Goal: Use online tool/utility: Utilize a website feature to perform a specific function

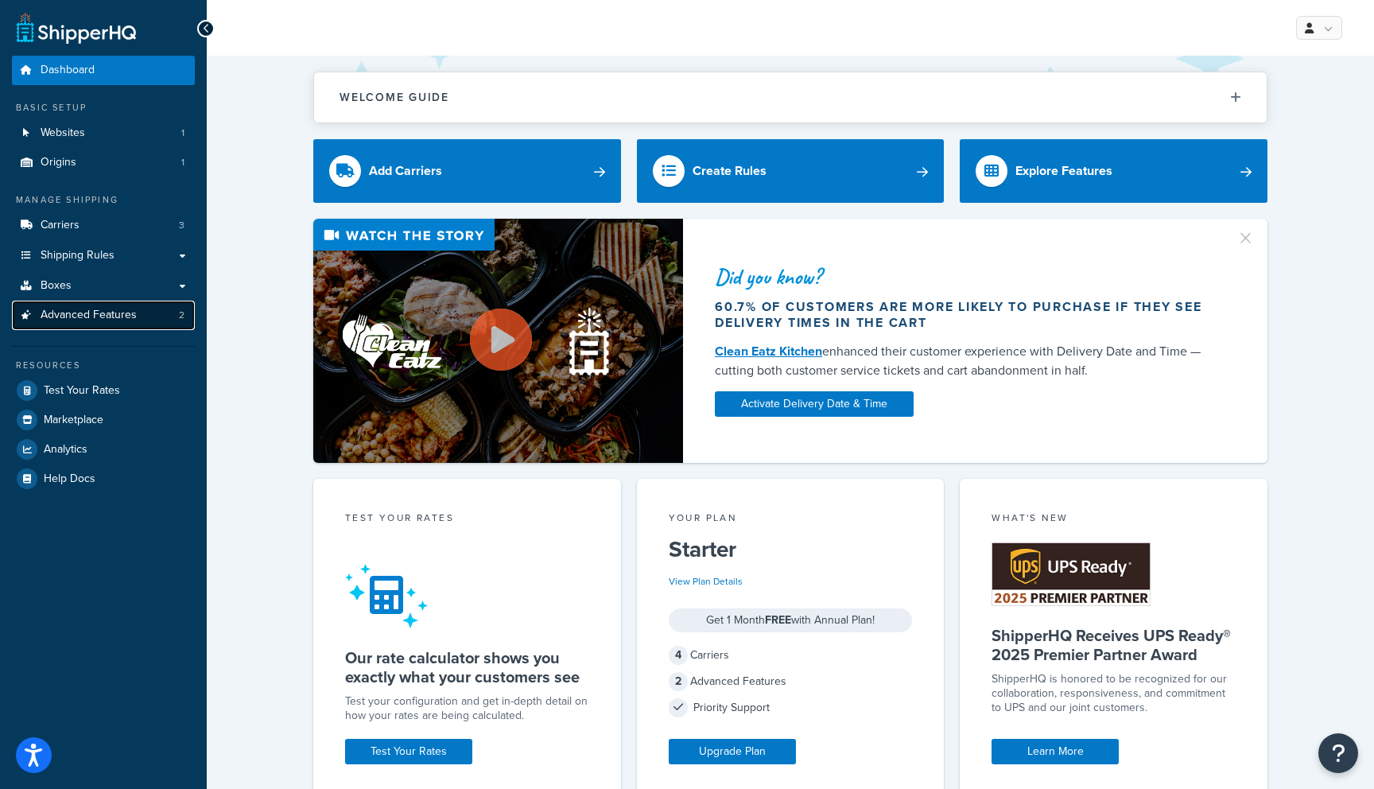
click at [113, 319] on span "Advanced Features" at bounding box center [89, 315] width 96 height 14
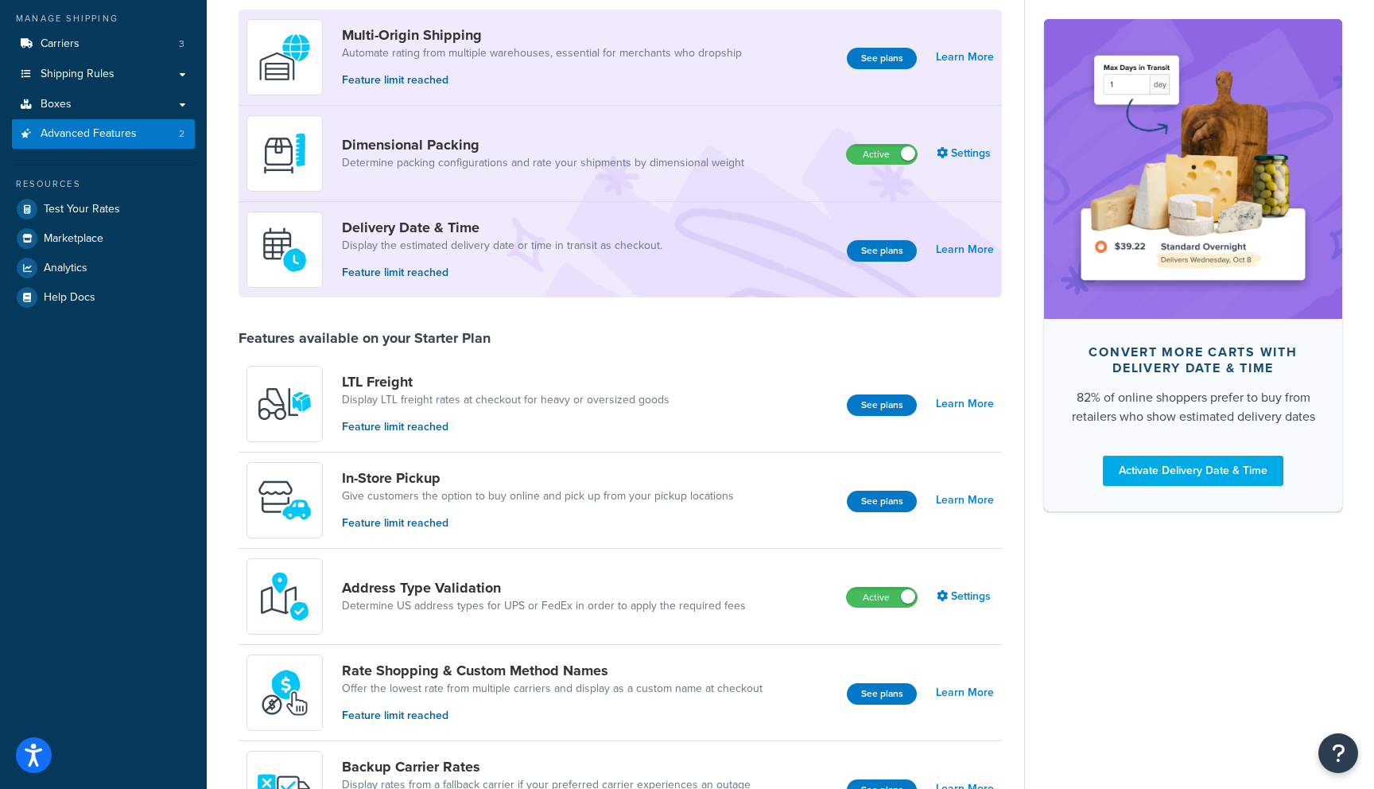
scroll to position [192, 0]
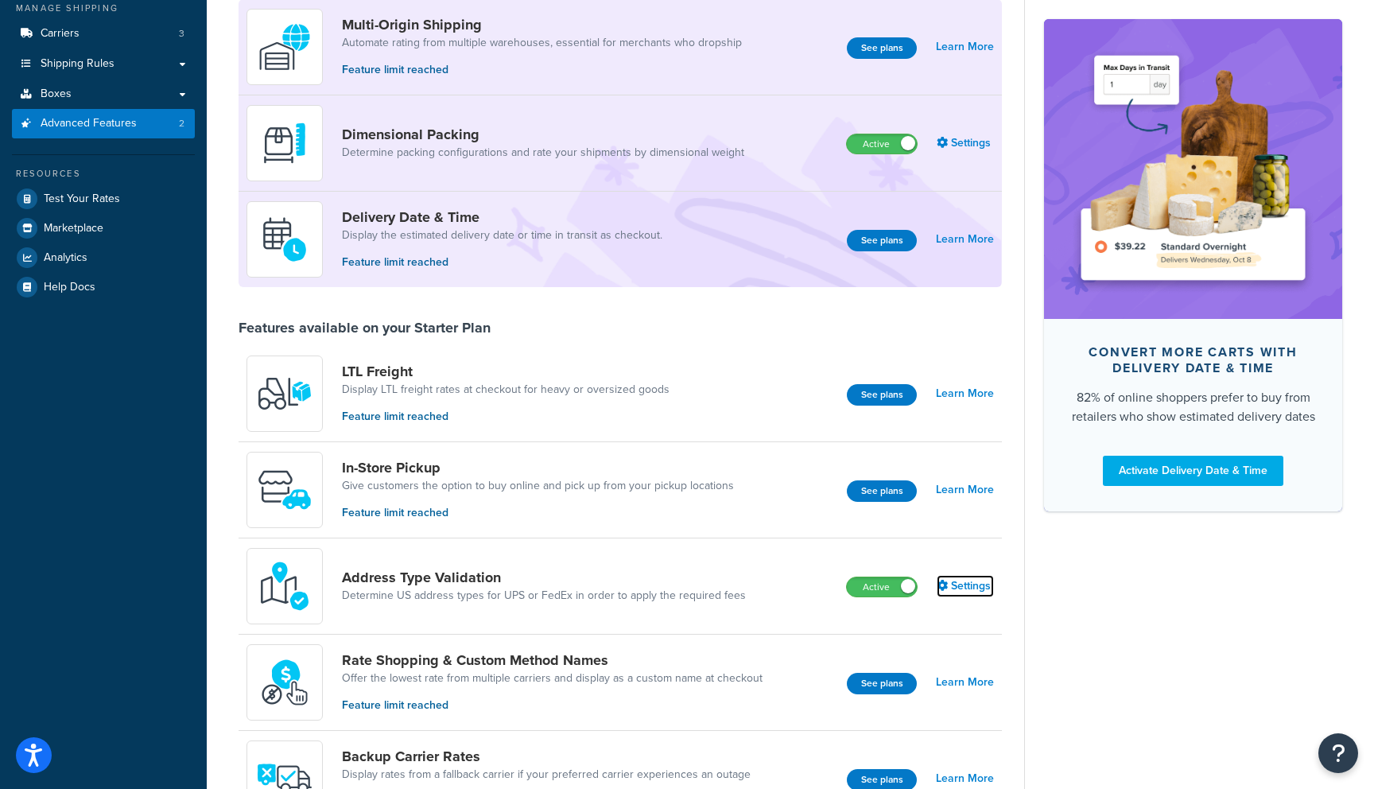
click at [969, 585] on link "Settings" at bounding box center [964, 586] width 57 height 22
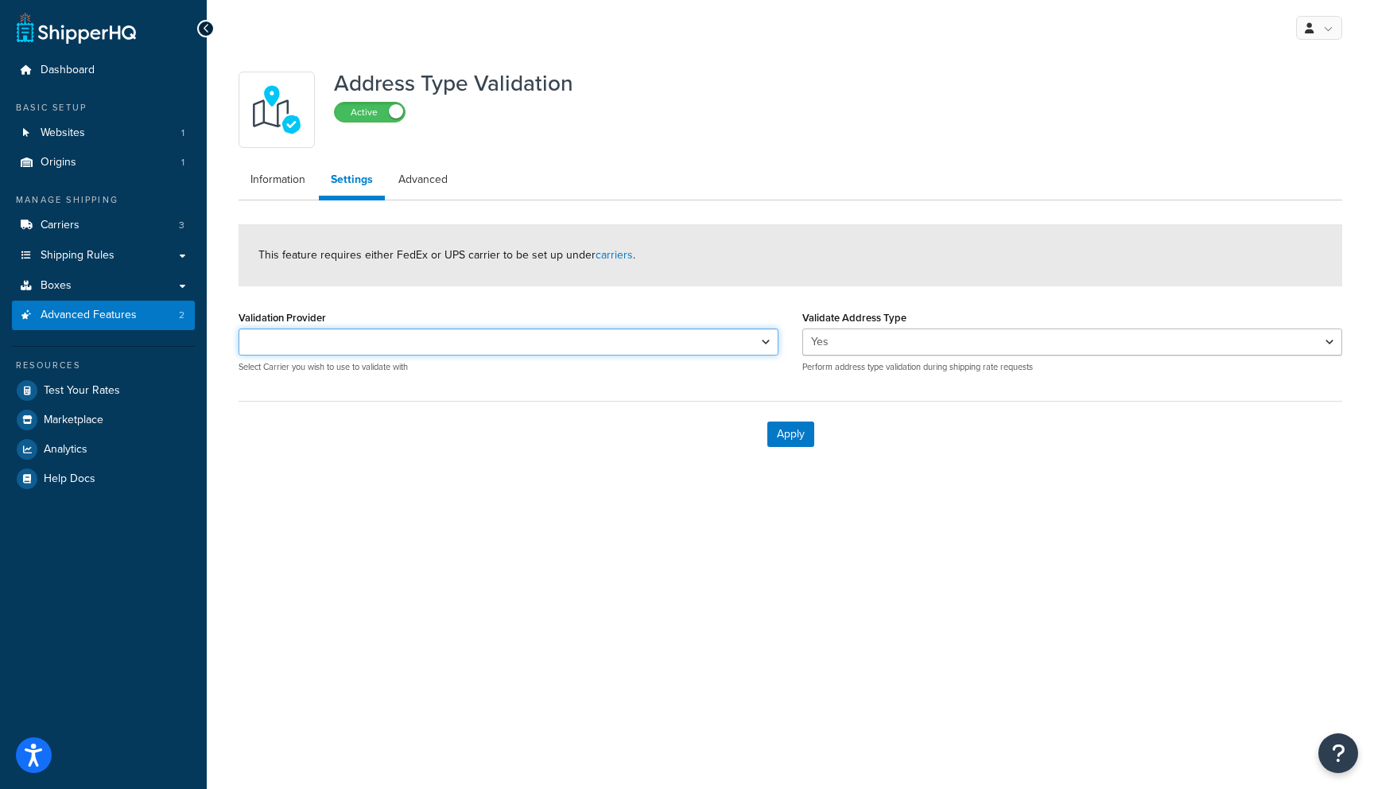
click at [755, 344] on select "UPS® - Retail UPS® Wholesale/Dealer/Distributor" at bounding box center [508, 341] width 540 height 27
select select "157769"
click at [238, 328] on select "UPS® - Retail UPS® Wholesale/Dealer/Distributor" at bounding box center [508, 341] width 540 height 27
click at [789, 437] on button "Apply" at bounding box center [790, 433] width 47 height 25
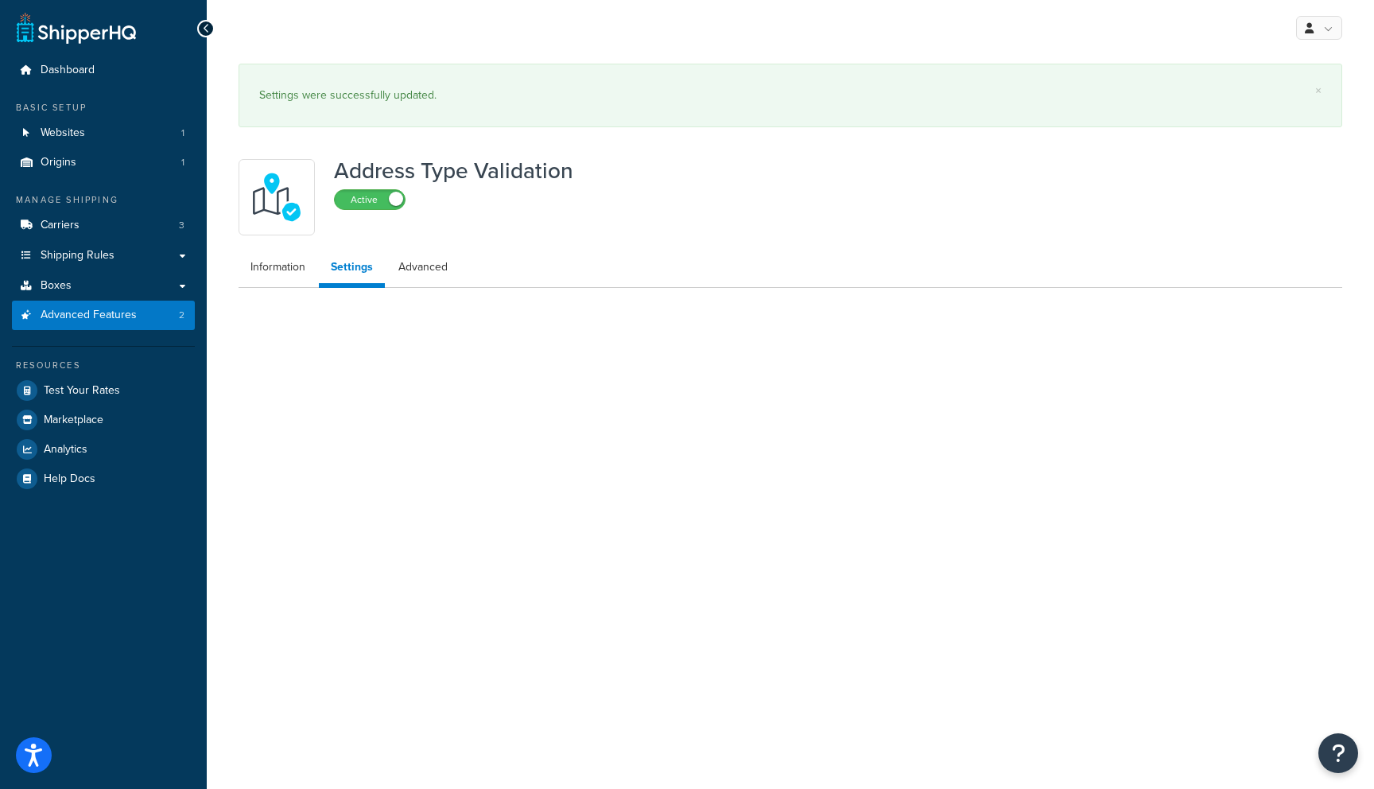
select select "157769"
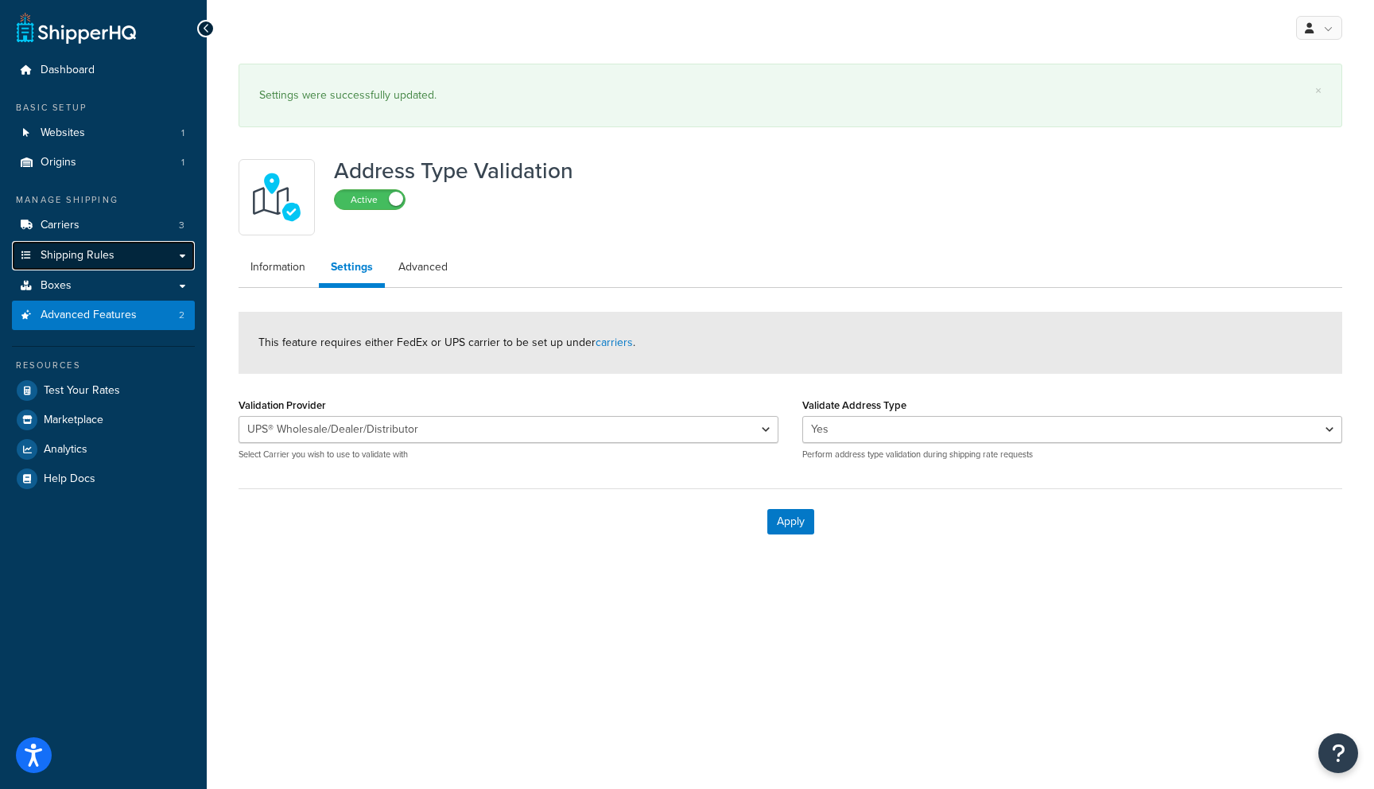
click at [77, 244] on link "Shipping Rules" at bounding box center [103, 255] width 183 height 29
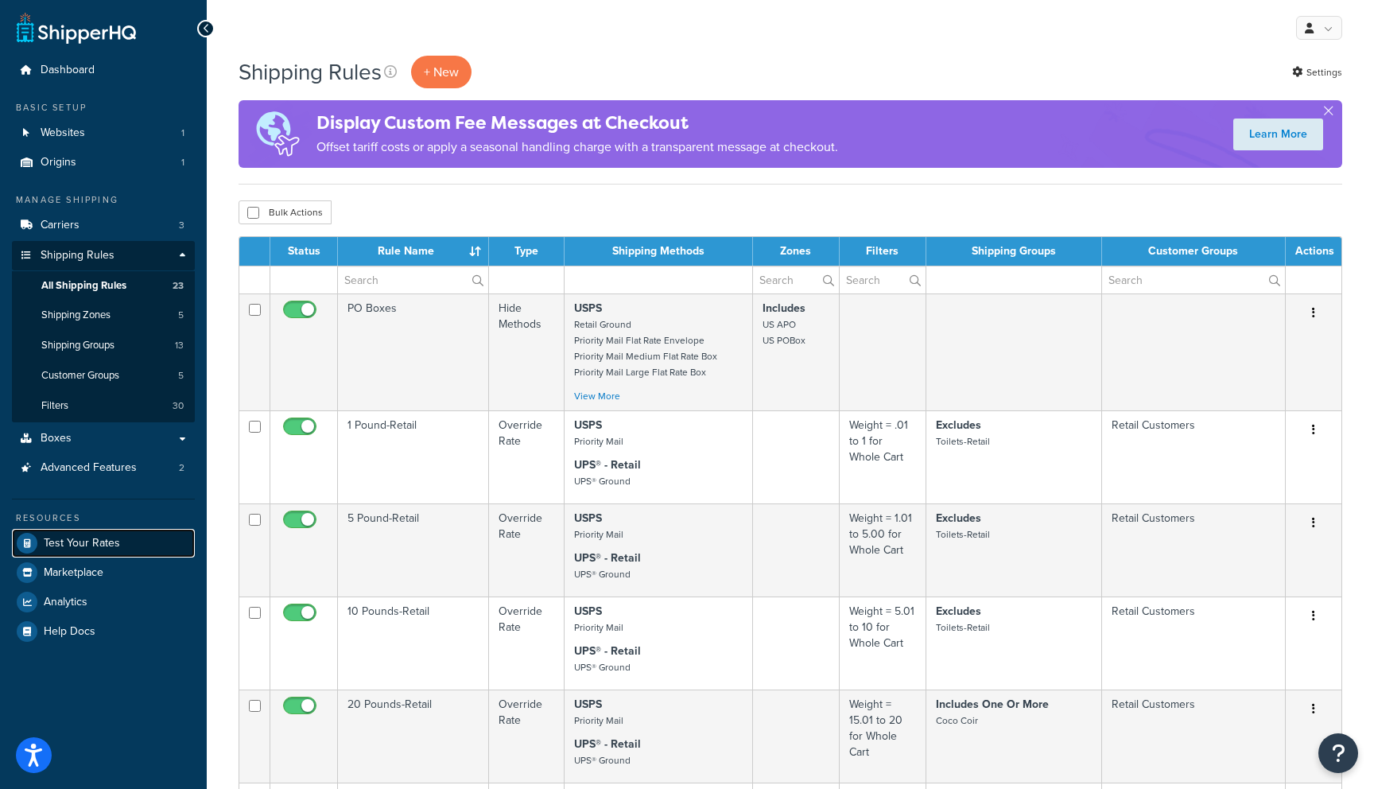
click at [103, 538] on span "Test Your Rates" at bounding box center [82, 544] width 76 height 14
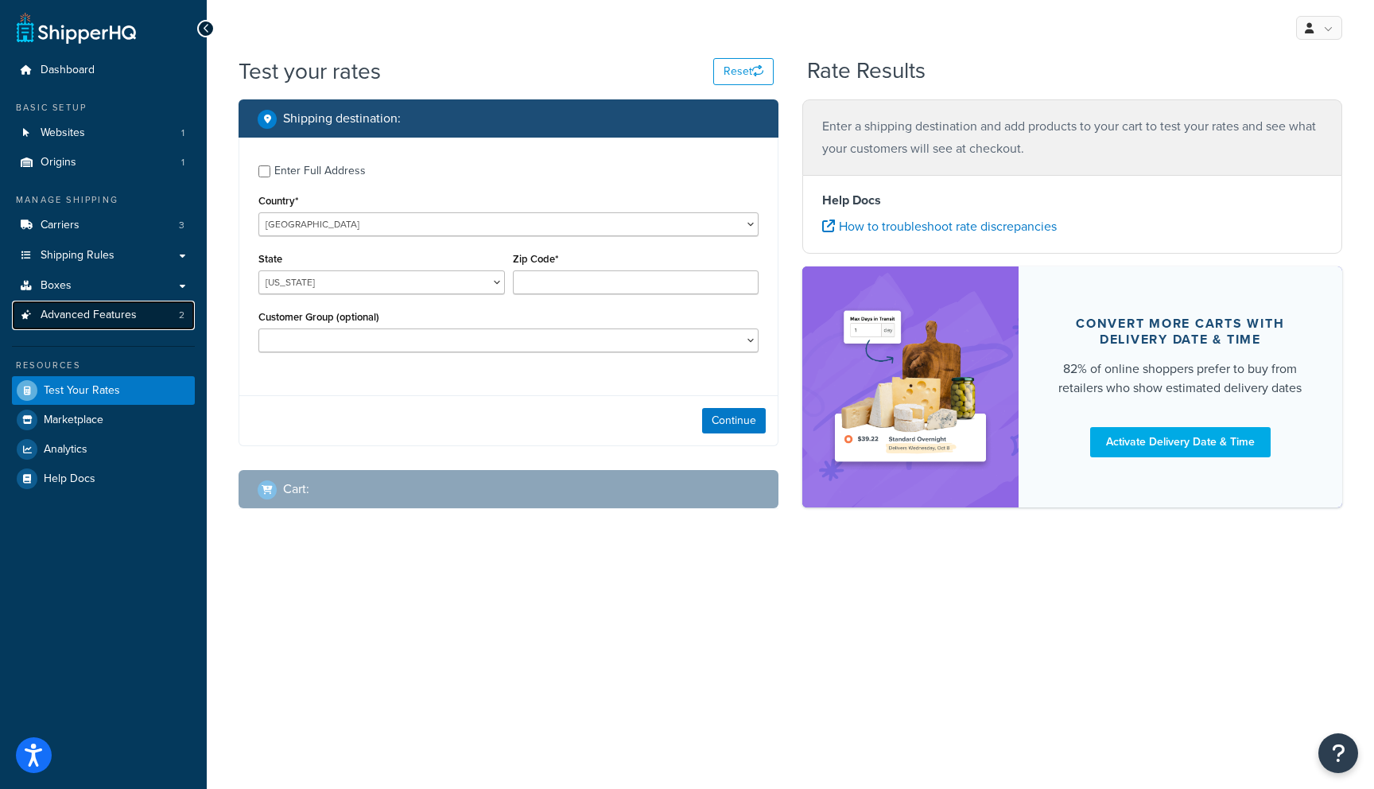
click at [92, 315] on span "Advanced Features" at bounding box center [89, 315] width 96 height 14
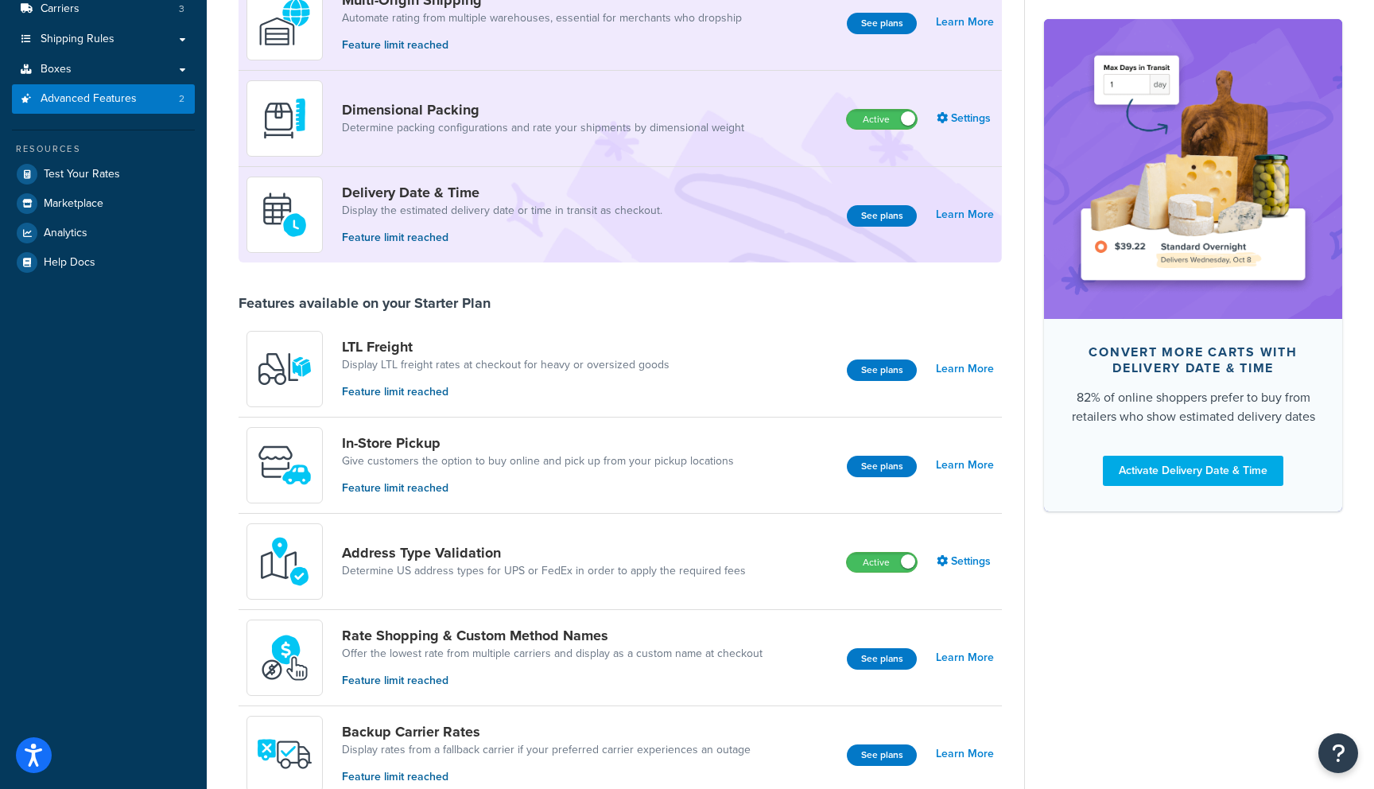
scroll to position [220, 0]
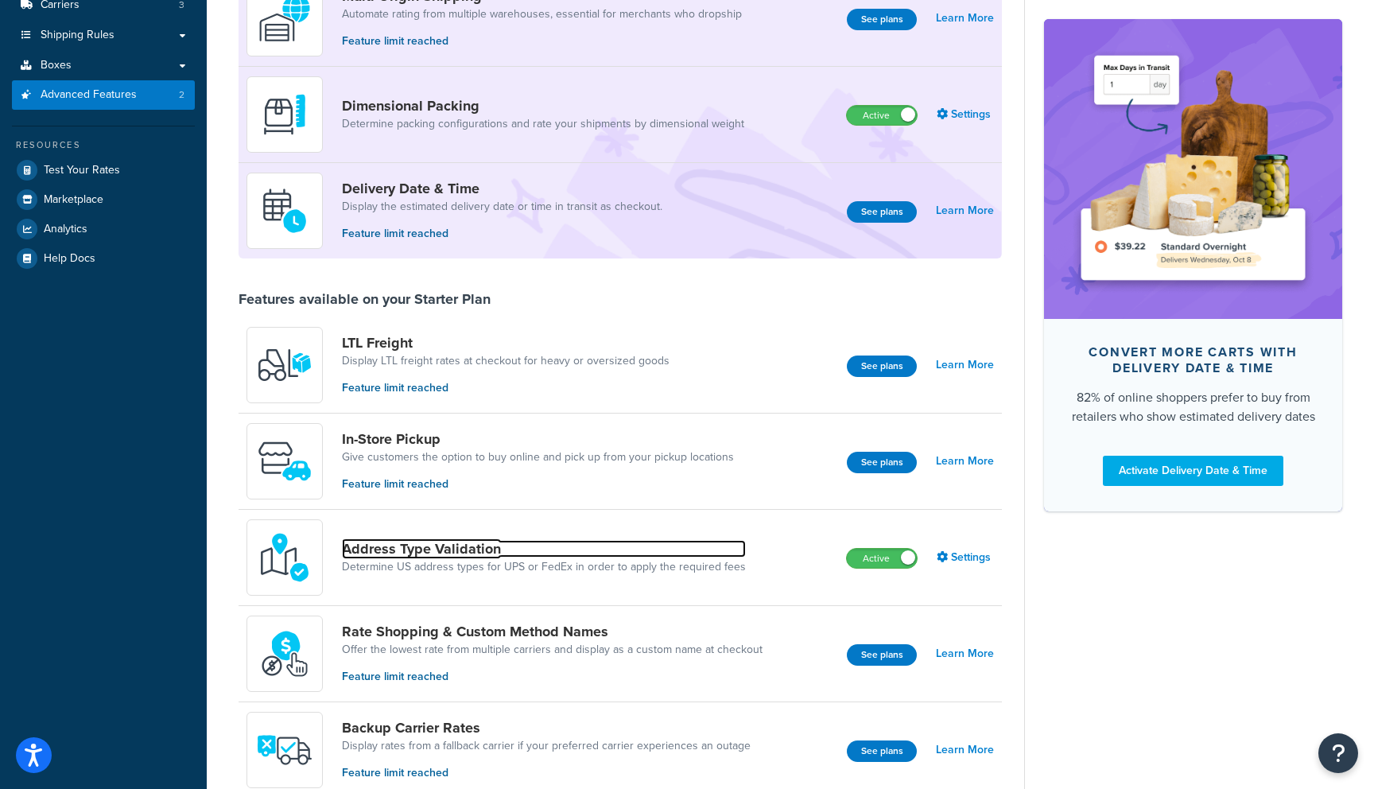
click at [595, 556] on link "Address Type Validation" at bounding box center [544, 548] width 404 height 17
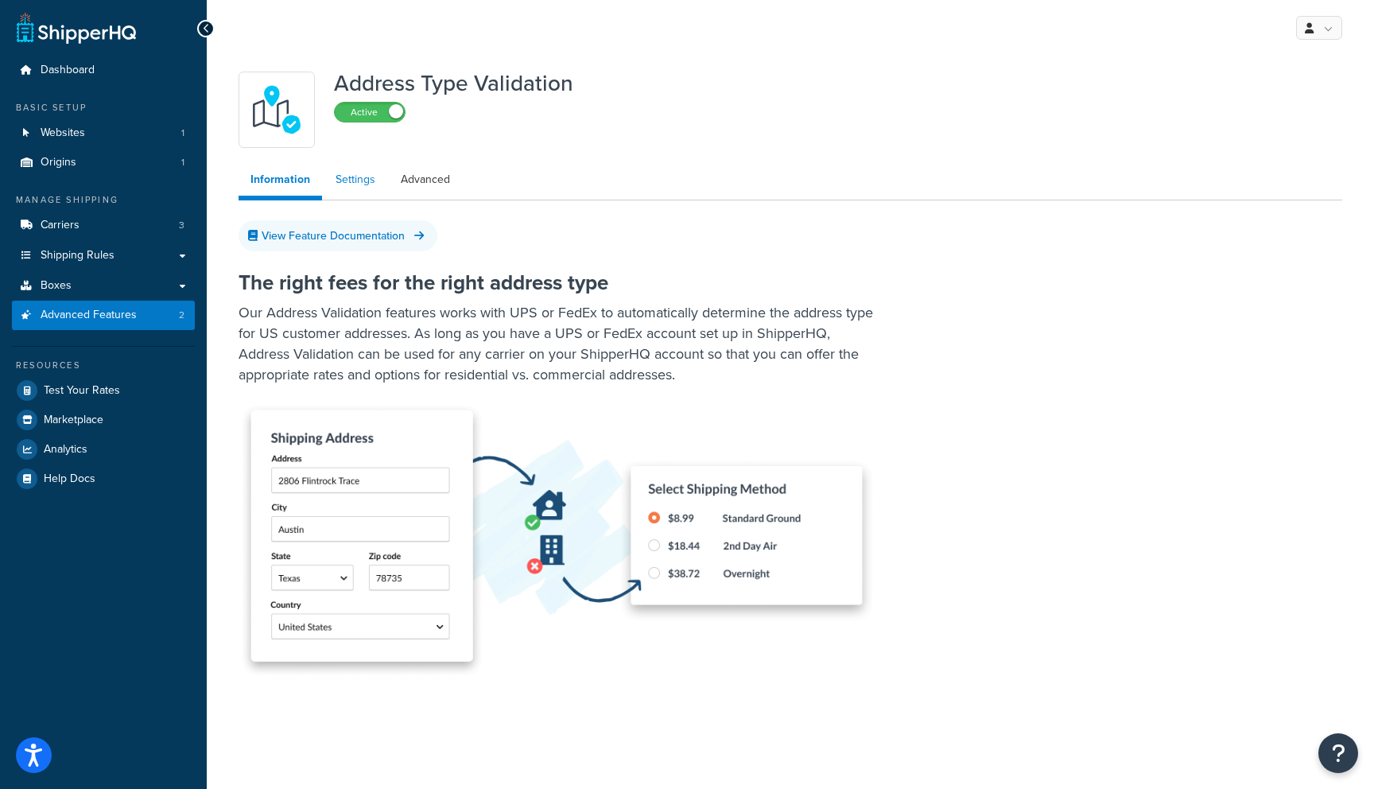
click at [357, 175] on link "Settings" at bounding box center [356, 180] width 64 height 32
select select "157769"
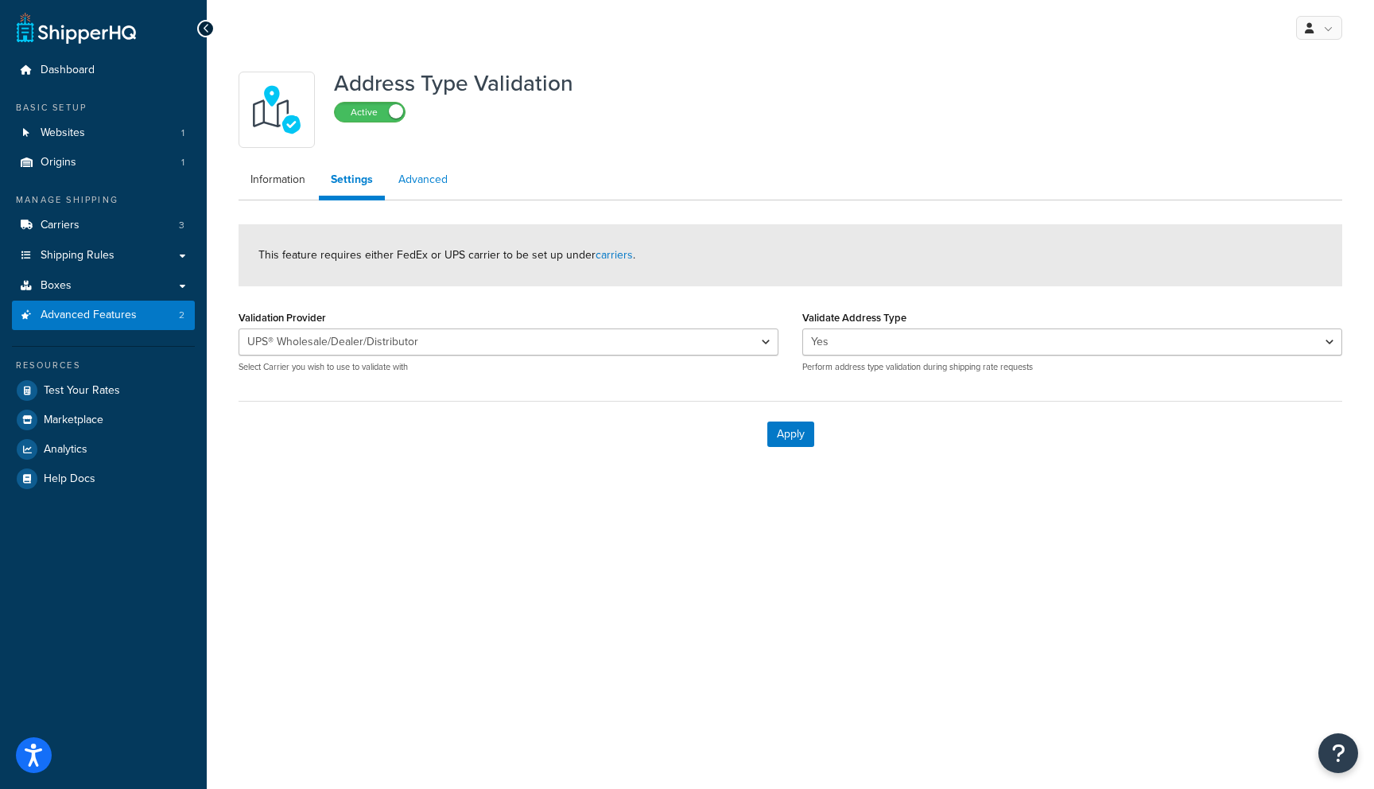
click at [405, 184] on link "Advanced" at bounding box center [422, 180] width 73 height 32
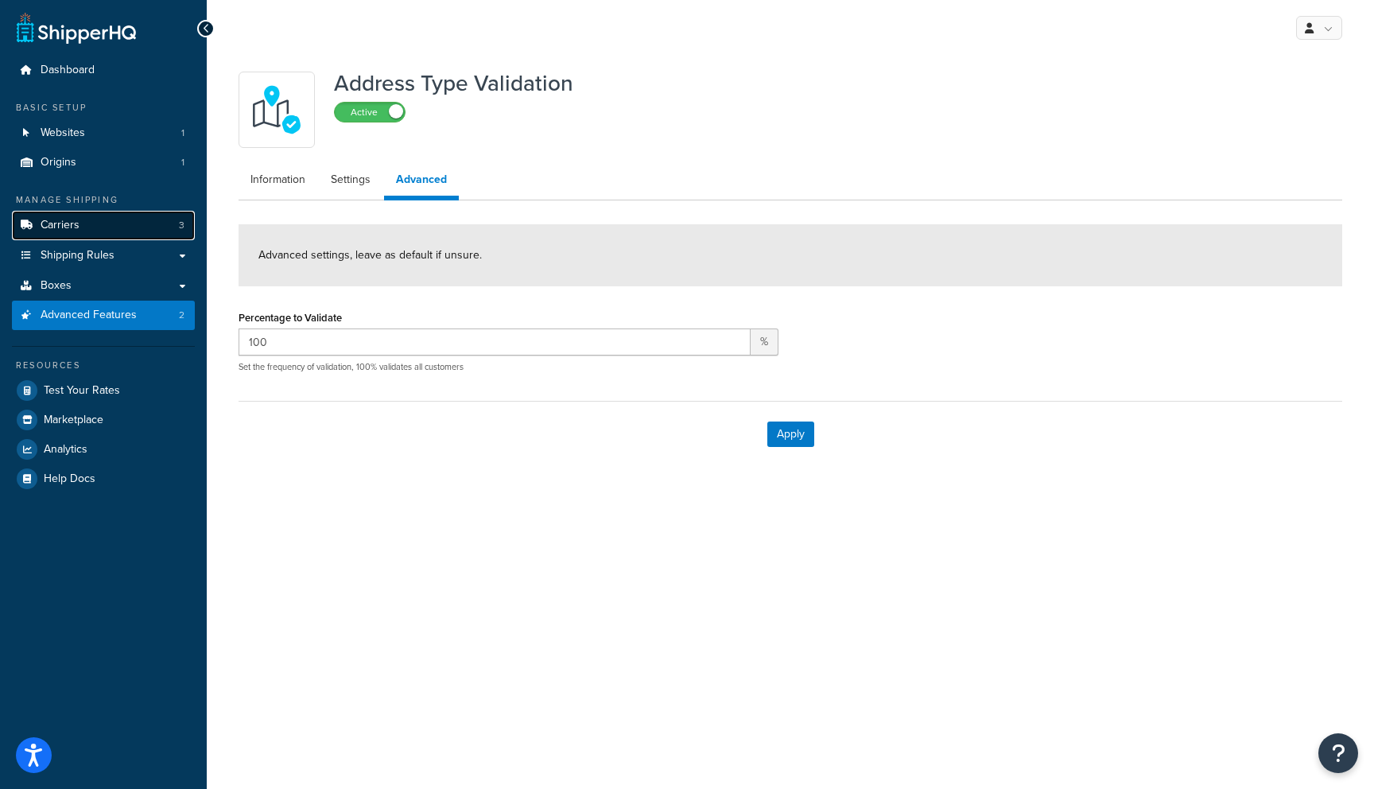
click at [109, 225] on link "Carriers 3" at bounding box center [103, 225] width 183 height 29
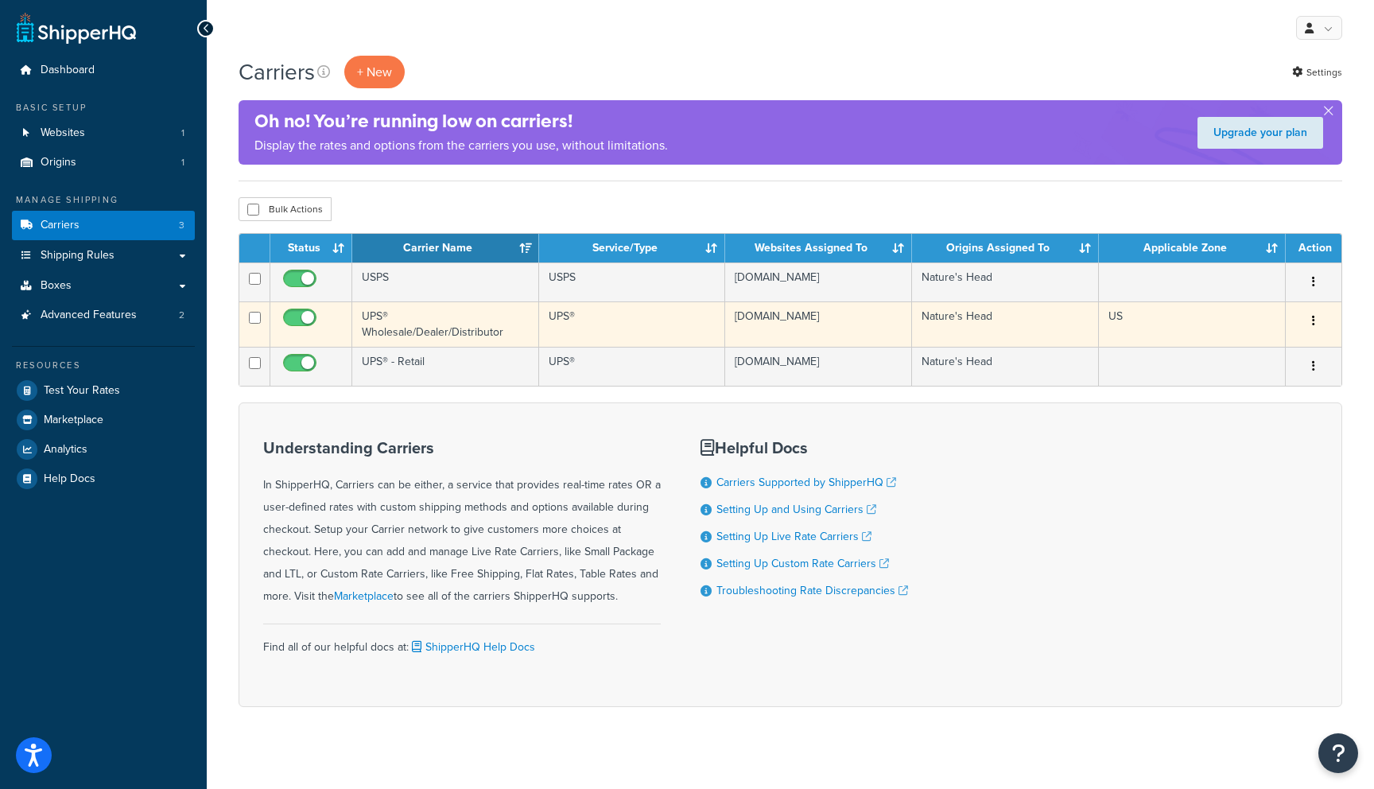
click at [376, 330] on td "UPS® Wholesale/Dealer/Distributor" at bounding box center [445, 323] width 187 height 45
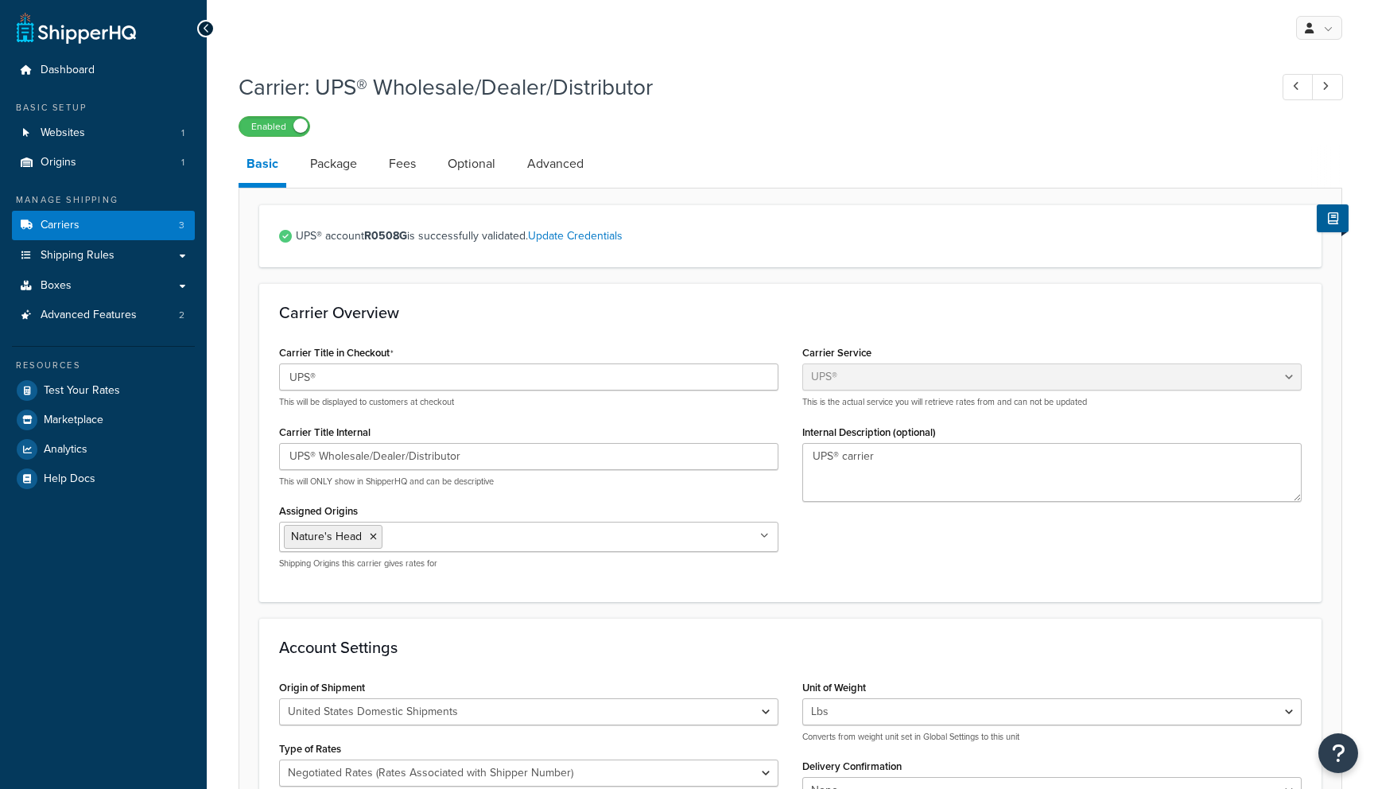
select select "ups"
click at [544, 170] on link "Advanced" at bounding box center [555, 164] width 72 height 38
select select "false"
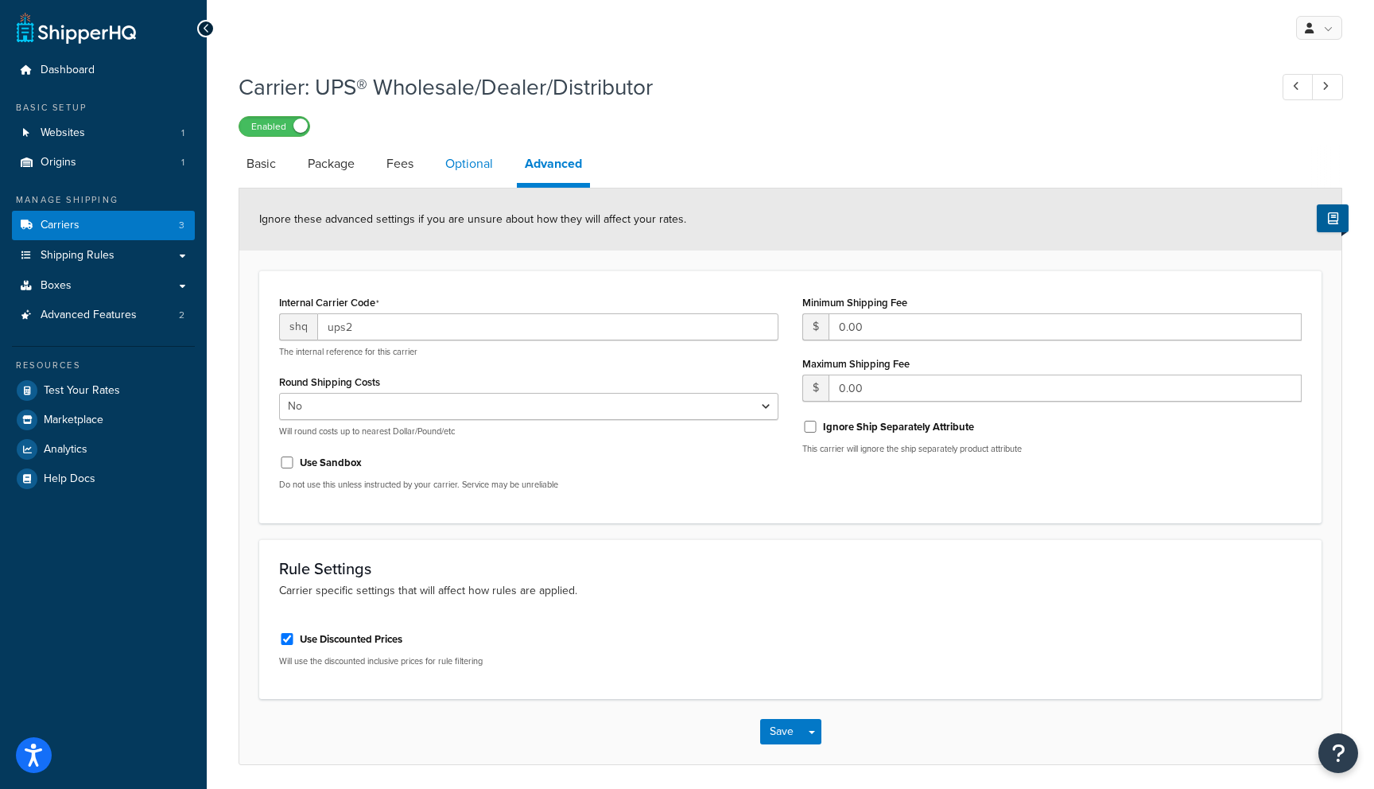
click at [467, 160] on link "Optional" at bounding box center [469, 164] width 64 height 38
select select "business"
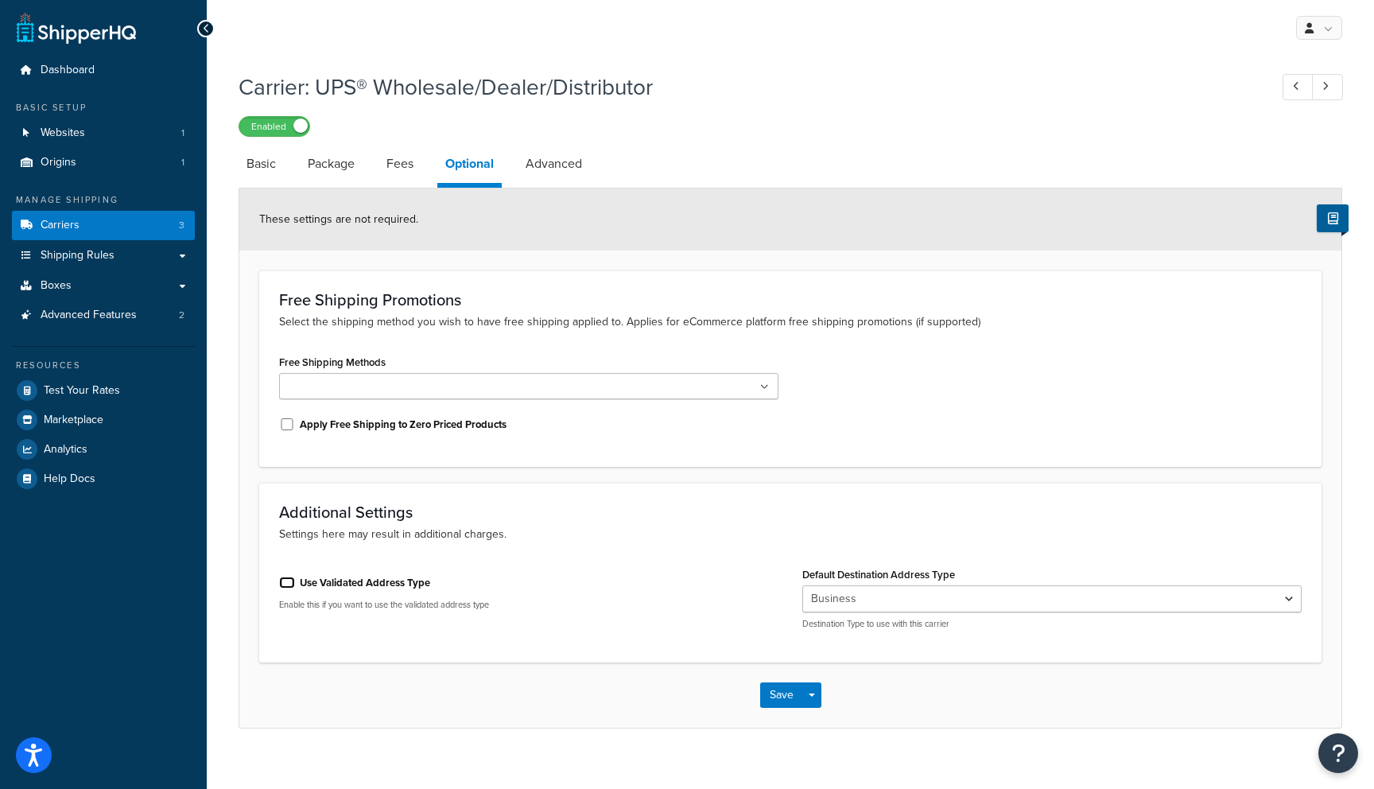
click at [287, 577] on input "Use Validated Address Type" at bounding box center [287, 582] width 16 height 12
checkbox input "true"
click at [787, 681] on button "Save" at bounding box center [781, 676] width 43 height 25
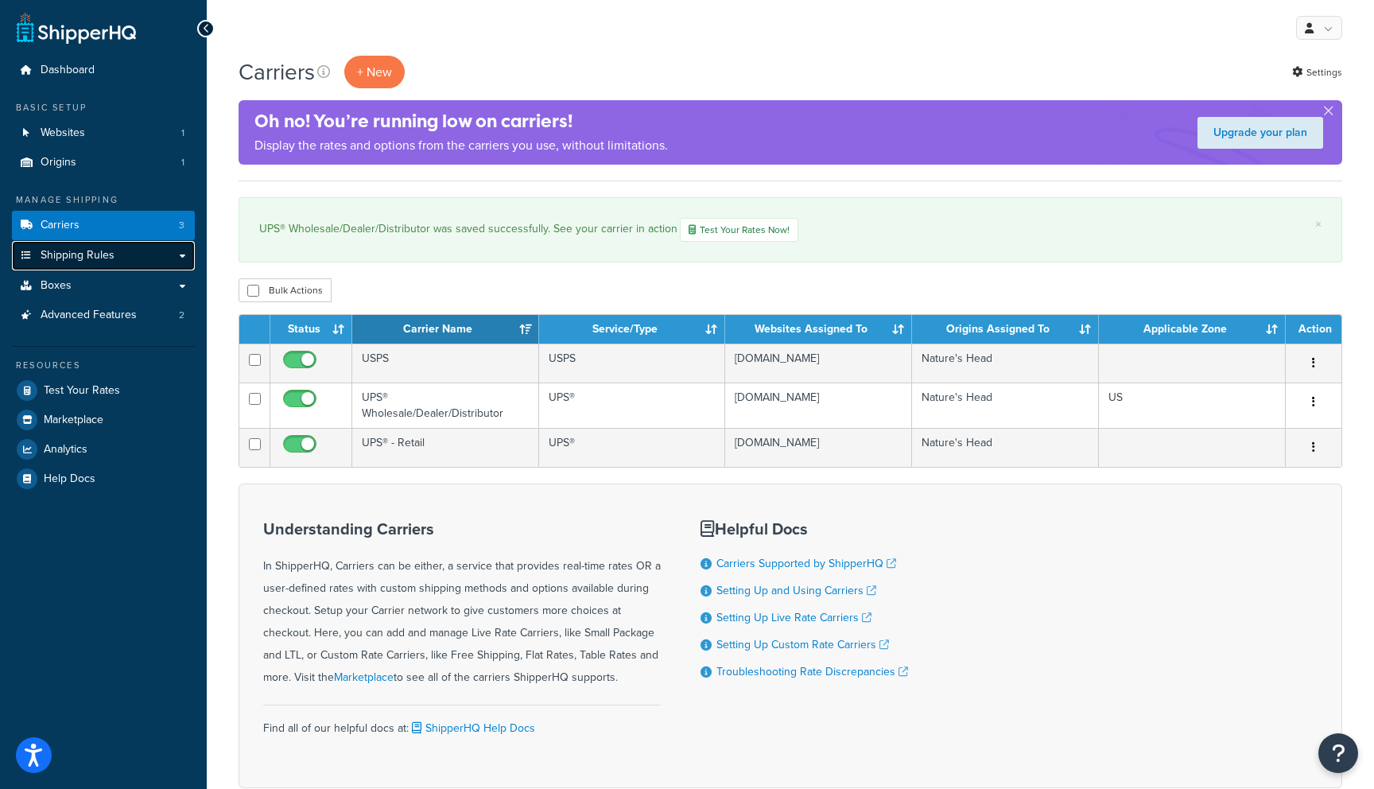
click at [114, 254] on link "Shipping Rules" at bounding box center [103, 255] width 183 height 29
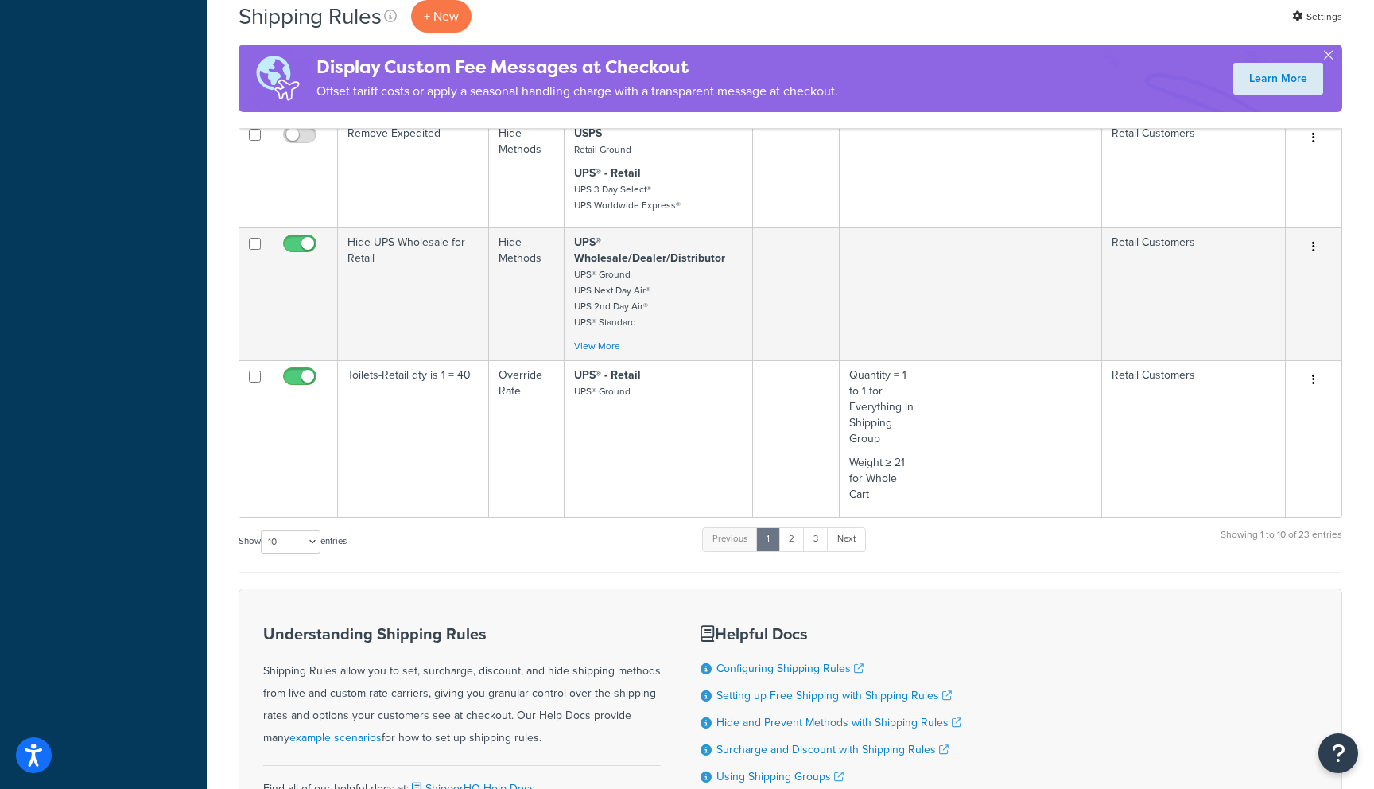
scroll to position [1033, 0]
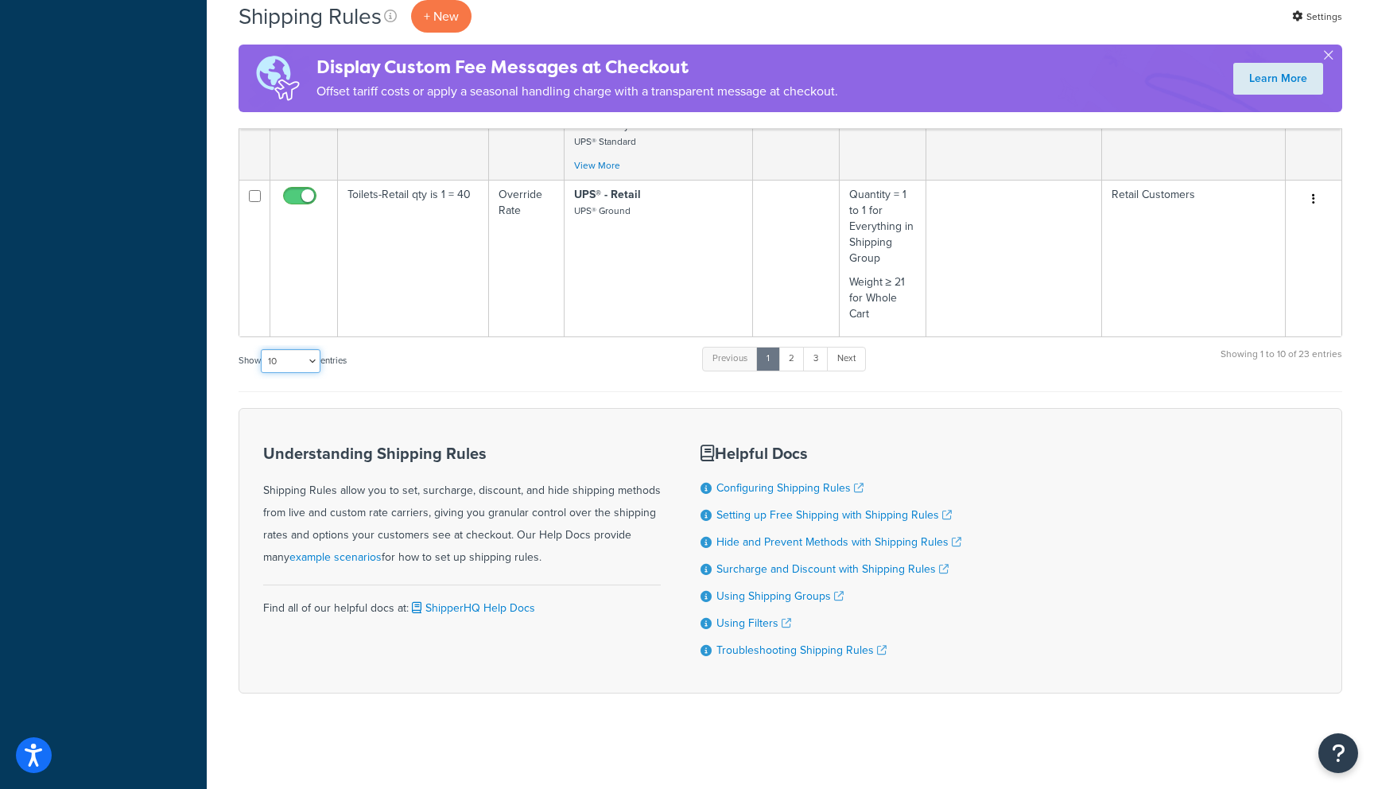
click at [308, 355] on select "10 15 25 50 100 1000" at bounding box center [291, 361] width 60 height 24
select select "50"
click at [262, 349] on select "10 15 25 50 100 1000" at bounding box center [291, 361] width 60 height 24
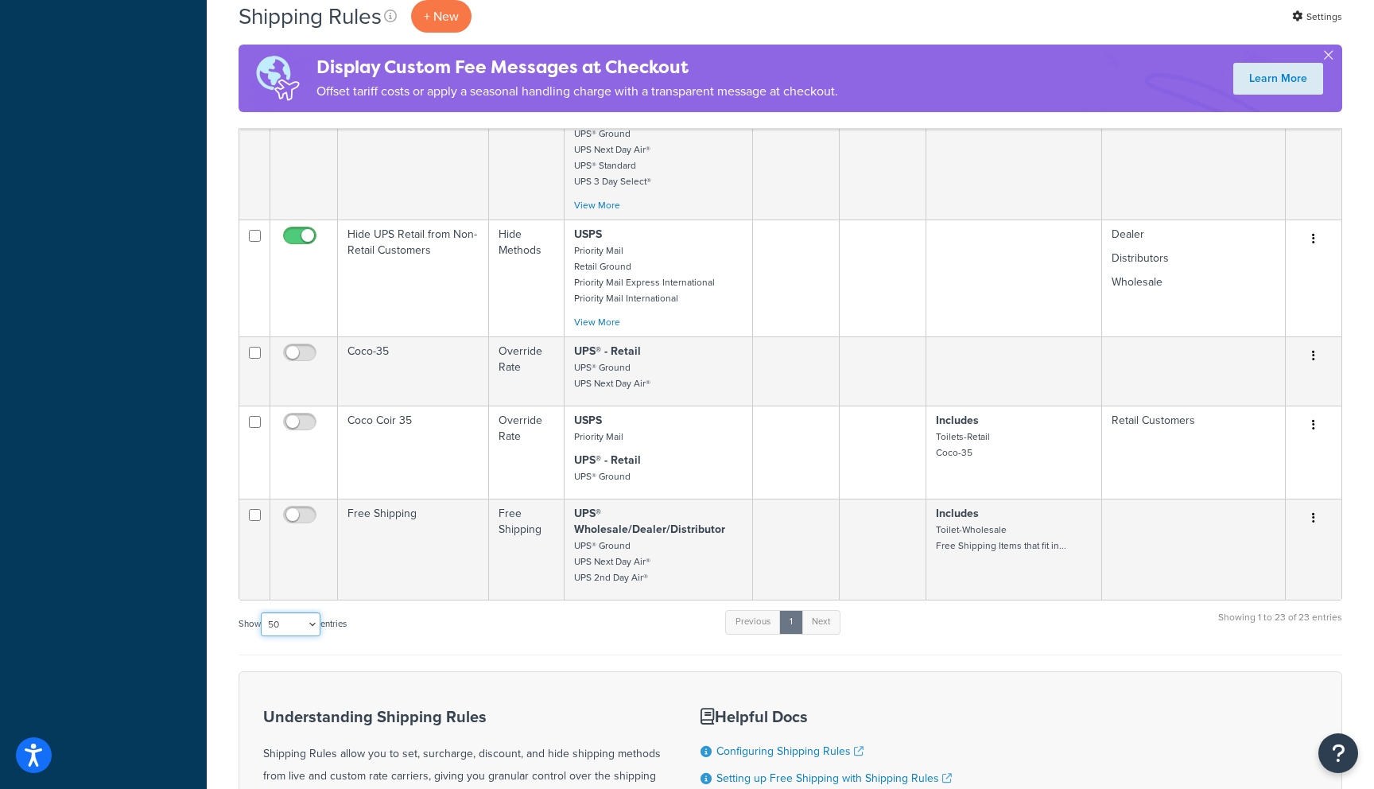
scroll to position [2134, 0]
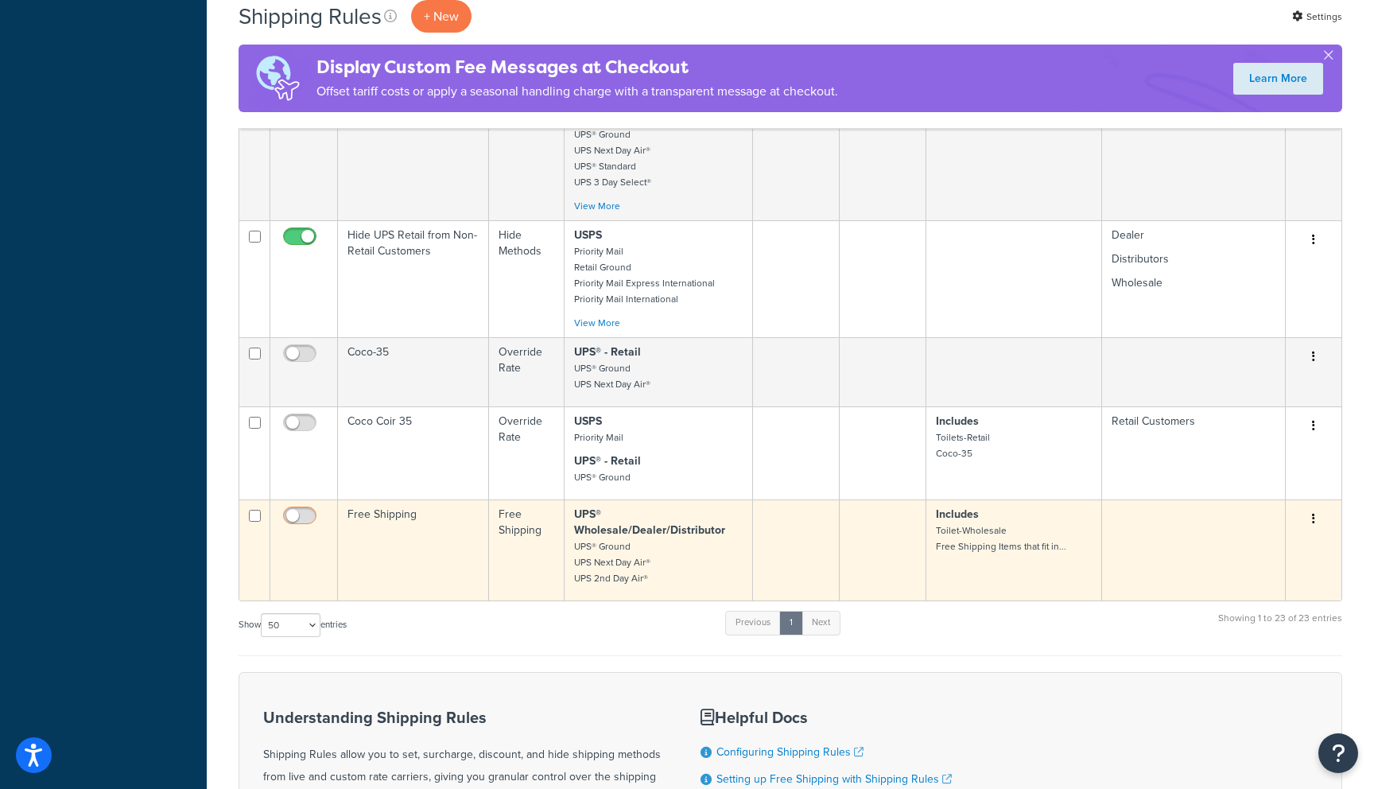
click at [310, 515] on input "checkbox" at bounding box center [302, 520] width 44 height 20
checkbox input "true"
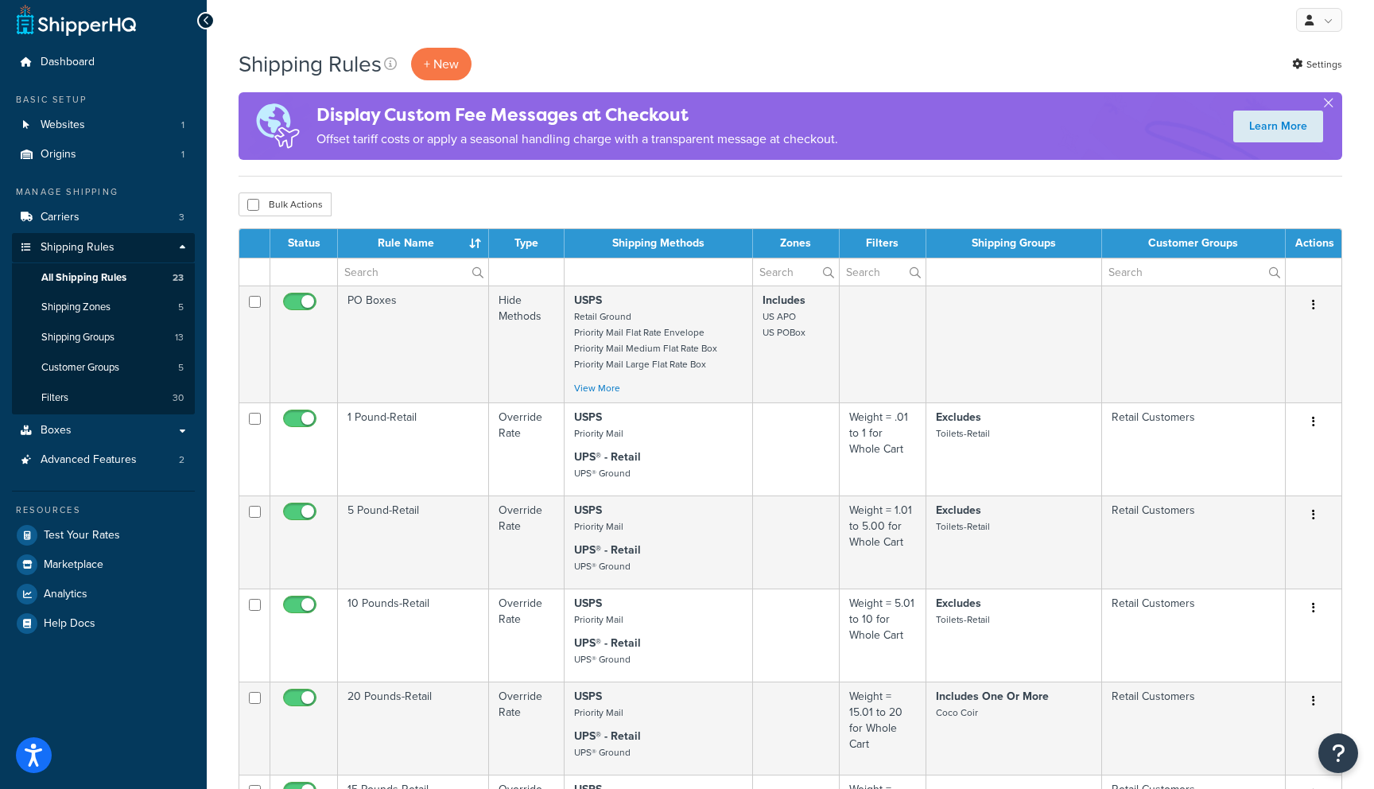
scroll to position [0, 0]
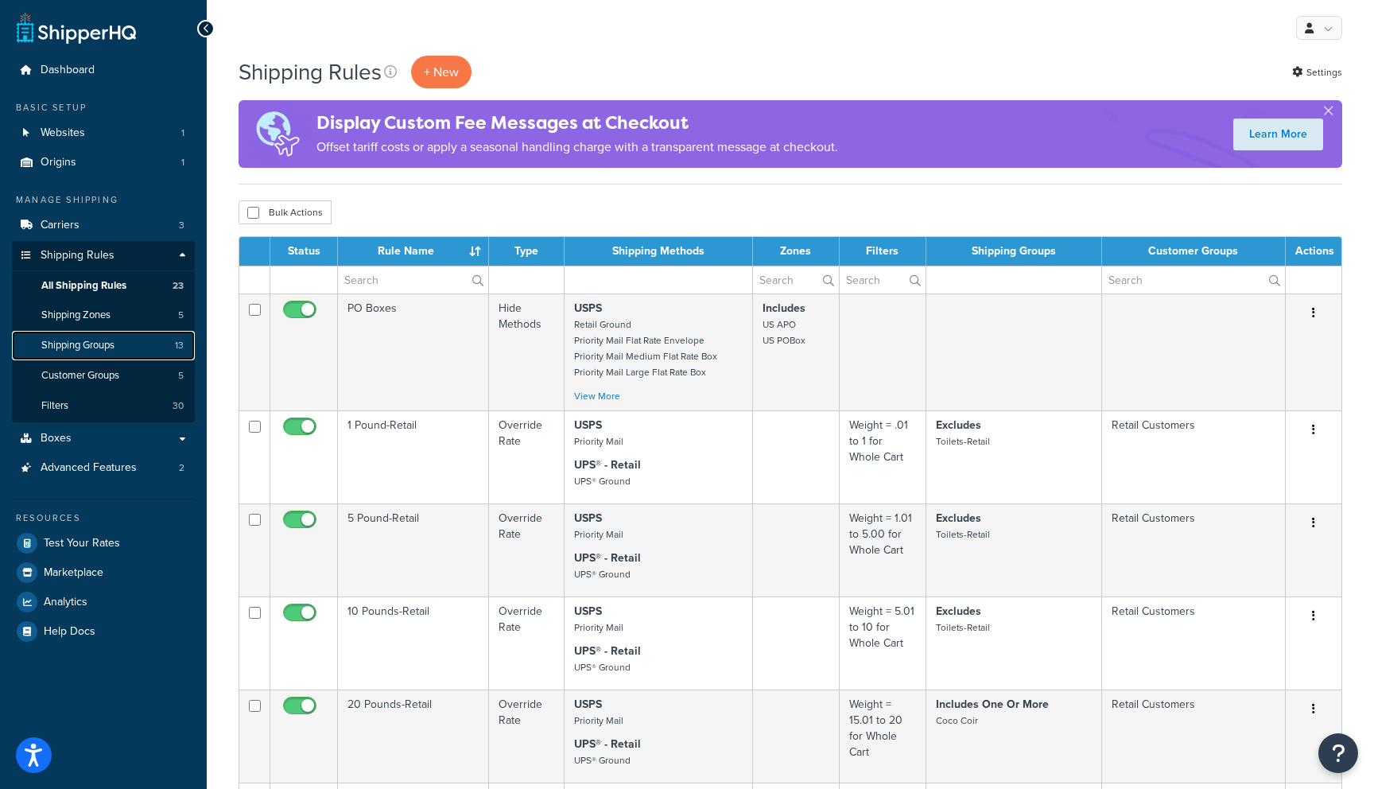
click at [78, 339] on span "Shipping Groups" at bounding box center [77, 346] width 73 height 14
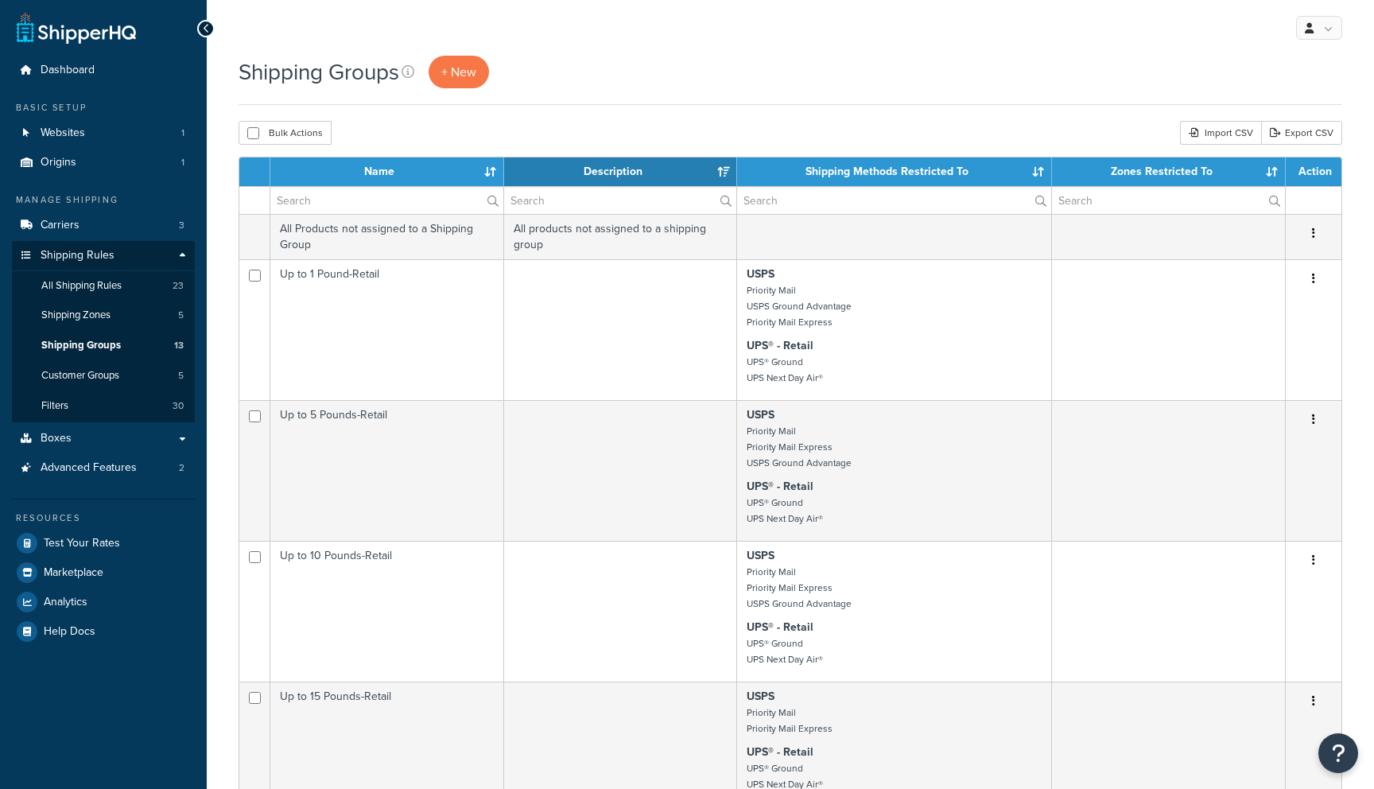
select select "15"
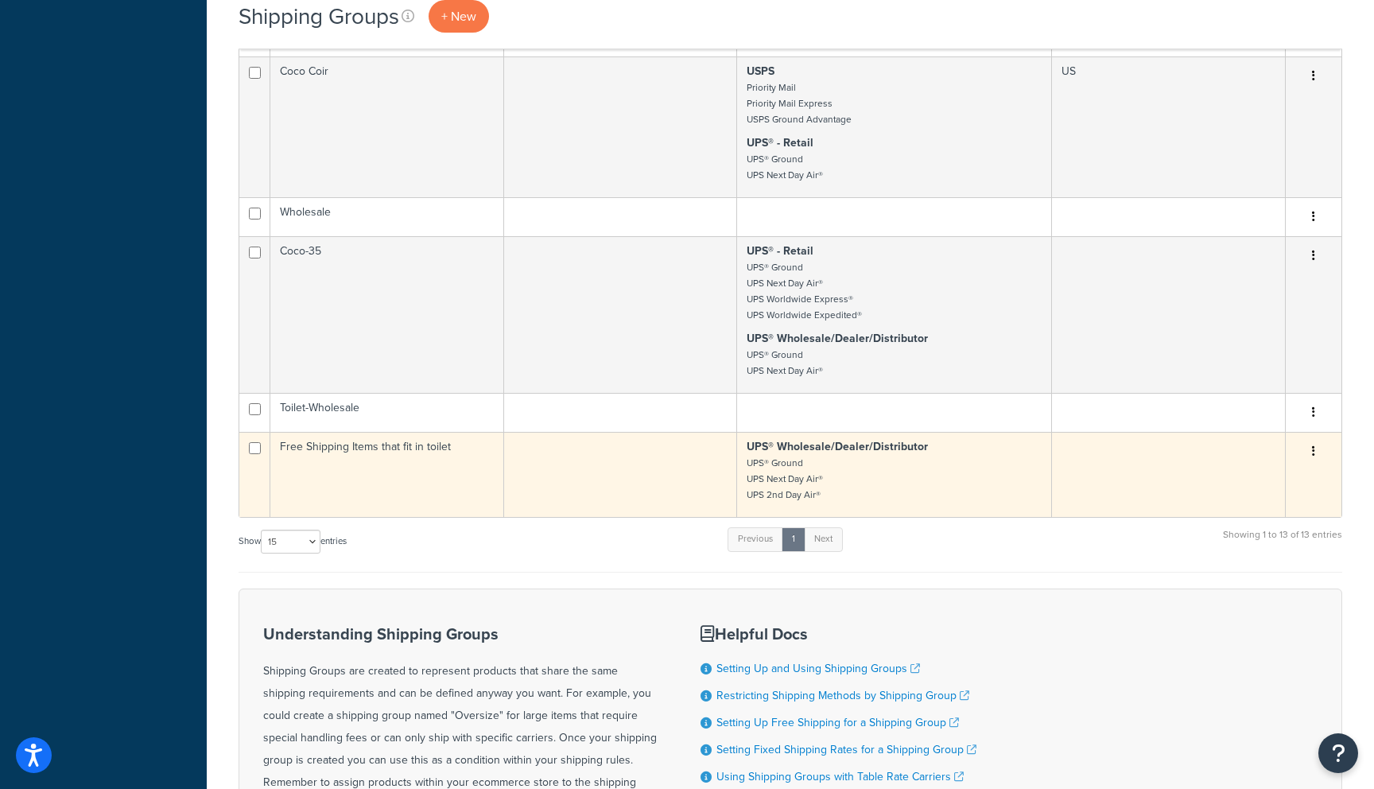
scroll to position [1138, 0]
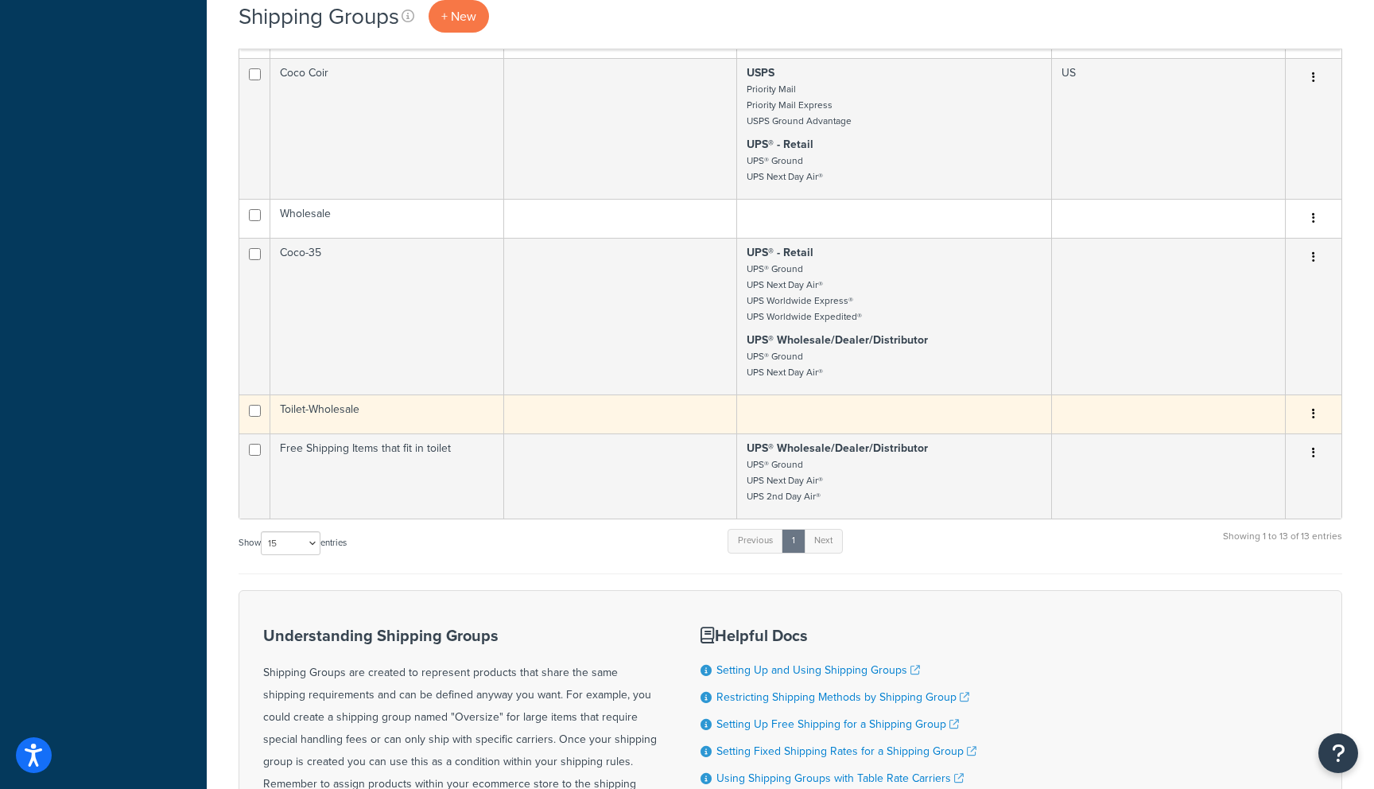
click at [1312, 408] on button "button" at bounding box center [1313, 413] width 22 height 25
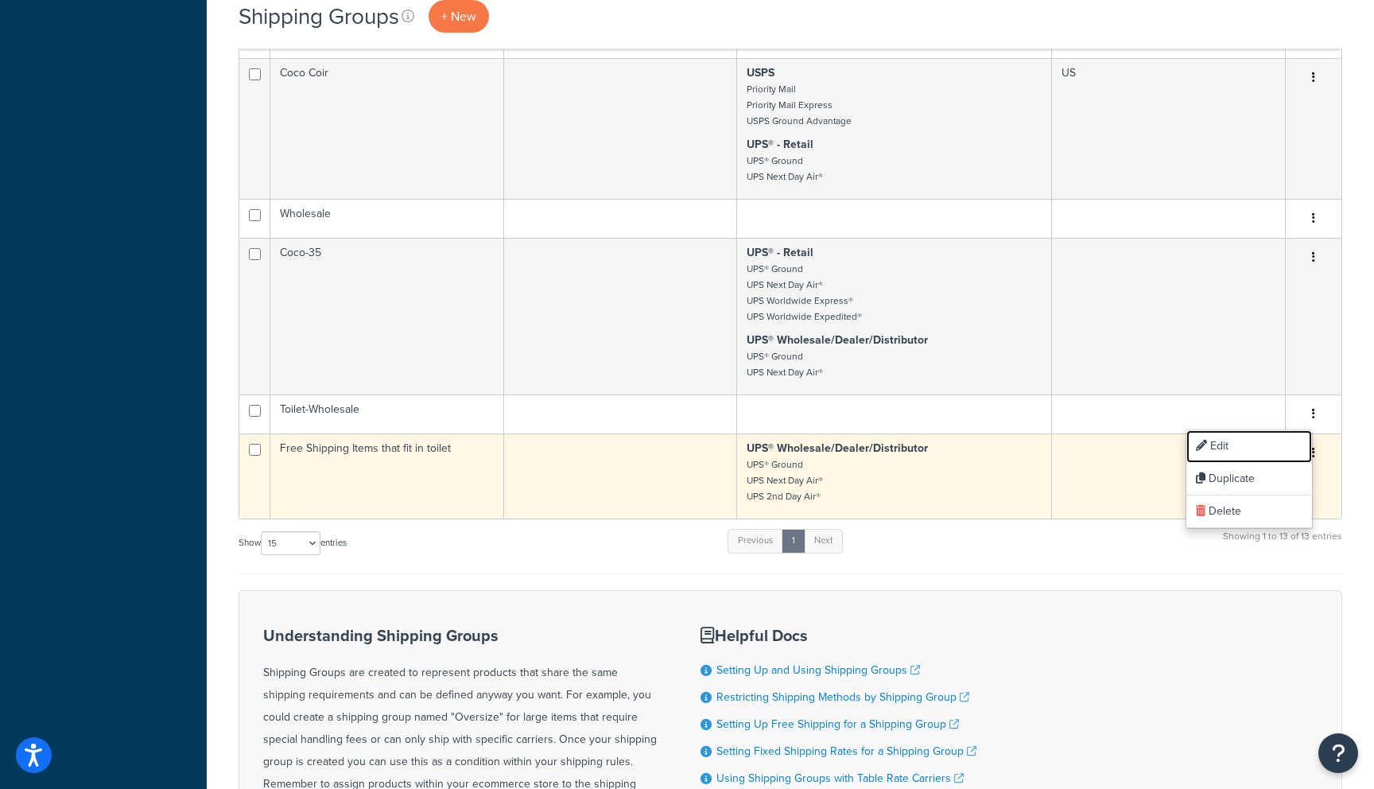
click at [1254, 440] on link "Edit" at bounding box center [1249, 446] width 126 height 33
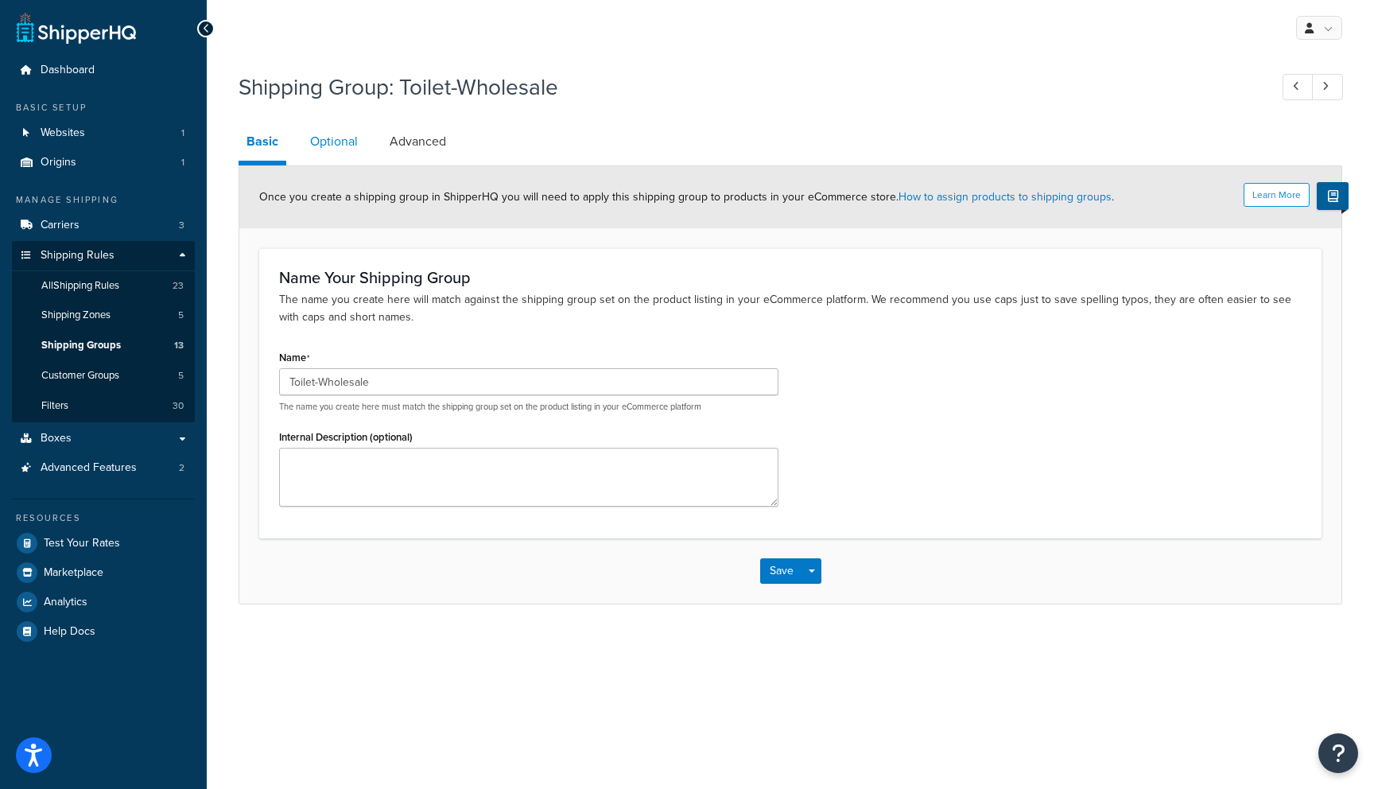
click at [343, 141] on link "Optional" at bounding box center [334, 141] width 64 height 38
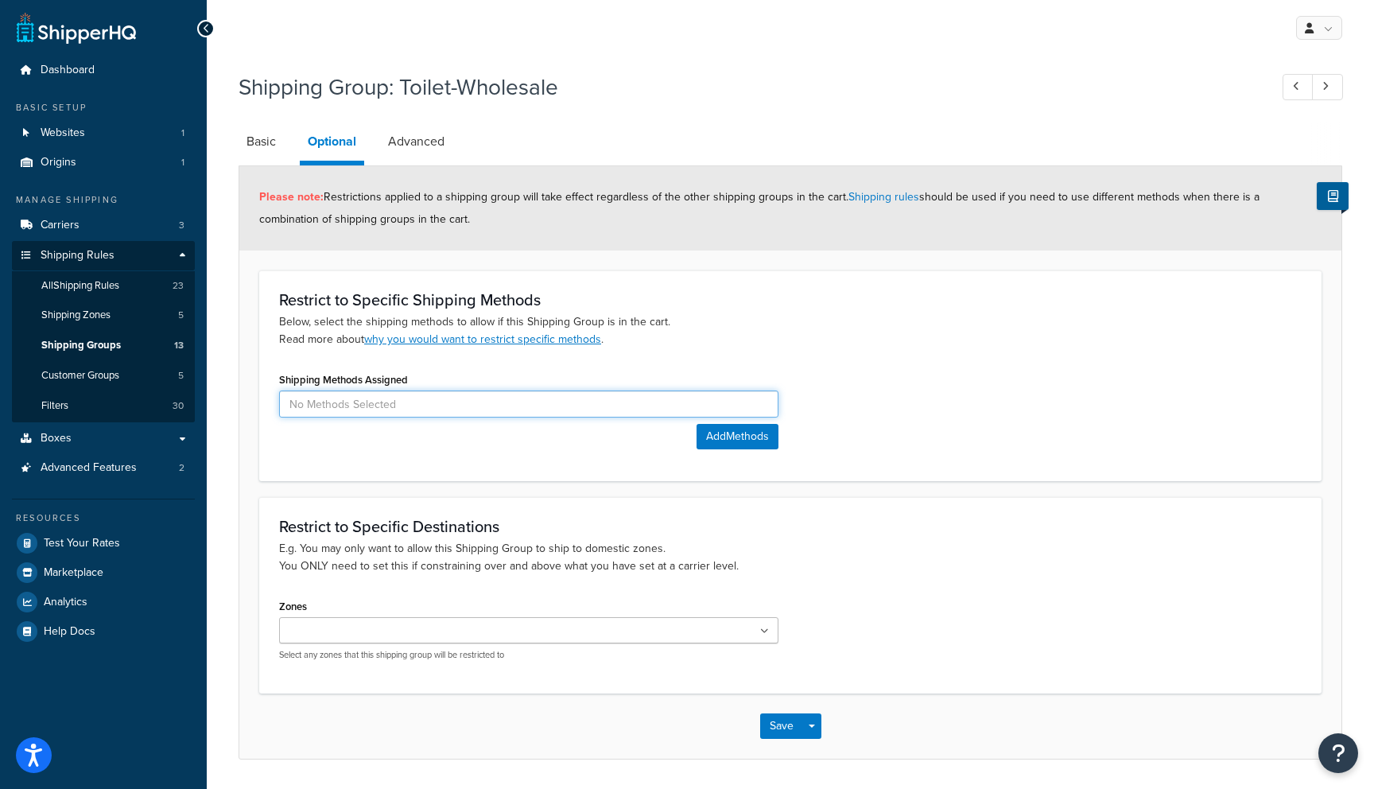
click at [462, 413] on input at bounding box center [528, 403] width 499 height 27
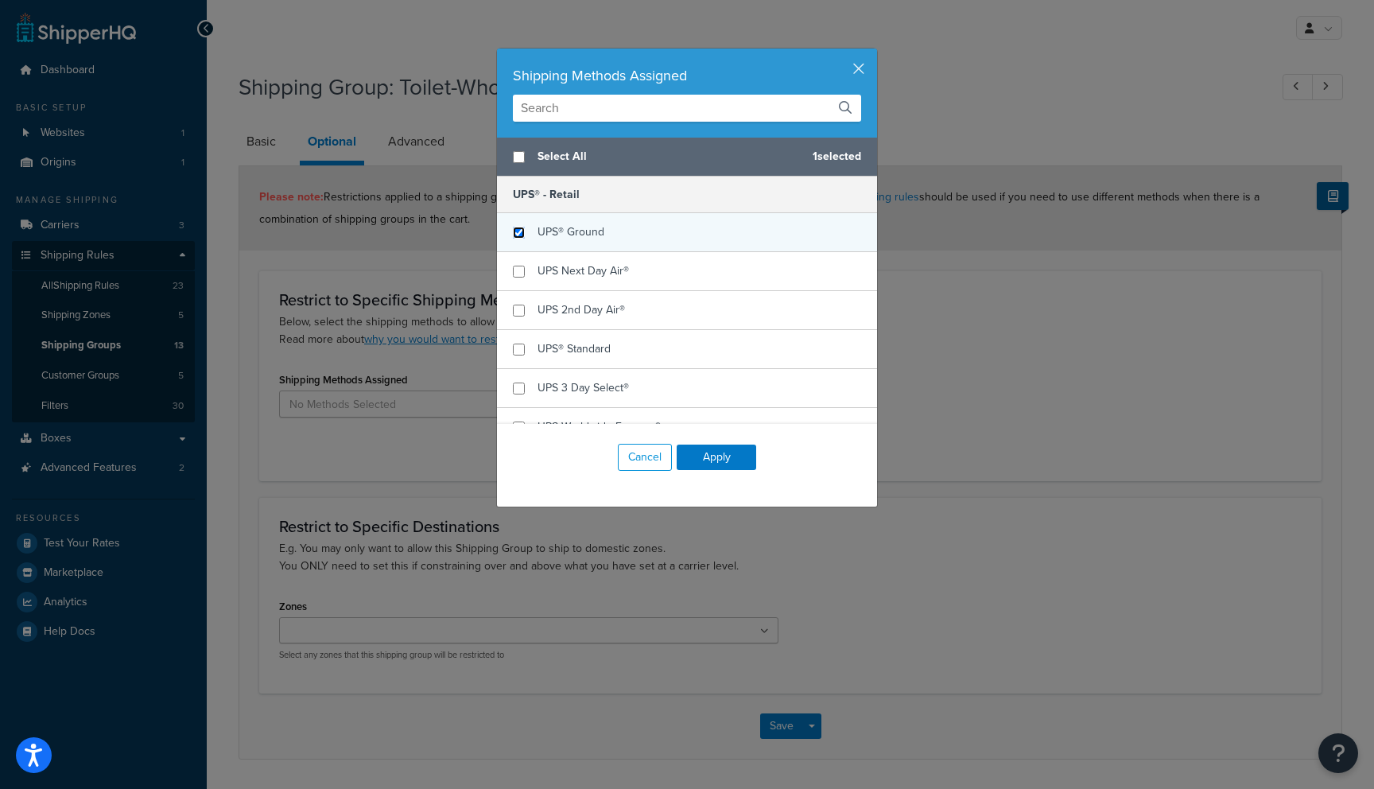
click at [517, 230] on input "checkbox" at bounding box center [519, 233] width 12 height 12
checkbox input "true"
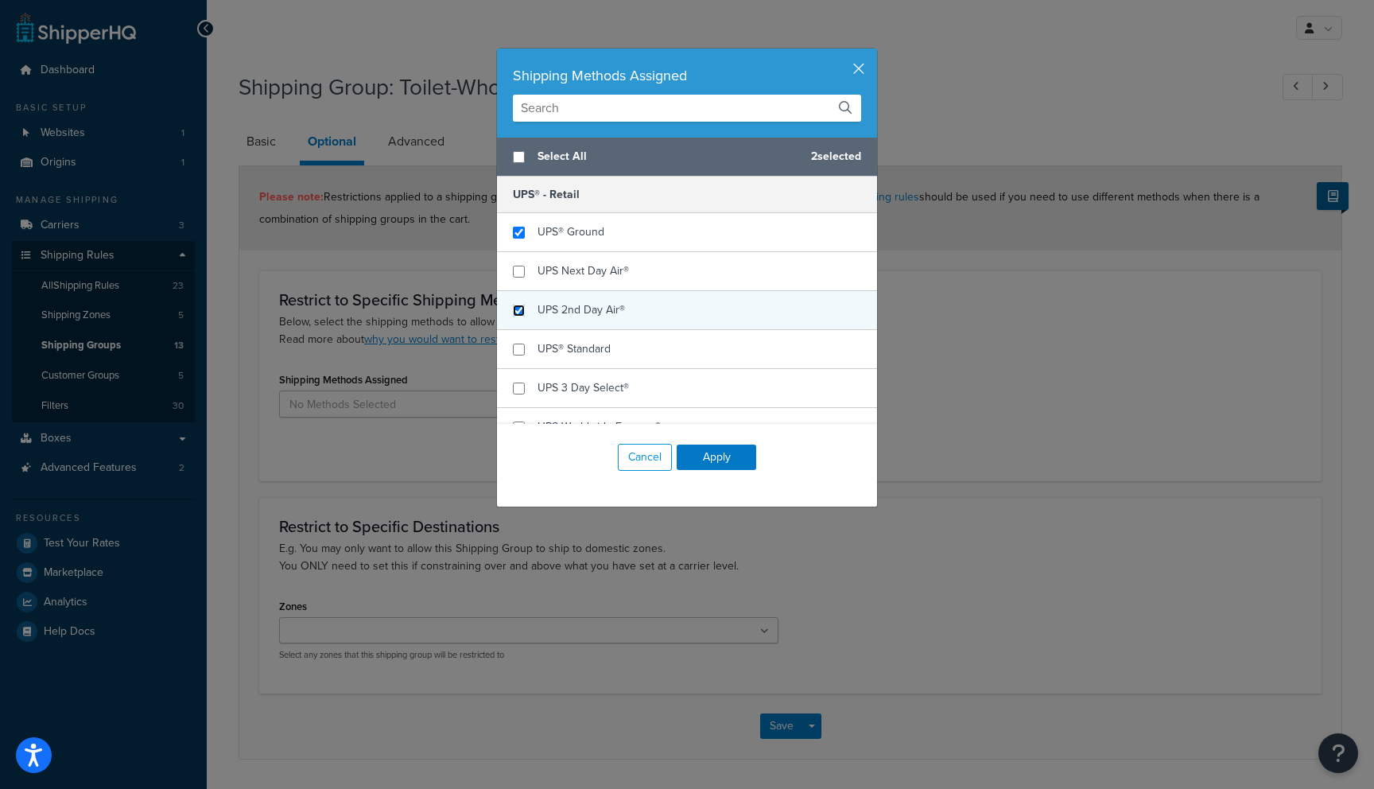
click at [518, 308] on input "checkbox" at bounding box center [519, 310] width 12 height 12
checkbox input "true"
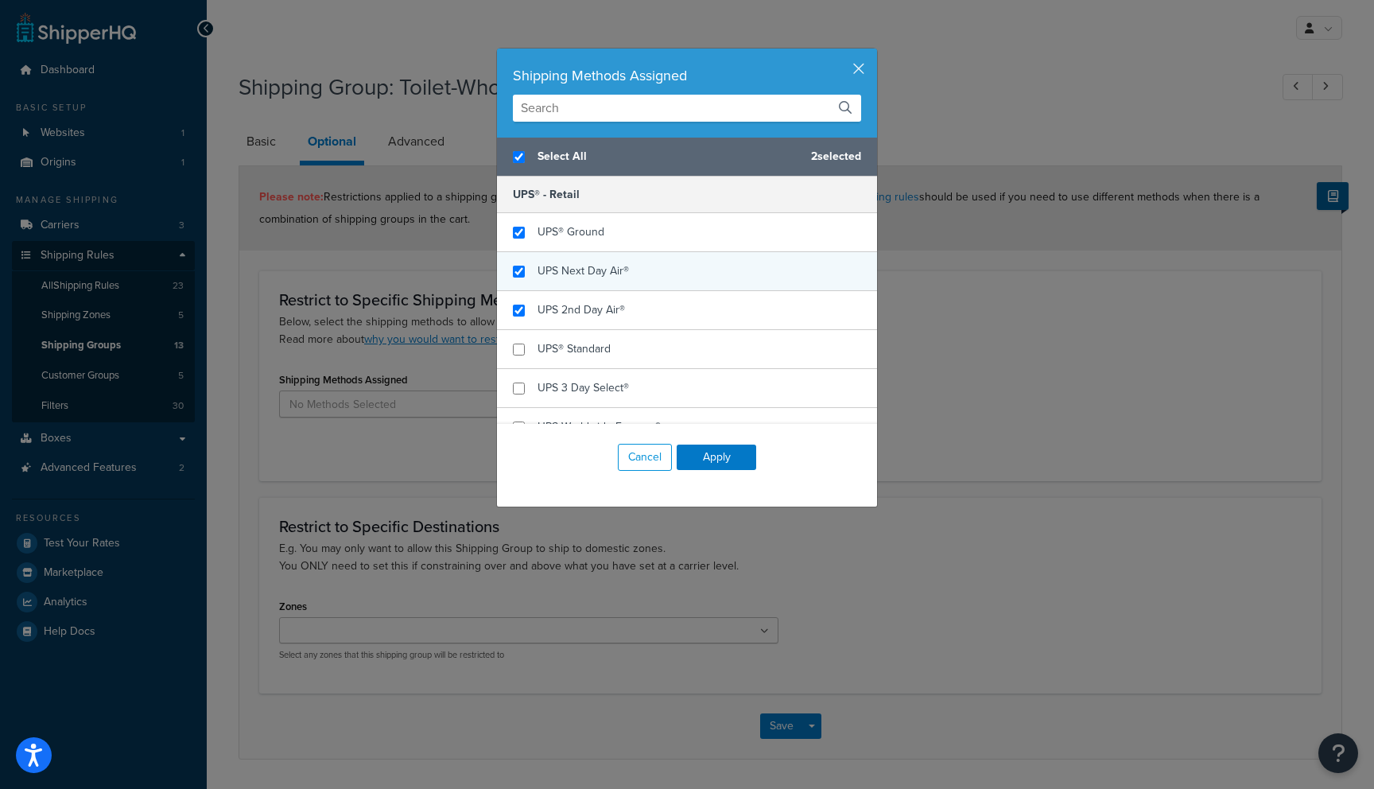
checkbox input "true"
click at [518, 278] on div "UPS Next Day Air®" at bounding box center [687, 271] width 380 height 39
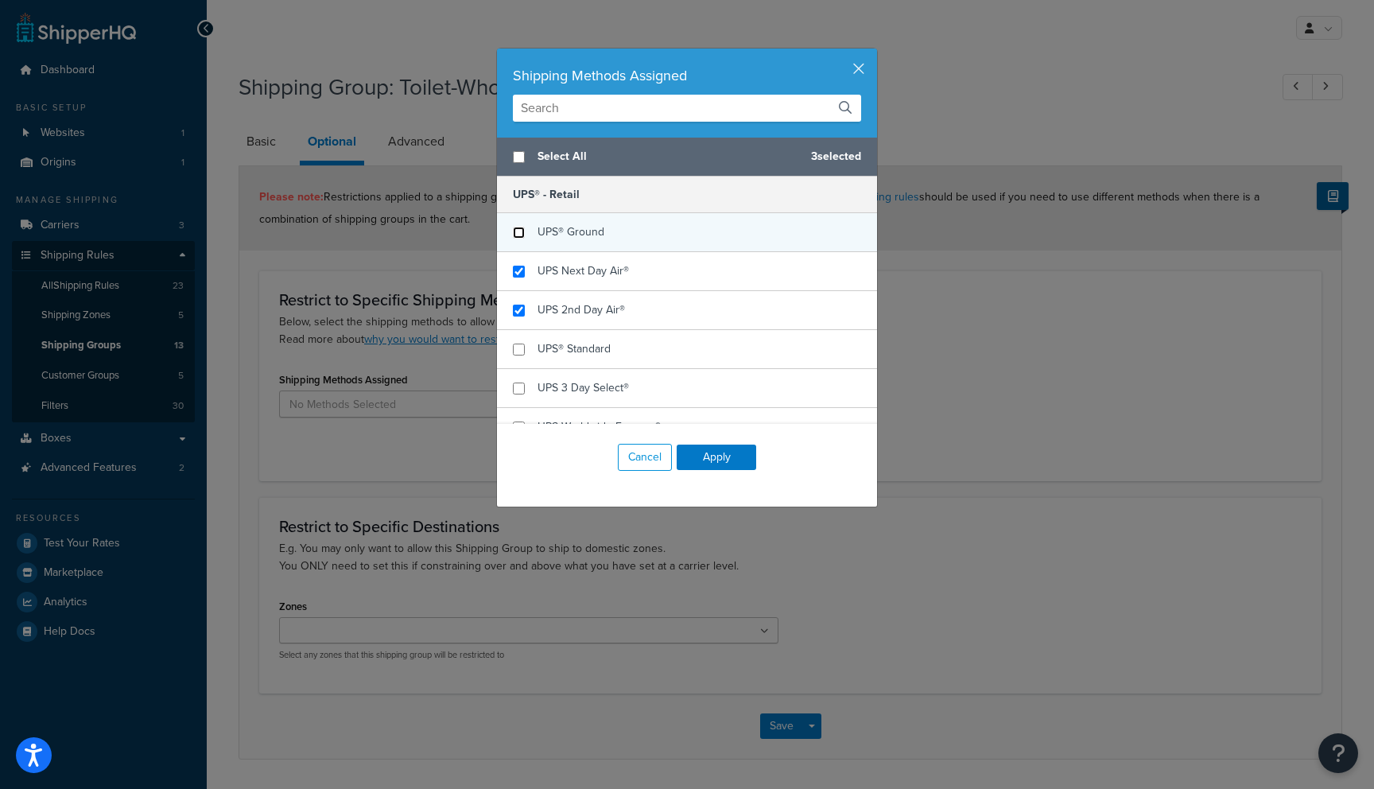
checkbox input "false"
click at [516, 231] on input "checkbox" at bounding box center [519, 233] width 12 height 12
checkbox input "false"
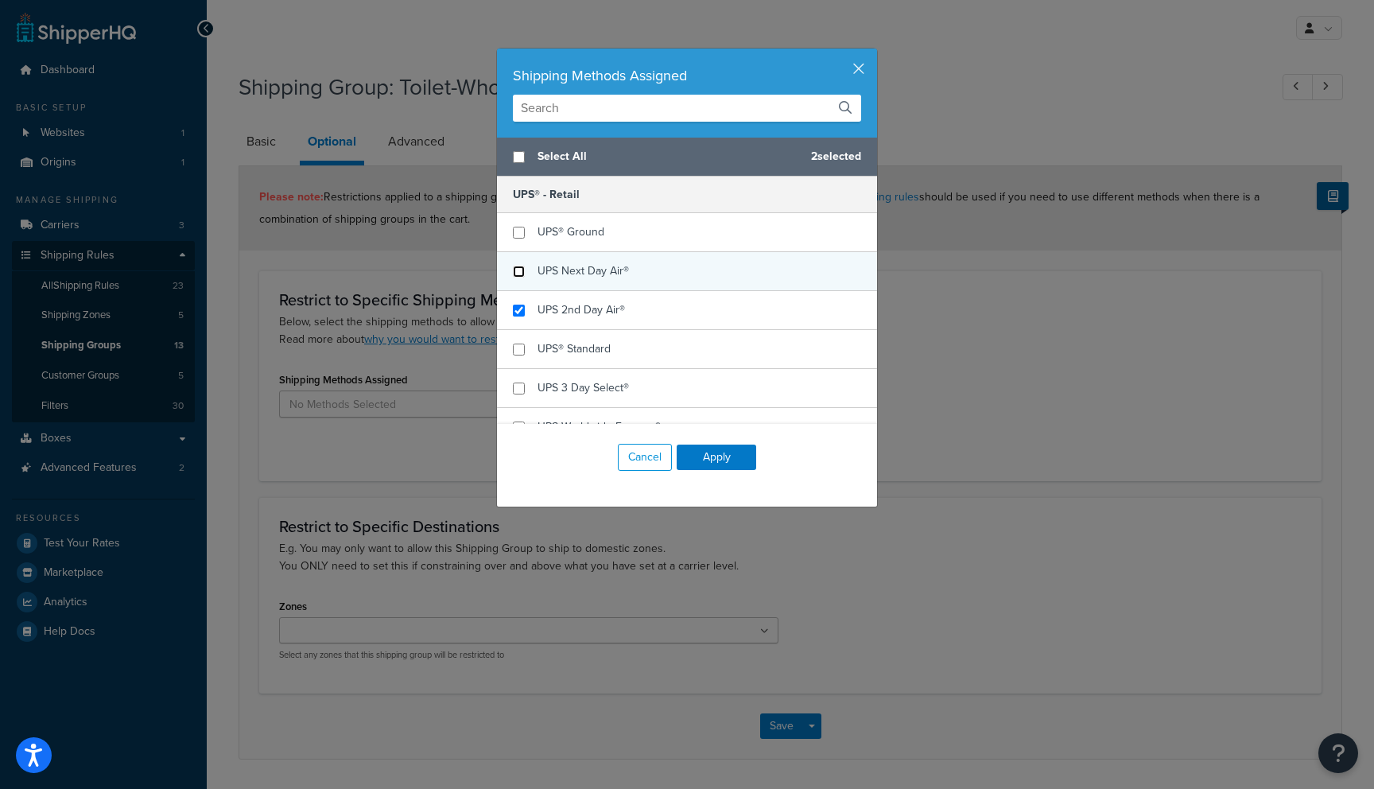
click at [515, 276] on input "checkbox" at bounding box center [519, 271] width 12 height 12
checkbox input "false"
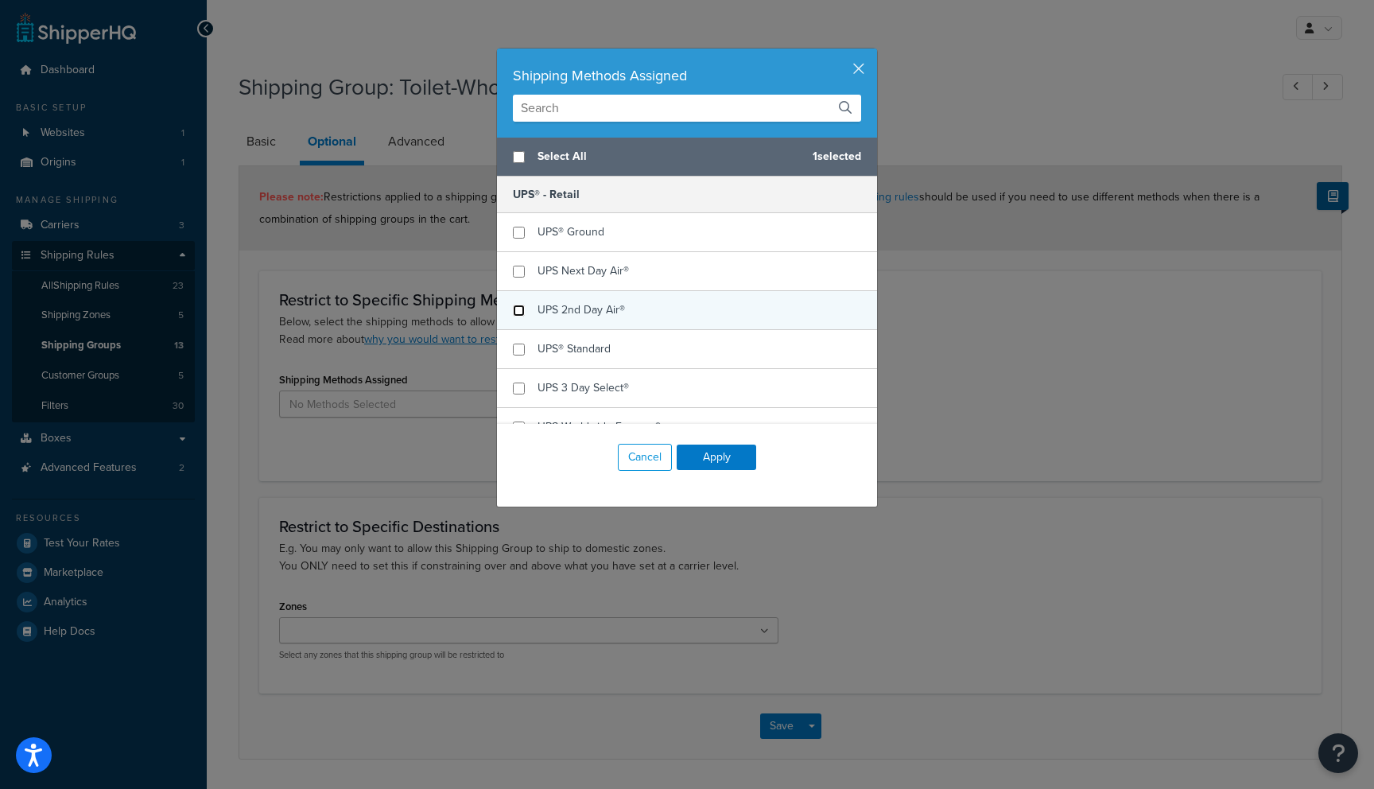
click at [520, 309] on input "checkbox" at bounding box center [519, 310] width 12 height 12
checkbox input "false"
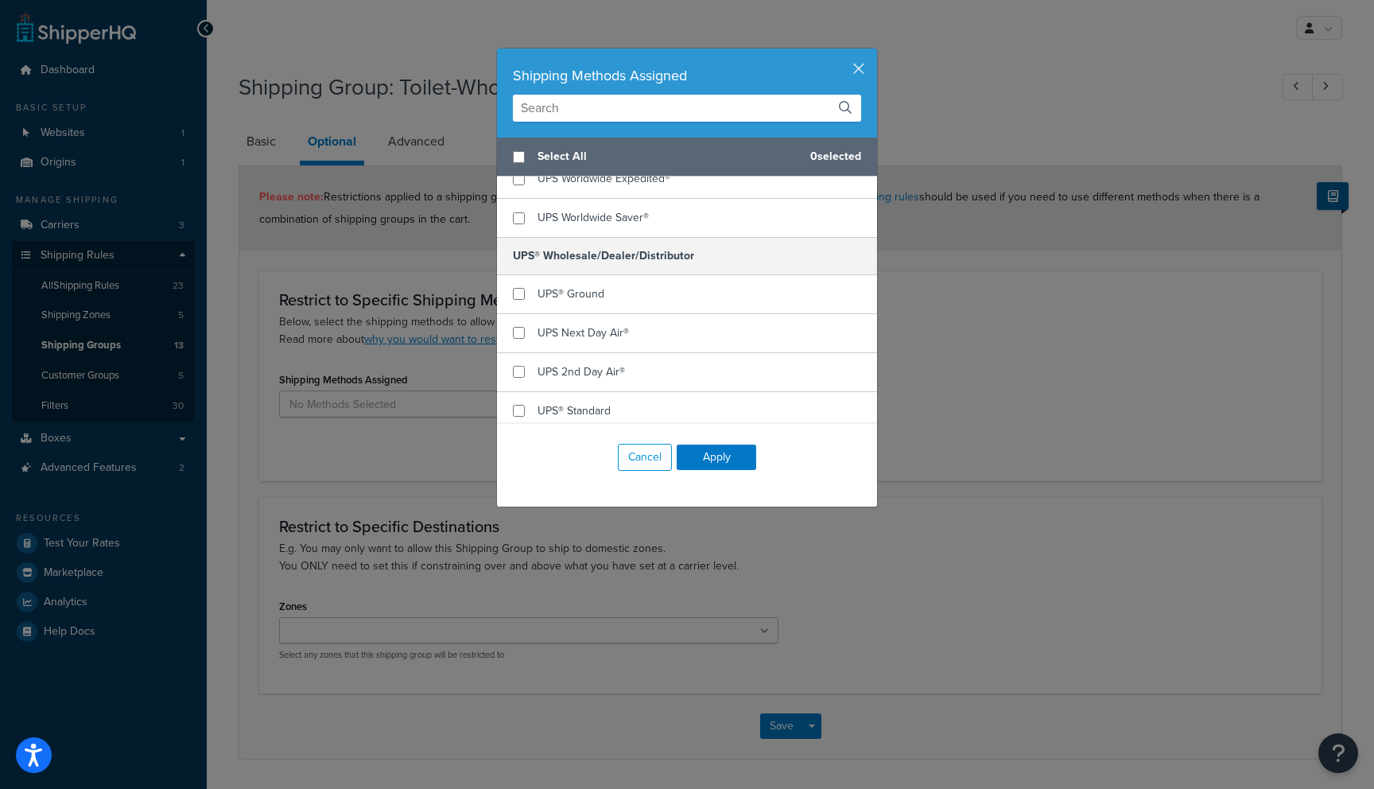
scroll to position [289, 0]
click at [514, 287] on input "checkbox" at bounding box center [519, 291] width 12 height 12
checkbox input "true"
click at [515, 323] on div "UPS Next Day Air®" at bounding box center [687, 331] width 380 height 39
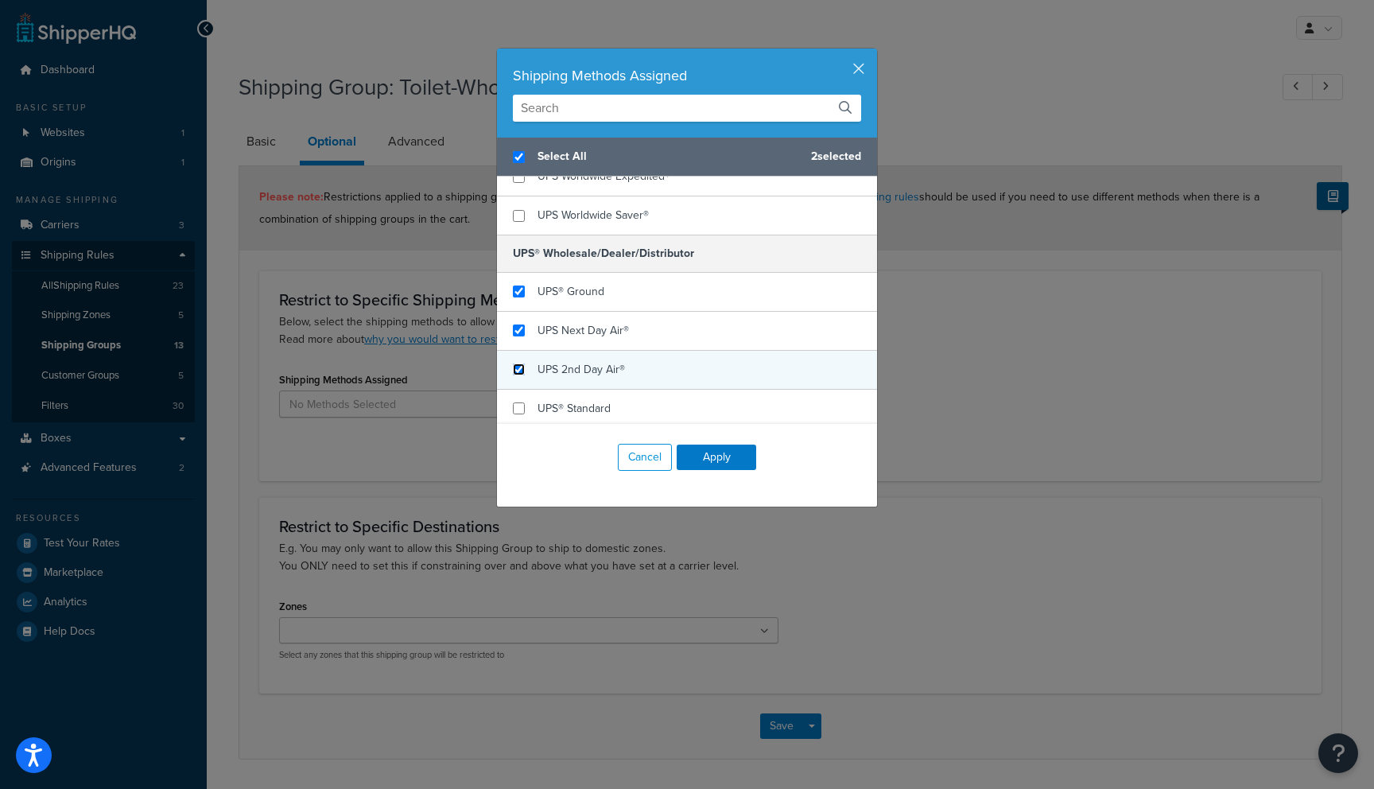
checkbox input "true"
click at [522, 369] on input "checkbox" at bounding box center [519, 369] width 12 height 12
checkbox input "true"
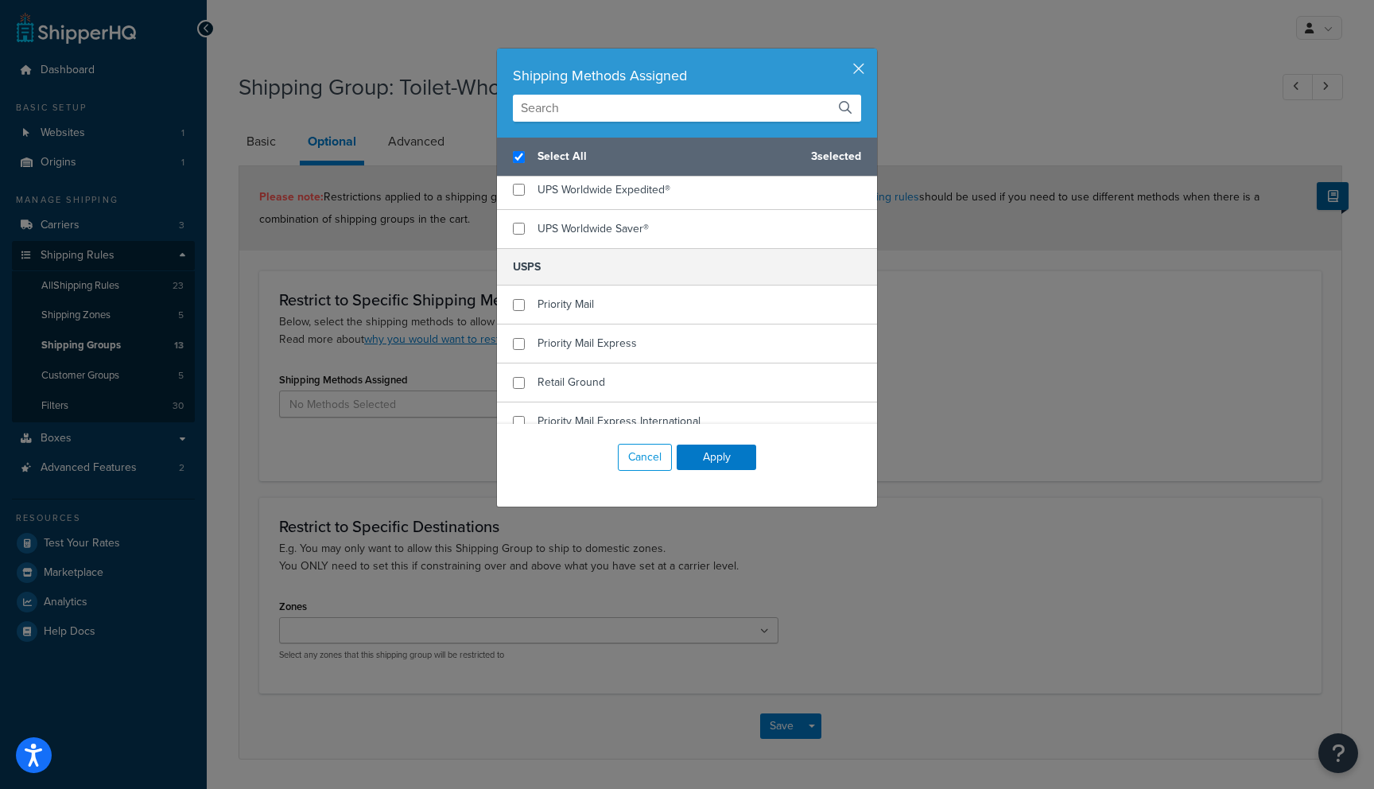
scroll to position [626, 0]
checkbox input "false"
click at [515, 304] on input "checkbox" at bounding box center [519, 303] width 12 height 12
checkbox input "true"
click at [733, 455] on button "Apply" at bounding box center [715, 456] width 79 height 25
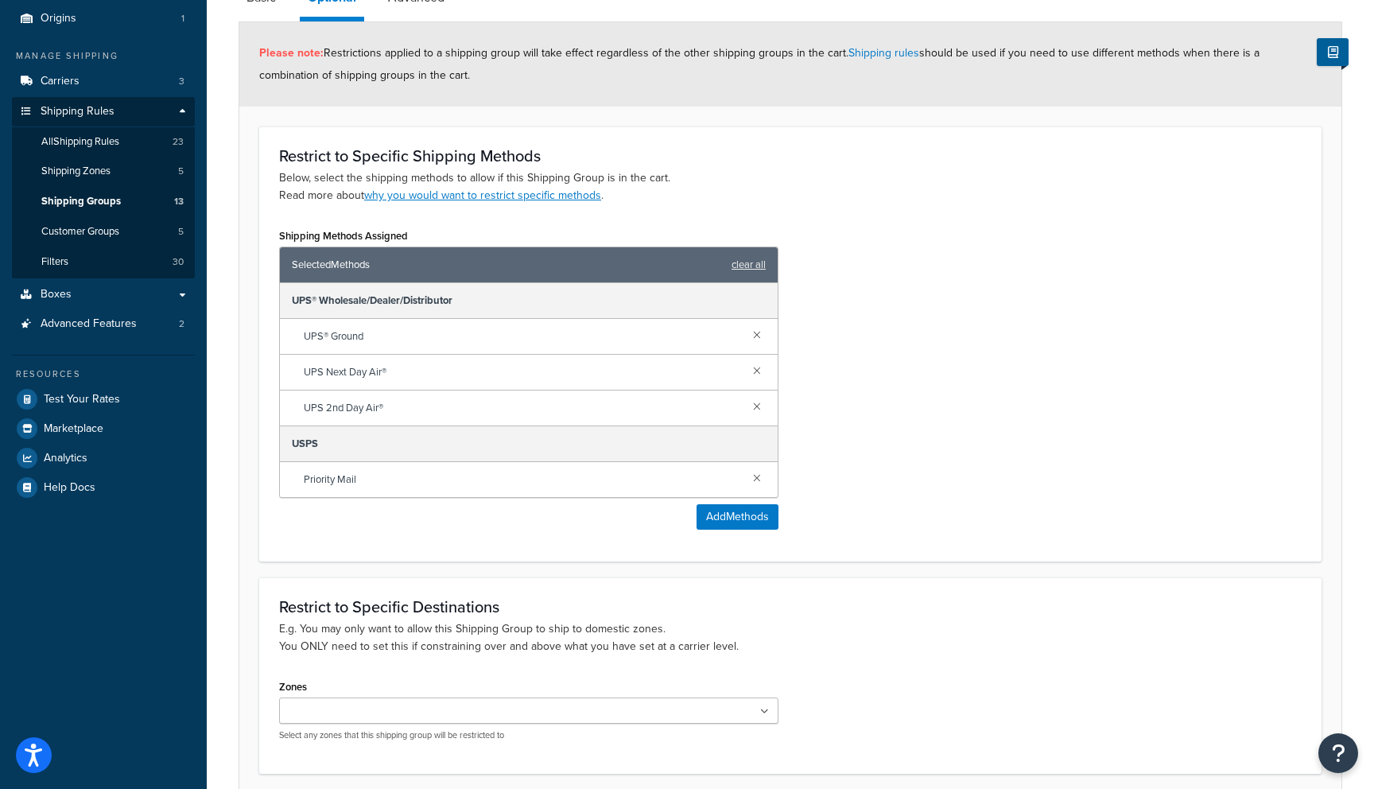
scroll to position [274, 0]
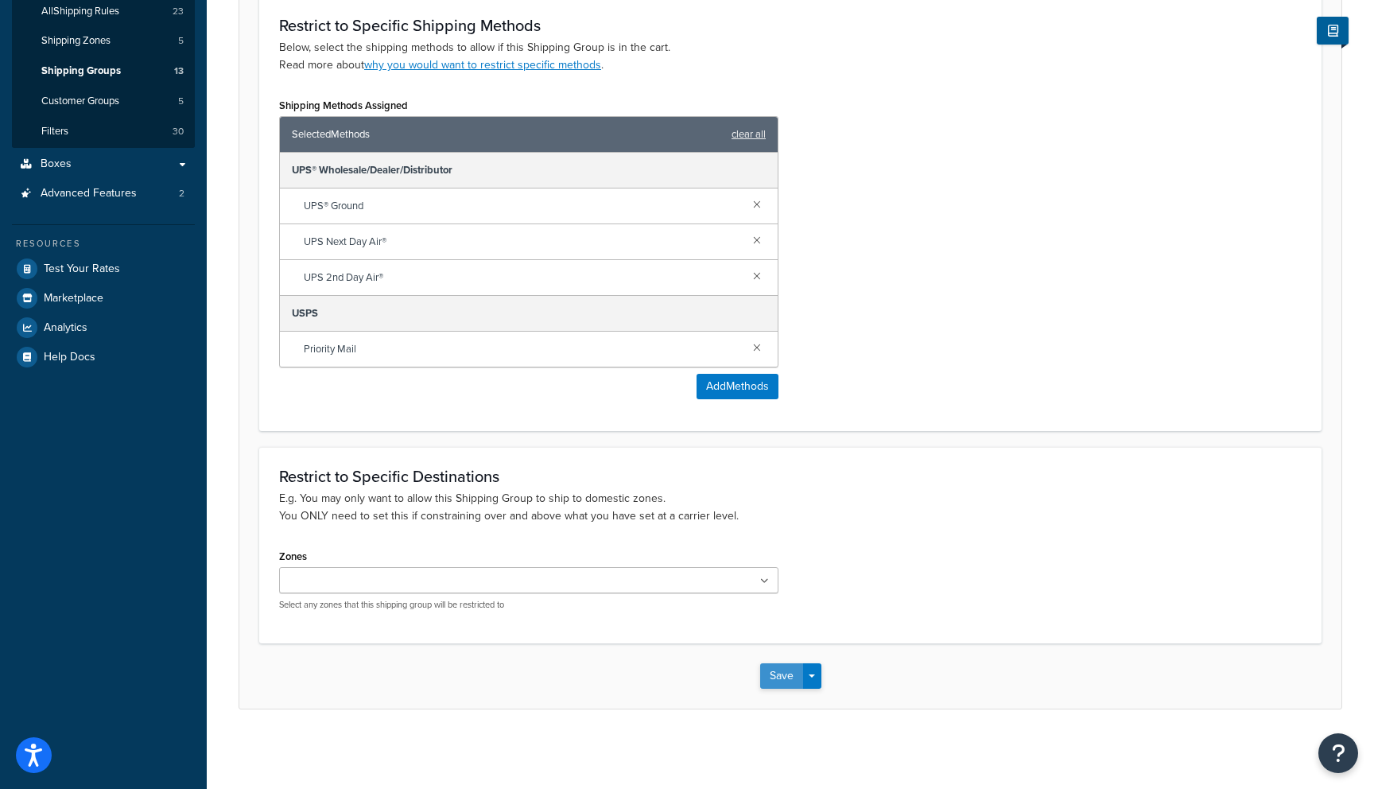
click at [785, 684] on button "Save" at bounding box center [781, 675] width 43 height 25
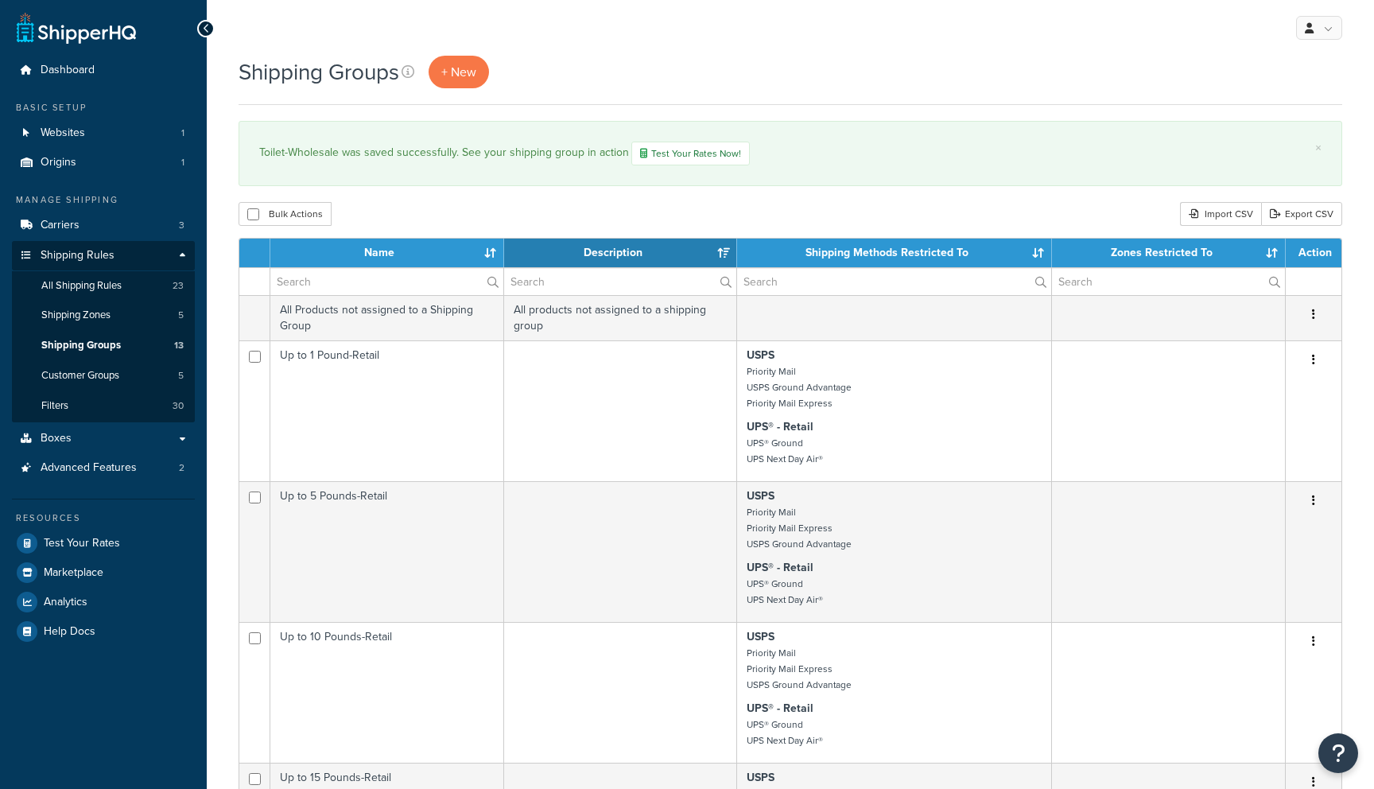
select select "15"
click at [100, 541] on span "Test Your Rates" at bounding box center [82, 544] width 76 height 14
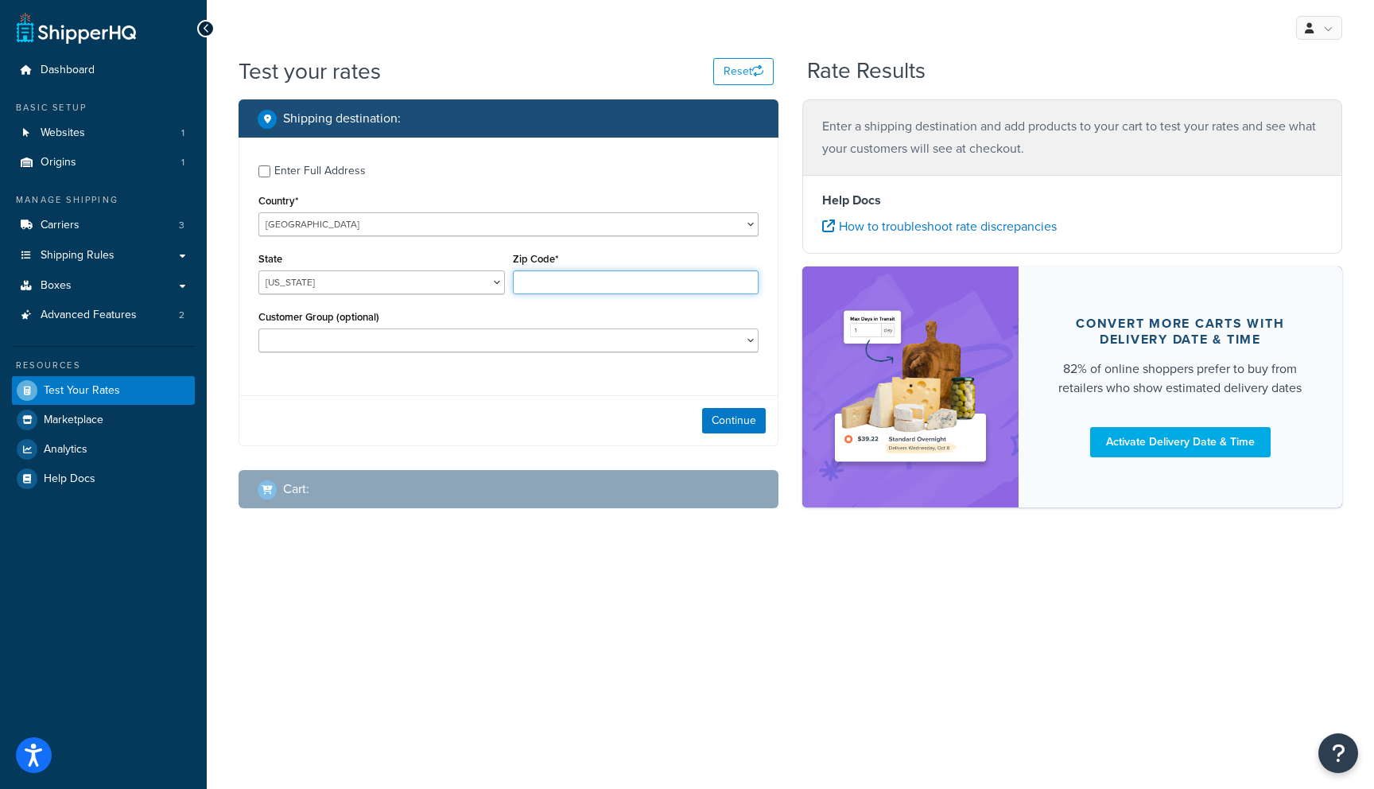
click at [530, 287] on input "Zip Code*" at bounding box center [636, 282] width 246 height 24
type input "30240"
click at [444, 286] on select "[US_STATE] [US_STATE] [US_STATE] [US_STATE] [US_STATE] Armed Forces Americas Ar…" at bounding box center [381, 282] width 246 height 24
select select "GA"
click at [258, 271] on select "[US_STATE] [US_STATE] [US_STATE] [US_STATE] [US_STATE] Armed Forces Americas Ar…" at bounding box center [381, 282] width 246 height 24
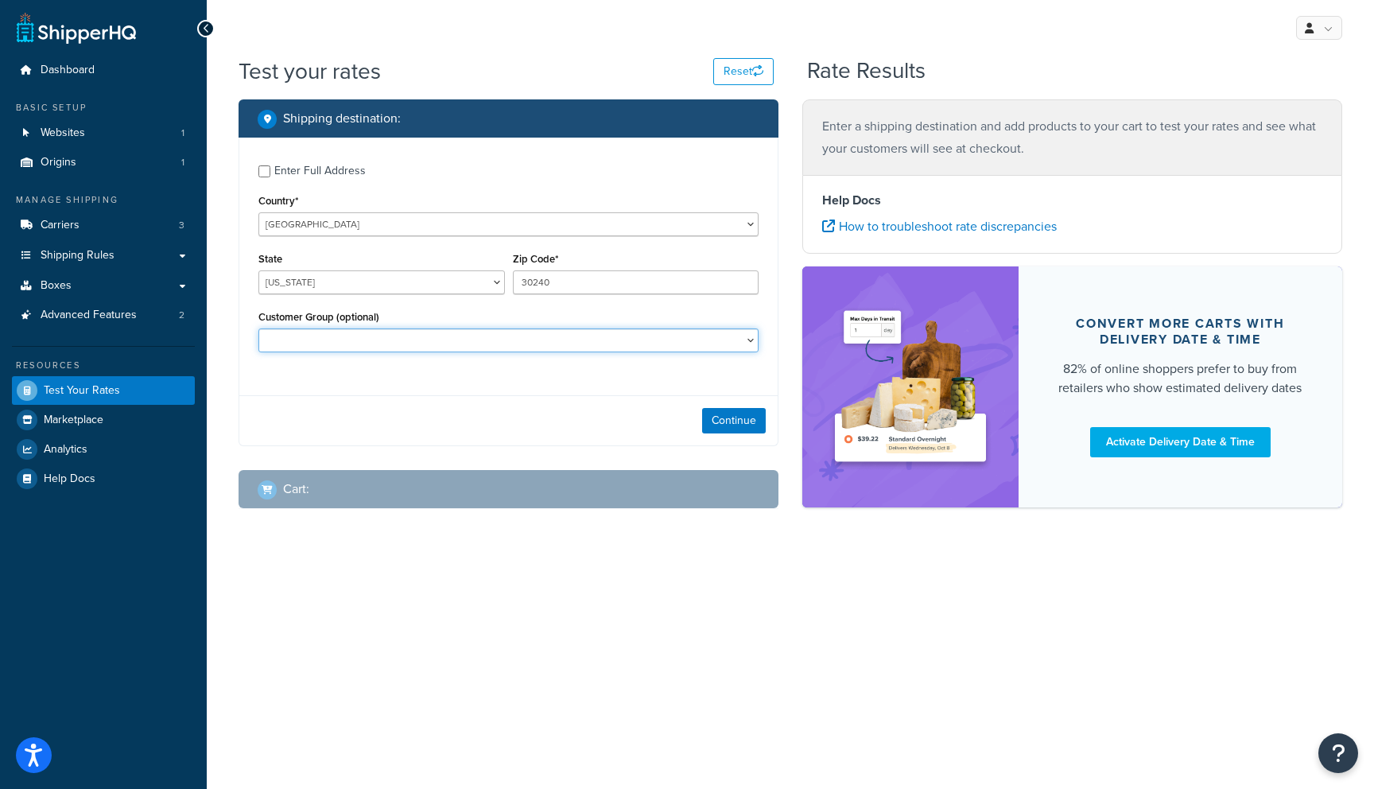
click at [480, 345] on select "Dealer Distributors Retail Customers Wholesale" at bounding box center [508, 340] width 500 height 24
select select "Wholesale"
click at [258, 330] on select "Dealer Distributors Retail Customers Wholesale" at bounding box center [508, 340] width 500 height 24
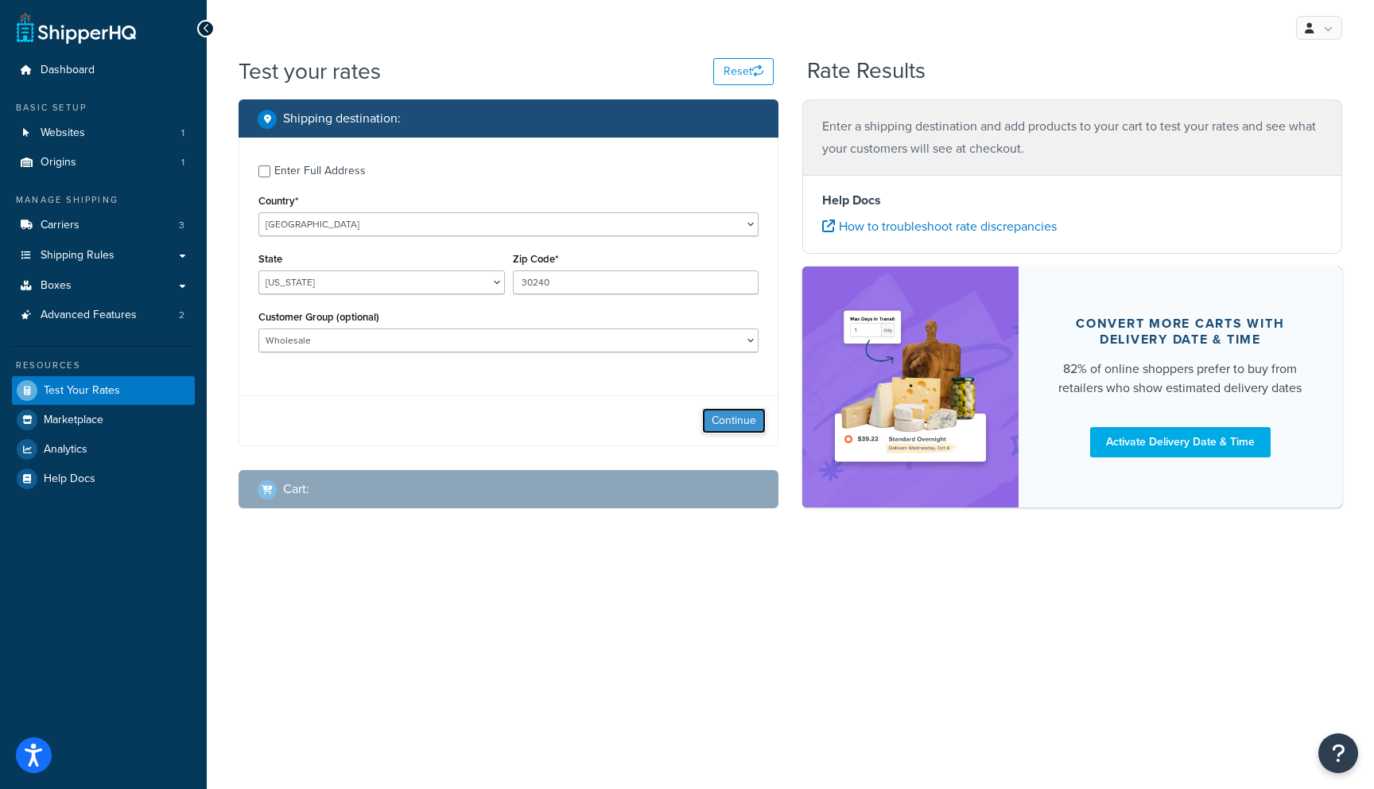
click at [732, 426] on button "Continue" at bounding box center [734, 420] width 64 height 25
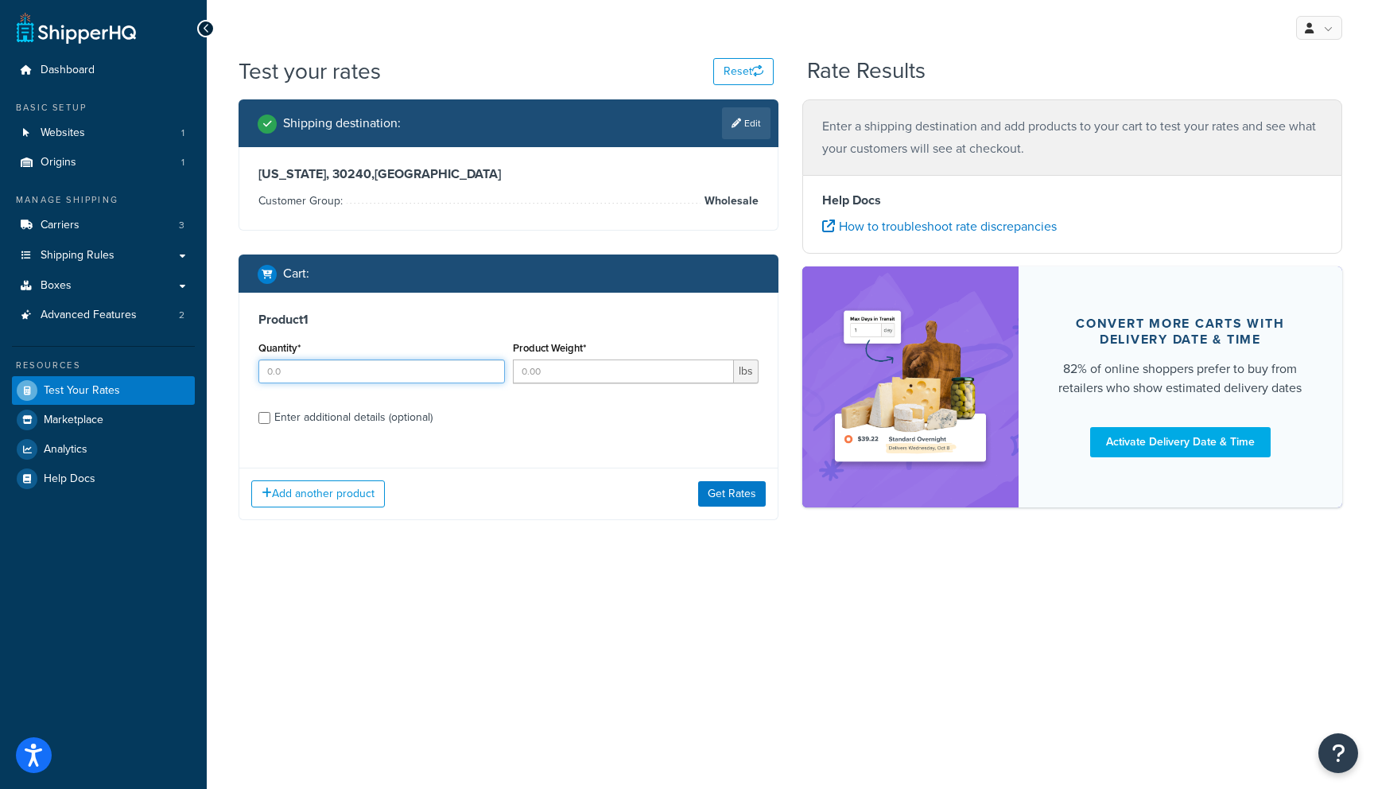
click at [365, 381] on input "Quantity*" at bounding box center [381, 371] width 246 height 24
type input "1"
click at [537, 369] on input "Product Weight*" at bounding box center [624, 371] width 222 height 24
type input "23"
click at [734, 492] on button "Get Rates" at bounding box center [732, 493] width 68 height 25
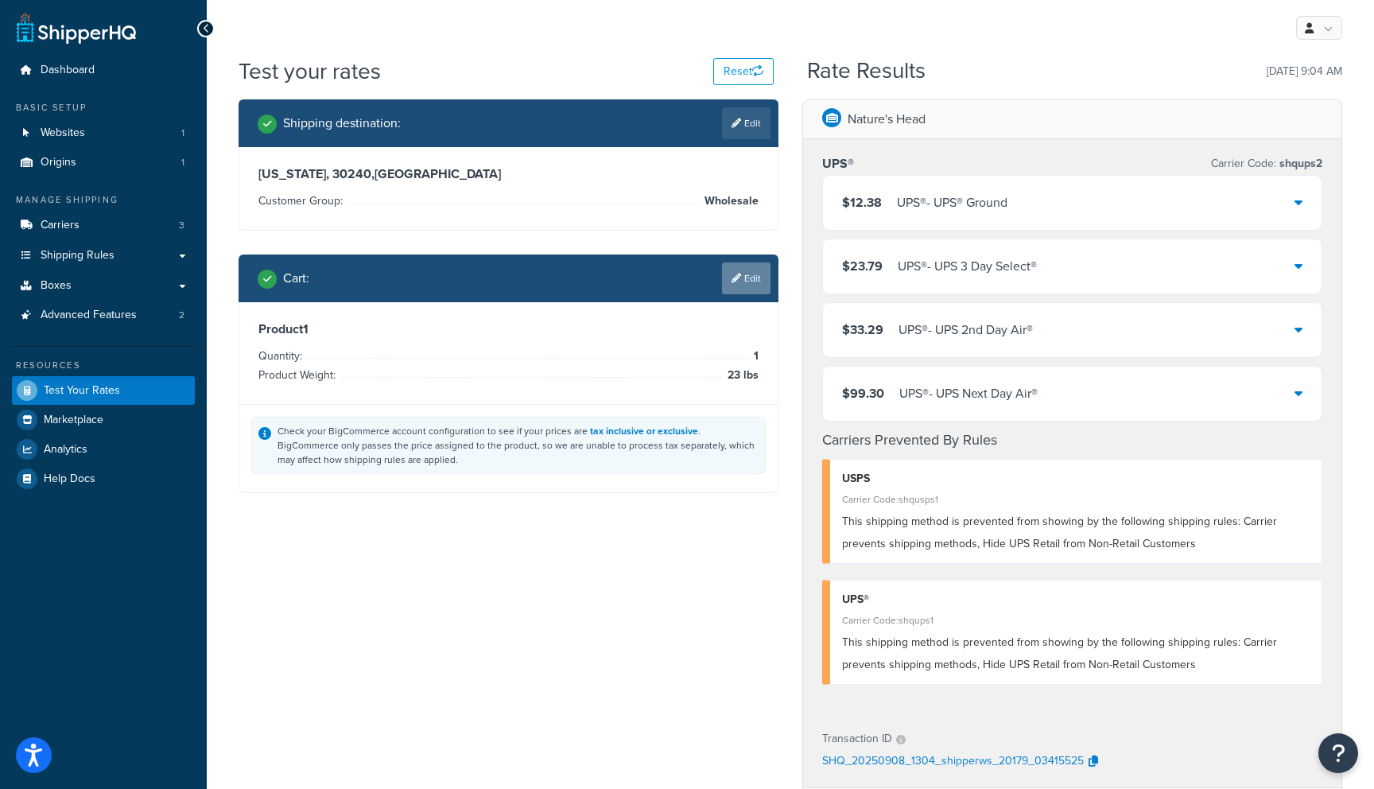
click at [750, 276] on link "Edit" at bounding box center [746, 278] width 48 height 32
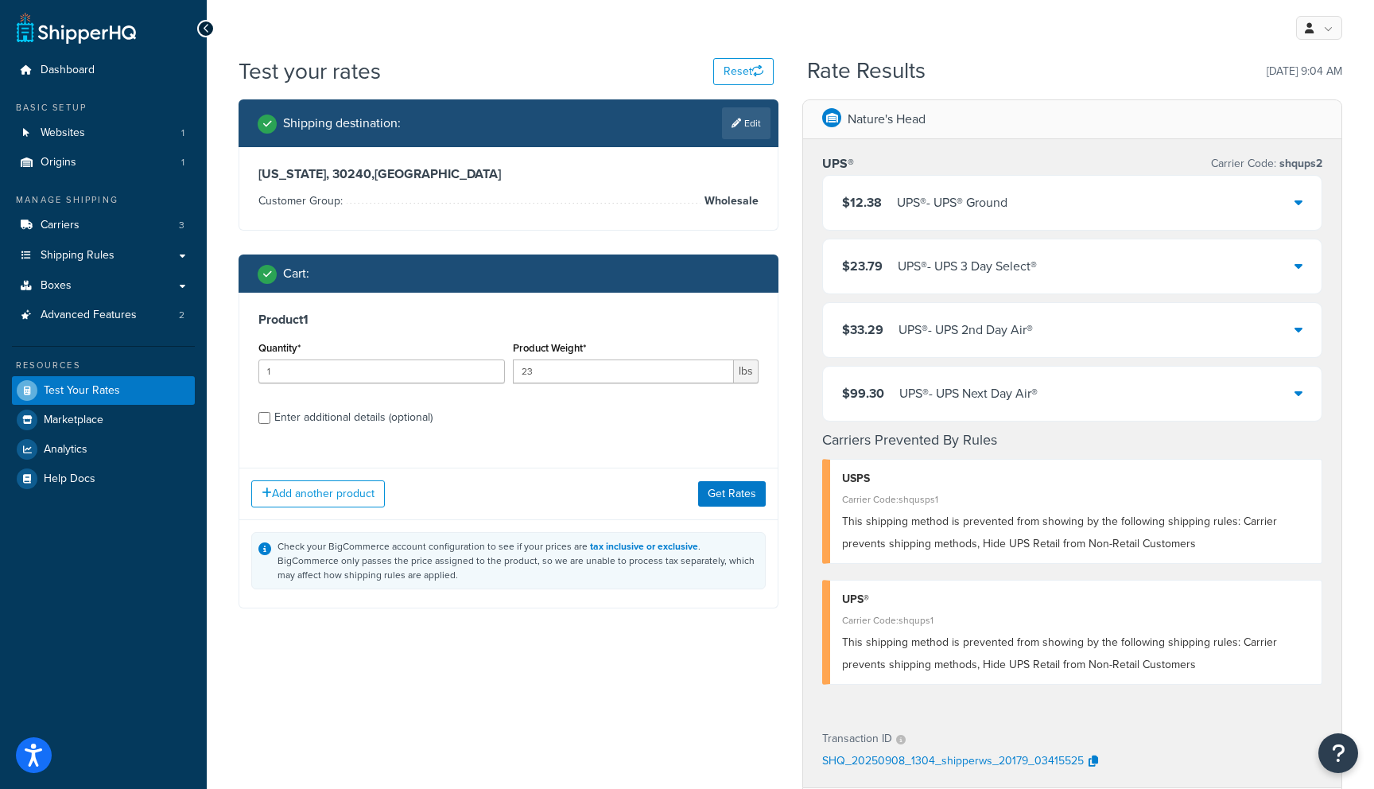
click at [289, 425] on div "Enter additional details (optional)" at bounding box center [353, 417] width 158 height 22
click at [270, 424] on input "Enter additional details (optional)" at bounding box center [264, 418] width 12 height 12
checkbox input "true"
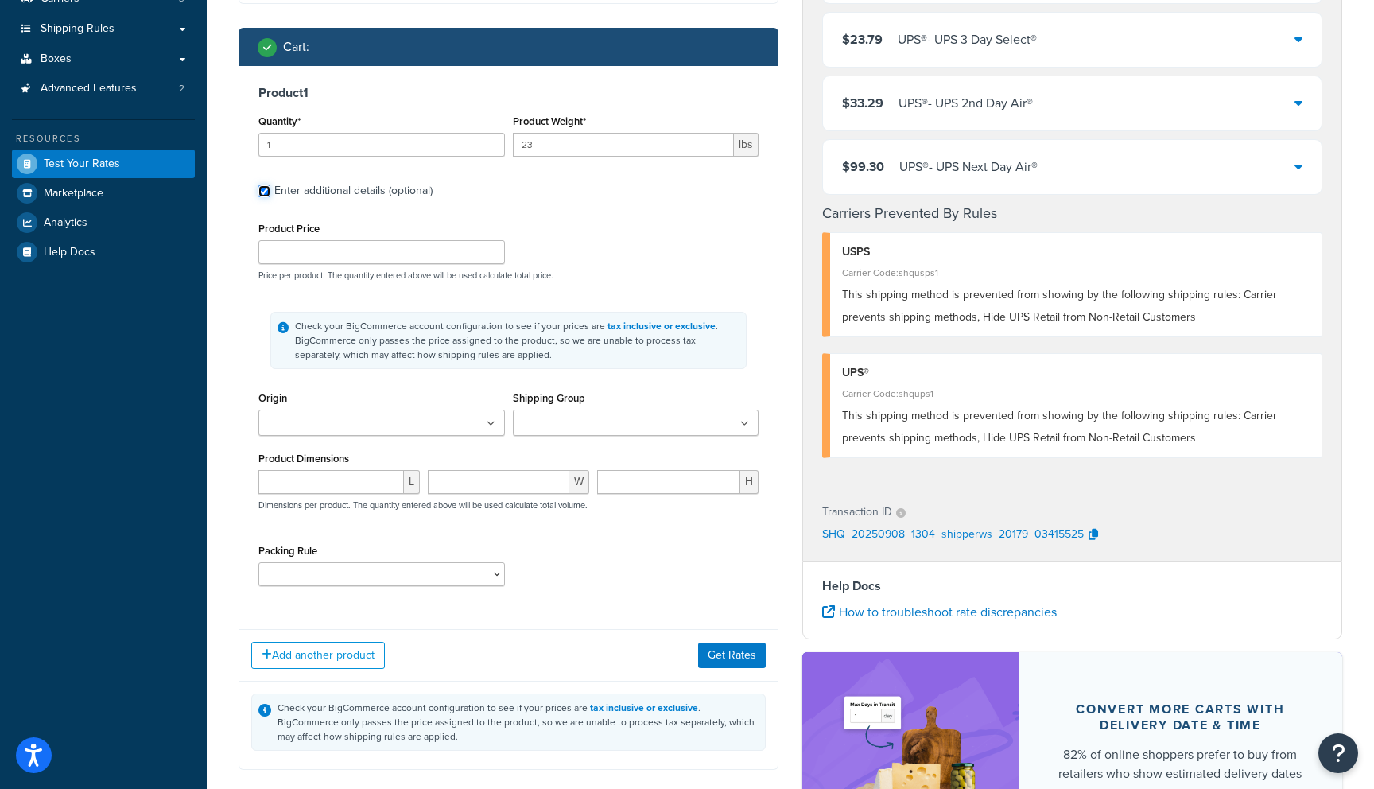
scroll to position [228, 0]
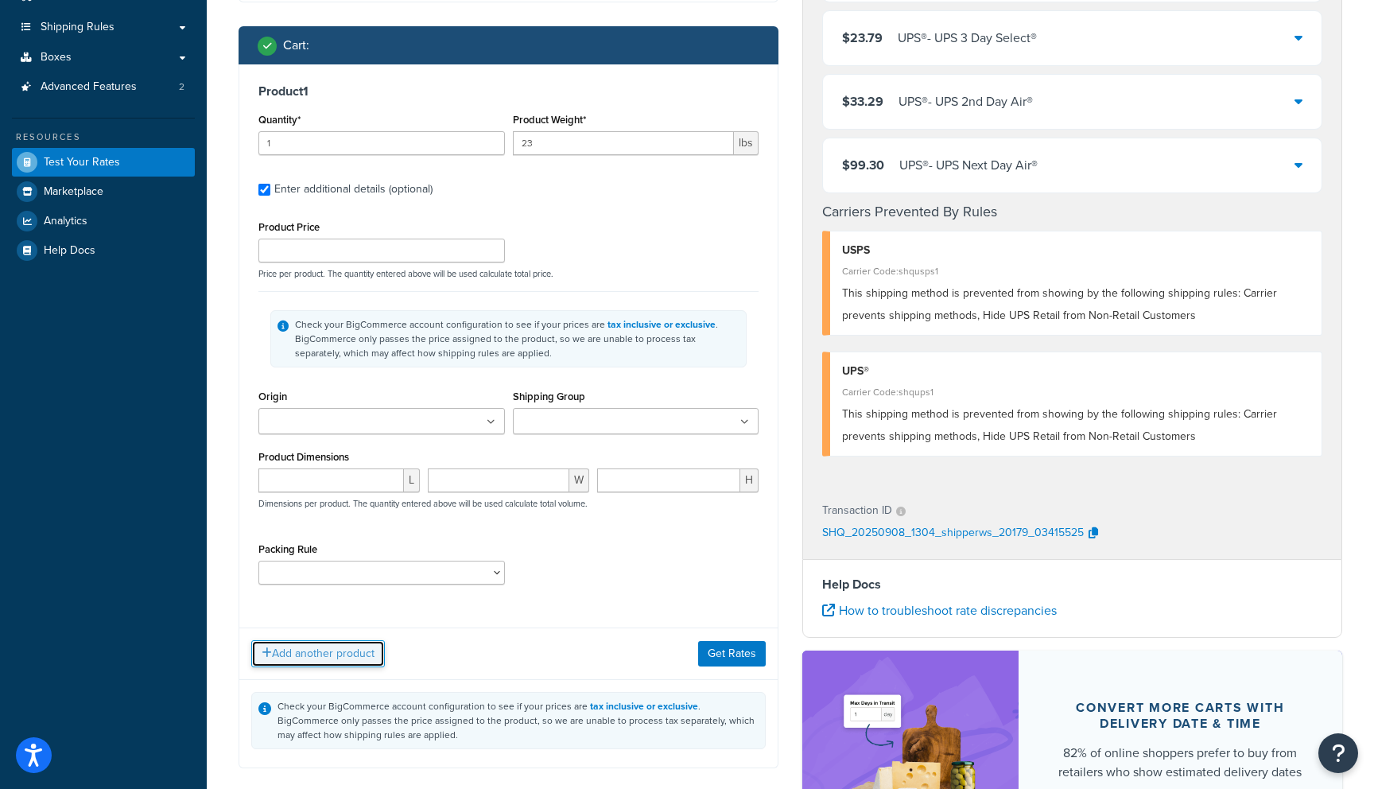
click at [304, 663] on button "Add another product" at bounding box center [318, 653] width 134 height 27
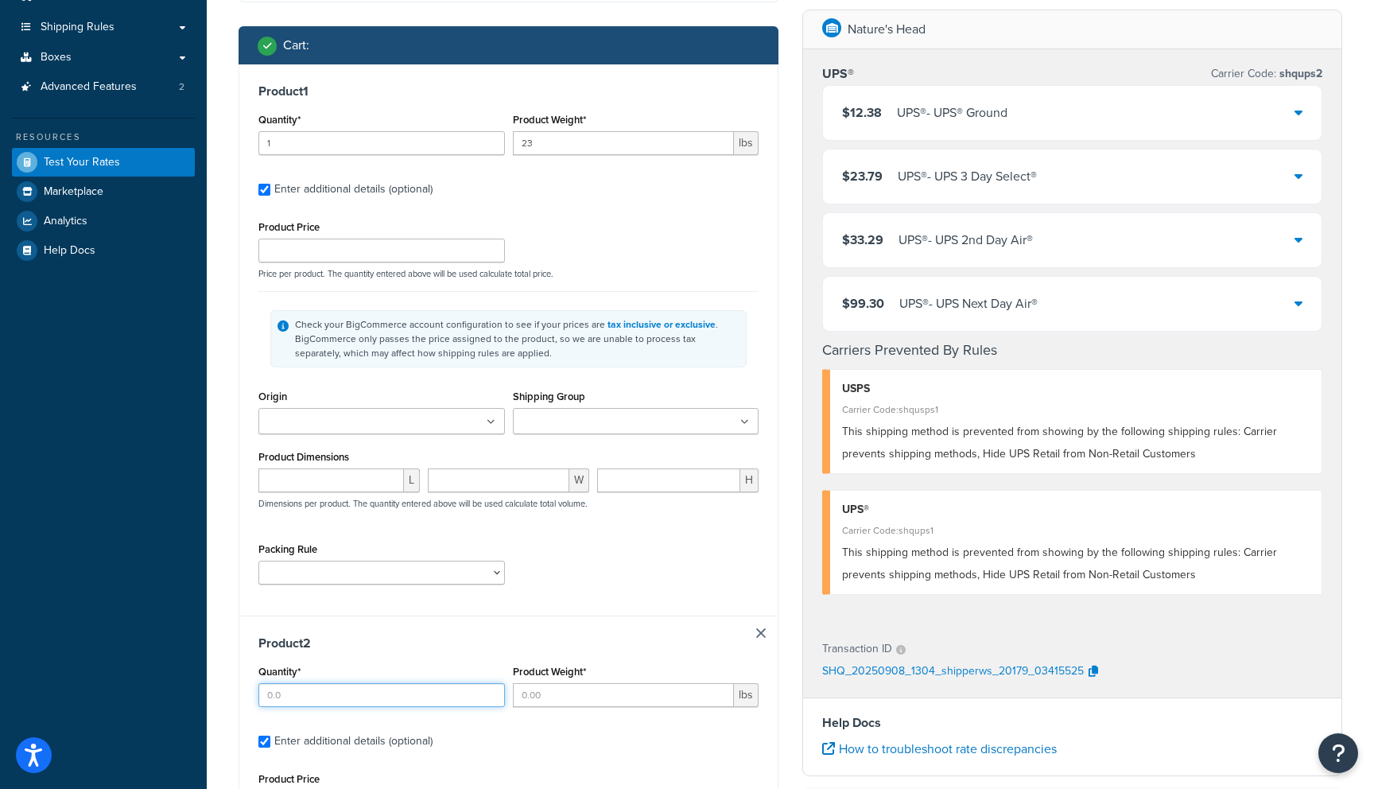
click at [311, 696] on input "Quantity*" at bounding box center [381, 695] width 246 height 24
type input "1"
type input "3"
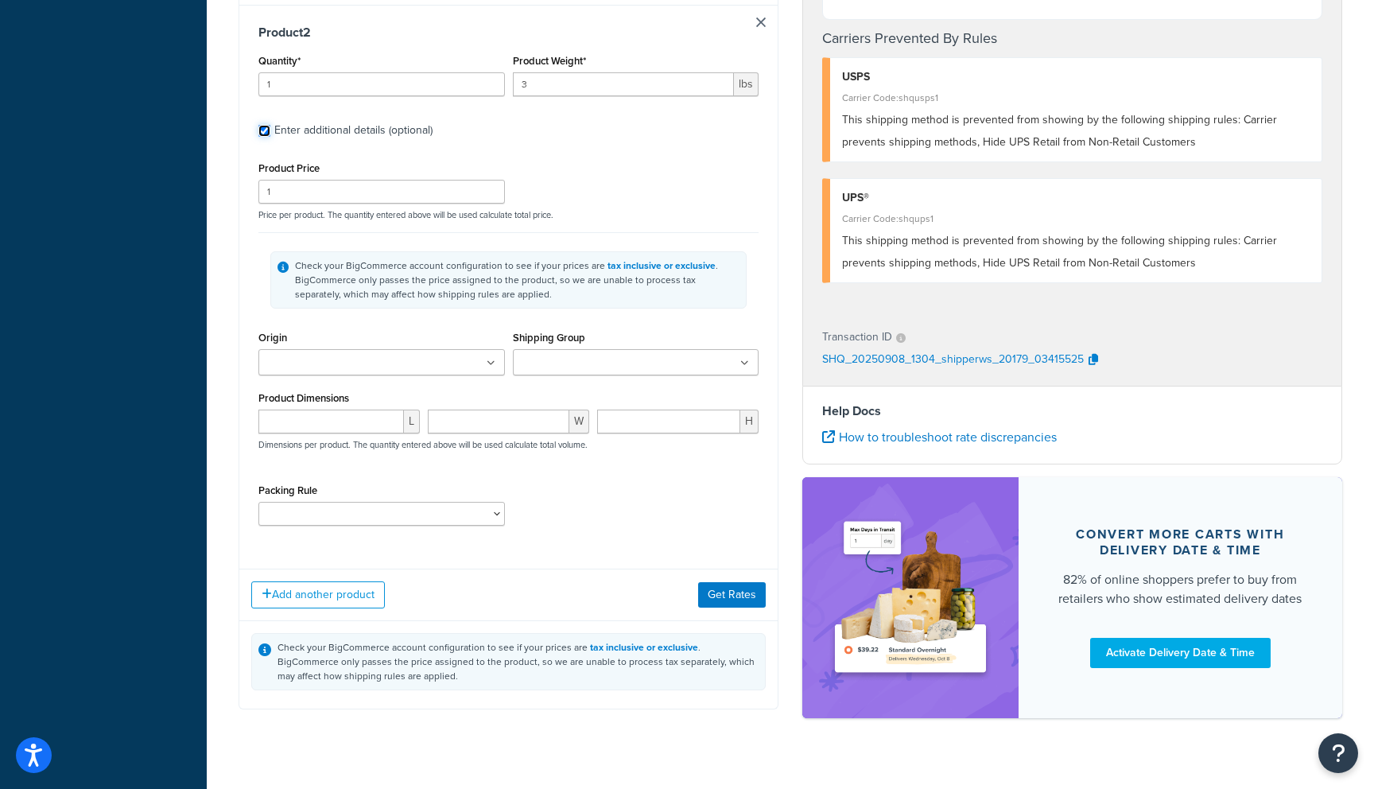
scroll to position [866, 0]
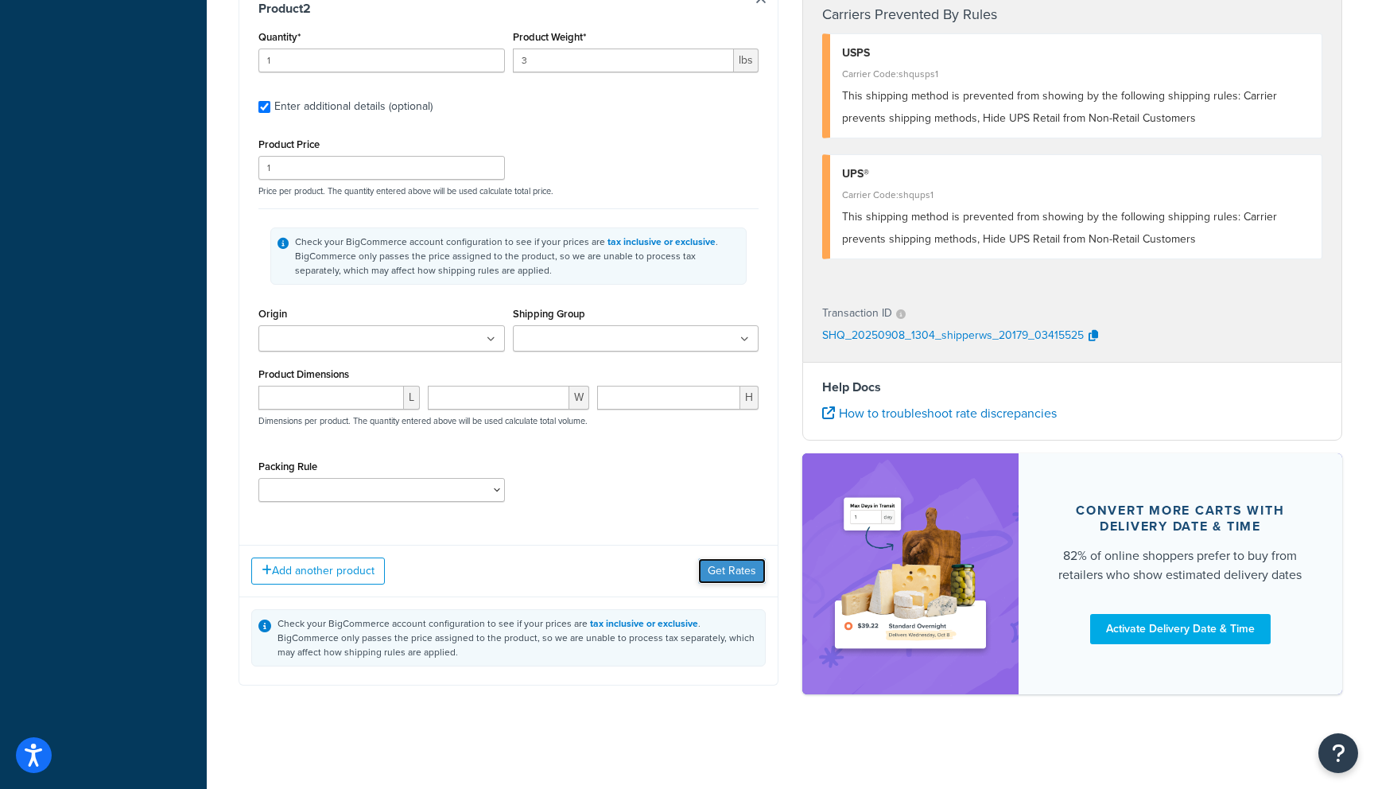
click at [734, 572] on button "Get Rates" at bounding box center [732, 570] width 68 height 25
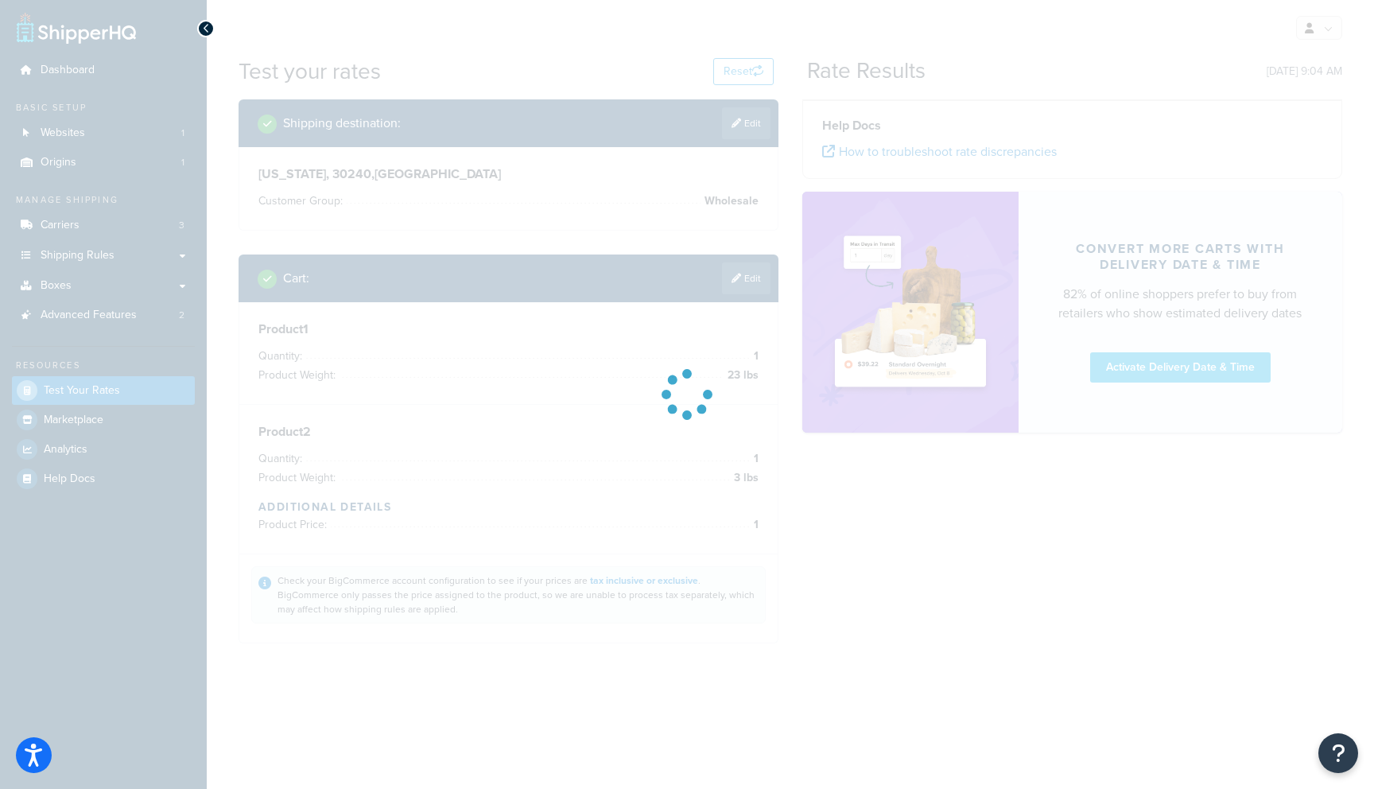
scroll to position [0, 0]
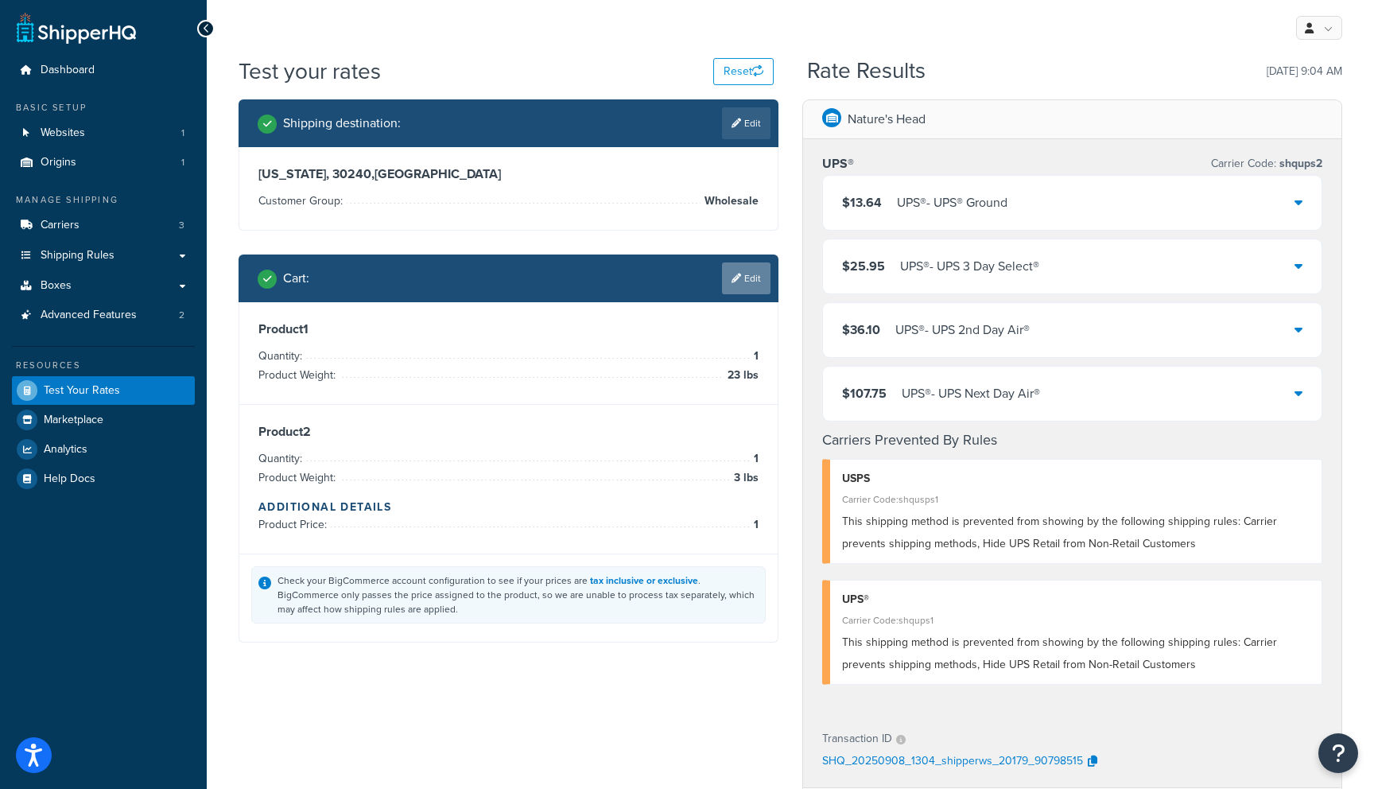
click at [740, 282] on link "Edit" at bounding box center [746, 278] width 48 height 32
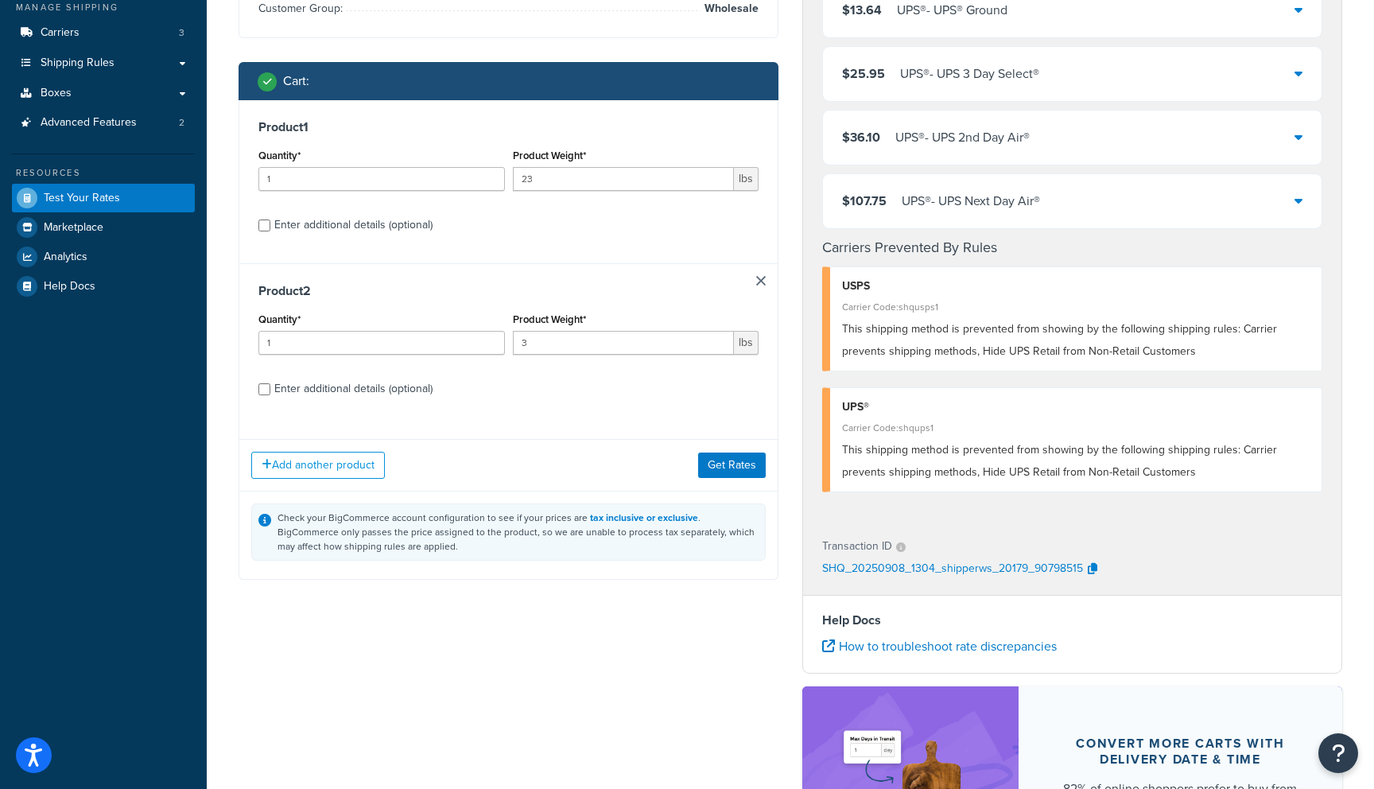
scroll to position [187, 0]
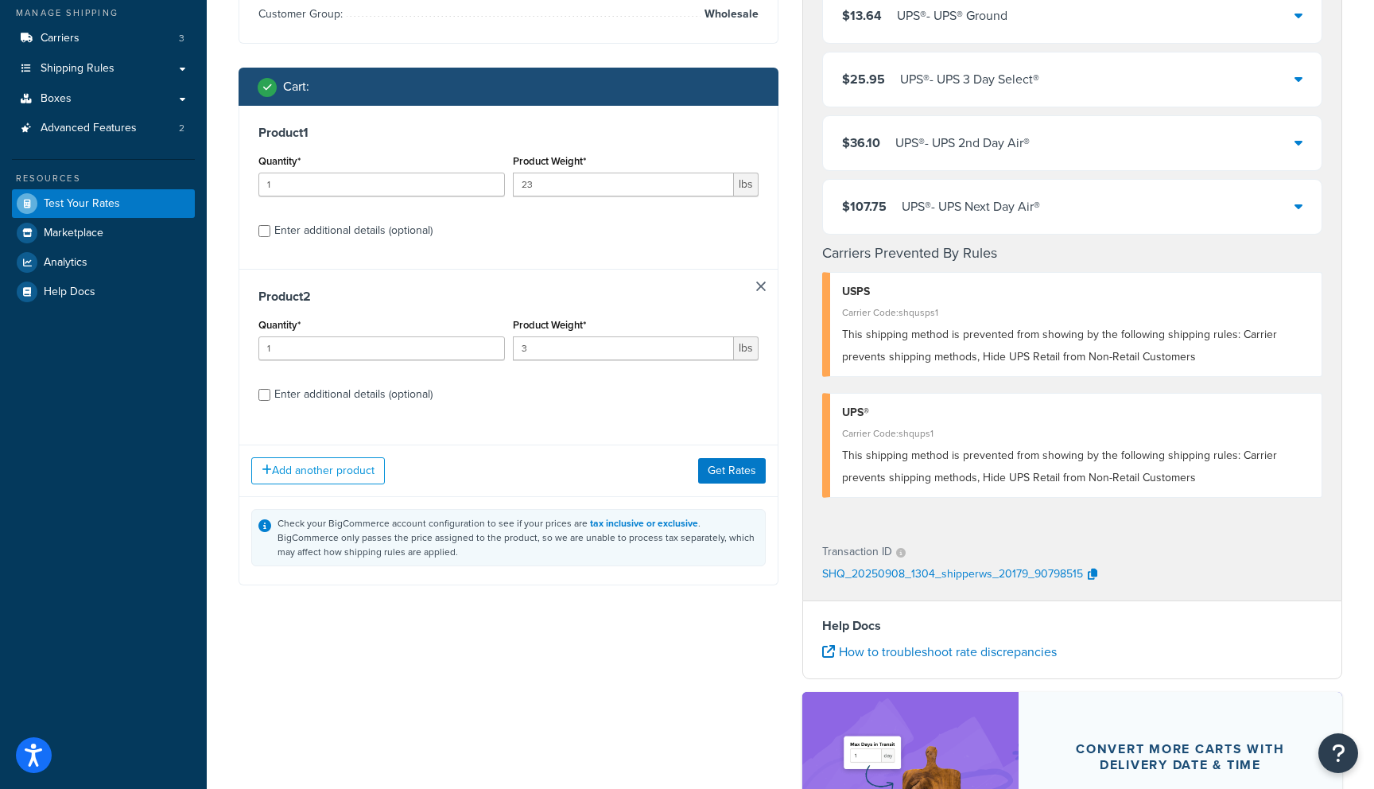
click at [387, 397] on div "Enter additional details (optional)" at bounding box center [353, 394] width 158 height 22
click at [270, 397] on input "Enter additional details (optional)" at bounding box center [264, 395] width 12 height 12
checkbox input "true"
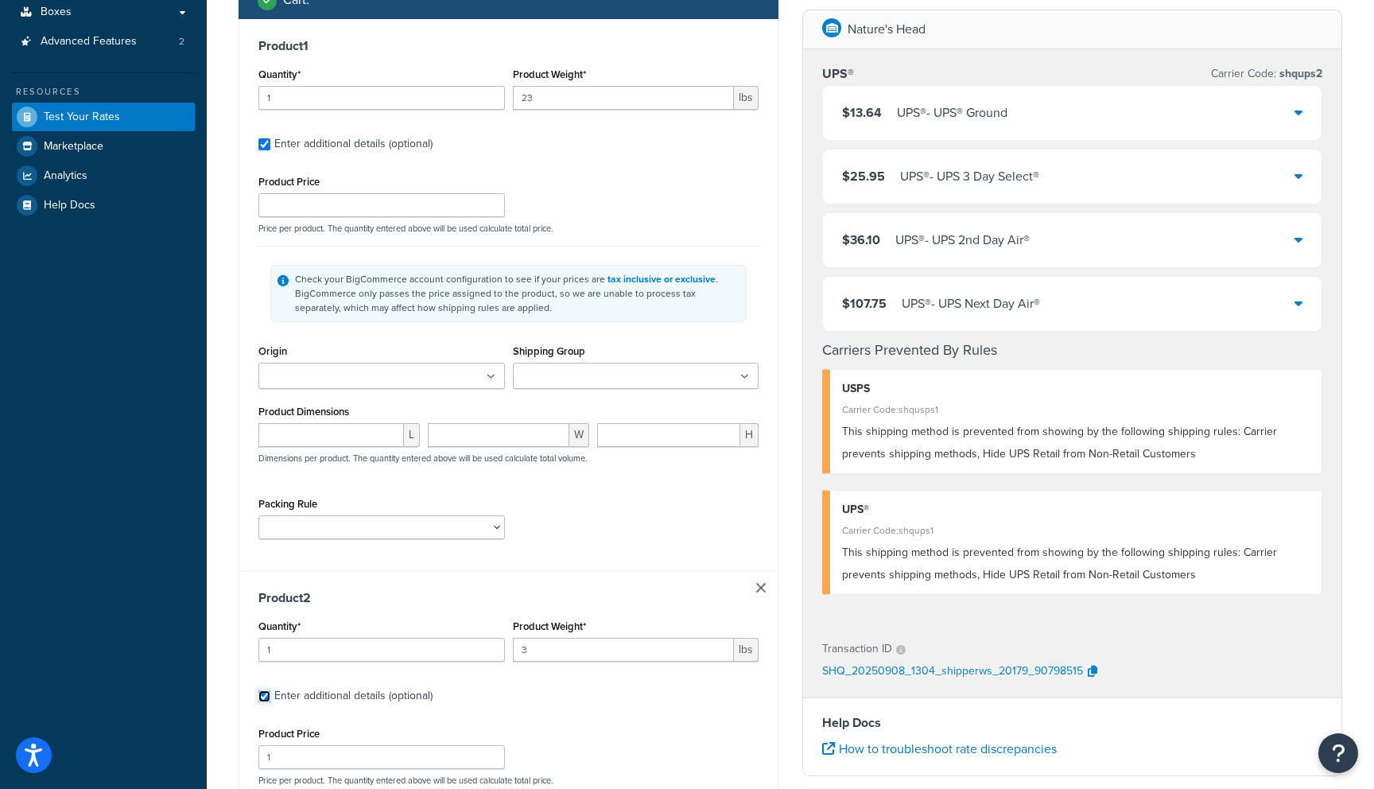
scroll to position [281, 0]
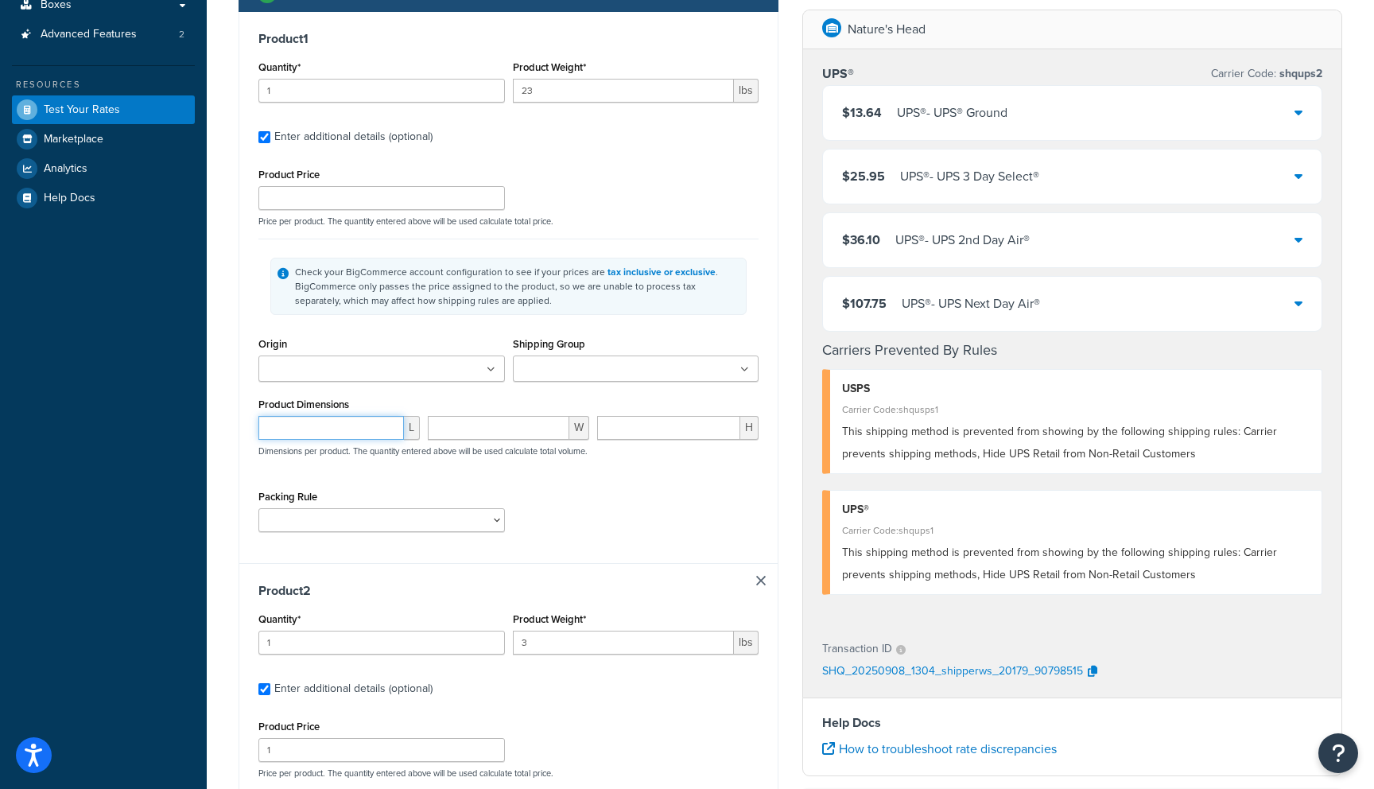
click at [328, 440] on input "number" at bounding box center [330, 428] width 145 height 24
type input "21"
type input "20"
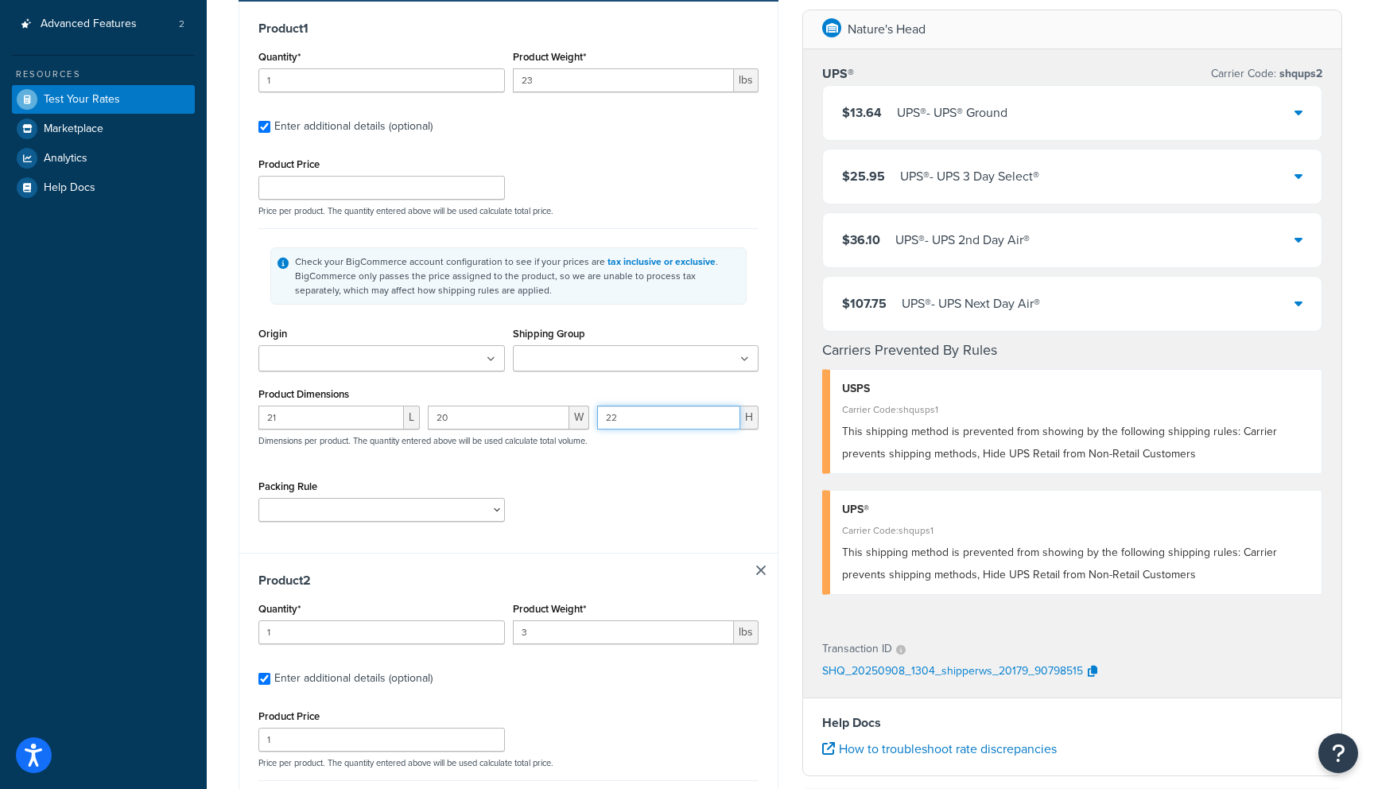
type input "22"
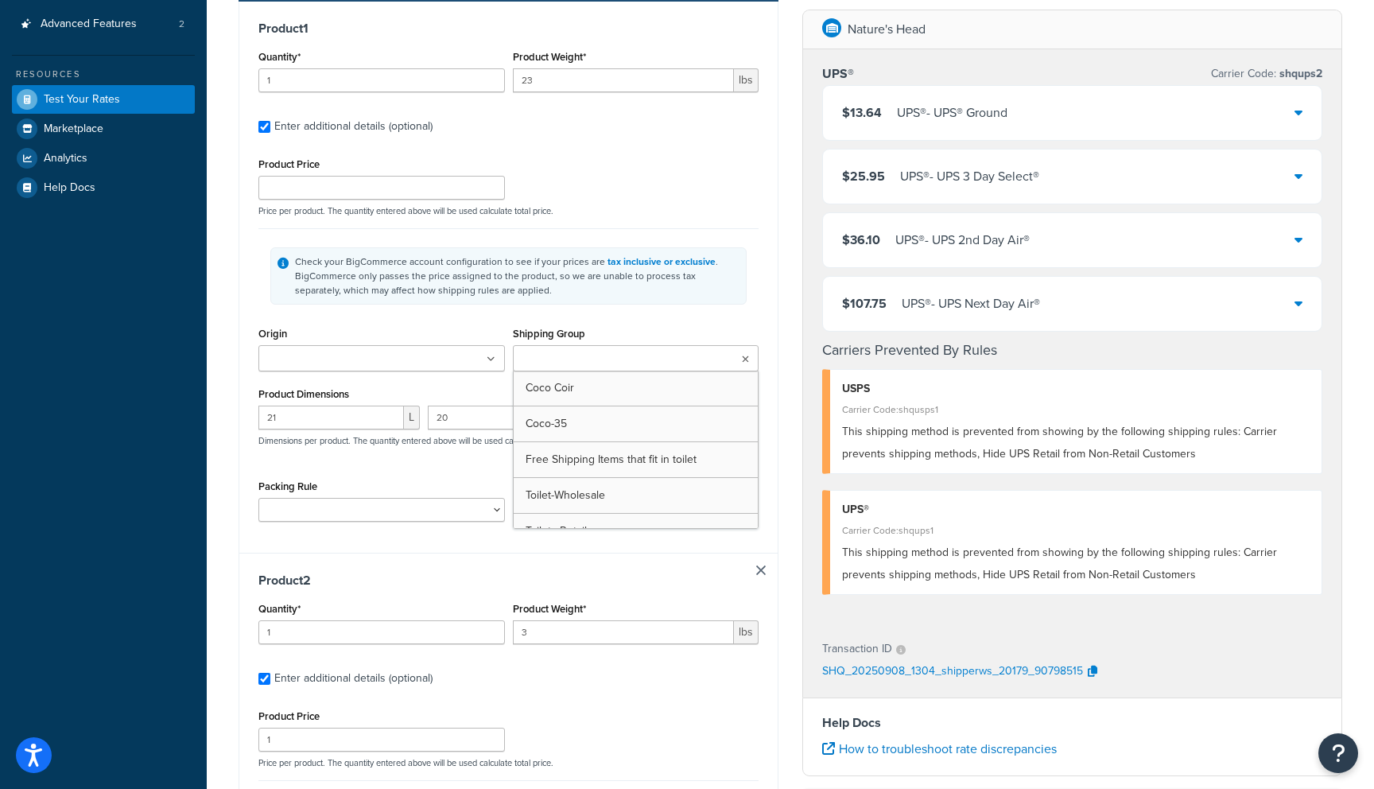
click at [597, 361] on input "Shipping Group" at bounding box center [587, 359] width 141 height 17
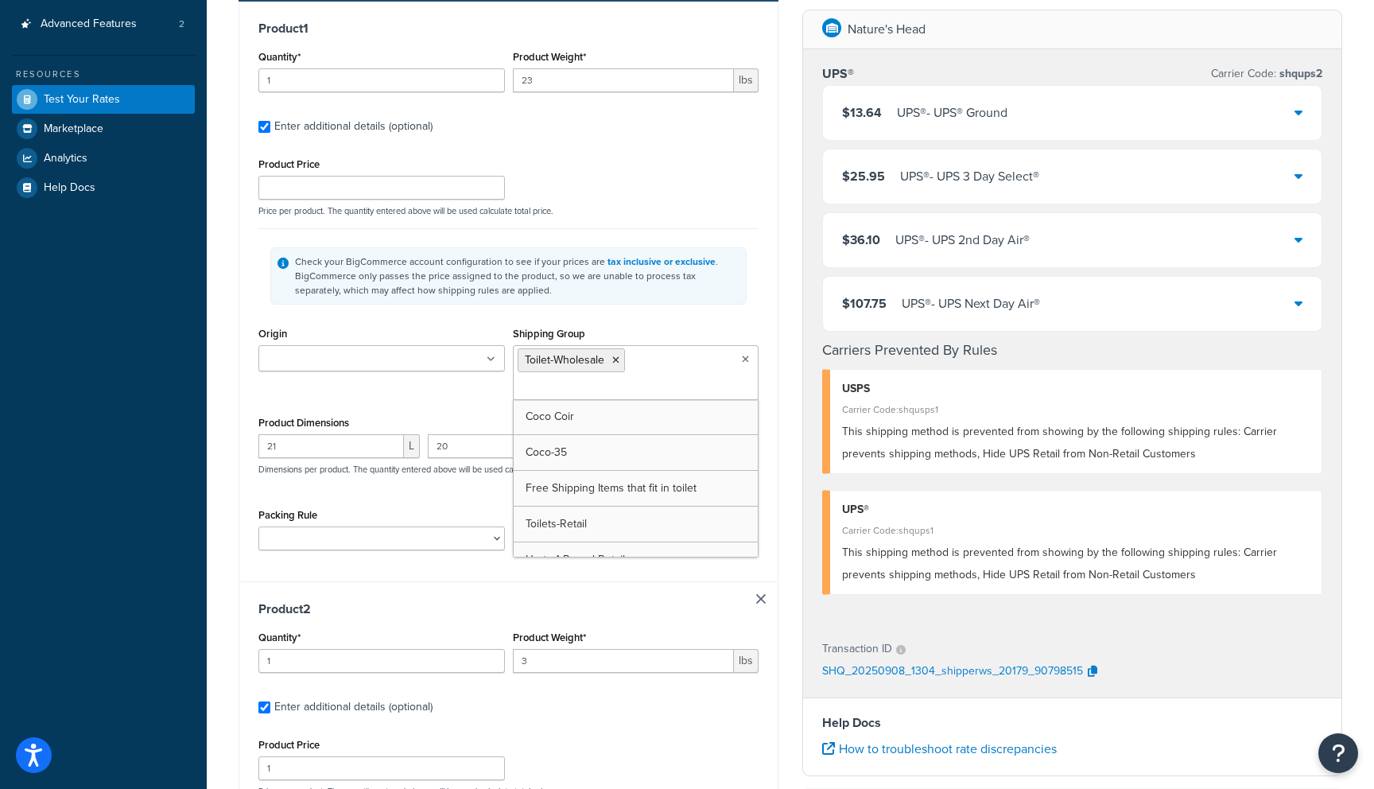
click at [634, 695] on label "Enter additional details (optional)" at bounding box center [516, 704] width 484 height 25
click at [270, 701] on input "Enter additional details (optional)" at bounding box center [264, 707] width 12 height 12
checkbox input "false"
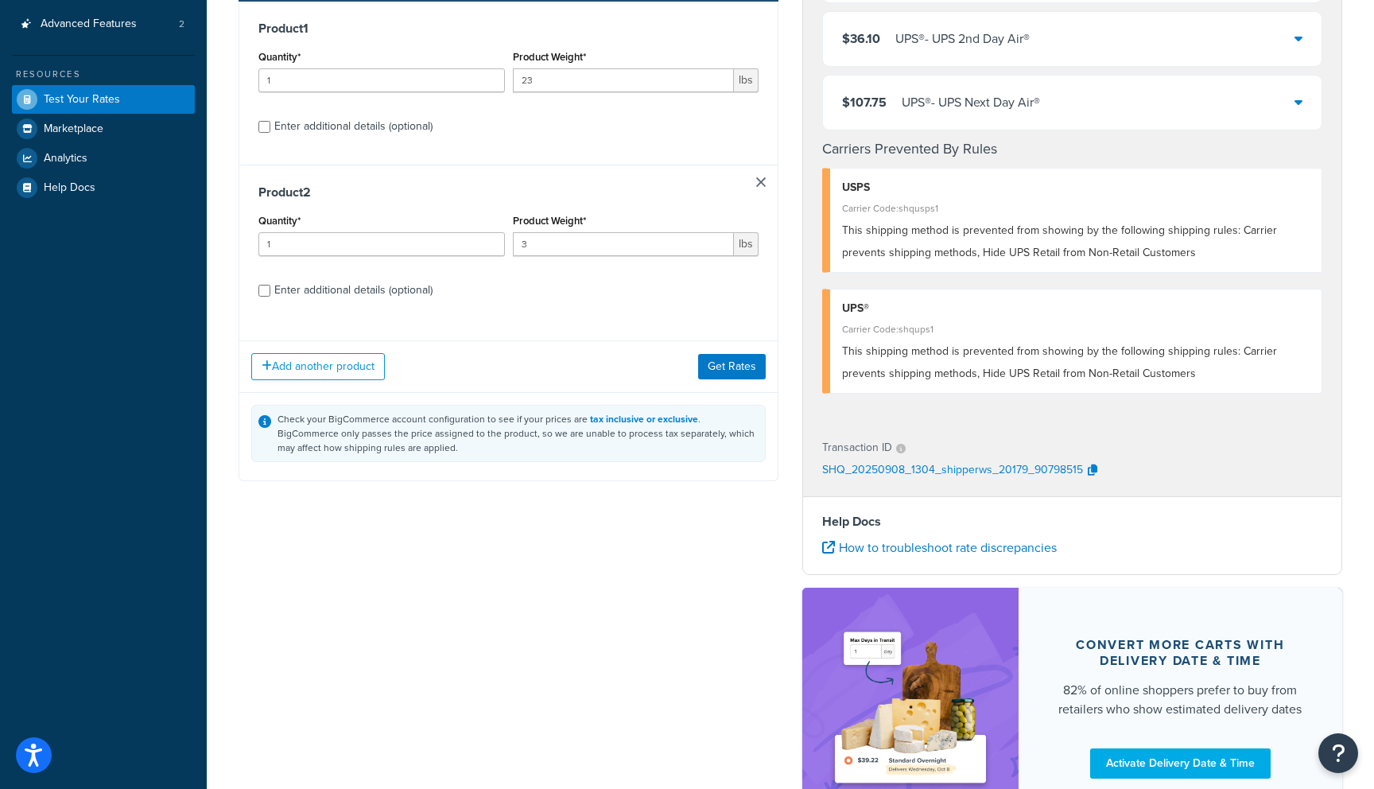
click at [763, 185] on link at bounding box center [761, 182] width 10 height 10
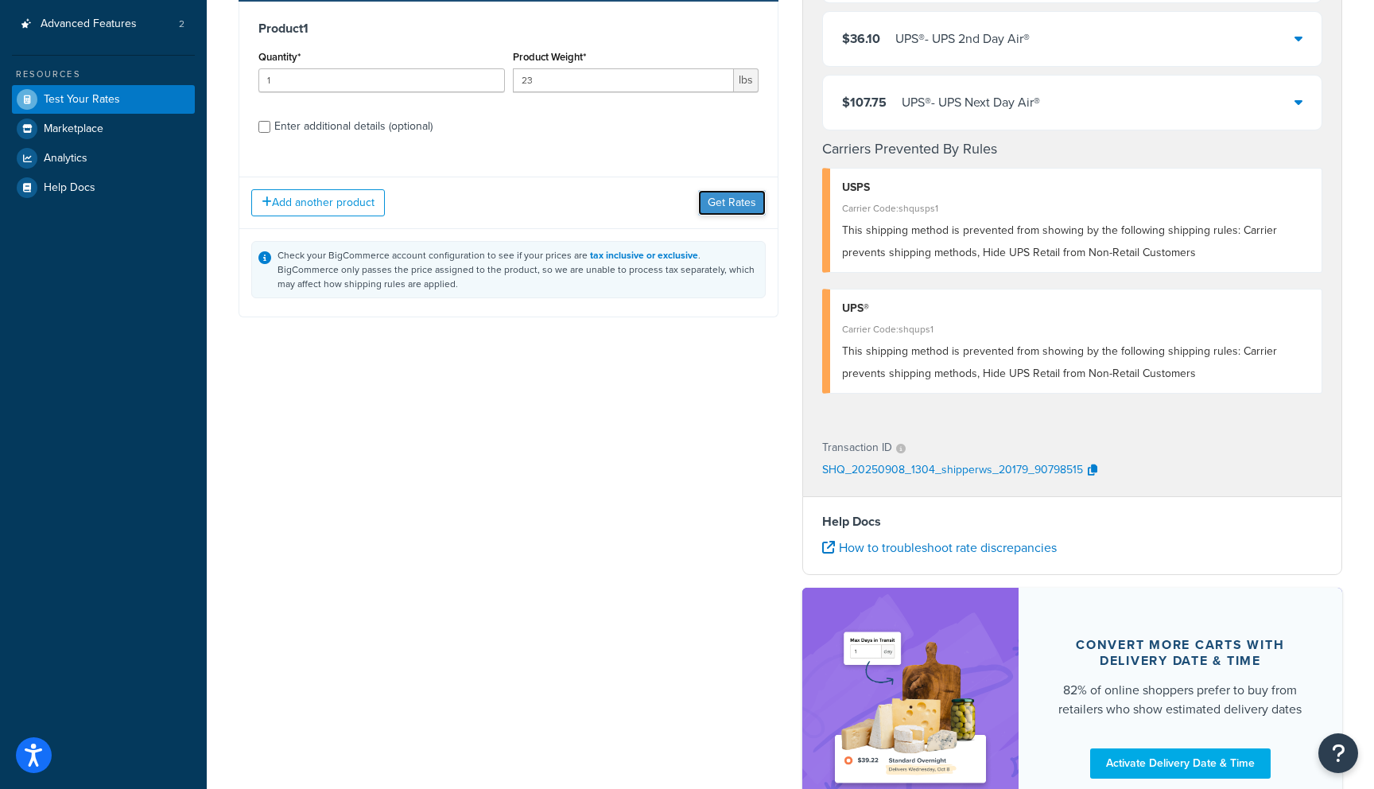
click at [733, 201] on button "Get Rates" at bounding box center [732, 202] width 68 height 25
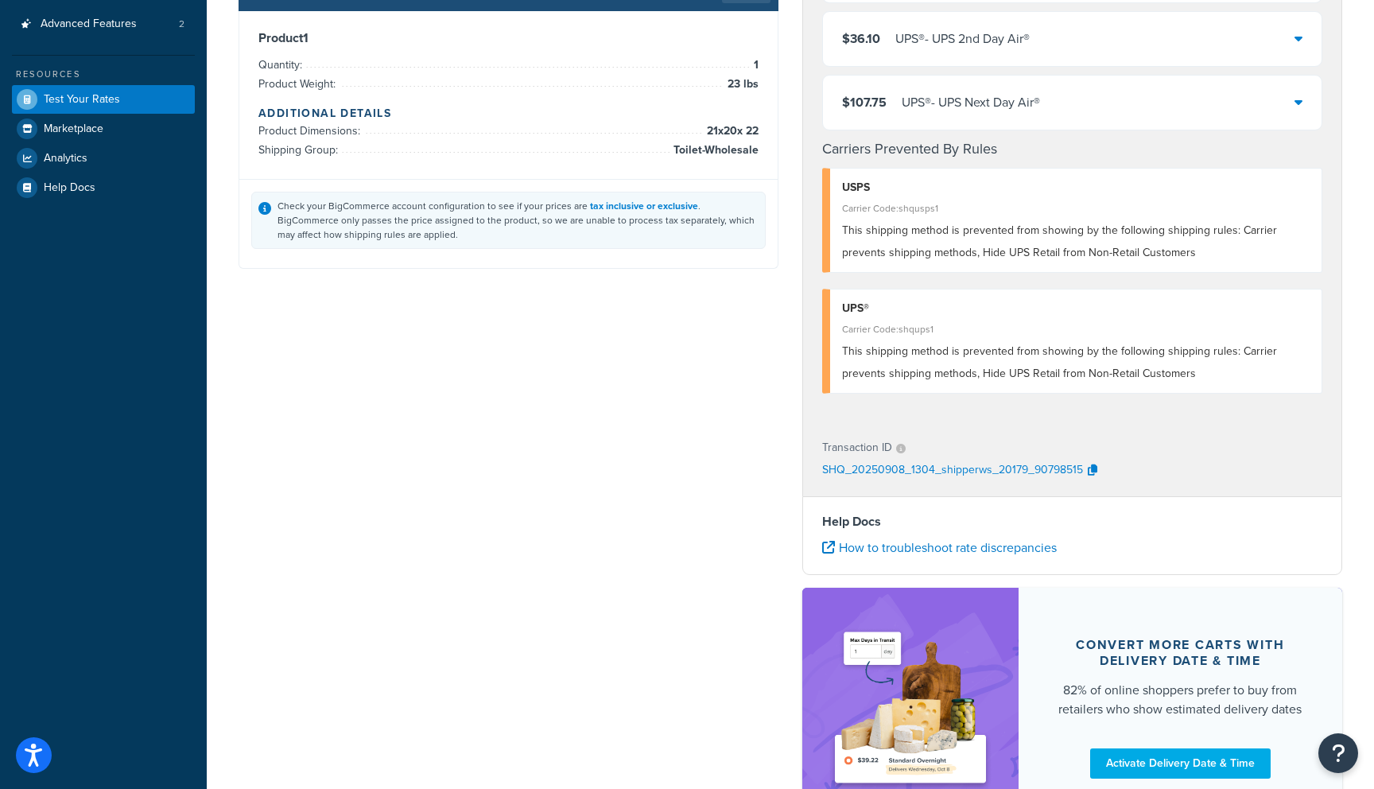
scroll to position [0, 0]
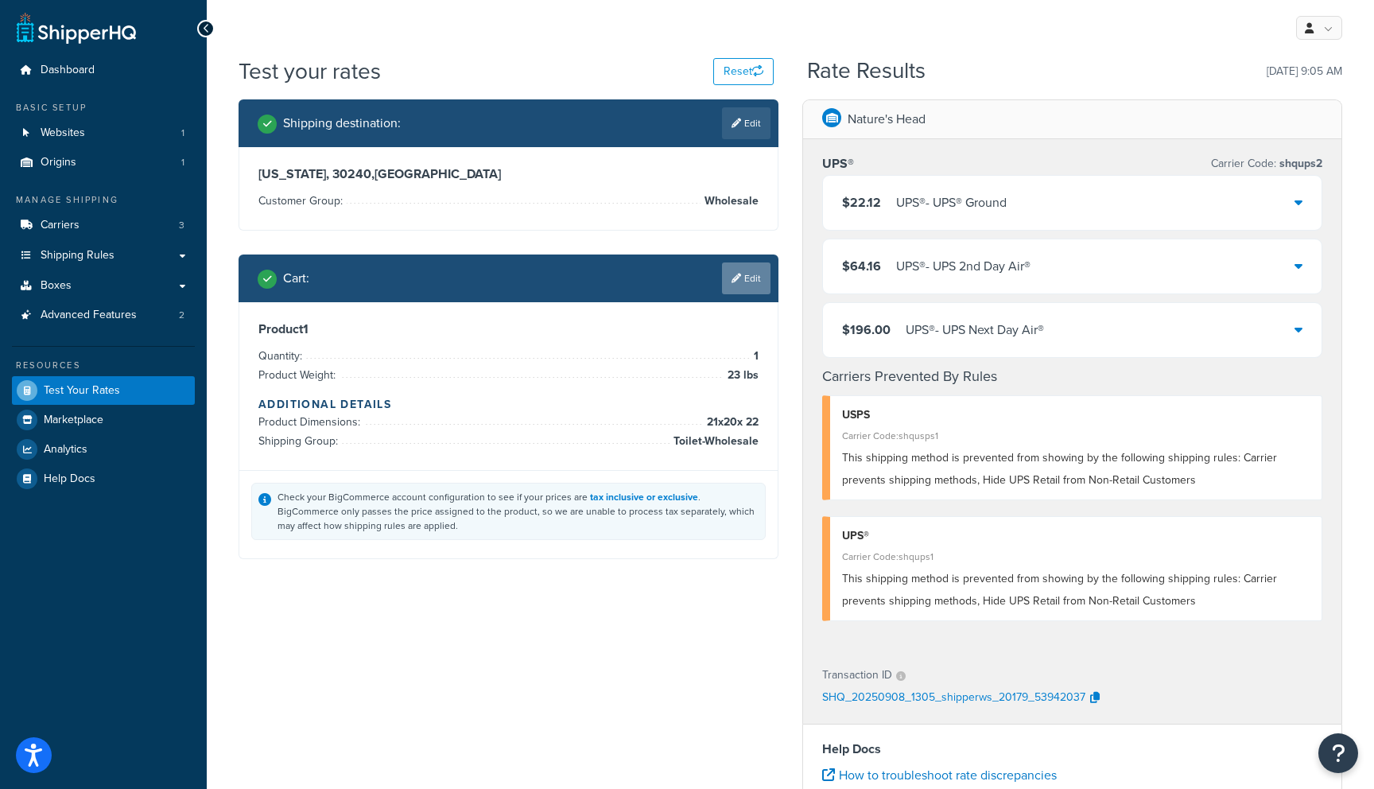
click at [758, 286] on link "Edit" at bounding box center [746, 278] width 48 height 32
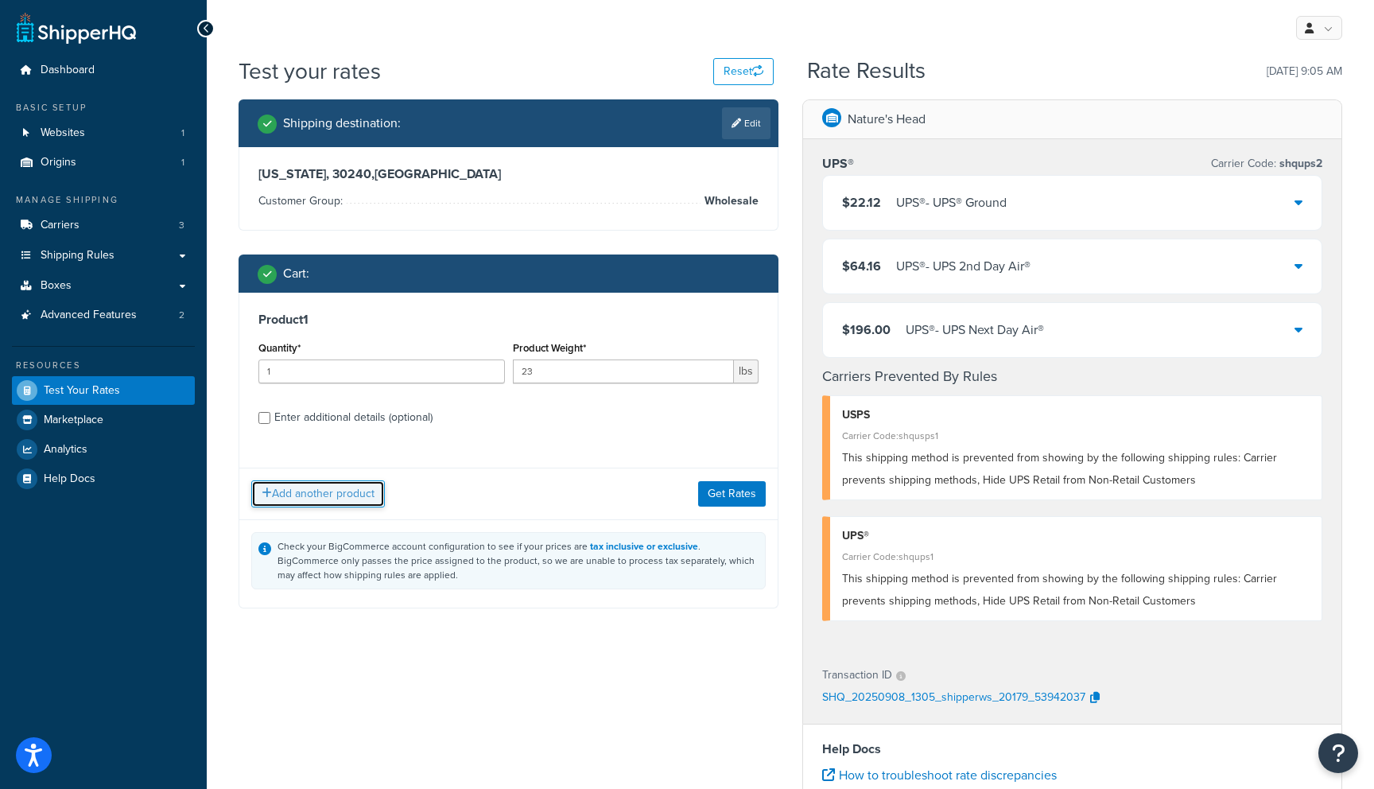
click at [337, 494] on button "Add another product" at bounding box center [318, 493] width 134 height 27
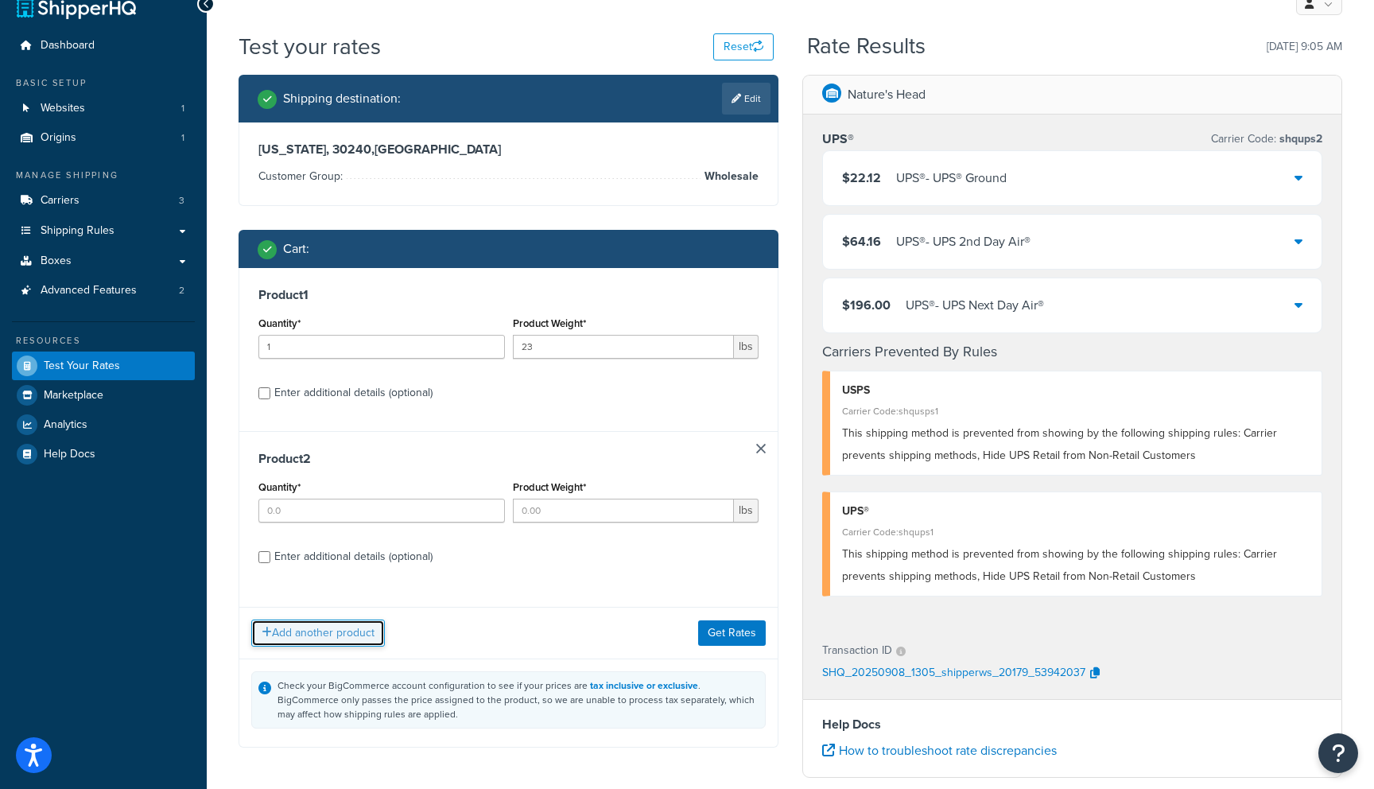
scroll to position [37, 0]
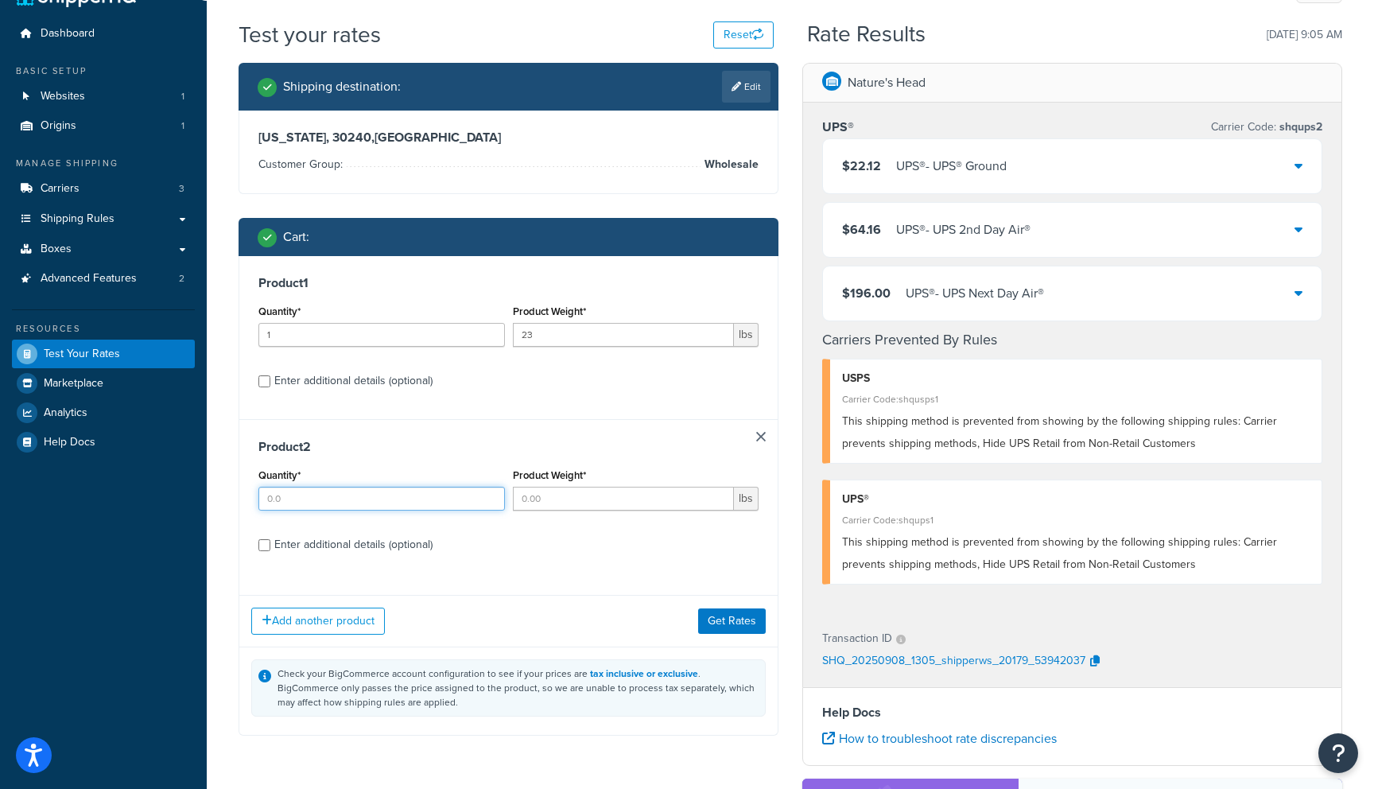
click at [339, 498] on input "Quantity*" at bounding box center [381, 498] width 246 height 24
type input "1"
click at [547, 497] on input "Product Weight*" at bounding box center [624, 498] width 222 height 24
type input "3"
click at [373, 544] on div "Enter additional details (optional)" at bounding box center [353, 544] width 158 height 22
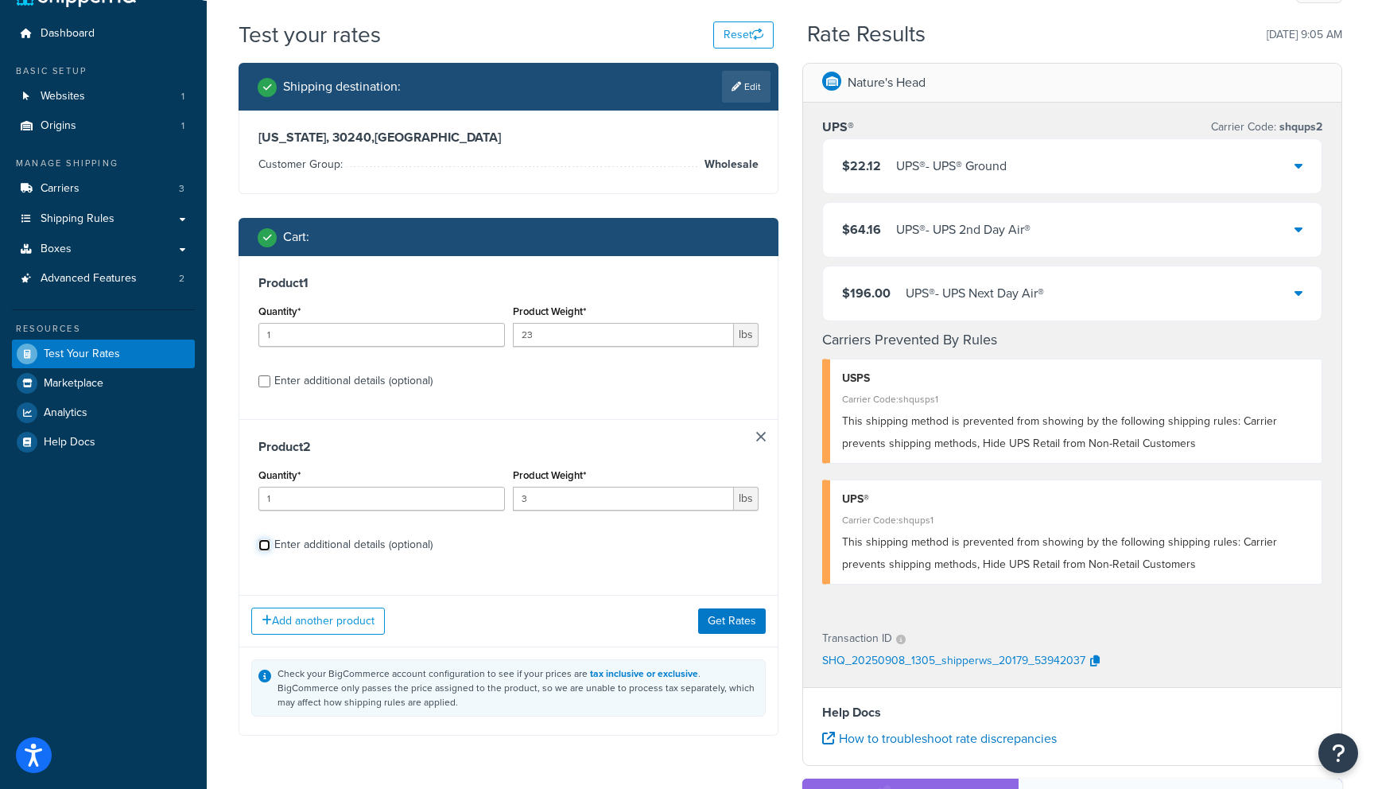
click at [270, 544] on input "Enter additional details (optional)" at bounding box center [264, 545] width 12 height 12
checkbox input "true"
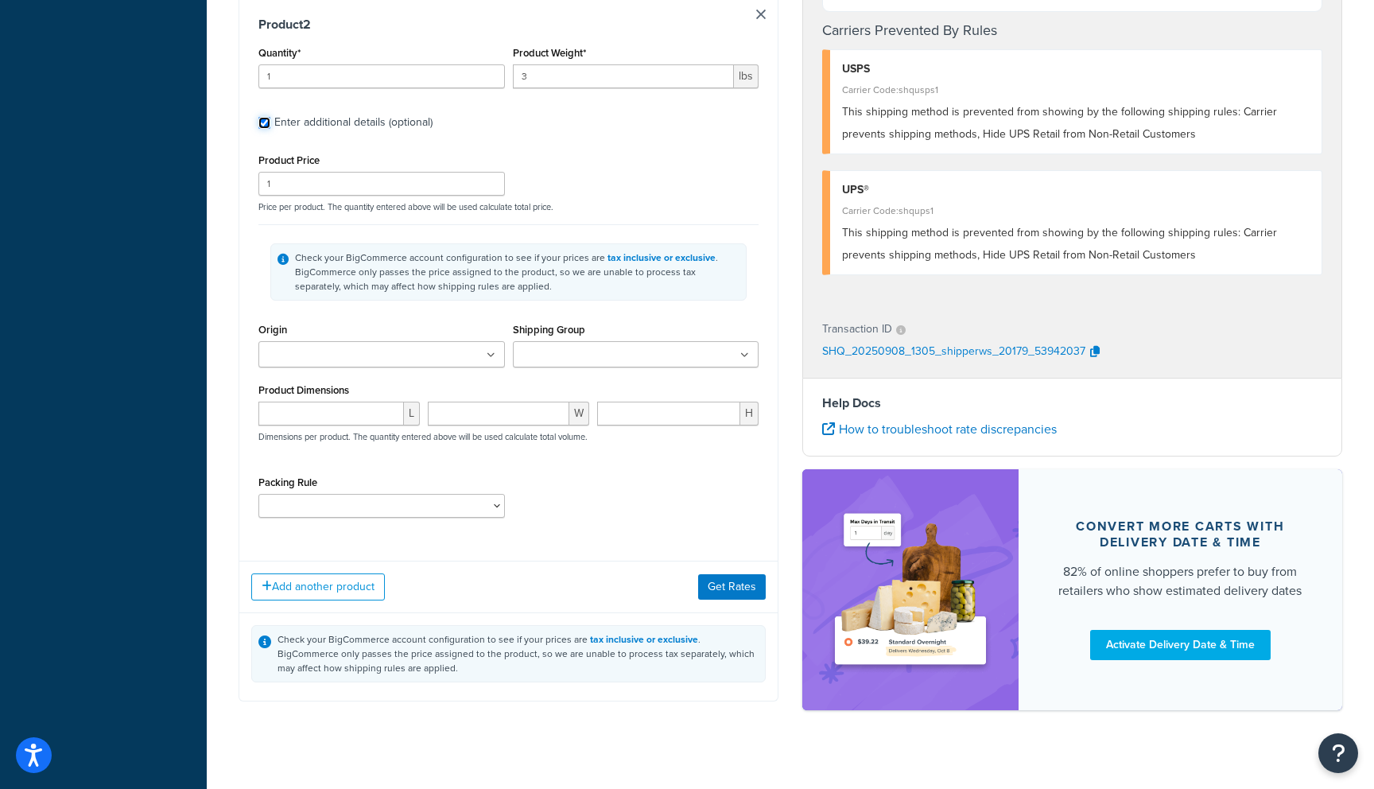
scroll to position [895, 0]
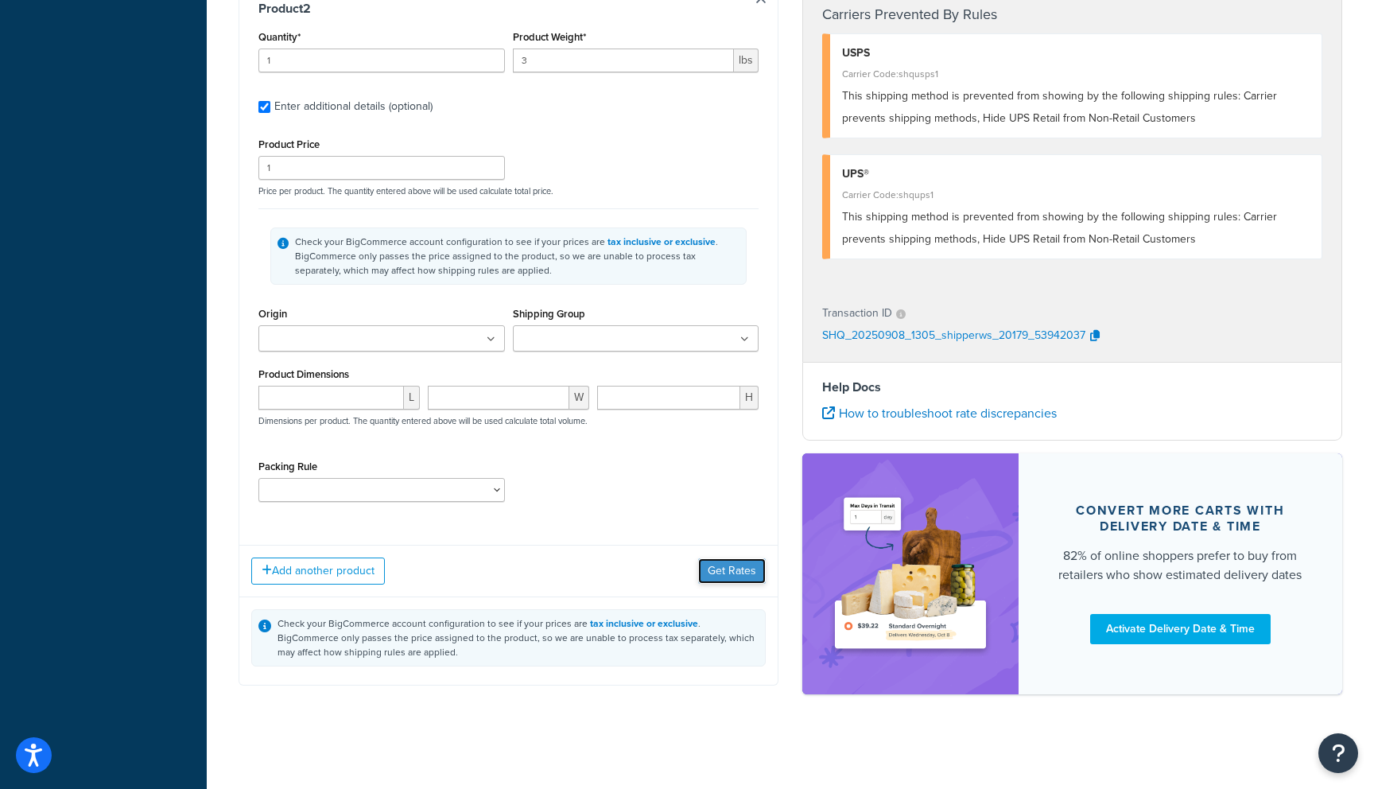
click at [731, 564] on button "Get Rates" at bounding box center [732, 570] width 68 height 25
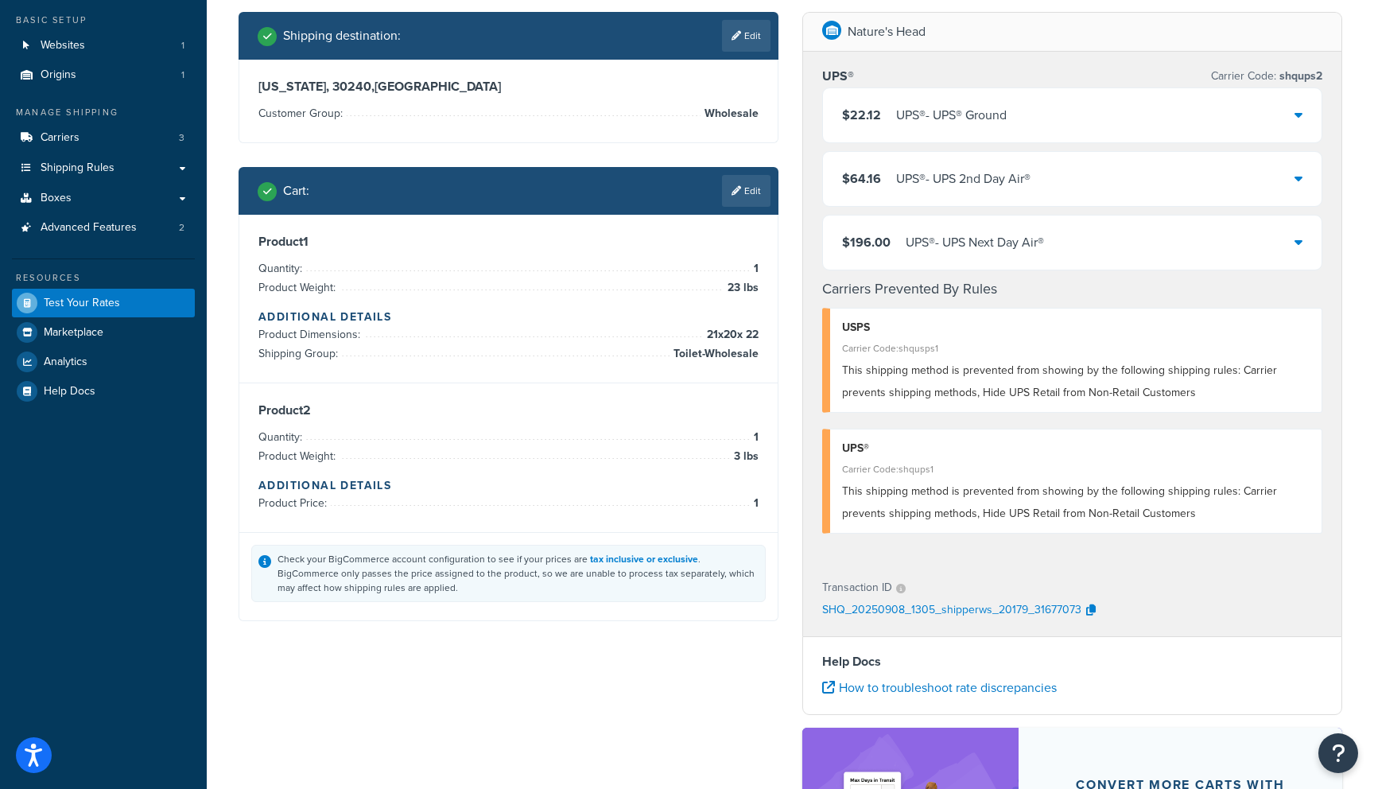
scroll to position [93, 0]
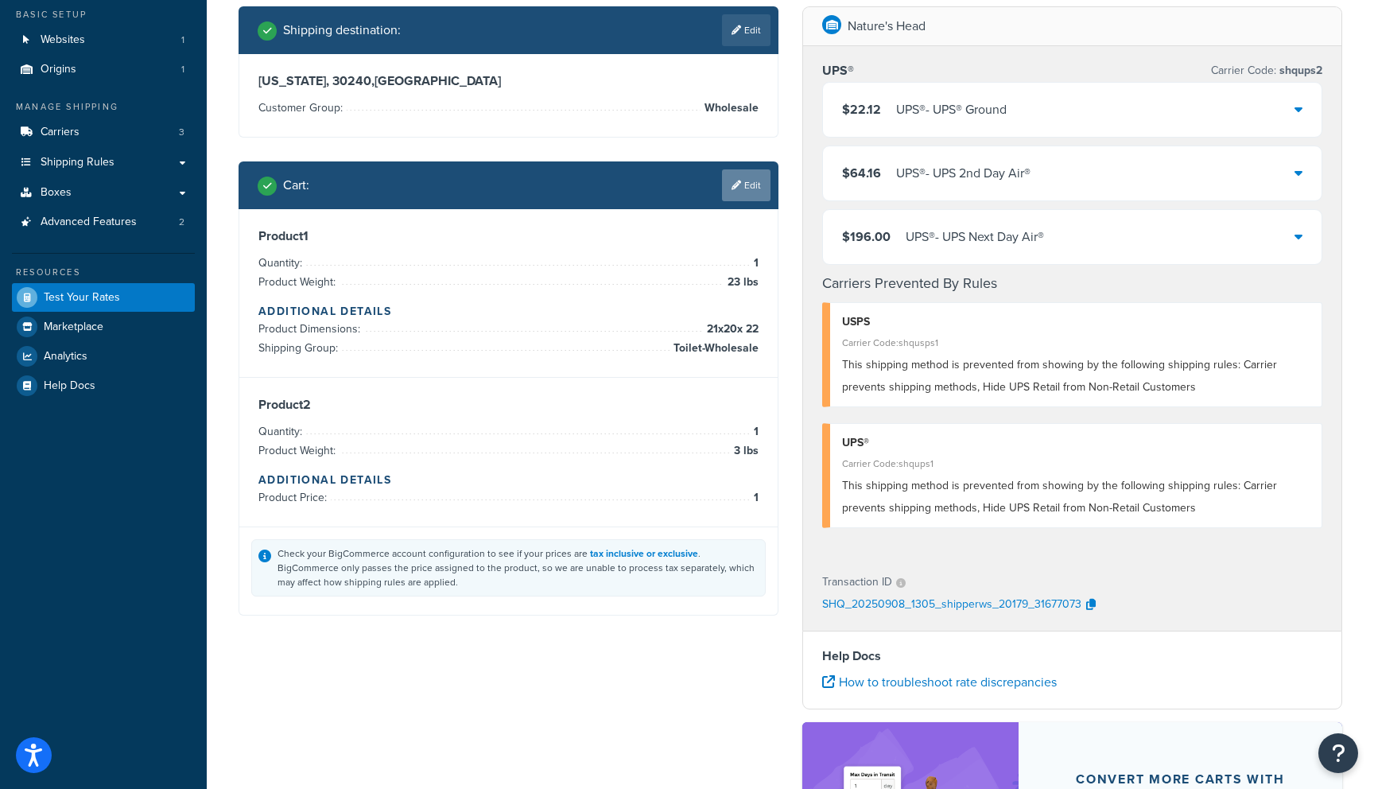
click at [734, 182] on icon at bounding box center [736, 185] width 10 height 10
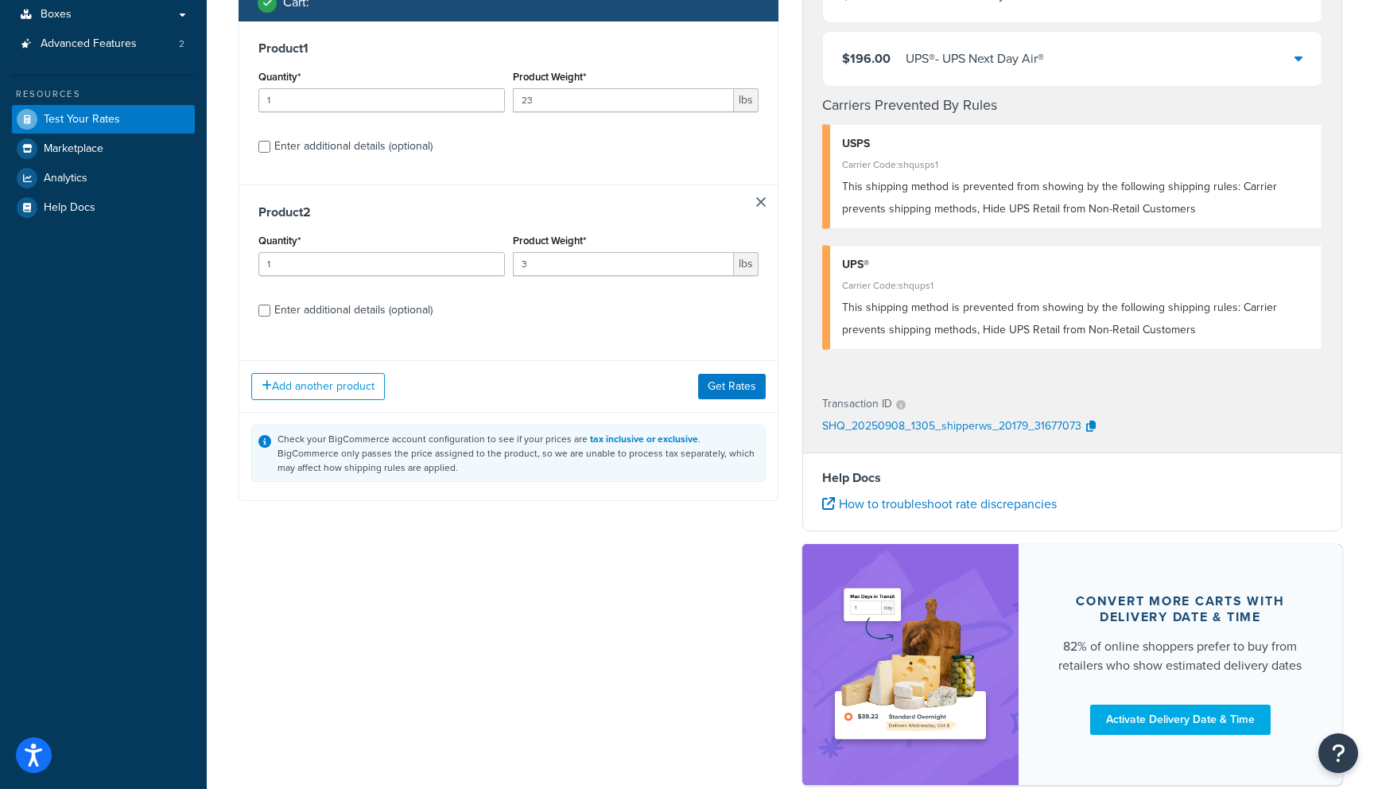
scroll to position [294, 0]
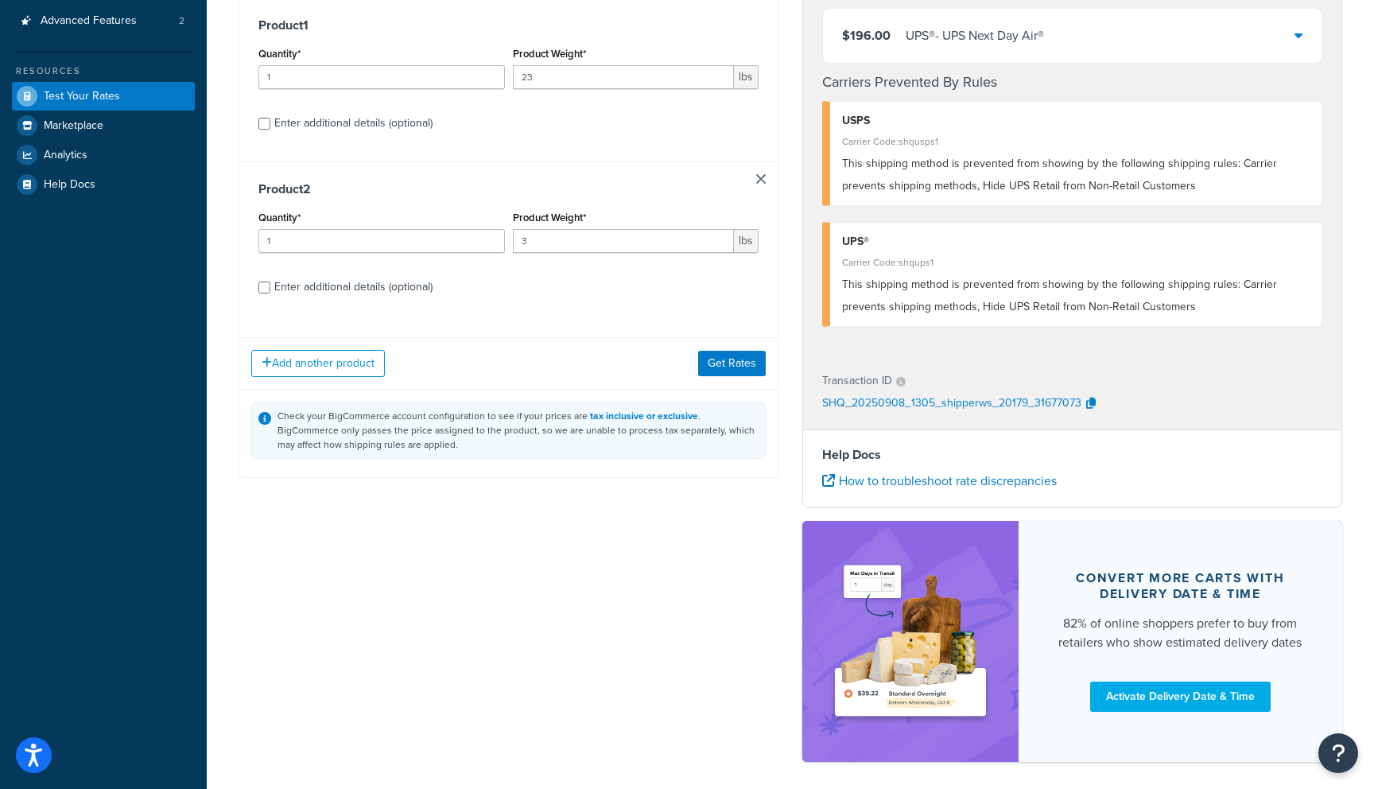
click at [362, 284] on div "Enter additional details (optional)" at bounding box center [353, 287] width 158 height 22
click at [270, 284] on input "Enter additional details (optional)" at bounding box center [264, 287] width 12 height 12
checkbox input "true"
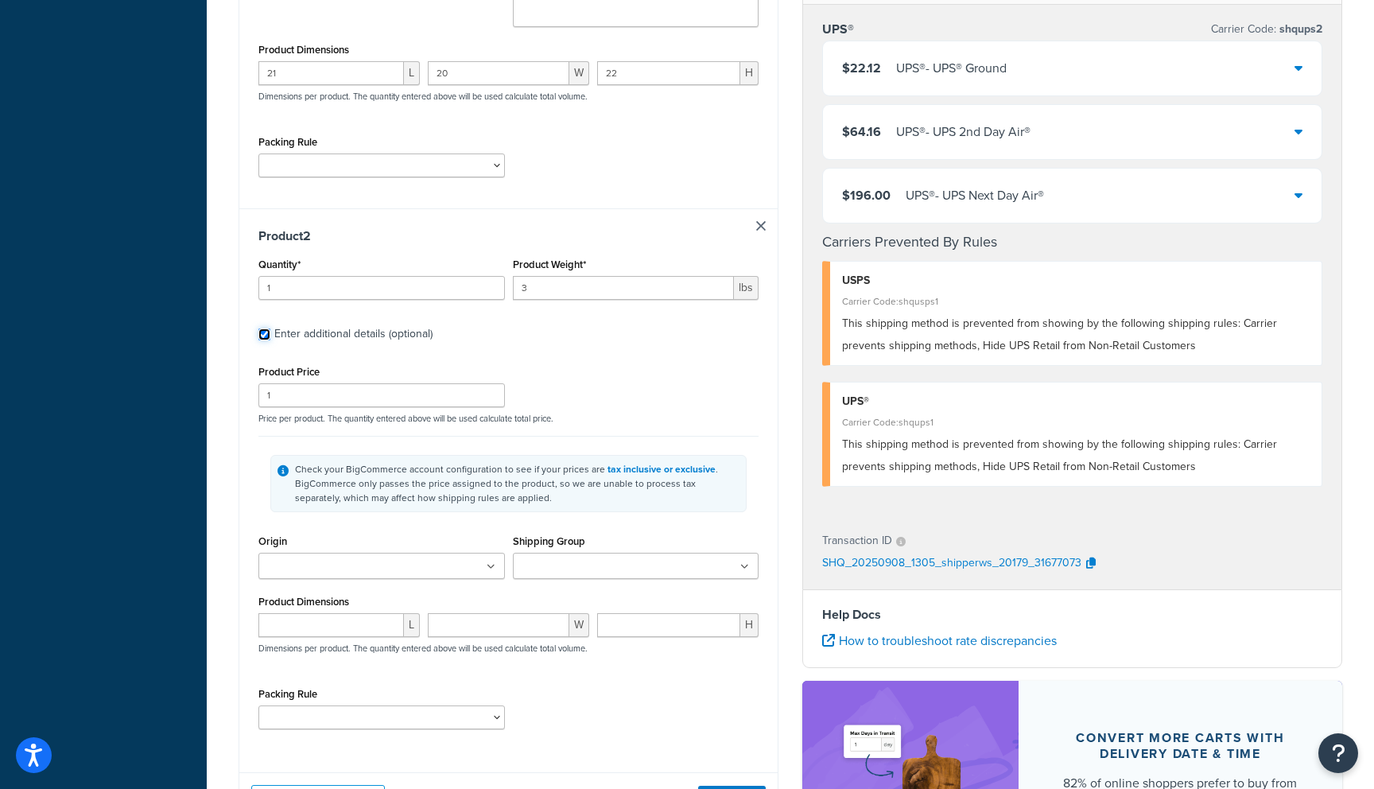
scroll to position [690, 0]
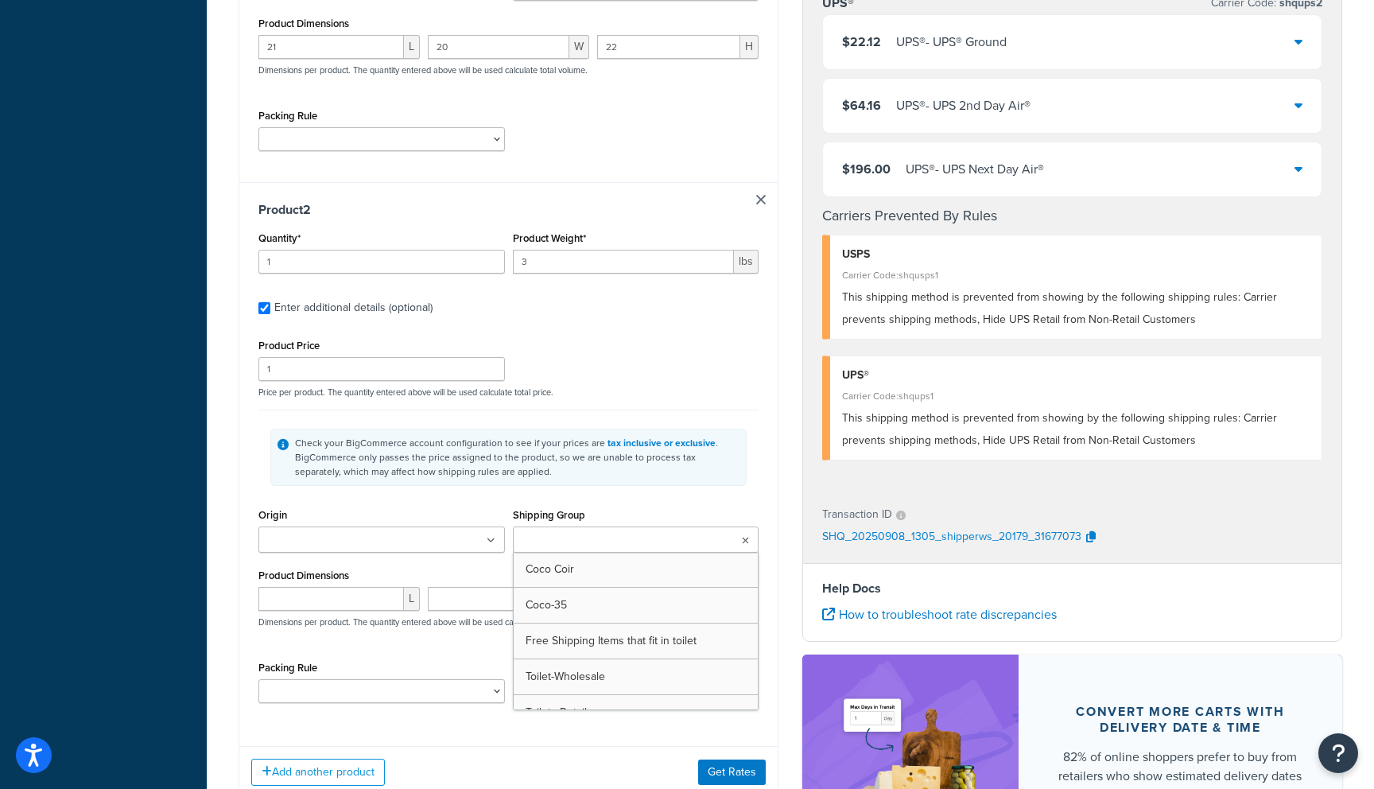
click at [552, 540] on input "Shipping Group" at bounding box center [587, 540] width 141 height 17
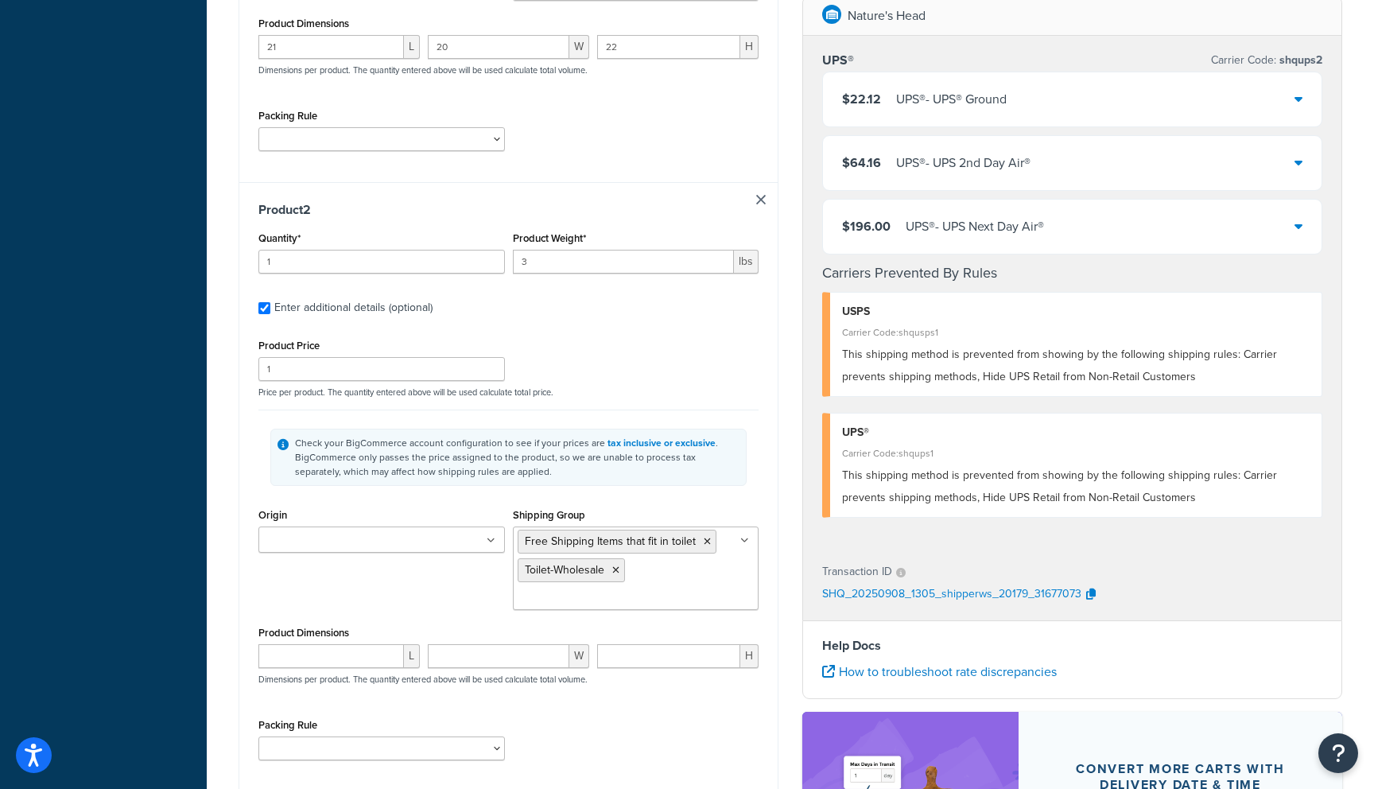
click at [443, 603] on div "Origin Nature's Head Shipping Group Free Shipping Items that fit in toilet Toil…" at bounding box center [508, 563] width 508 height 118
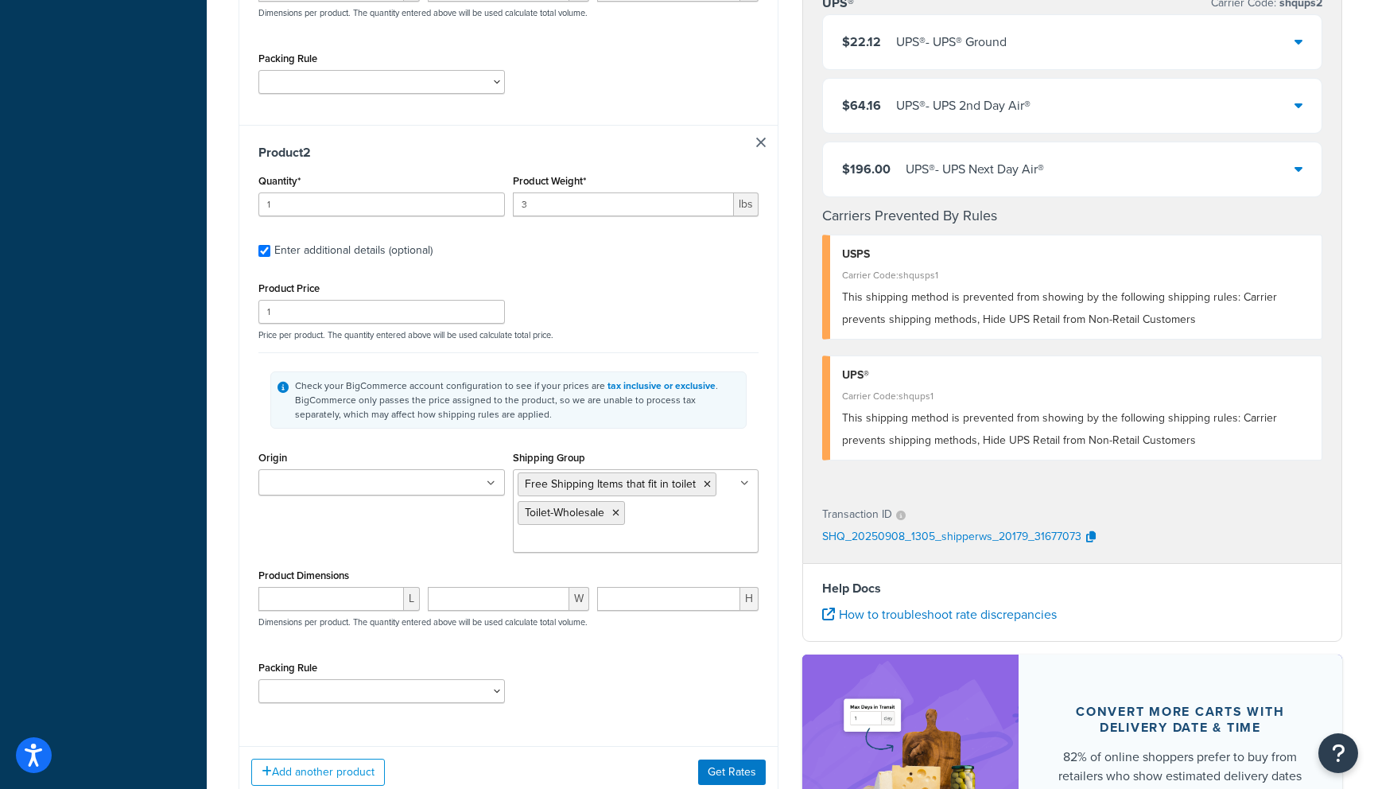
scroll to position [764, 0]
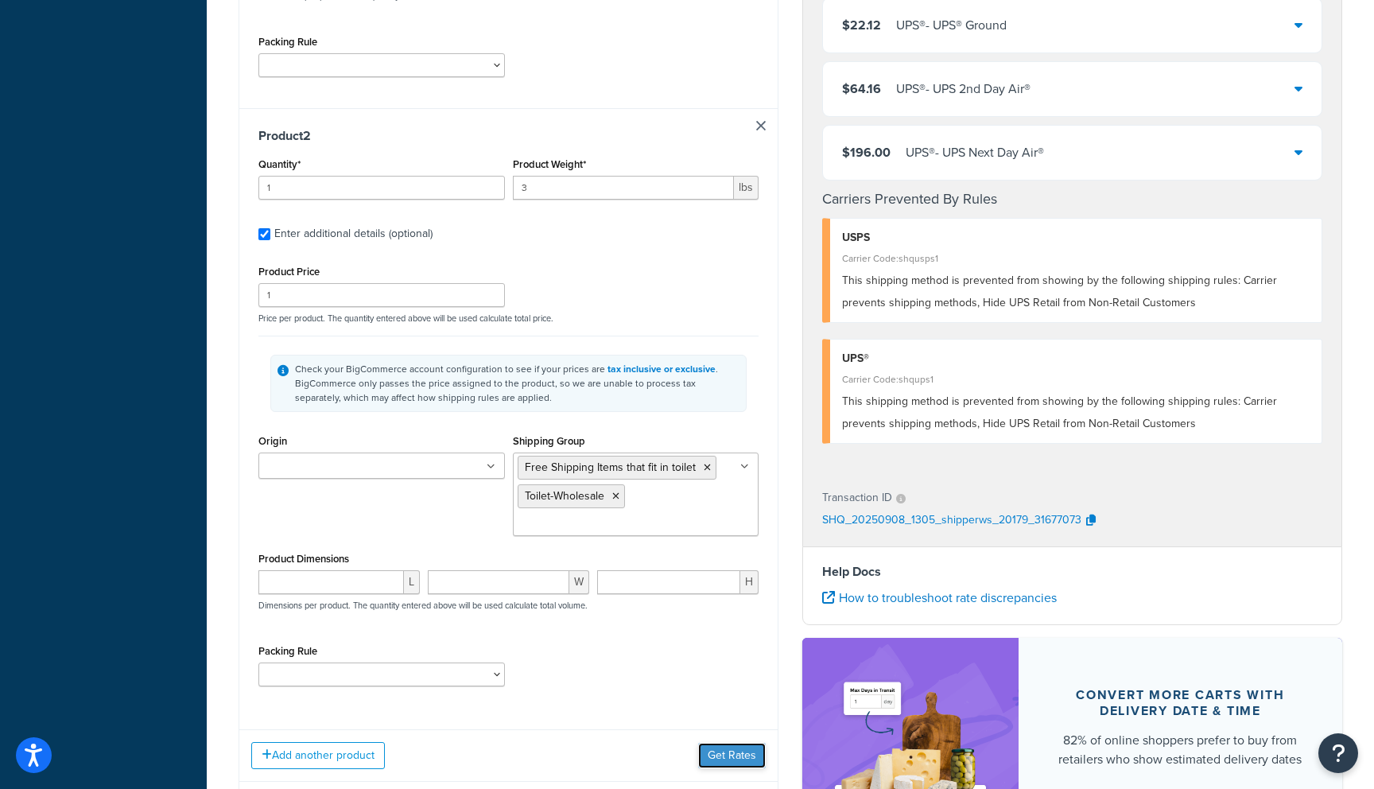
click at [738, 757] on button "Get Rates" at bounding box center [732, 754] width 68 height 25
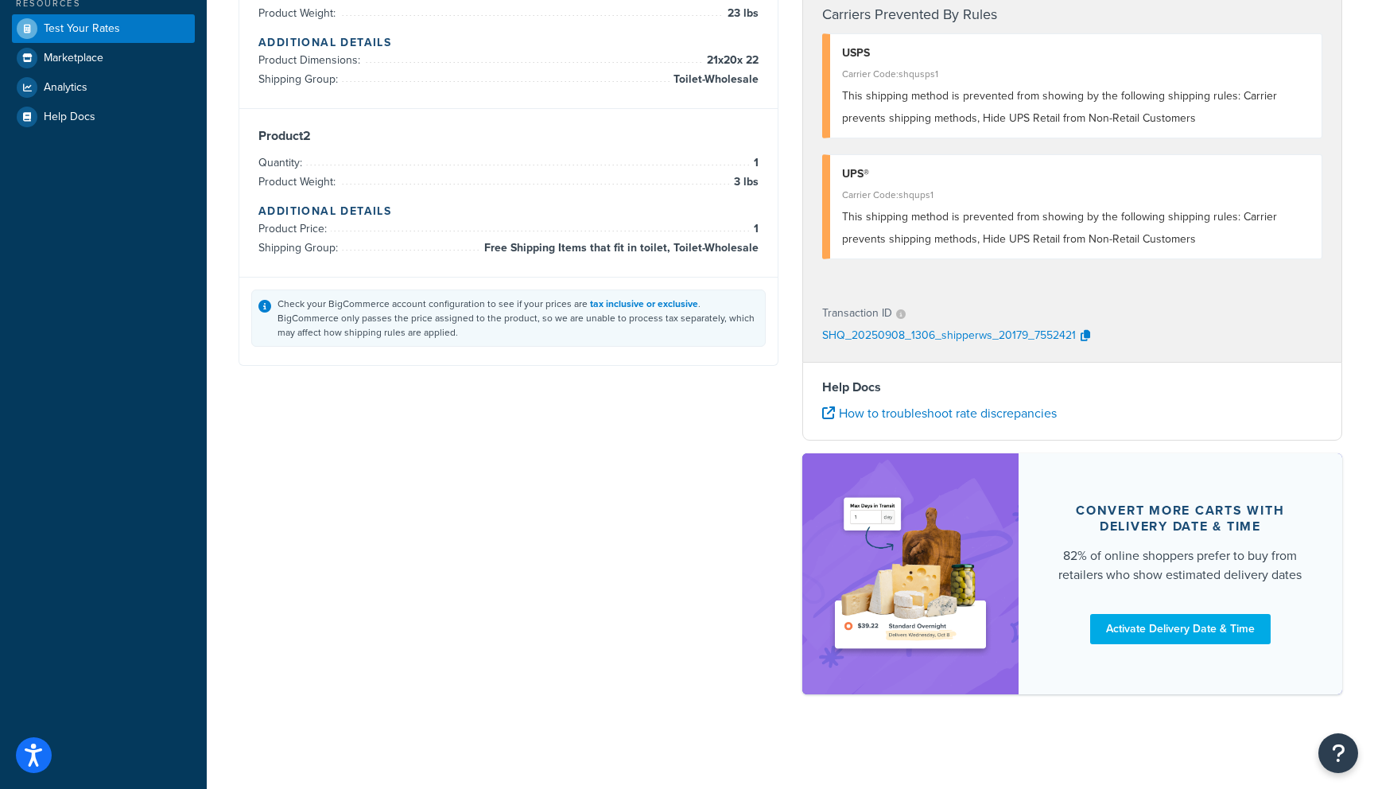
scroll to position [0, 0]
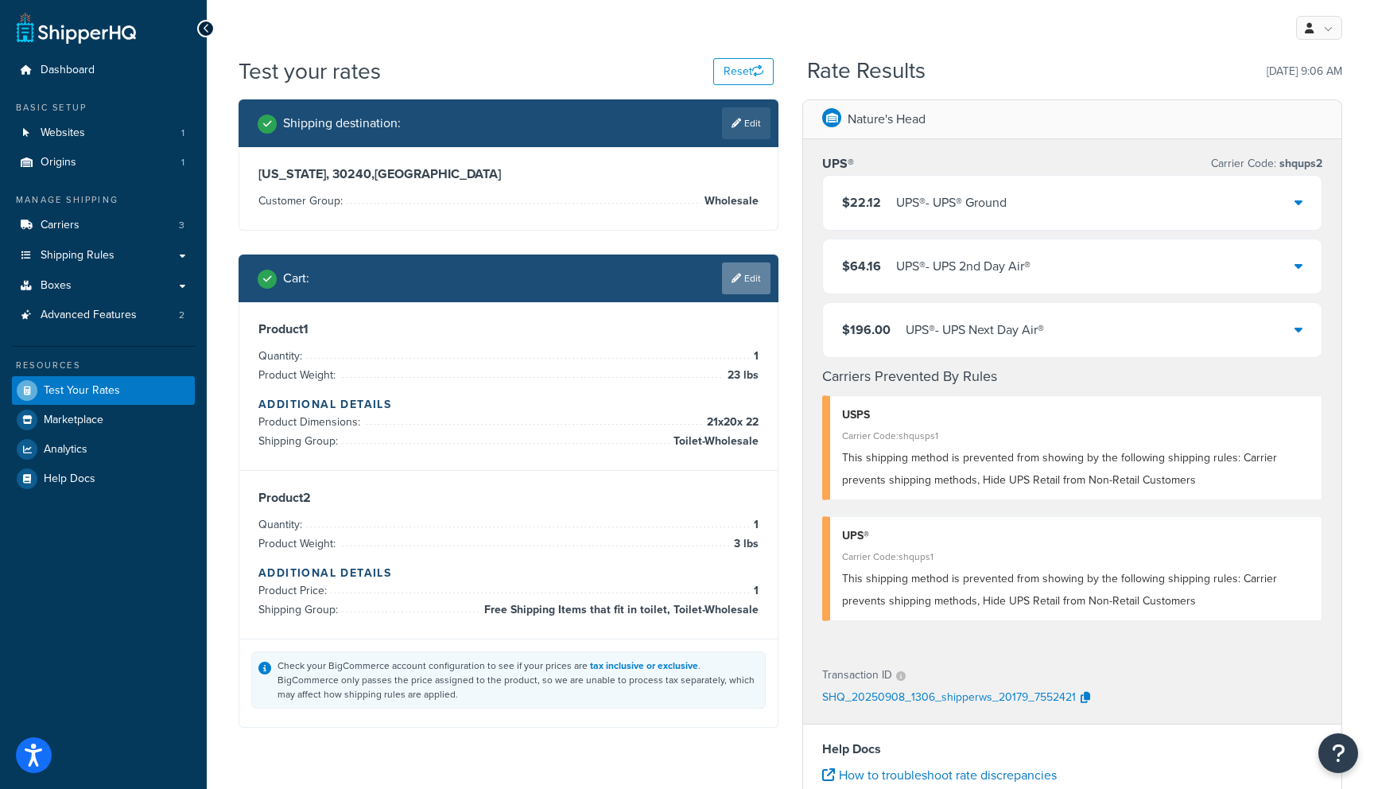
click at [754, 274] on link "Edit" at bounding box center [746, 278] width 48 height 32
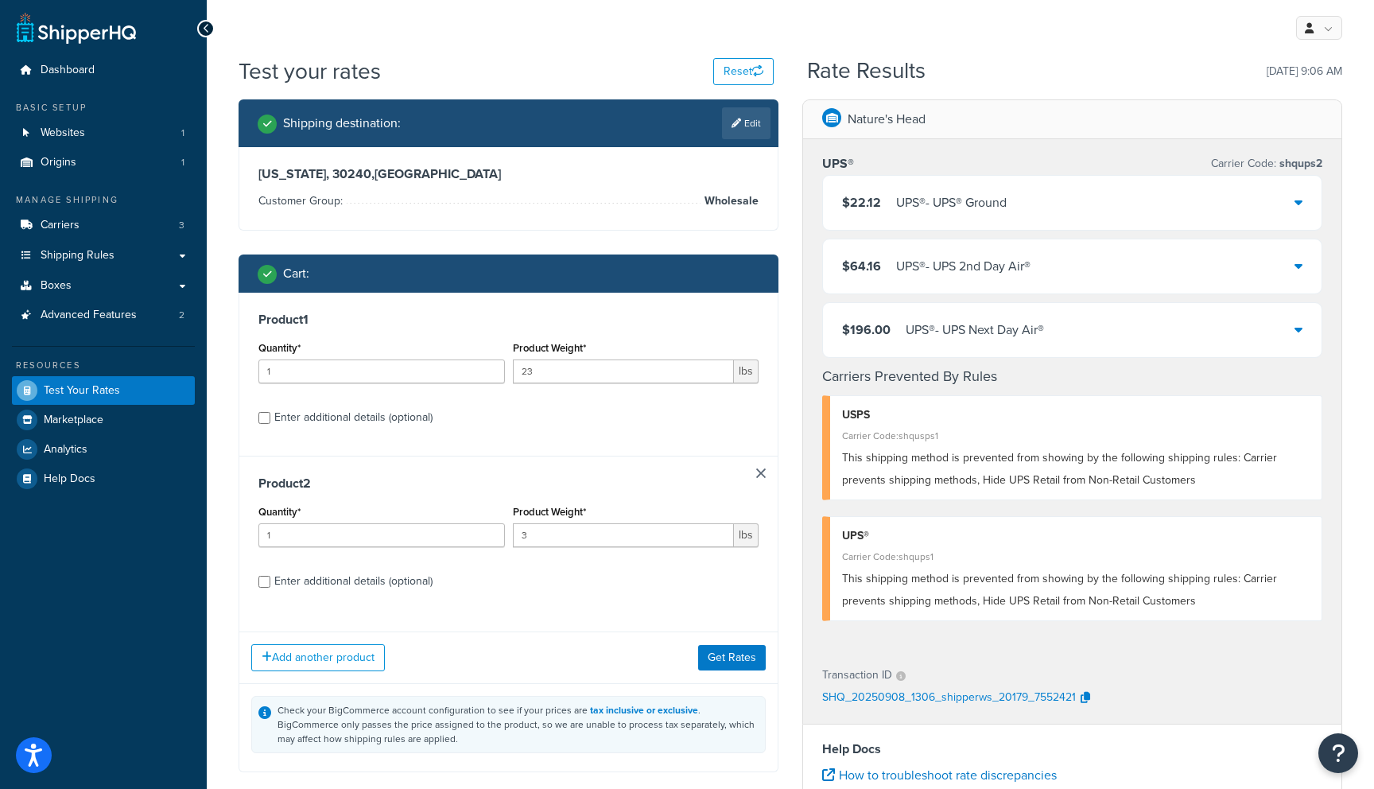
click at [396, 420] on div "Enter additional details (optional)" at bounding box center [353, 417] width 158 height 22
click at [270, 420] on input "Enter additional details (optional)" at bounding box center [264, 418] width 12 height 12
checkbox input "true"
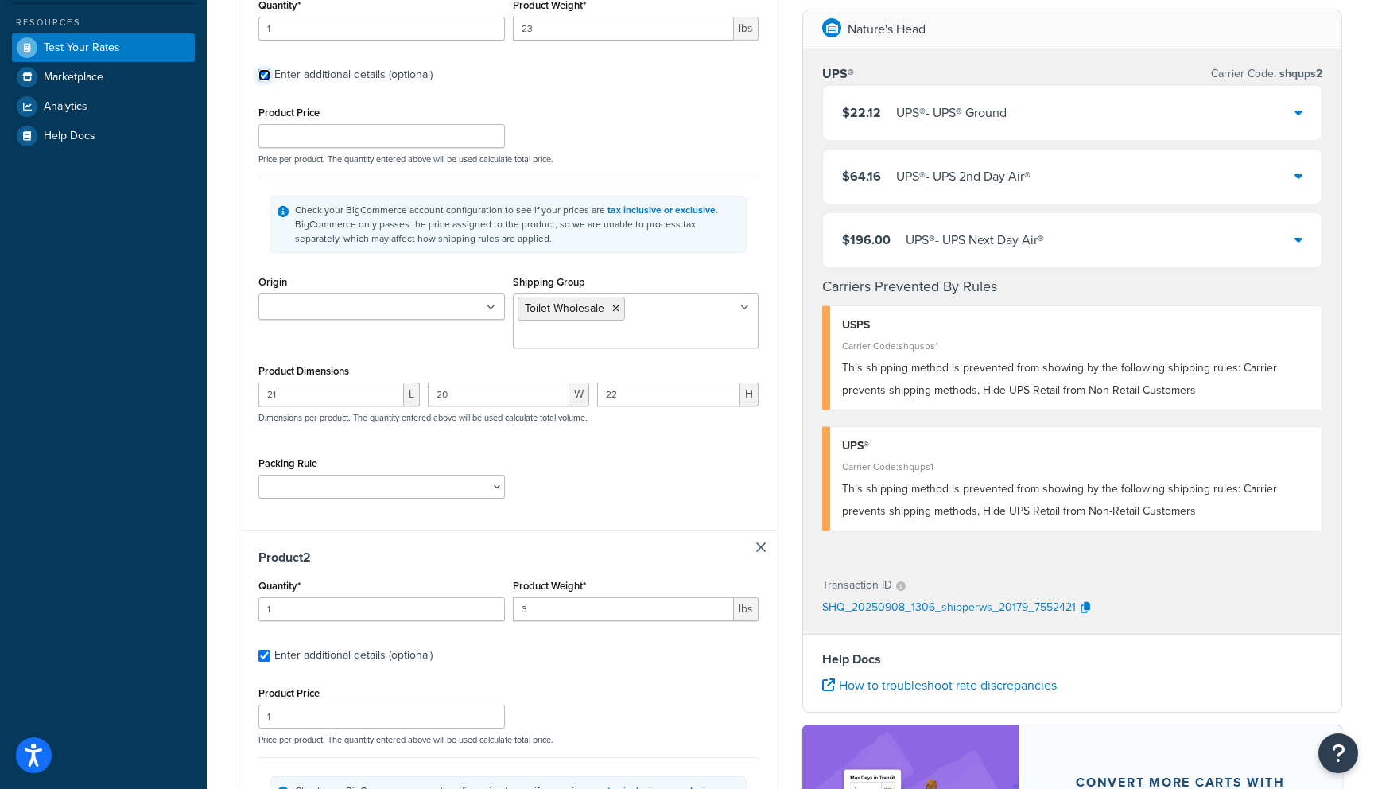
scroll to position [345, 0]
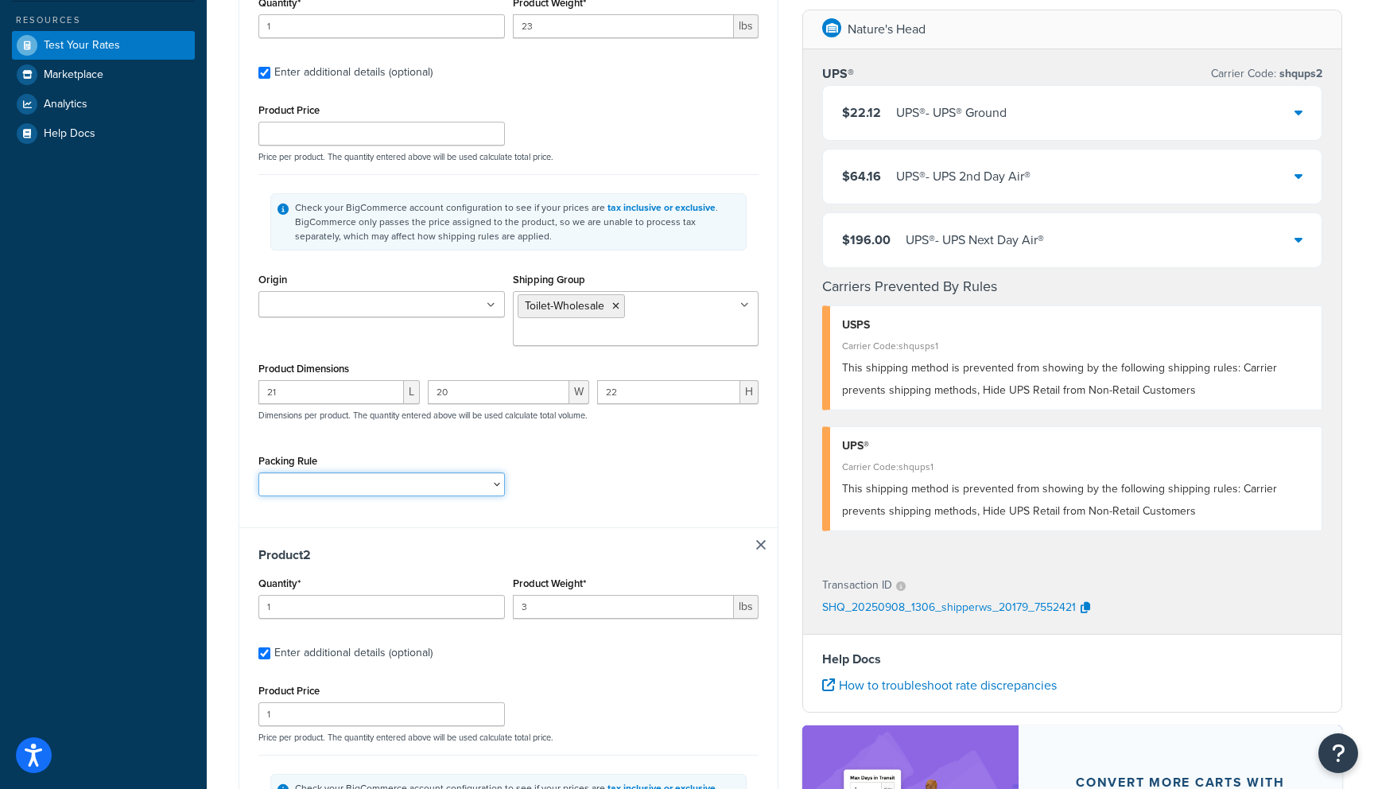
click at [462, 479] on select "Packing Rule" at bounding box center [381, 484] width 246 height 24
click at [486, 304] on ul at bounding box center [381, 304] width 246 height 26
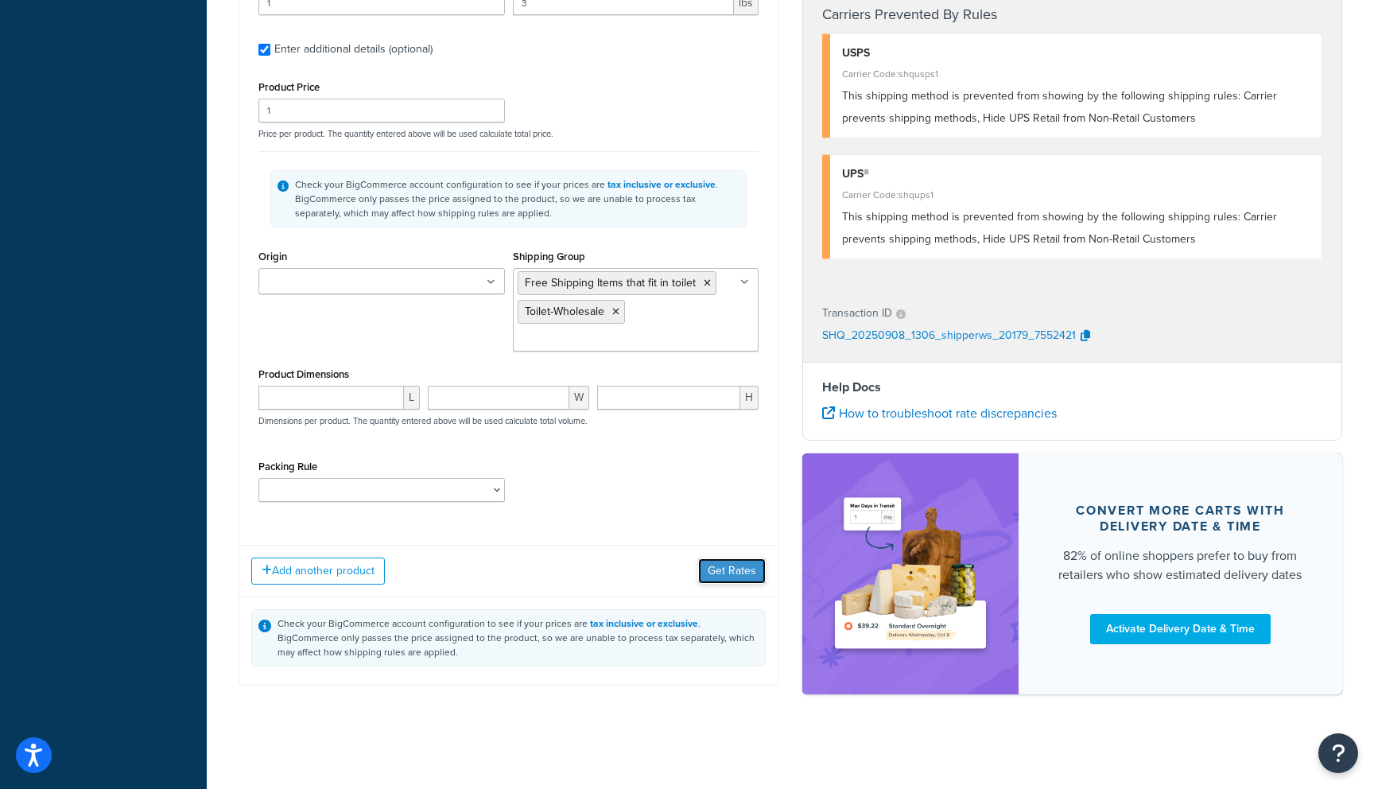
click at [731, 572] on button "Get Rates" at bounding box center [732, 570] width 68 height 25
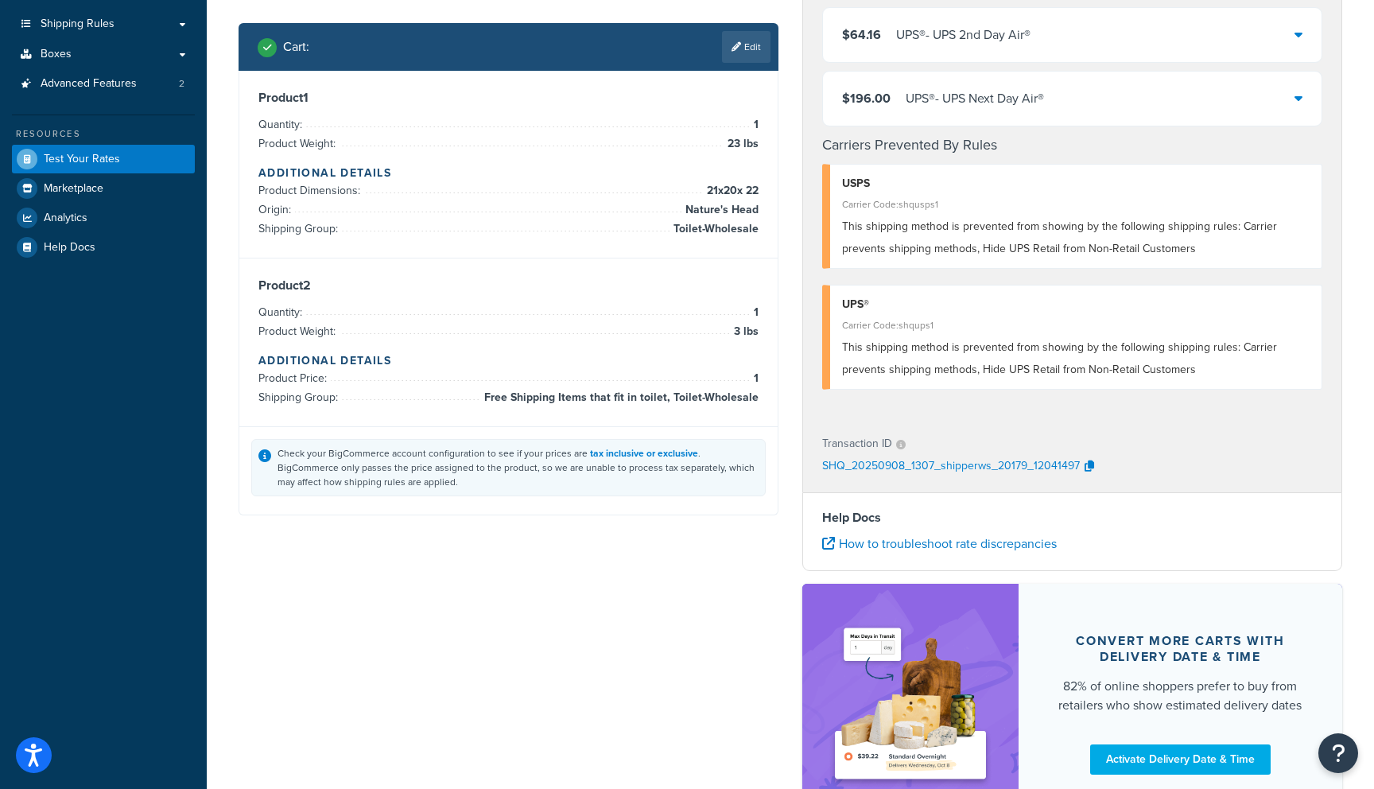
scroll to position [0, 0]
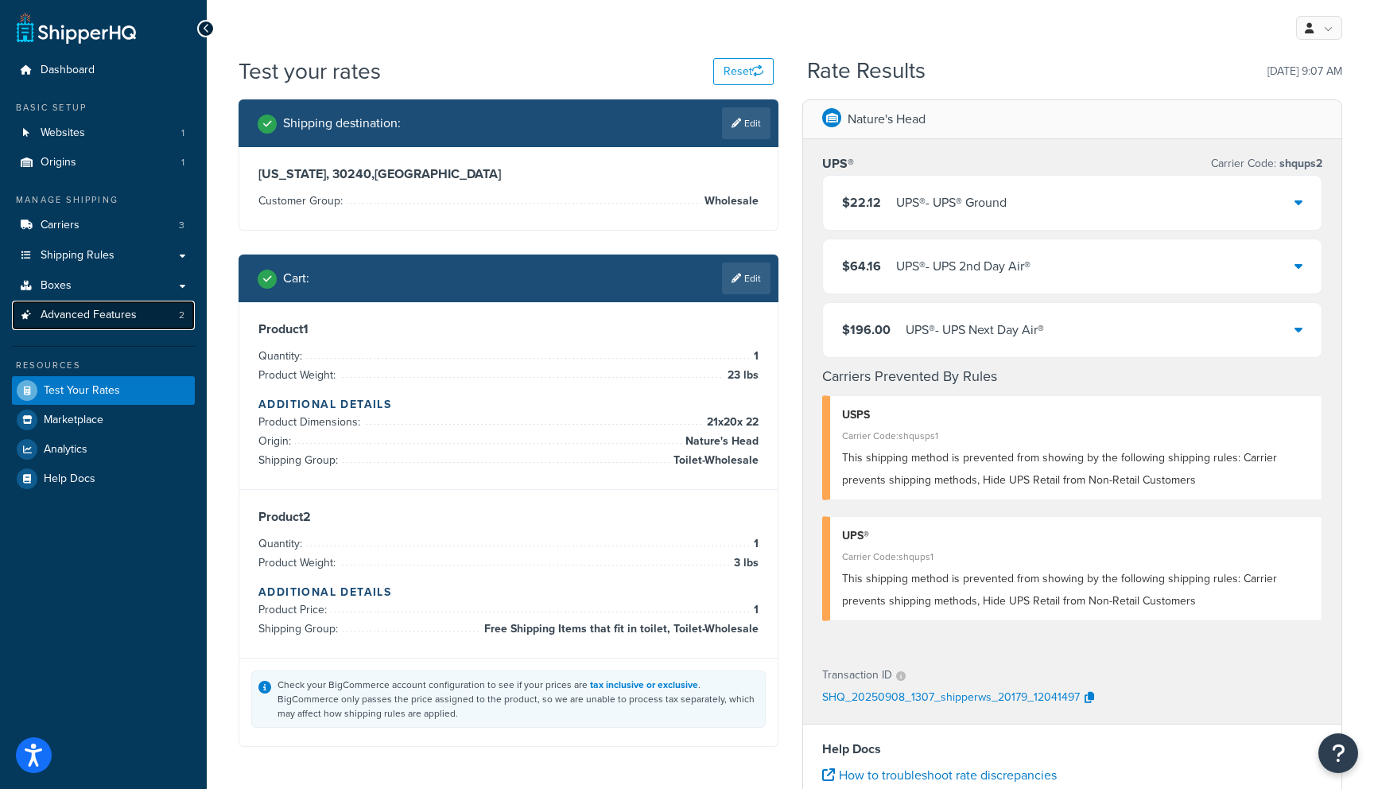
click at [74, 306] on link "Advanced Features 2" at bounding box center [103, 314] width 183 height 29
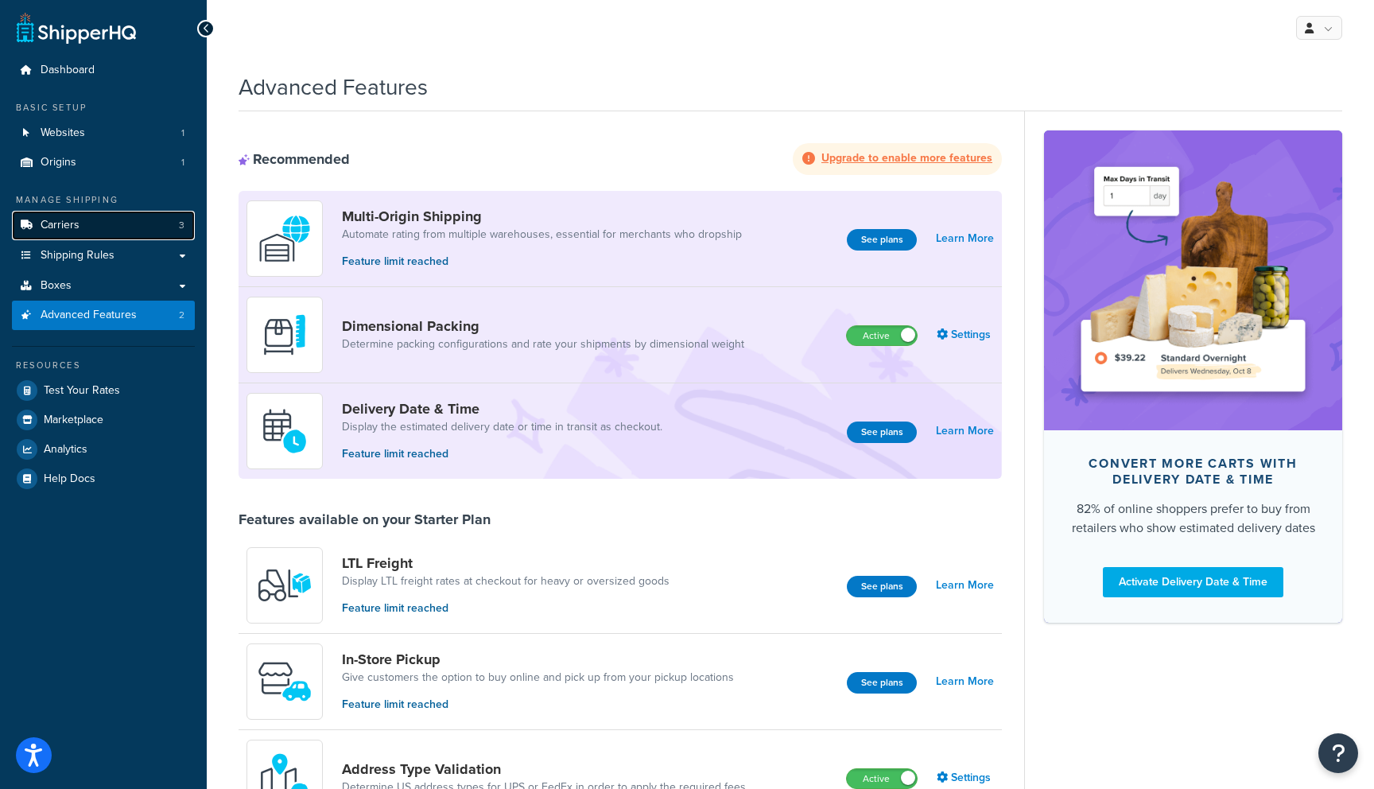
click at [73, 225] on span "Carriers" at bounding box center [60, 226] width 39 height 14
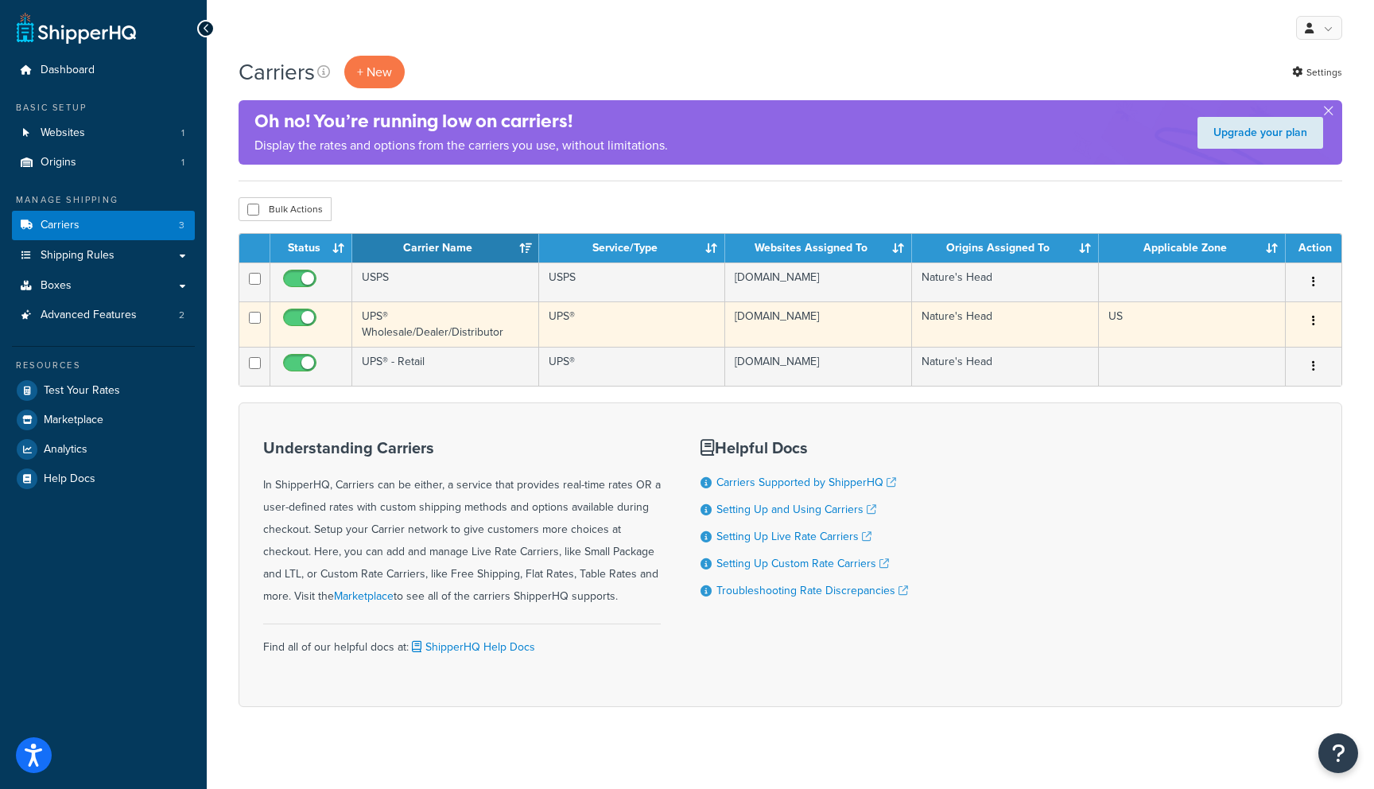
click at [439, 327] on td "UPS® Wholesale/Dealer/Distributor" at bounding box center [445, 323] width 187 height 45
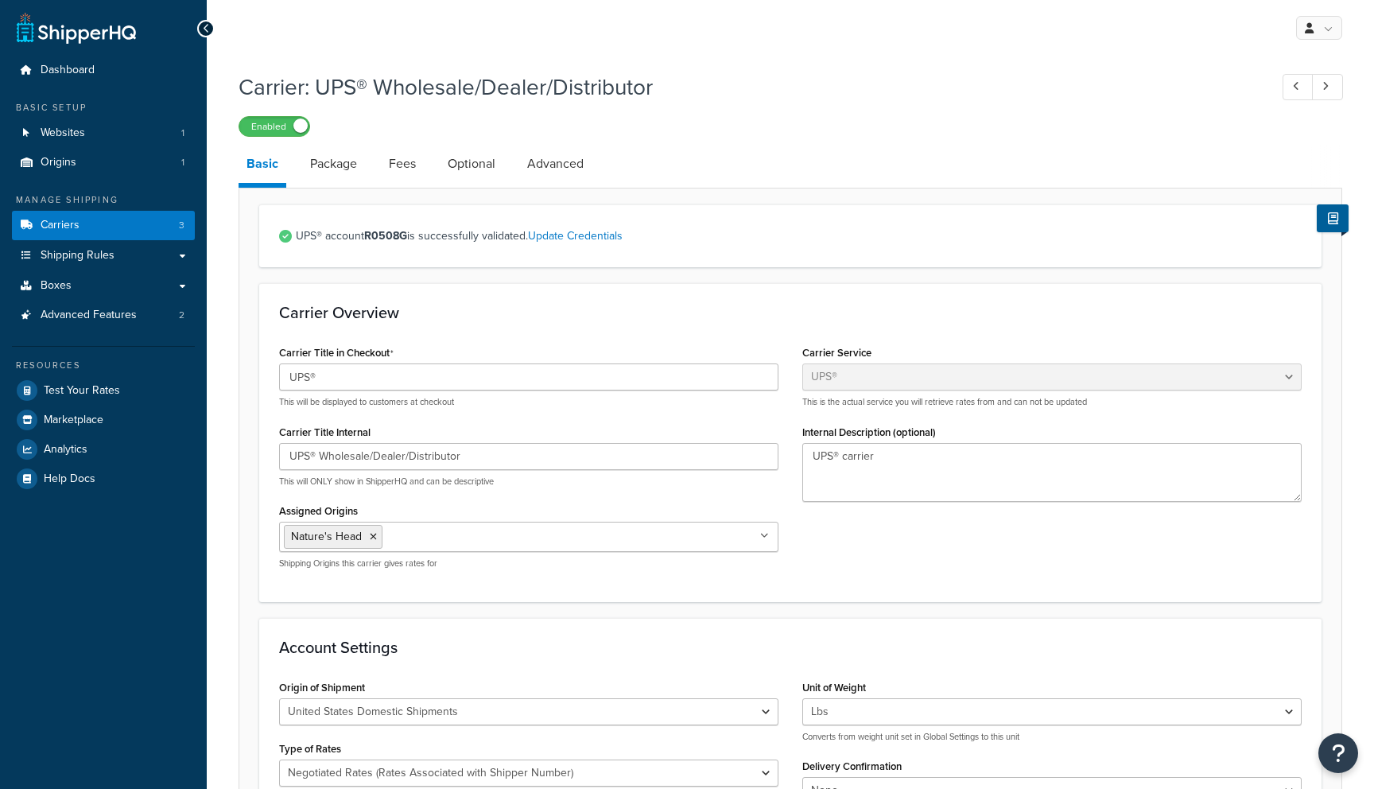
select select "ups"
click at [460, 167] on link "Optional" at bounding box center [472, 164] width 64 height 38
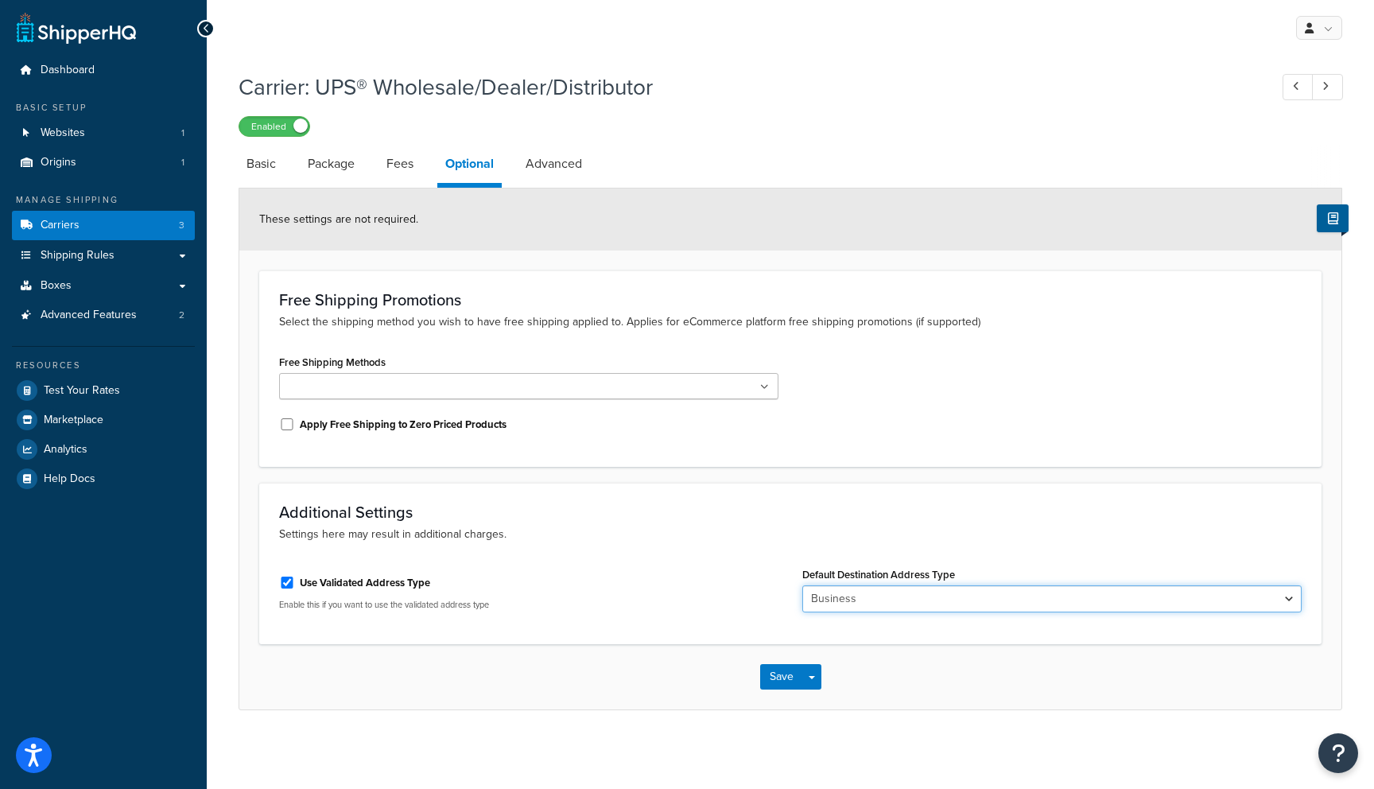
click at [885, 603] on select "Business Residential" at bounding box center [1051, 598] width 499 height 27
select select "residential"
click at [802, 586] on select "Business Residential" at bounding box center [1051, 598] width 499 height 27
click at [782, 678] on button "Save" at bounding box center [781, 676] width 43 height 25
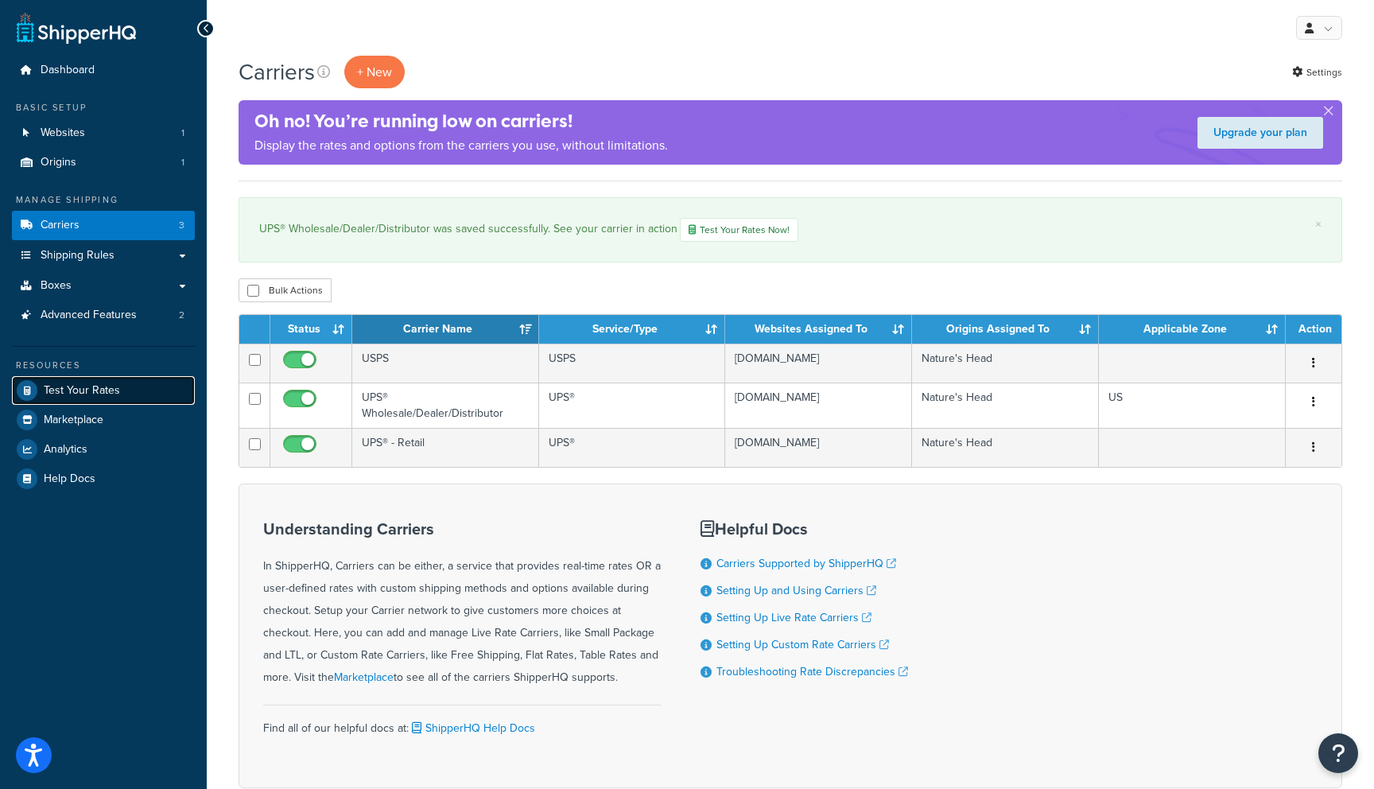
click at [107, 388] on span "Test Your Rates" at bounding box center [82, 391] width 76 height 14
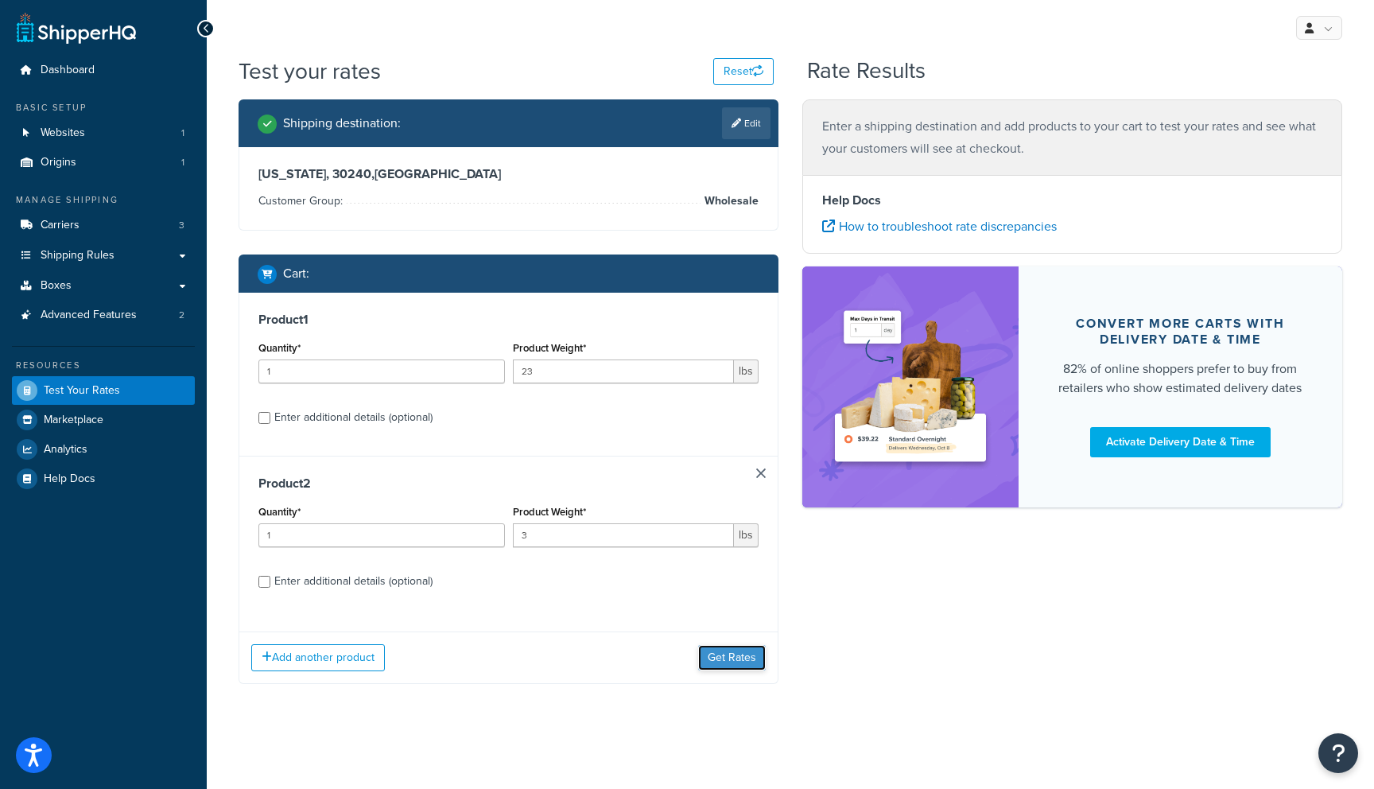
click at [735, 651] on button "Get Rates" at bounding box center [732, 657] width 68 height 25
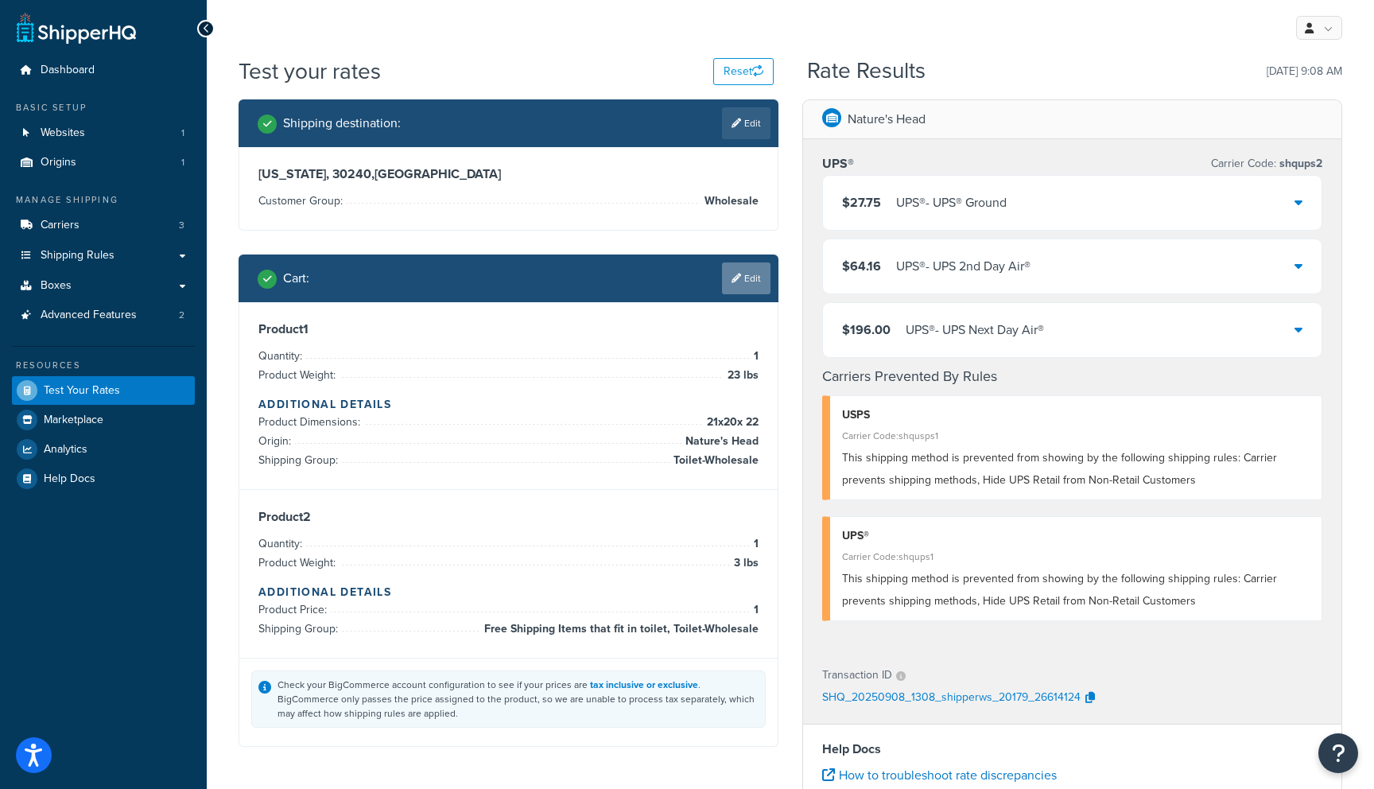
click at [754, 277] on link "Edit" at bounding box center [746, 278] width 48 height 32
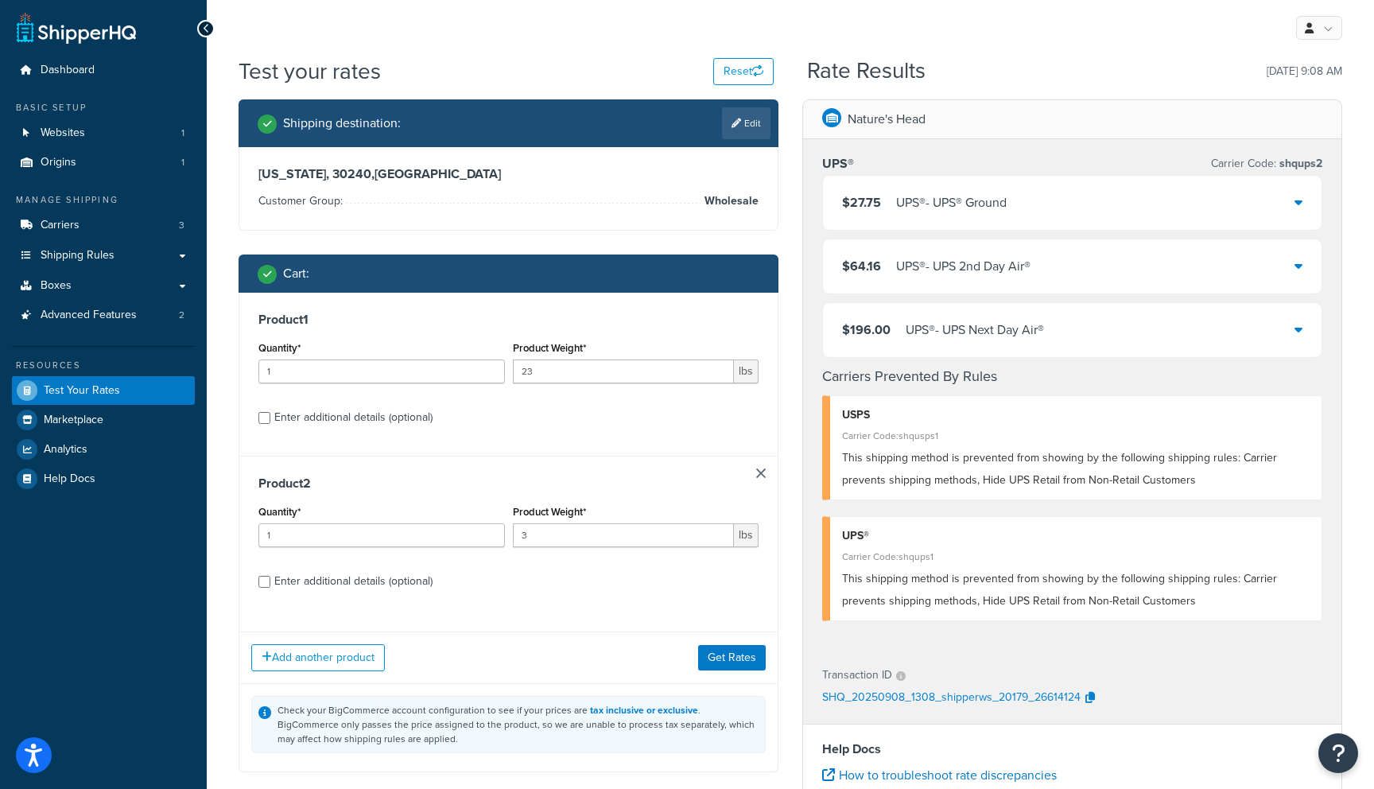
click at [761, 472] on link at bounding box center [761, 473] width 10 height 10
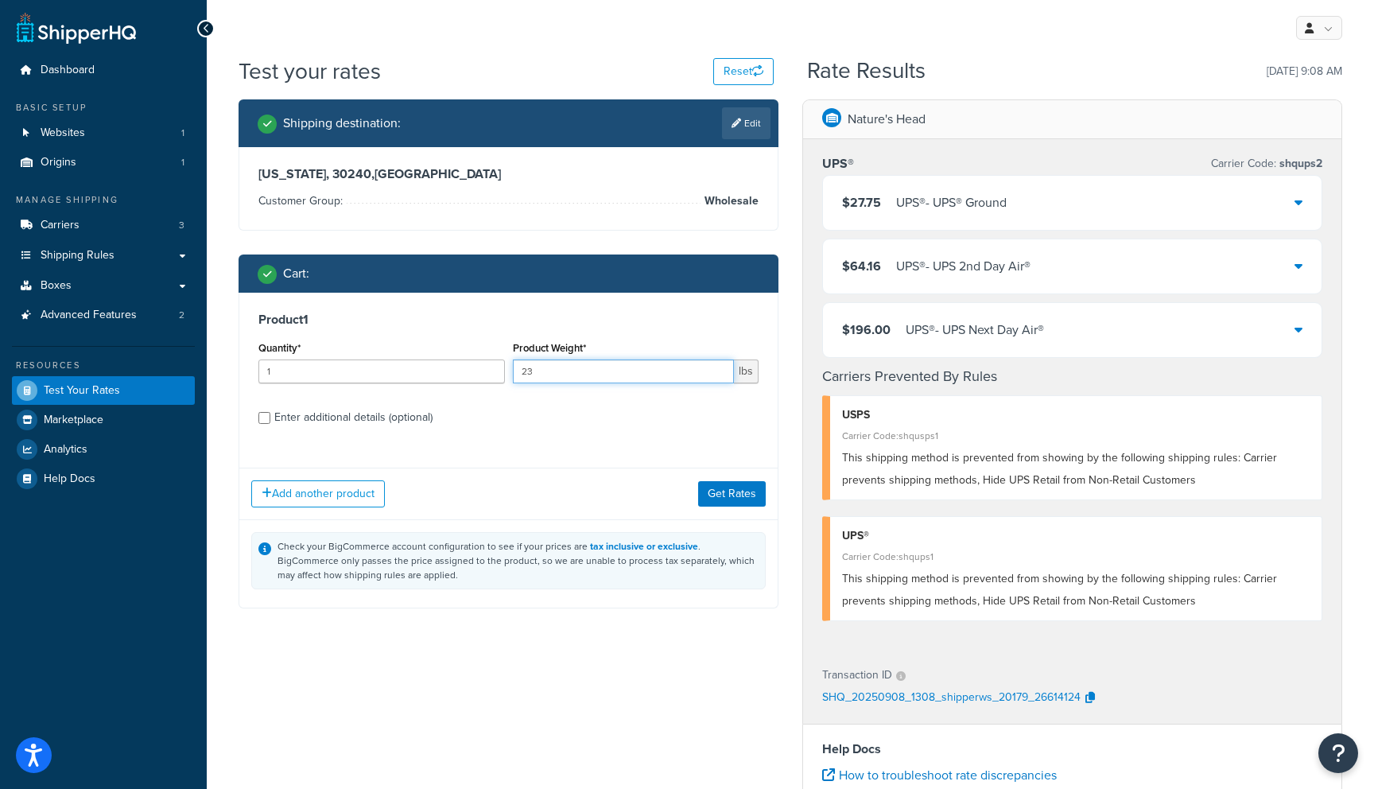
drag, startPoint x: 547, startPoint y: 367, endPoint x: 460, endPoint y: 357, distance: 87.3
click at [460, 357] on div "Quantity* 1 Product Weight* 23 lbs" at bounding box center [508, 366] width 508 height 58
type input "3"
click at [351, 423] on div "Enter additional details (optional)" at bounding box center [353, 417] width 158 height 22
click at [270, 423] on input "Enter additional details (optional)" at bounding box center [264, 418] width 12 height 12
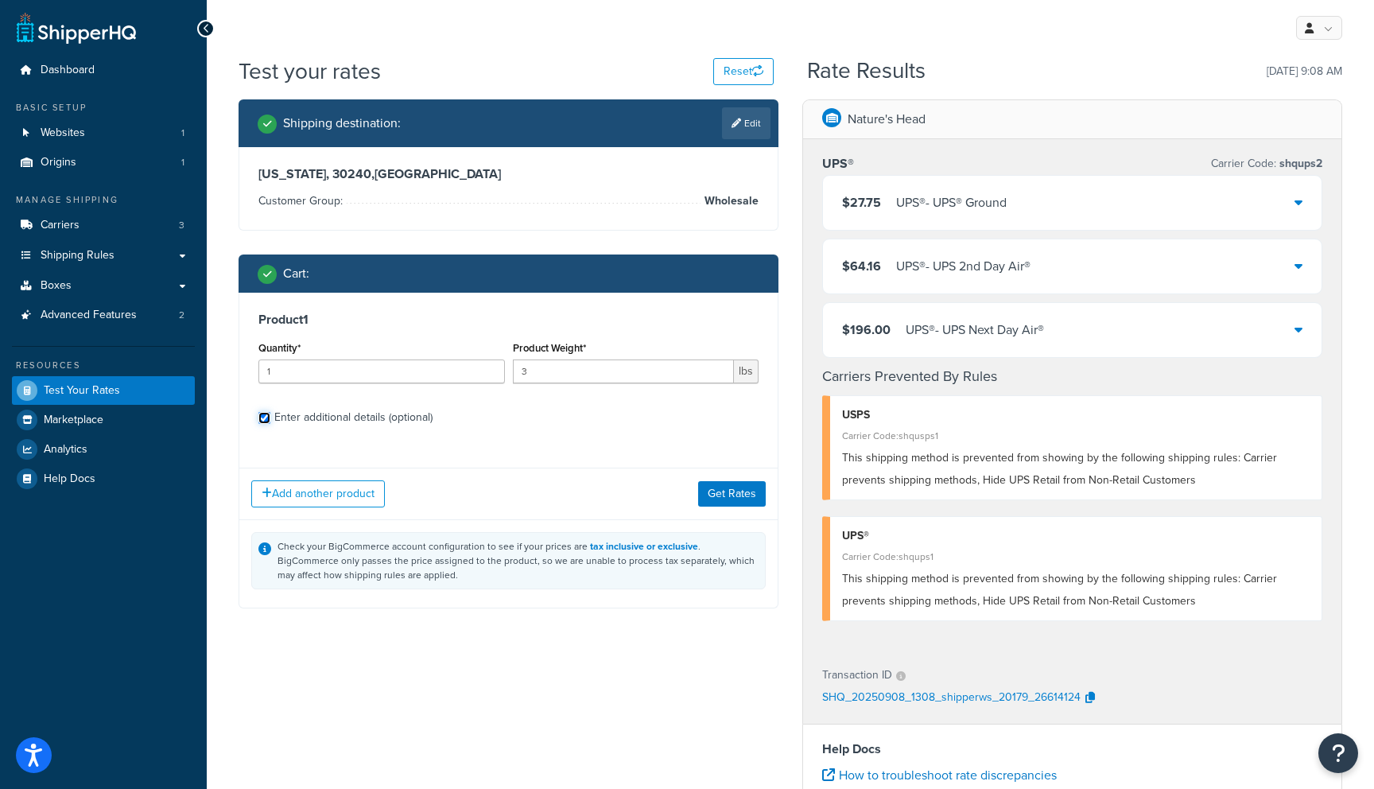
checkbox input "true"
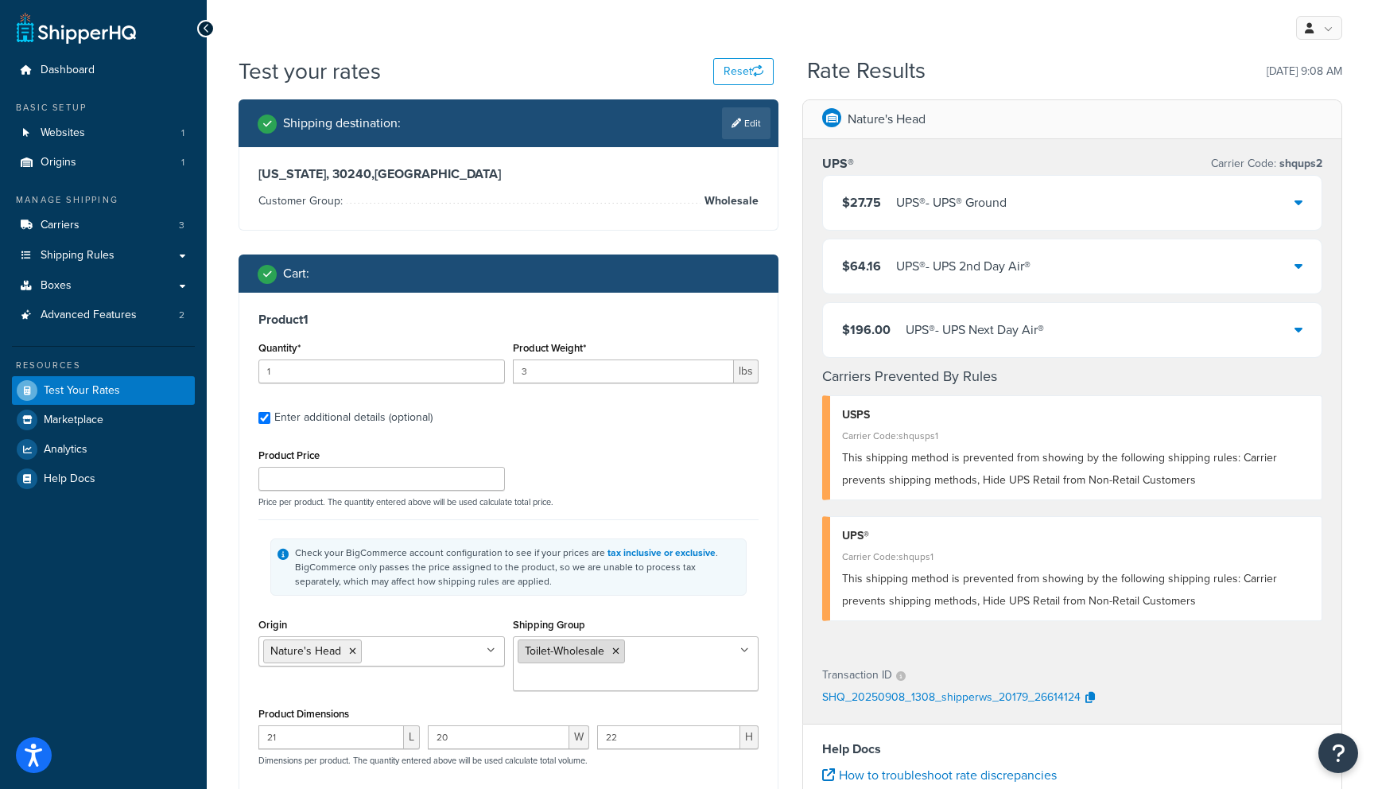
click at [618, 650] on icon at bounding box center [615, 651] width 7 height 10
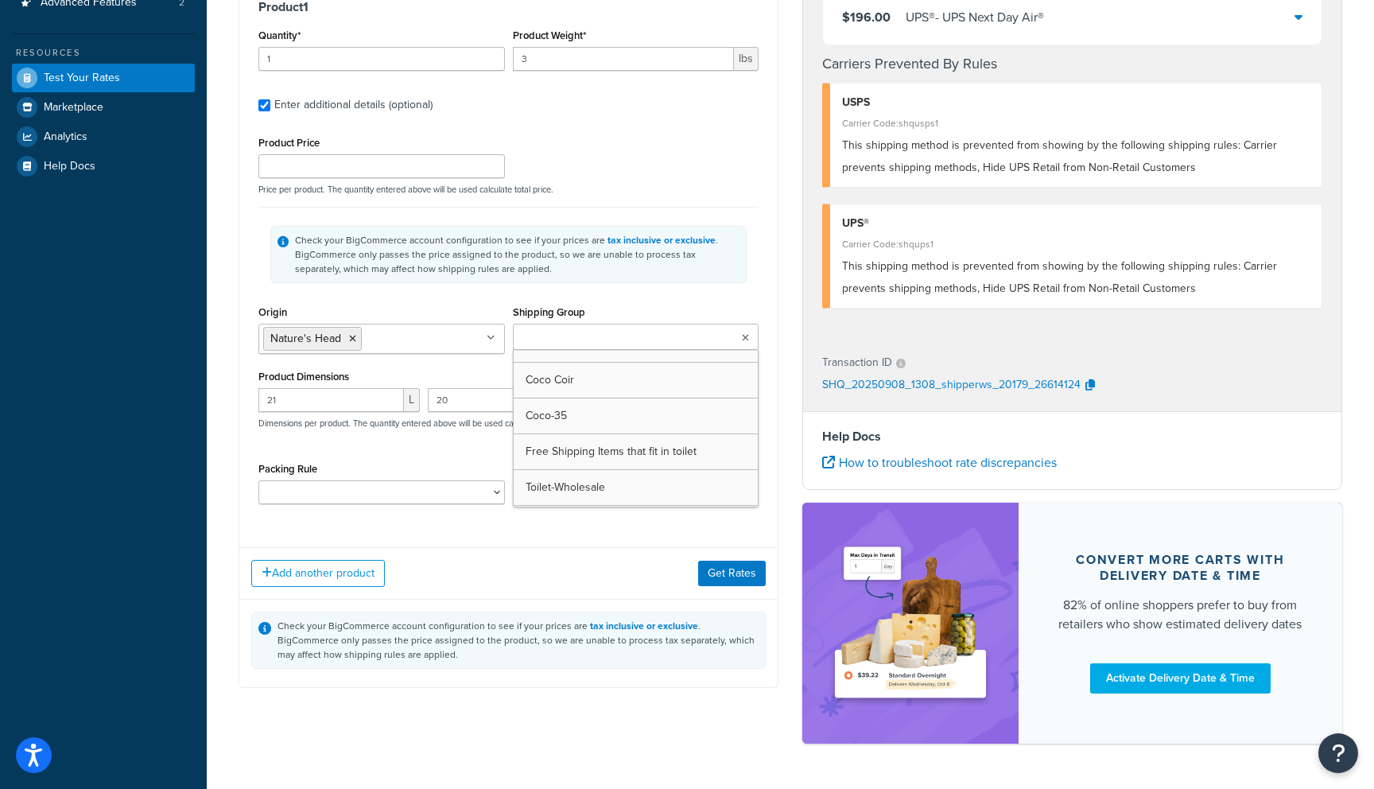
scroll to position [362, 0]
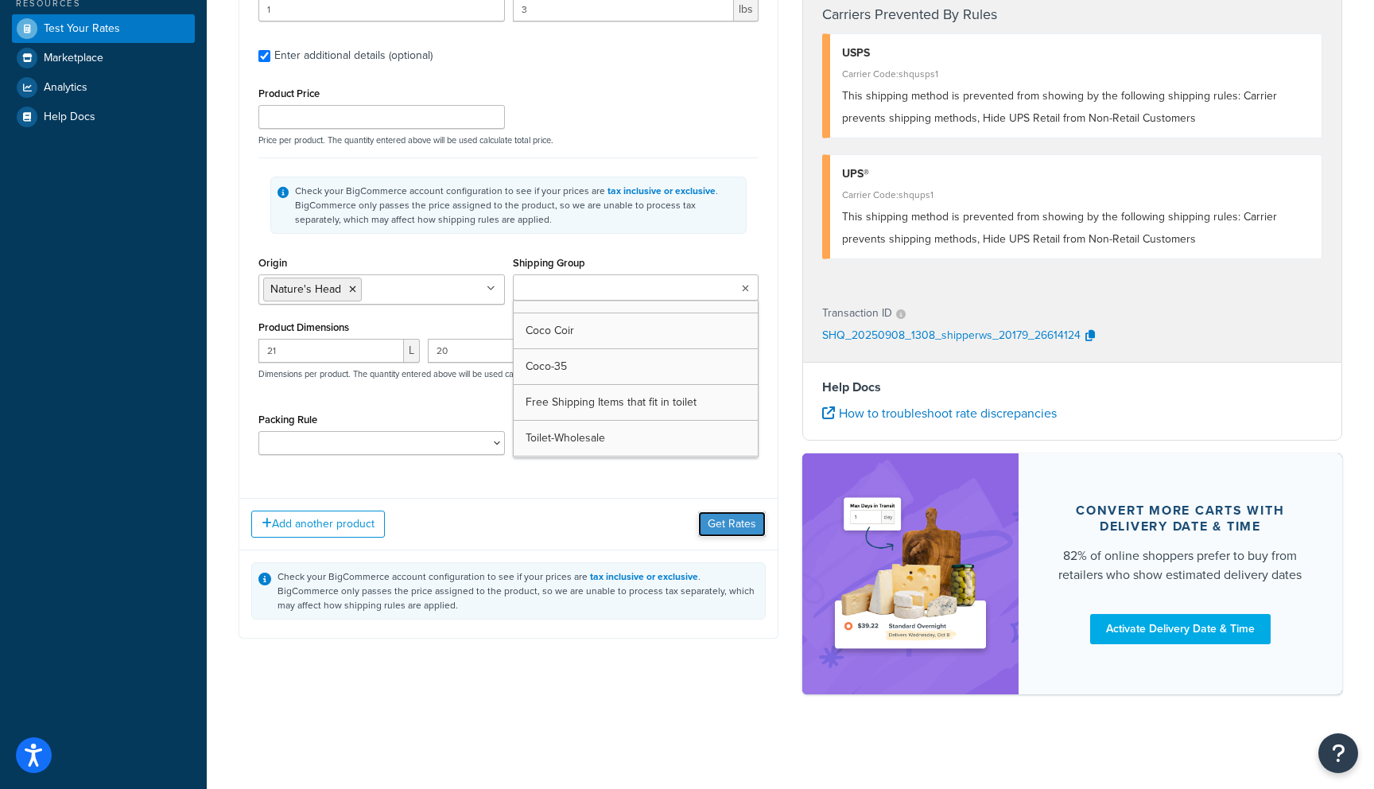
click at [734, 527] on button "Get Rates" at bounding box center [732, 523] width 68 height 25
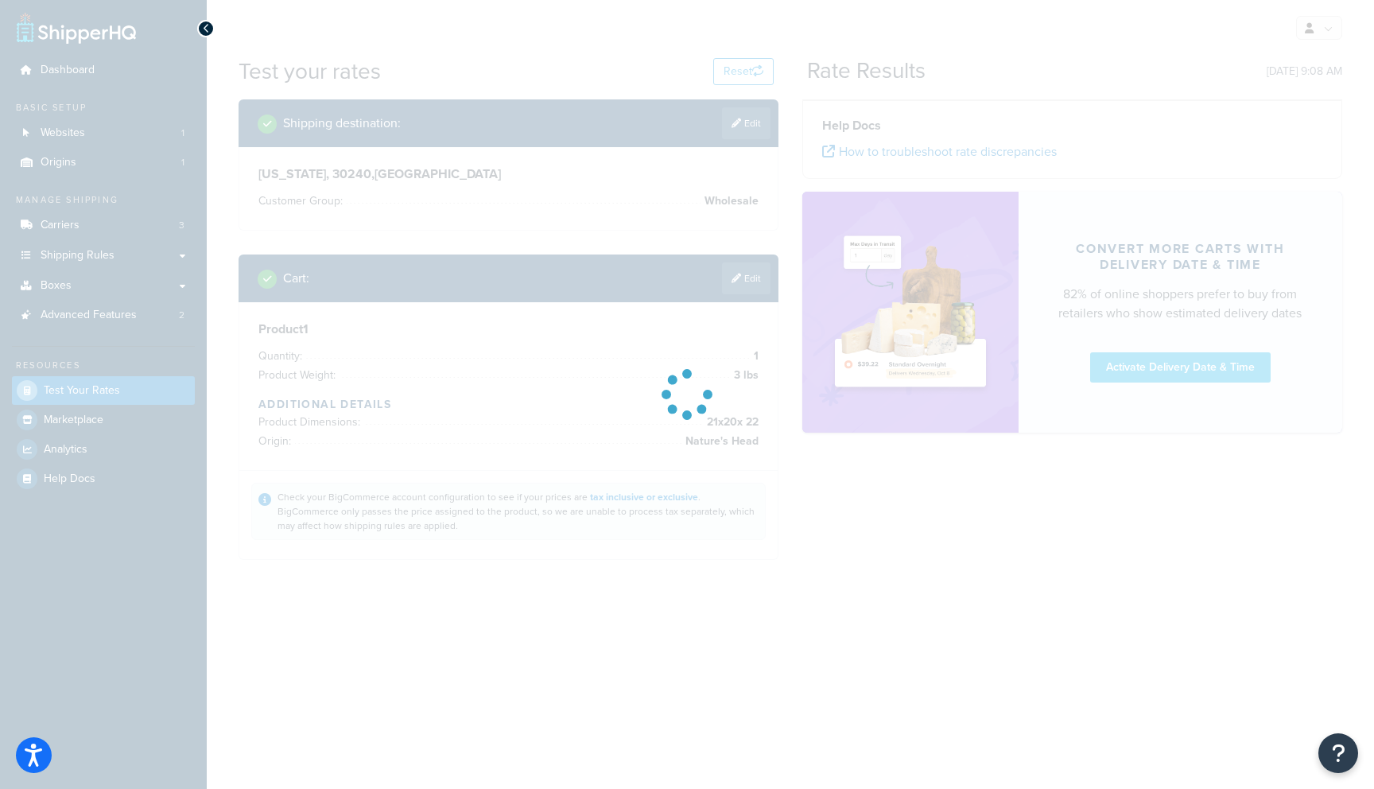
scroll to position [0, 0]
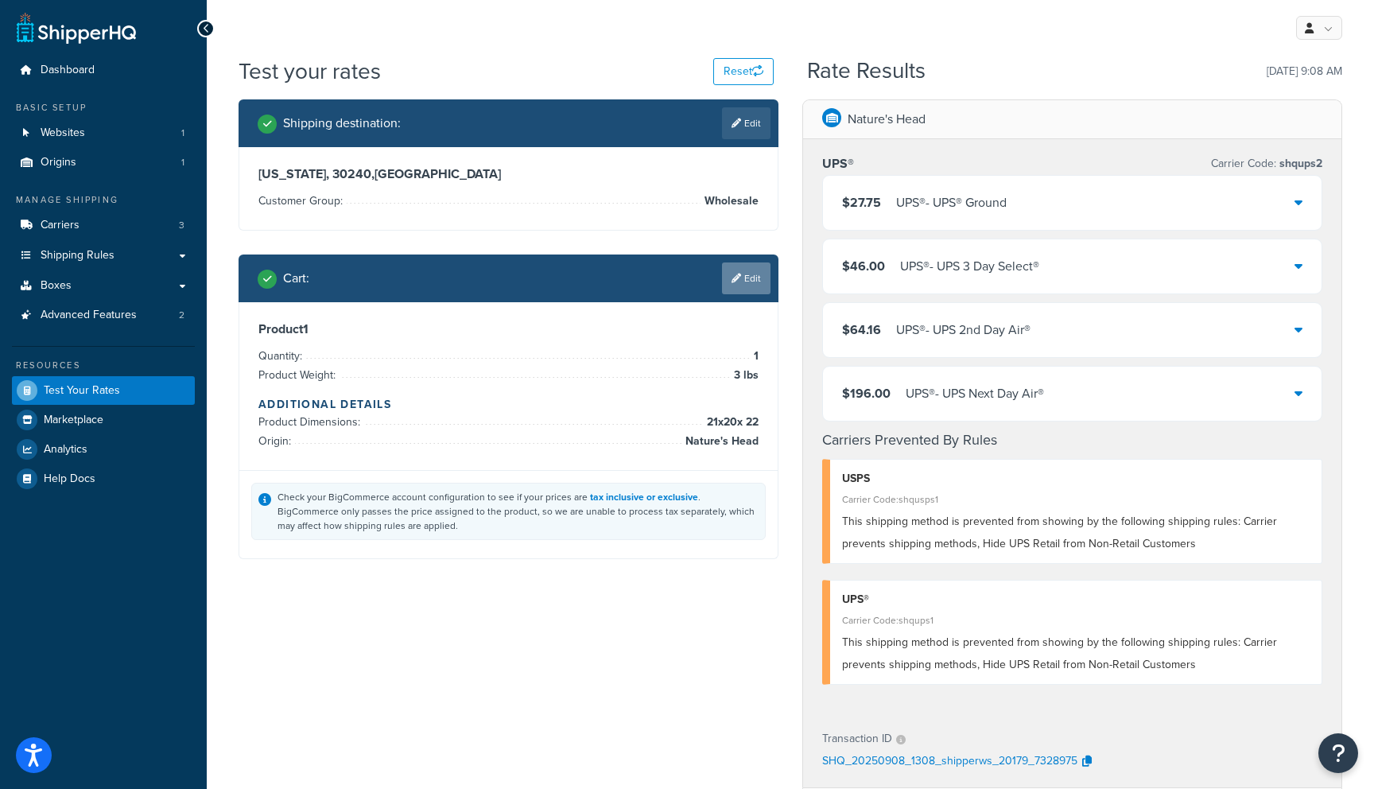
click at [738, 274] on icon at bounding box center [736, 278] width 10 height 10
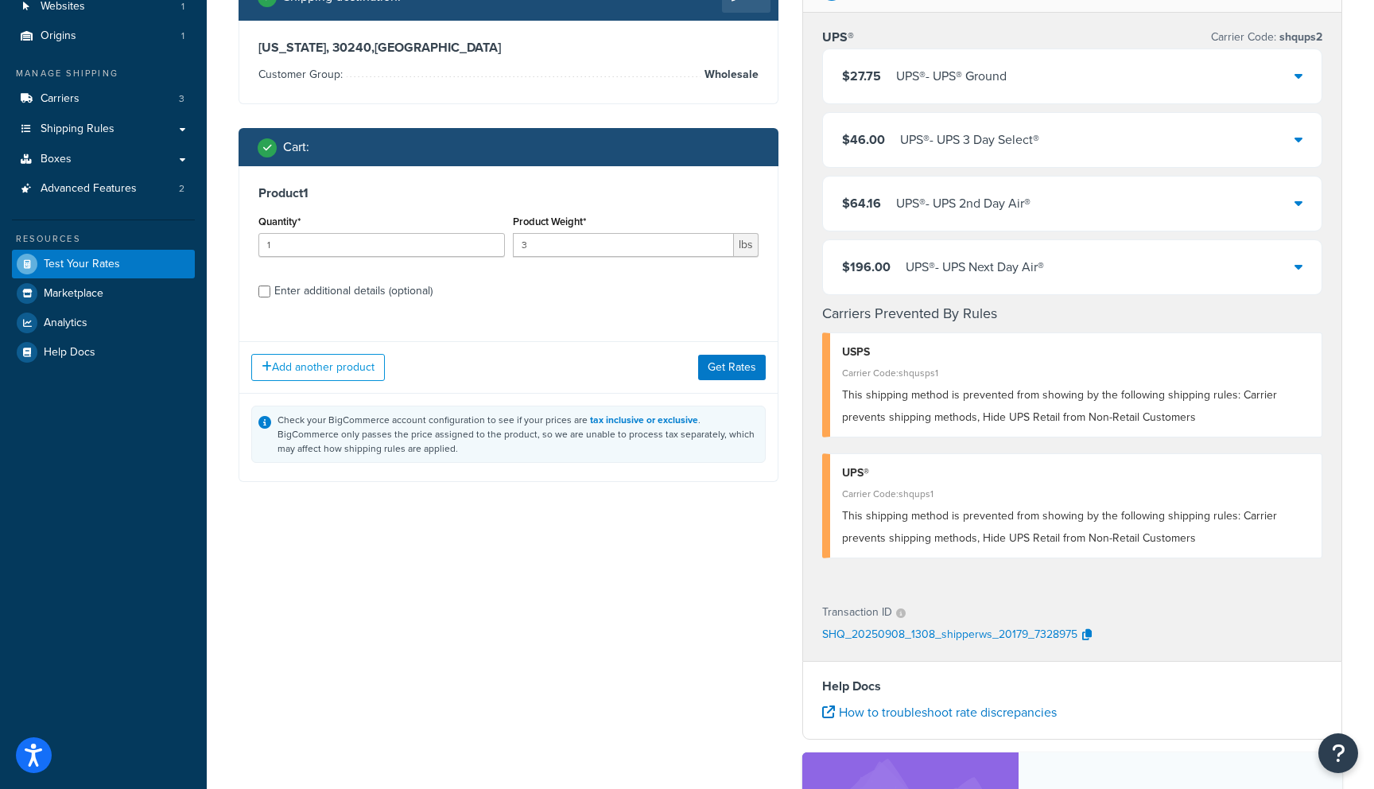
scroll to position [139, 0]
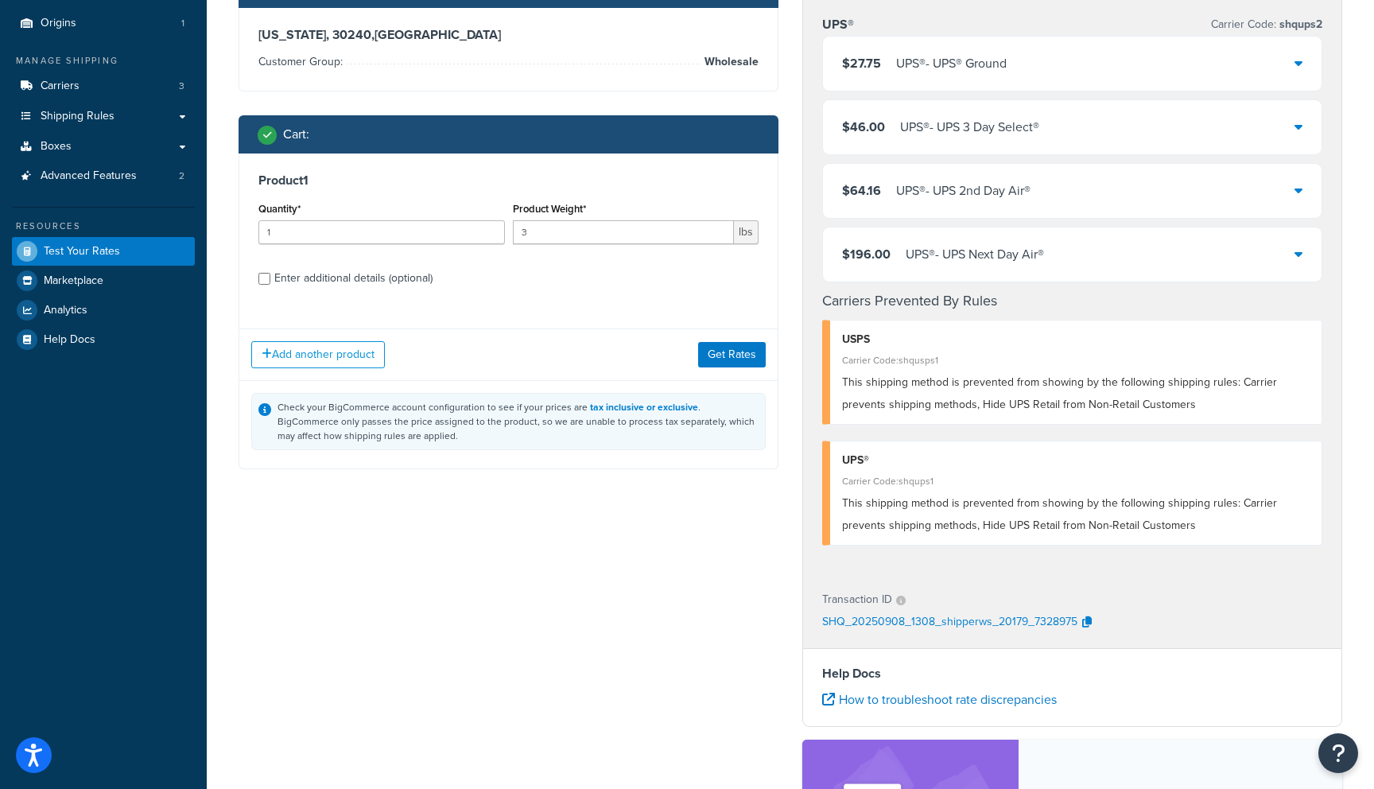
click at [347, 281] on div "Enter additional details (optional)" at bounding box center [353, 278] width 158 height 22
click at [270, 281] on input "Enter additional details (optional)" at bounding box center [264, 279] width 12 height 12
checkbox input "true"
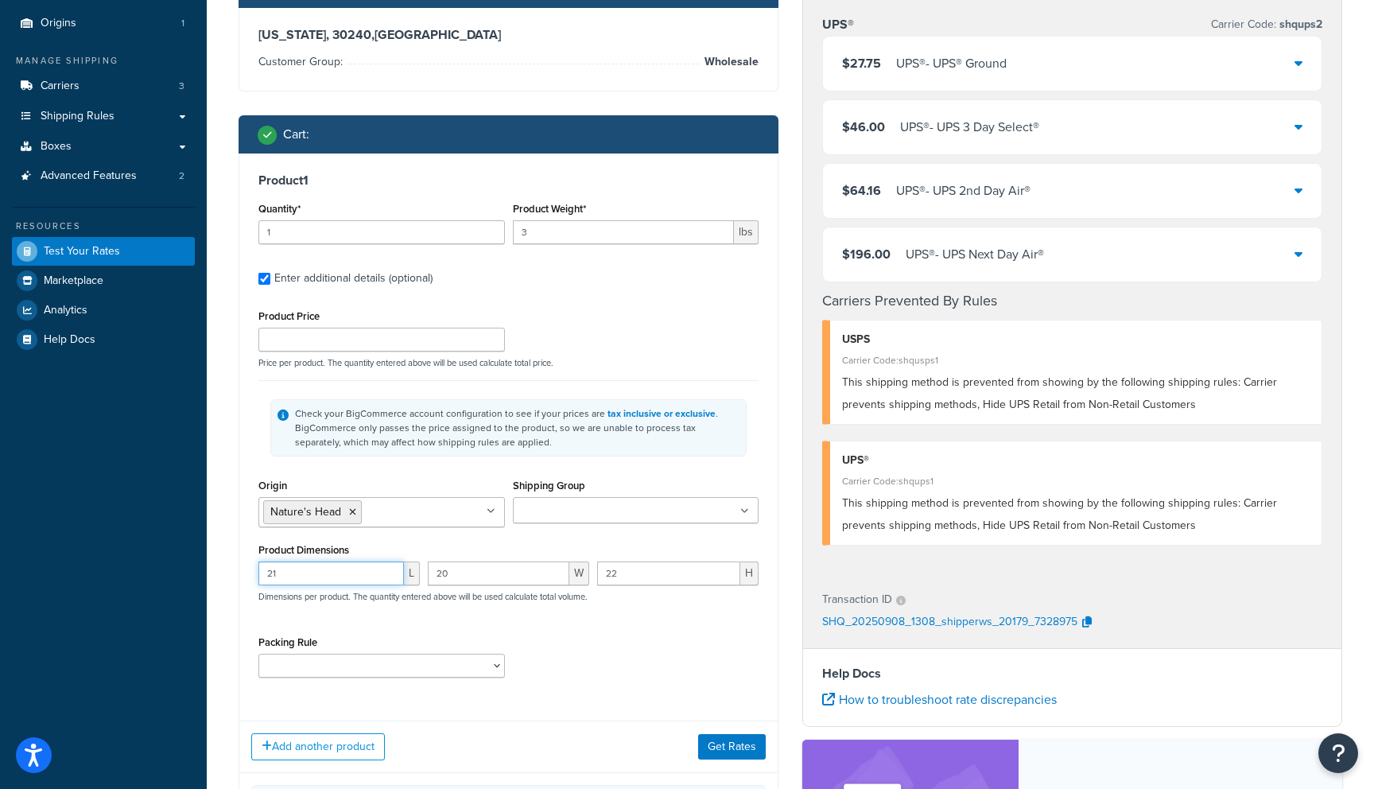
drag, startPoint x: 311, startPoint y: 577, endPoint x: 193, endPoint y: 576, distance: 117.6
click at [192, 577] on div "Dashboard Basic Setup Websites 1 Origins 1 Manage Shipping Carriers 3 Shipping …" at bounding box center [687, 468] width 1374 height 1215
type input "13"
type input "7"
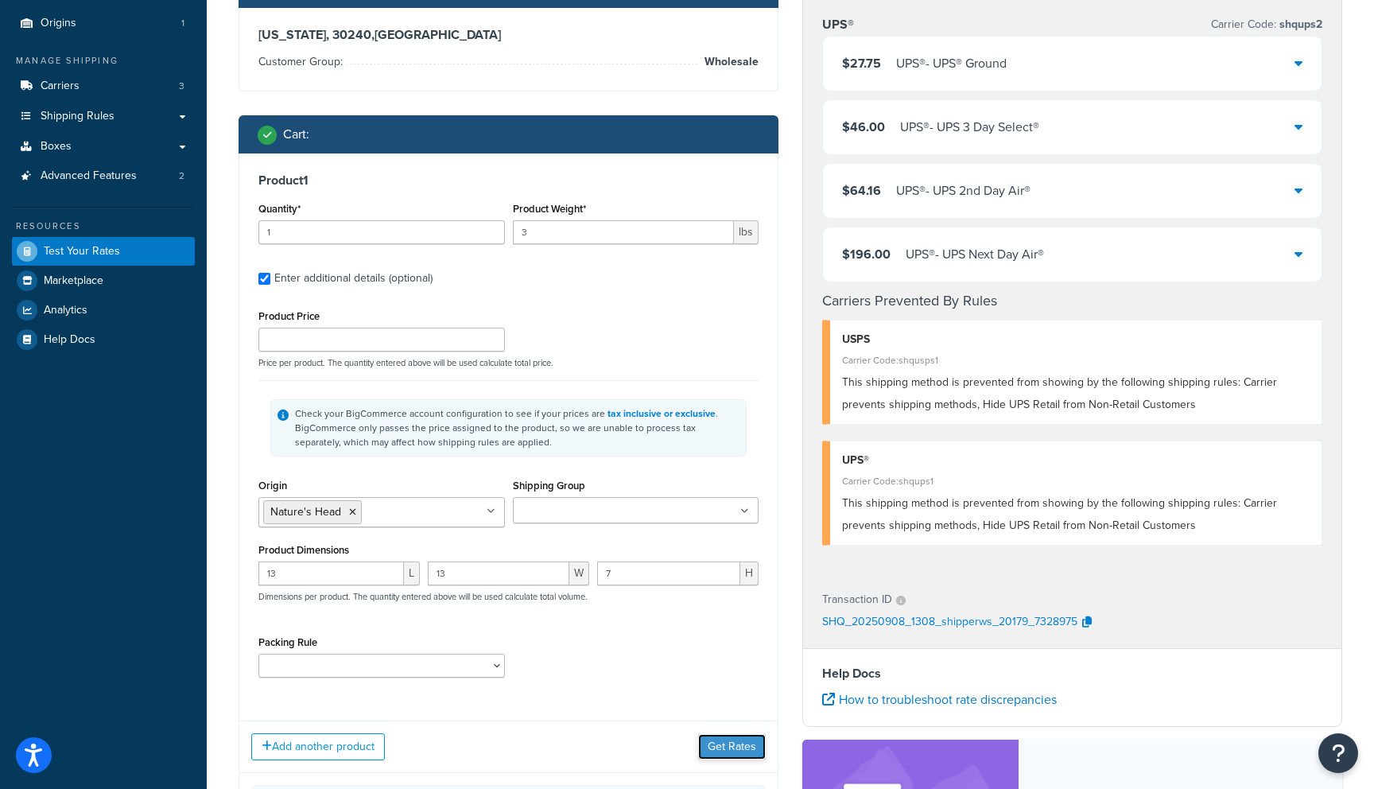
click at [731, 746] on button "Get Rates" at bounding box center [732, 746] width 68 height 25
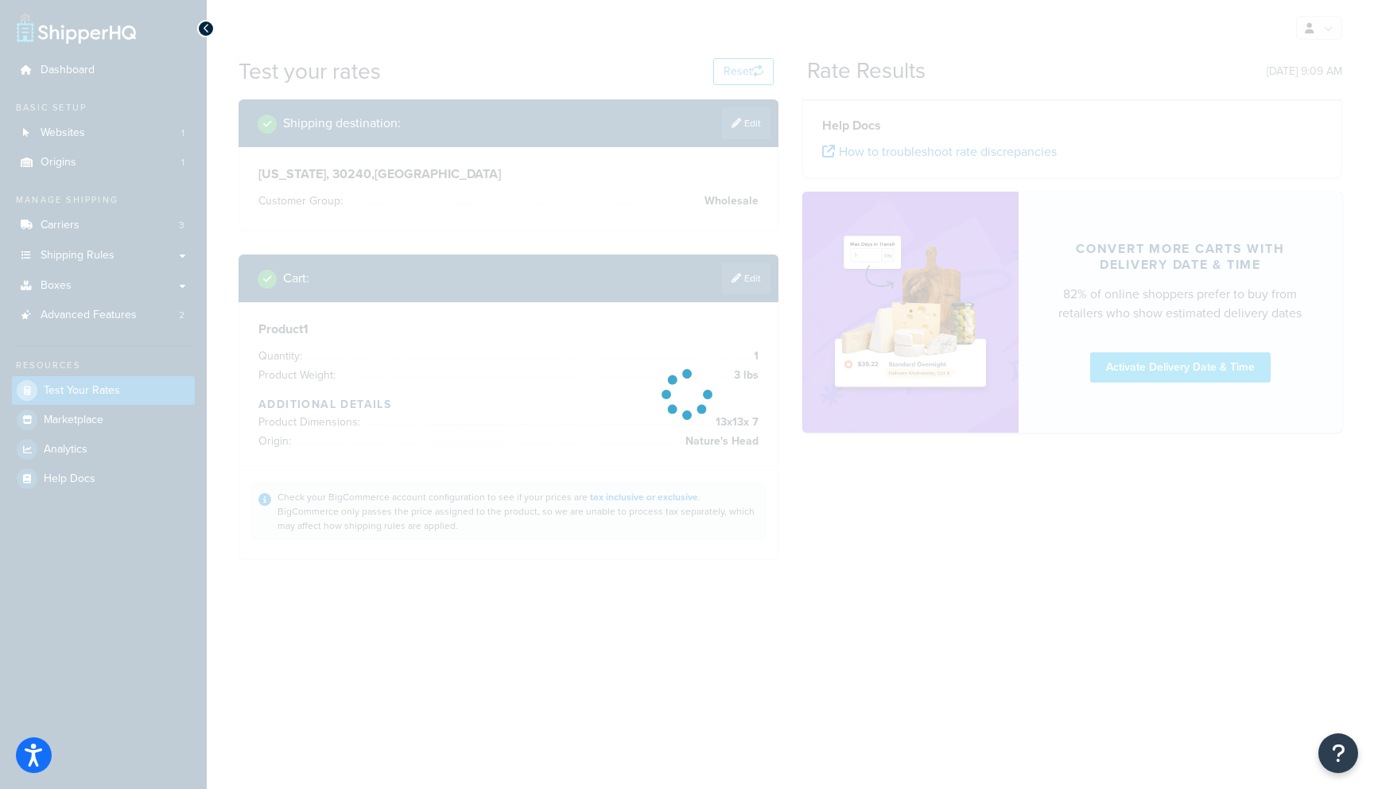
scroll to position [0, 0]
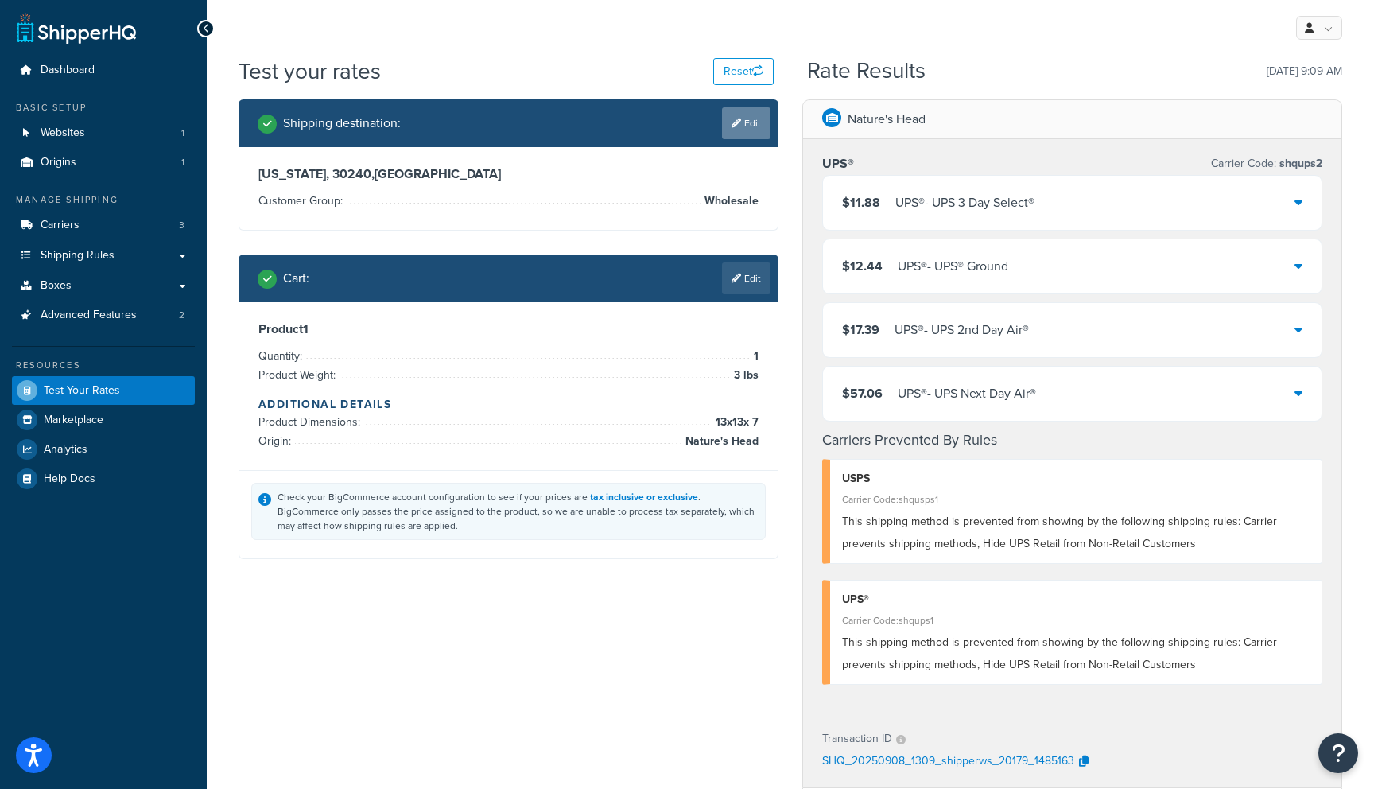
click at [749, 124] on link "Edit" at bounding box center [746, 123] width 48 height 32
select select "GA"
select select "Wholesale"
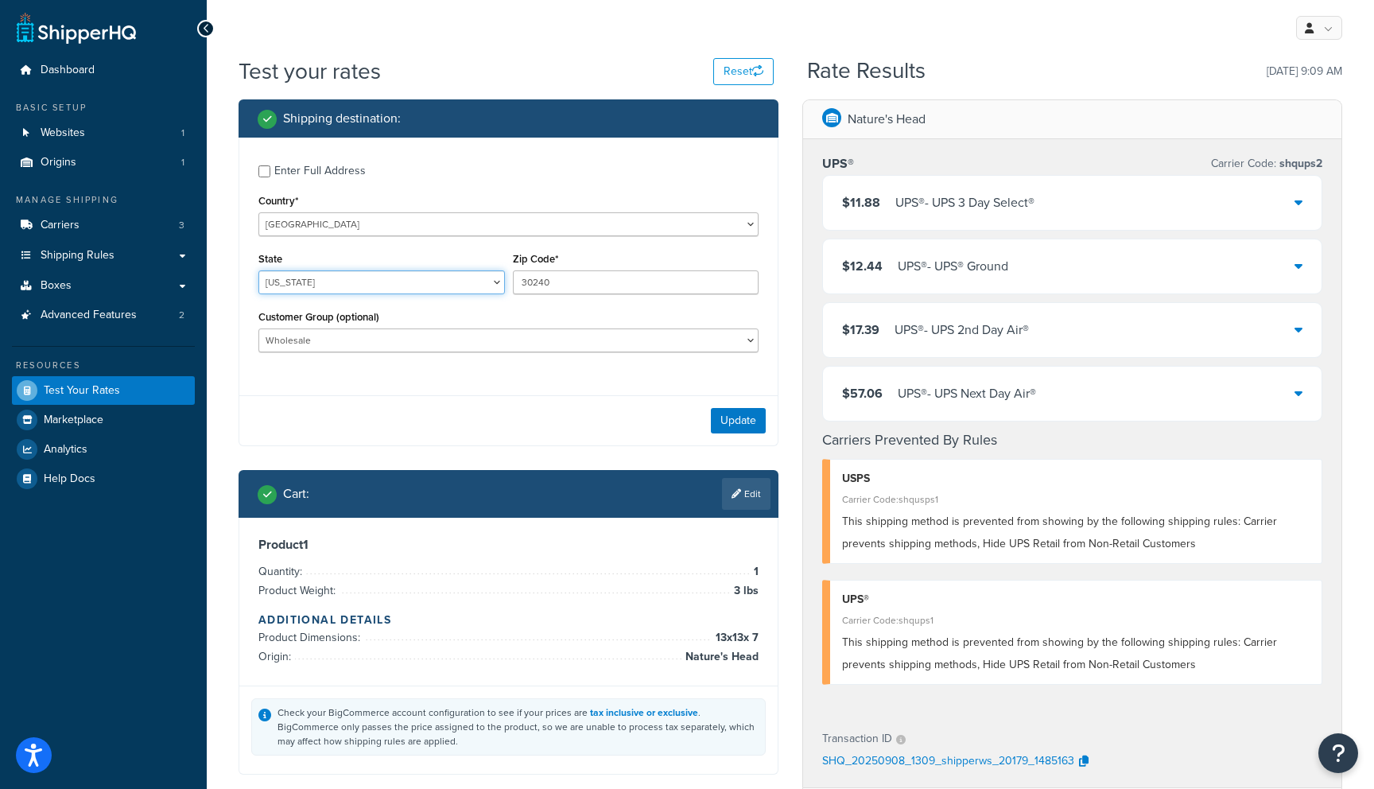
click at [405, 283] on select "[US_STATE] [US_STATE] [US_STATE] [US_STATE] [US_STATE] Armed Forces Americas Ar…" at bounding box center [381, 282] width 246 height 24
select select "MO"
click at [258, 271] on select "[US_STATE] [US_STATE] [US_STATE] [US_STATE] [US_STATE] Armed Forces Americas Ar…" at bounding box center [381, 282] width 246 height 24
drag, startPoint x: 590, startPoint y: 281, endPoint x: 484, endPoint y: 281, distance: 105.7
click at [484, 281] on div "State [US_STATE] [US_STATE] [US_STATE] [US_STATE] [US_STATE] Armed Forces Ameri…" at bounding box center [508, 277] width 508 height 58
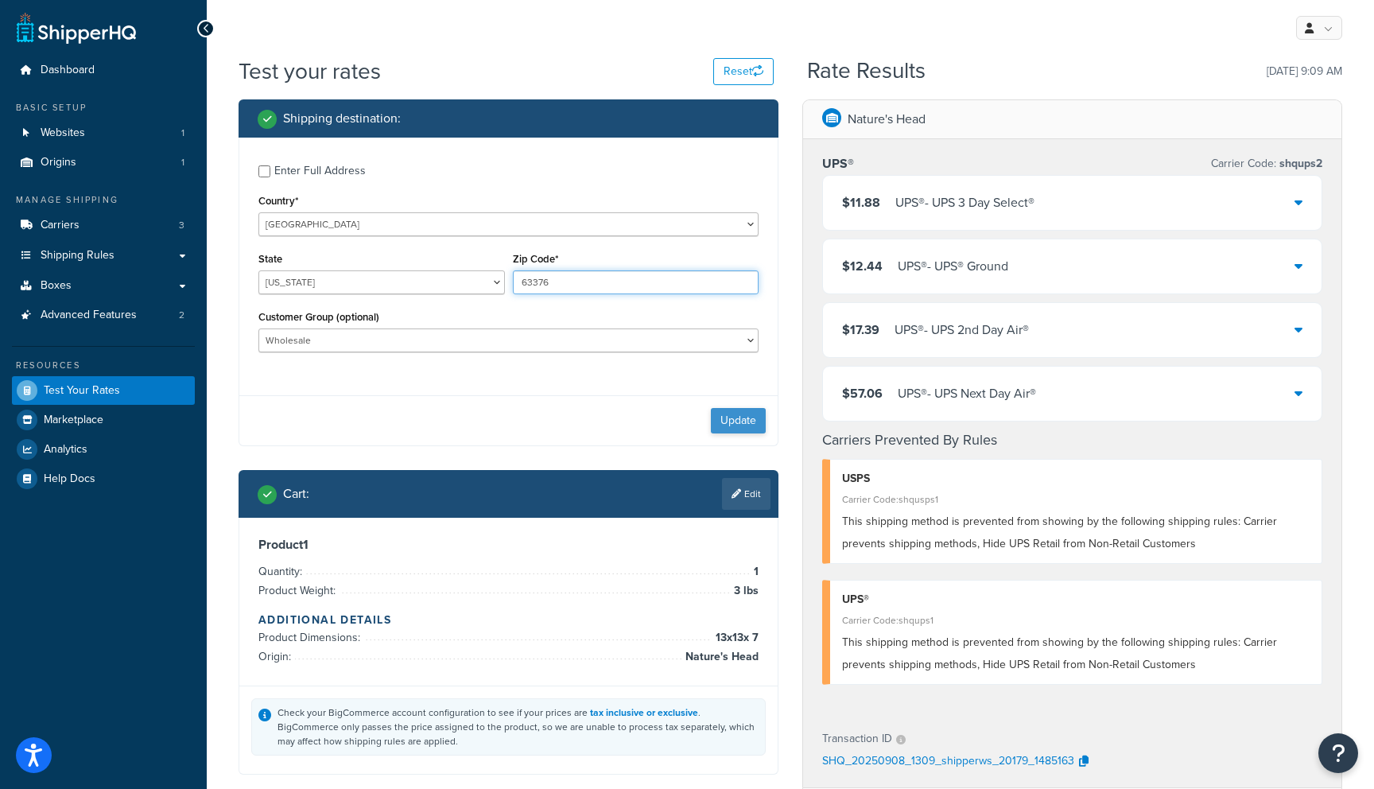
type input "63376"
click at [745, 424] on button "Update" at bounding box center [738, 420] width 55 height 25
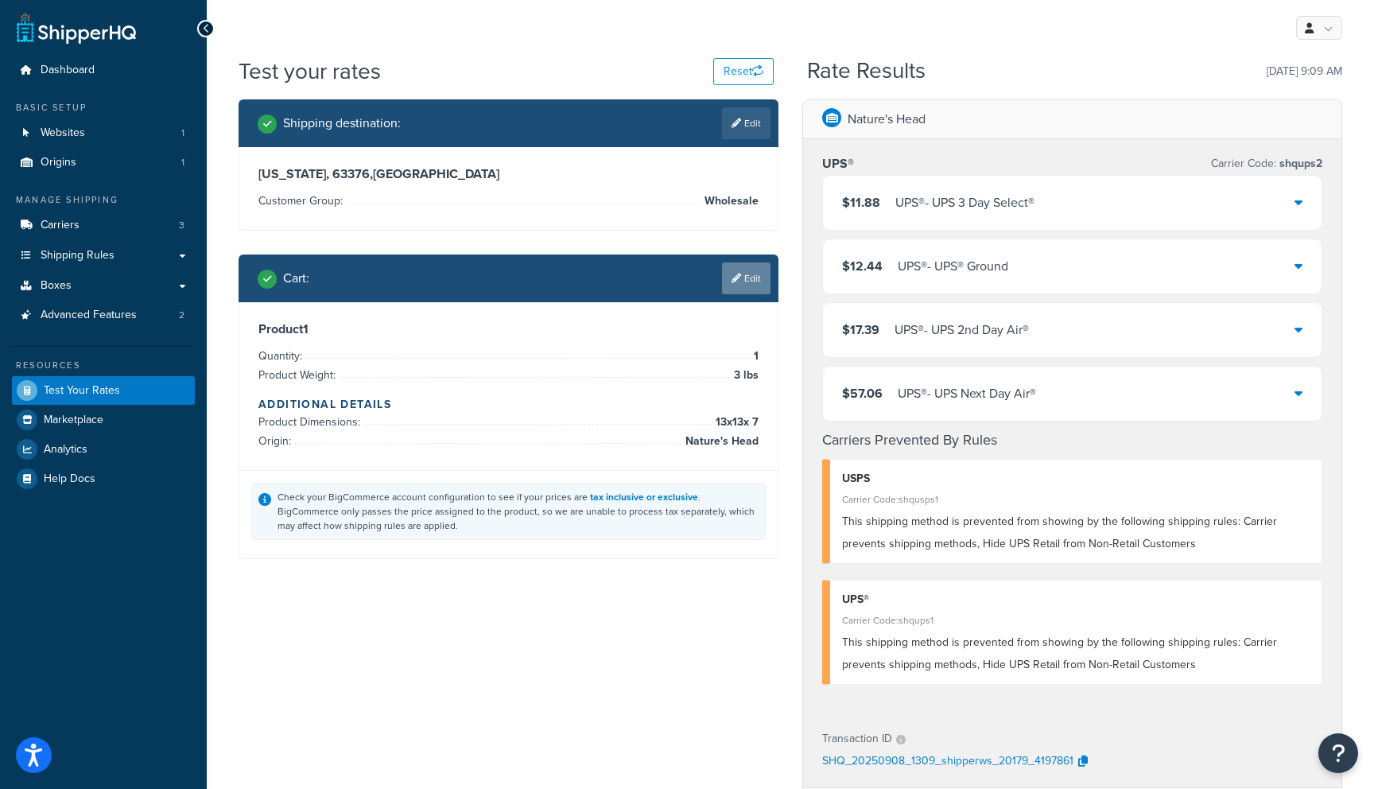
click at [746, 269] on link "Edit" at bounding box center [746, 278] width 48 height 32
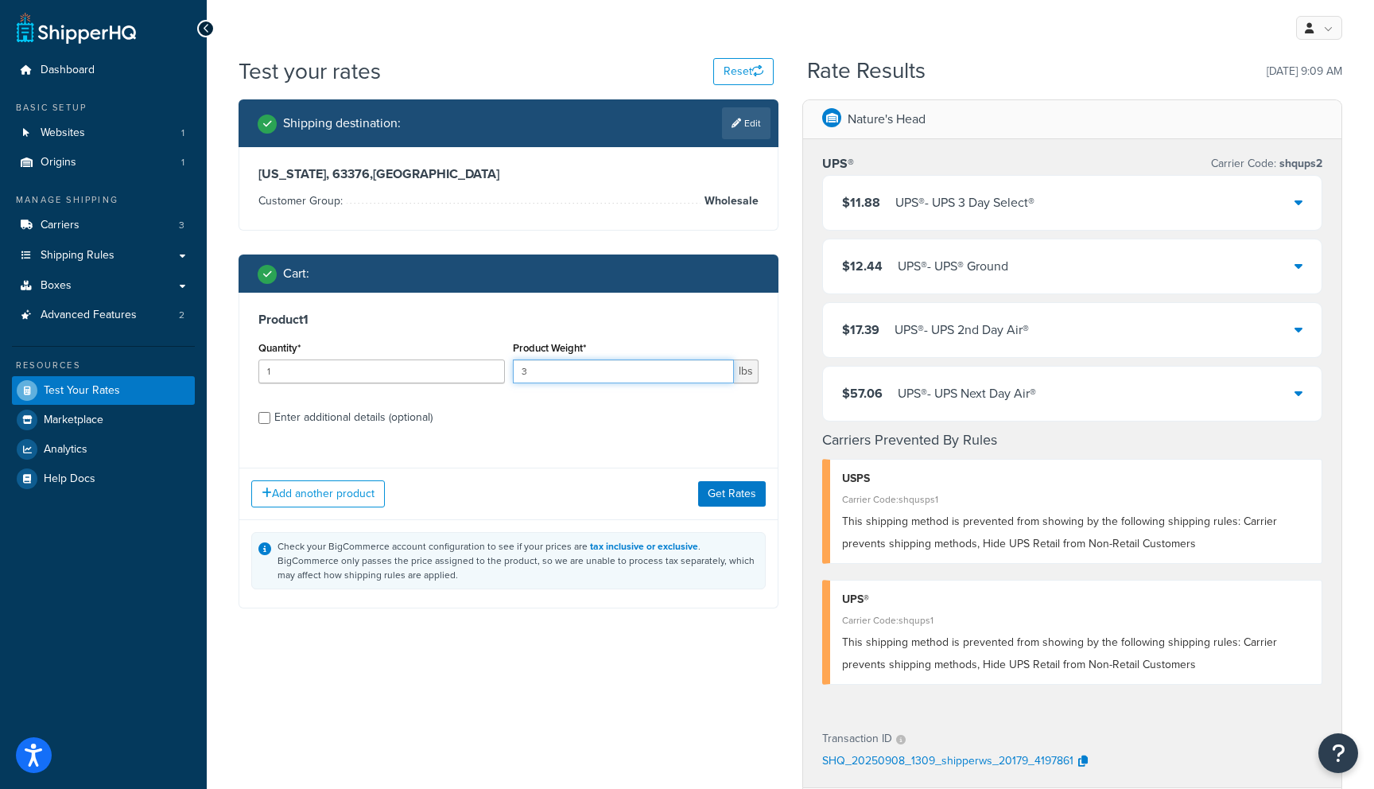
drag, startPoint x: 584, startPoint y: 373, endPoint x: 479, endPoint y: 374, distance: 104.9
click at [479, 373] on div "Quantity* 1 Product Weight* 3 lbs" at bounding box center [508, 366] width 508 height 58
type input "30"
click at [320, 416] on div "Enter additional details (optional)" at bounding box center [353, 417] width 158 height 22
click at [270, 416] on input "Enter additional details (optional)" at bounding box center [264, 418] width 12 height 12
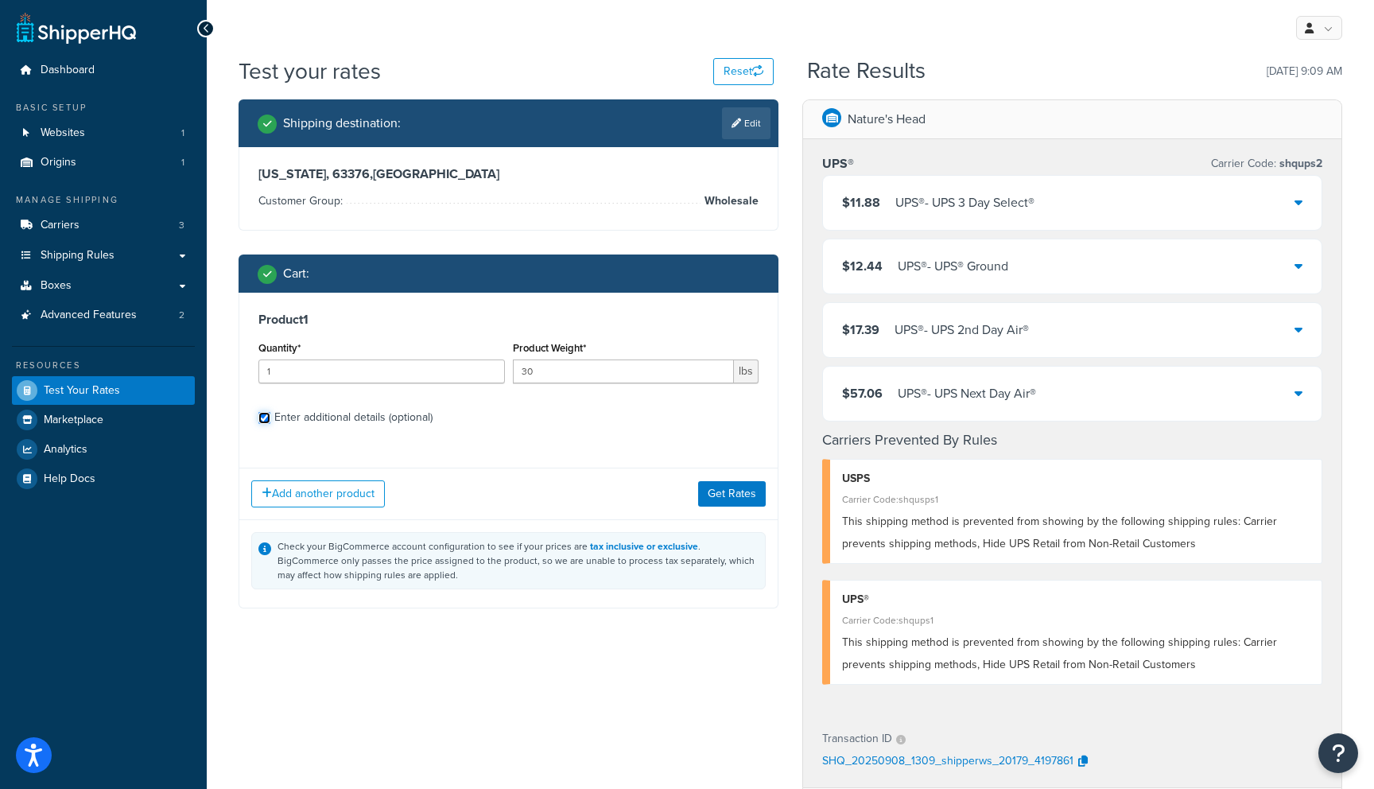
checkbox input "true"
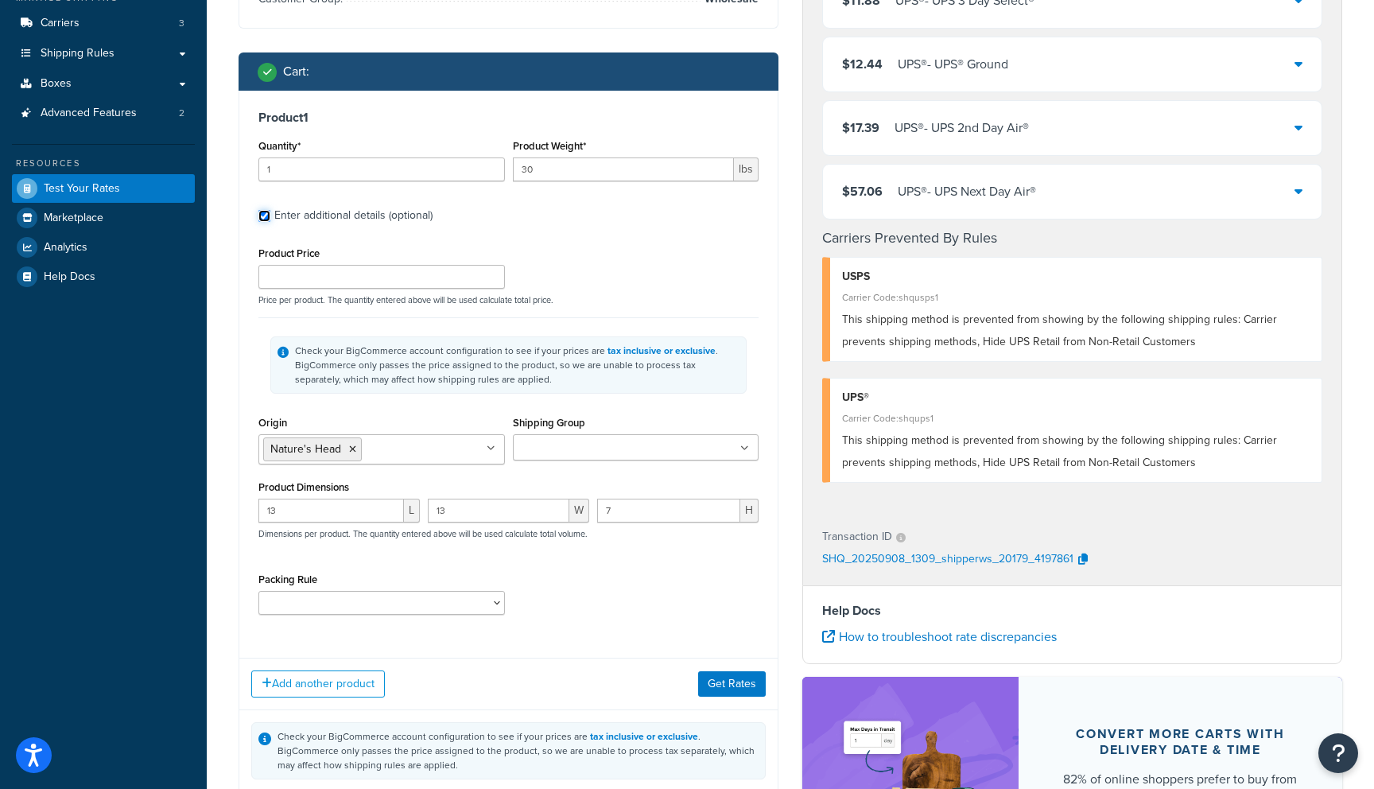
scroll to position [251, 0]
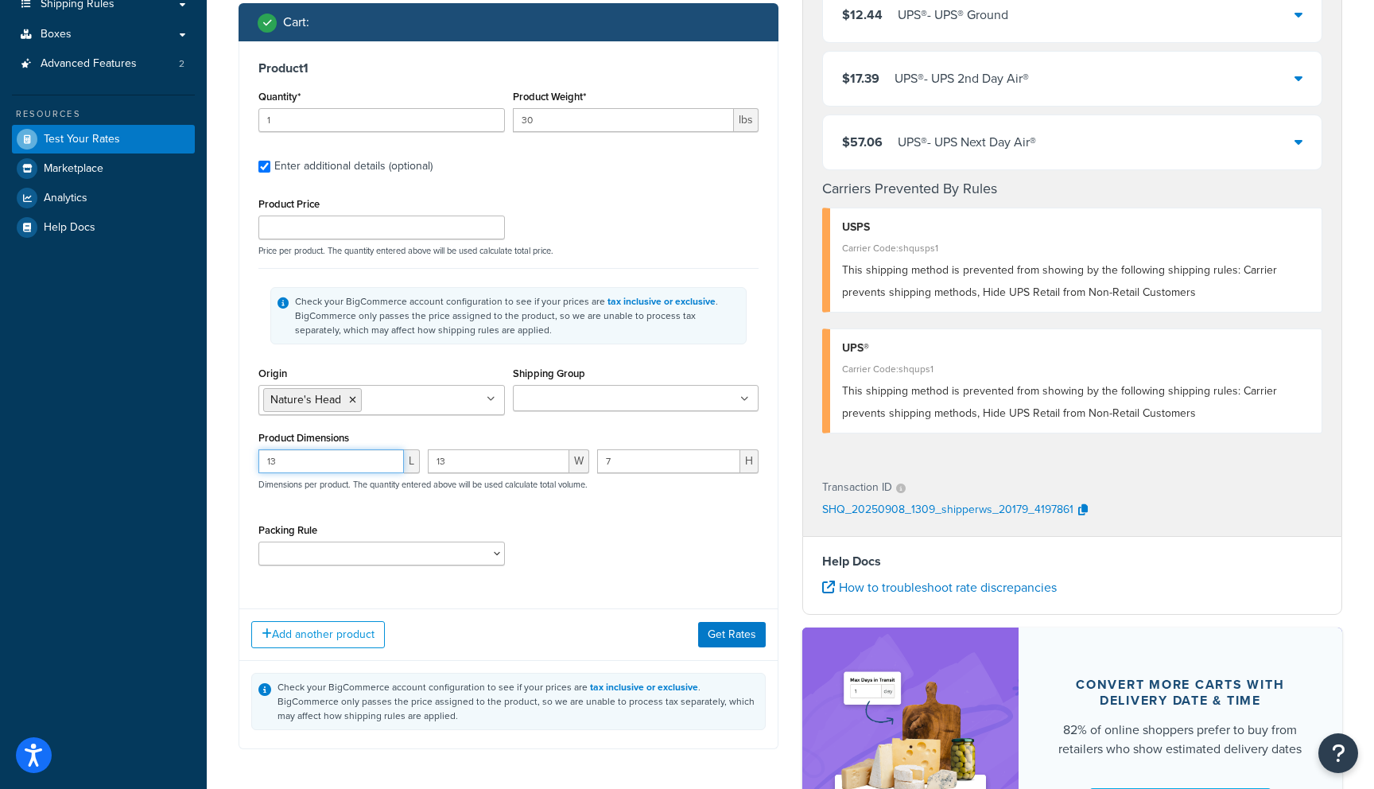
drag, startPoint x: 269, startPoint y: 464, endPoint x: 216, endPoint y: 463, distance: 52.5
click at [217, 463] on div "Test your rates Reset Rate Results [DATE] 9:09 AM Shipping destination : Edit […" at bounding box center [790, 363] width 1167 height 1119
type input "21"
type input "20"
type input "22"
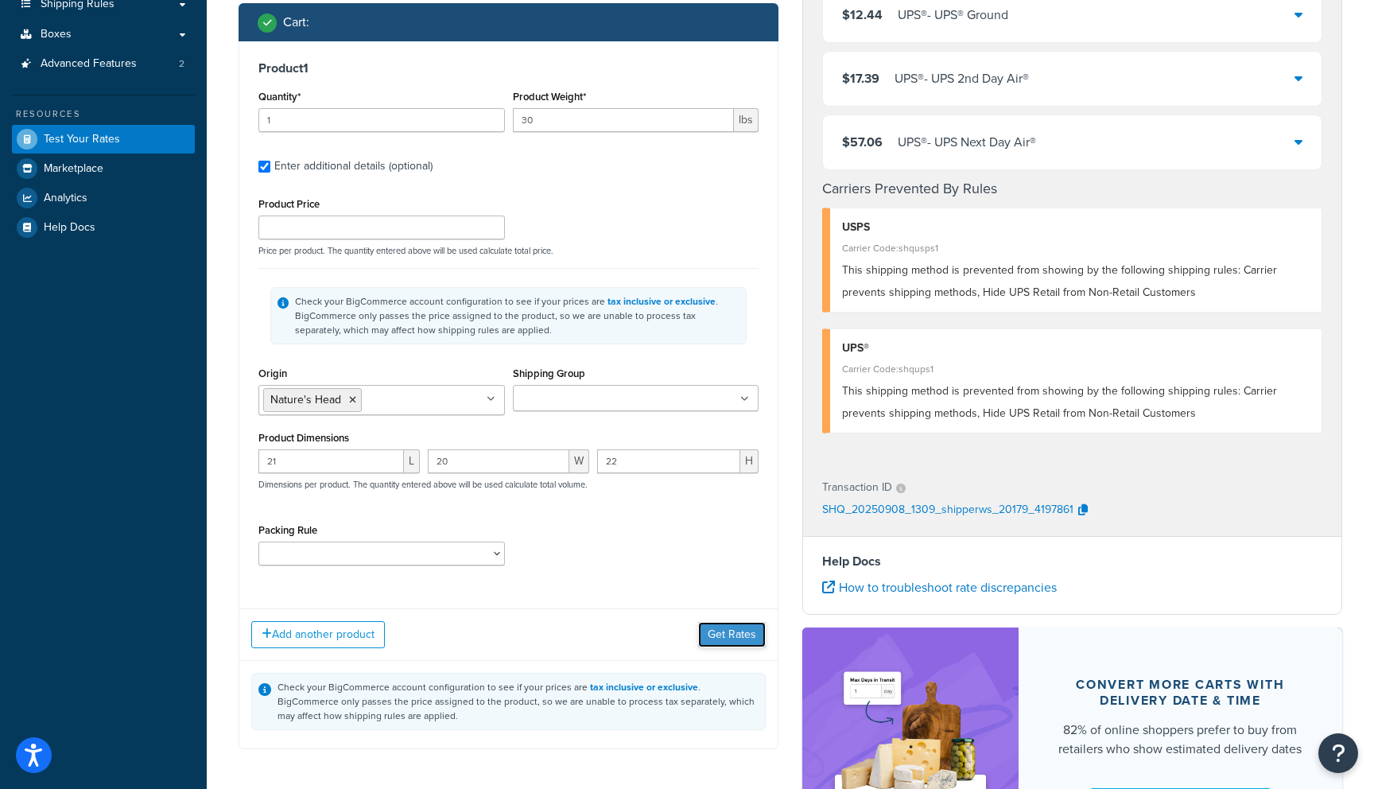
click at [743, 634] on button "Get Rates" at bounding box center [732, 634] width 68 height 25
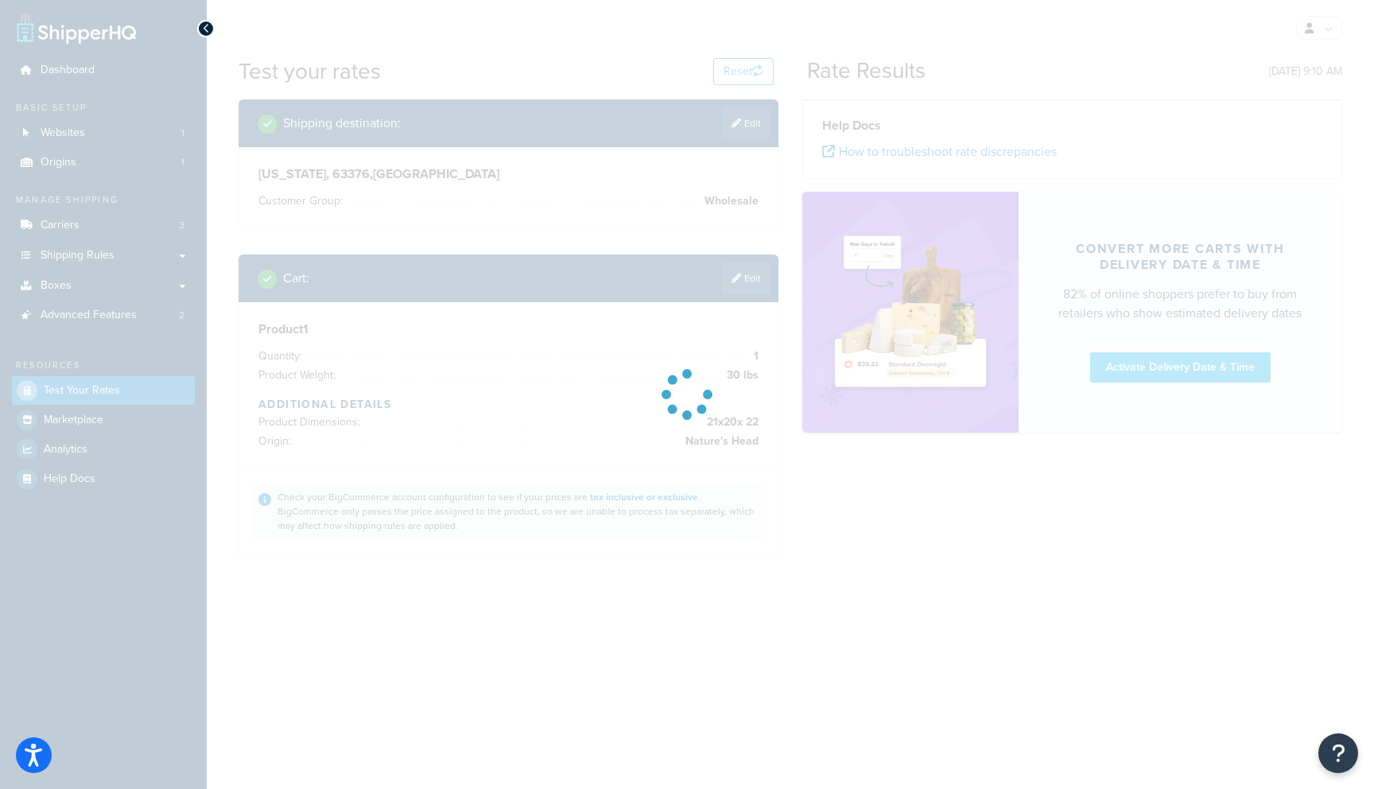
scroll to position [0, 0]
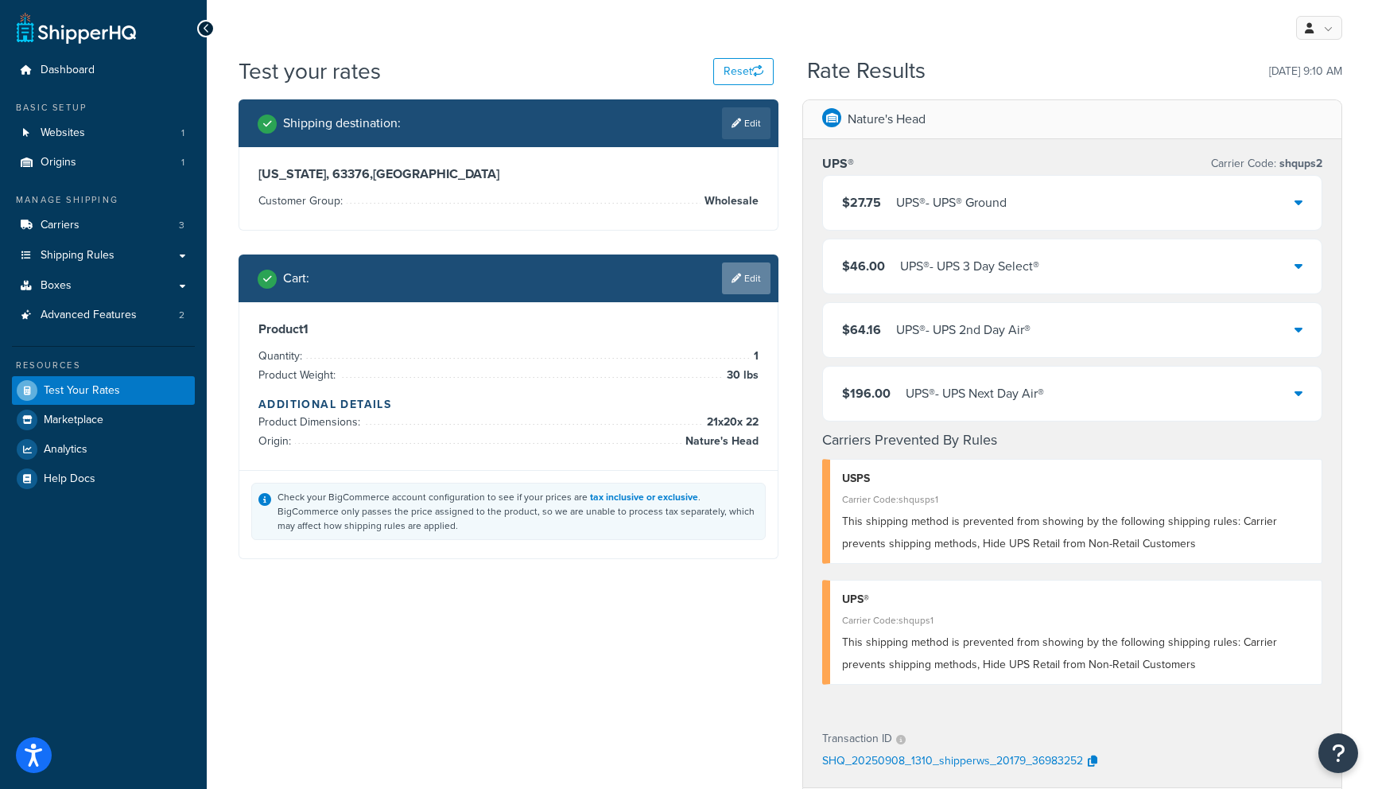
click at [747, 280] on link "Edit" at bounding box center [746, 278] width 48 height 32
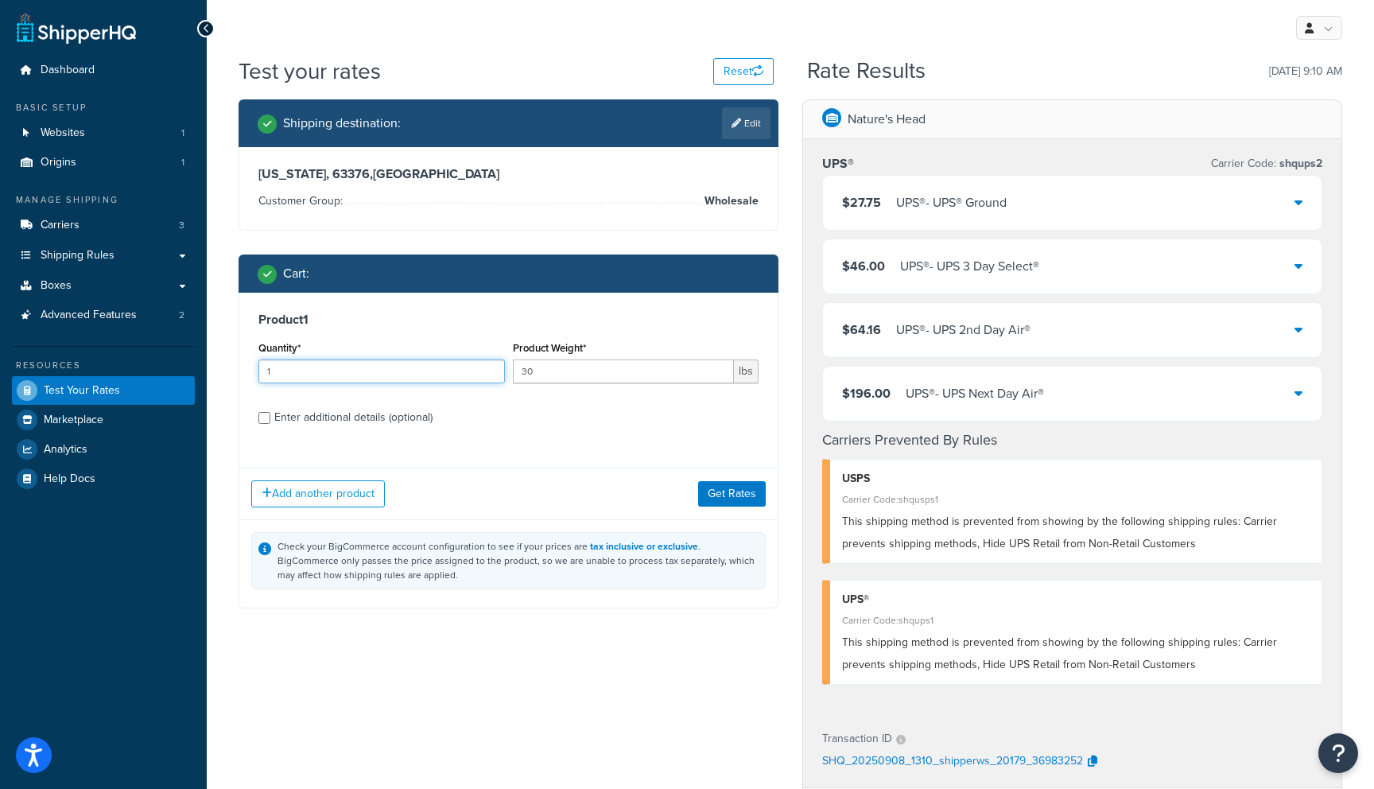
click at [453, 371] on input "1" at bounding box center [381, 371] width 246 height 24
type input "10"
type input "3"
click at [350, 416] on div "Enter additional details (optional)" at bounding box center [353, 417] width 158 height 22
click at [270, 416] on input "Enter additional details (optional)" at bounding box center [264, 418] width 12 height 12
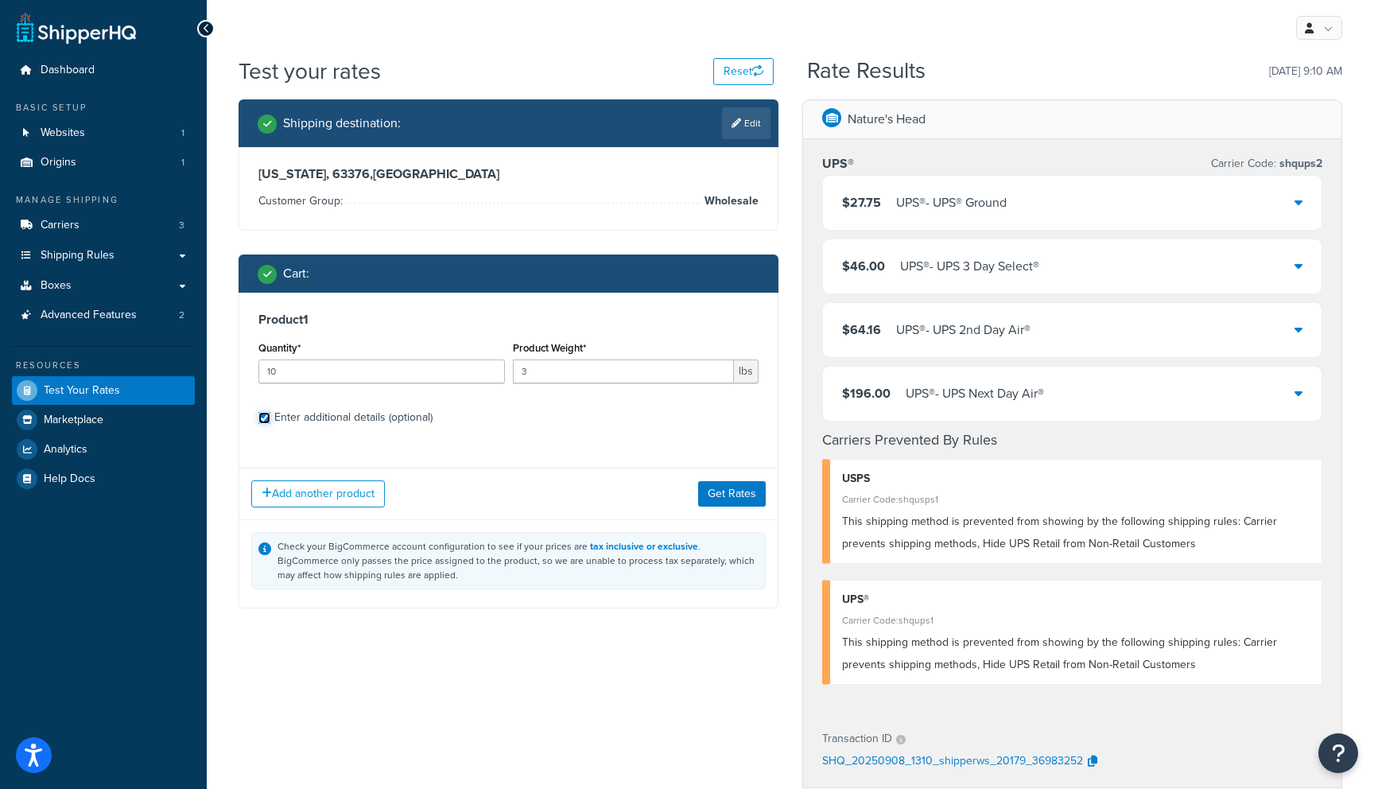
checkbox input "true"
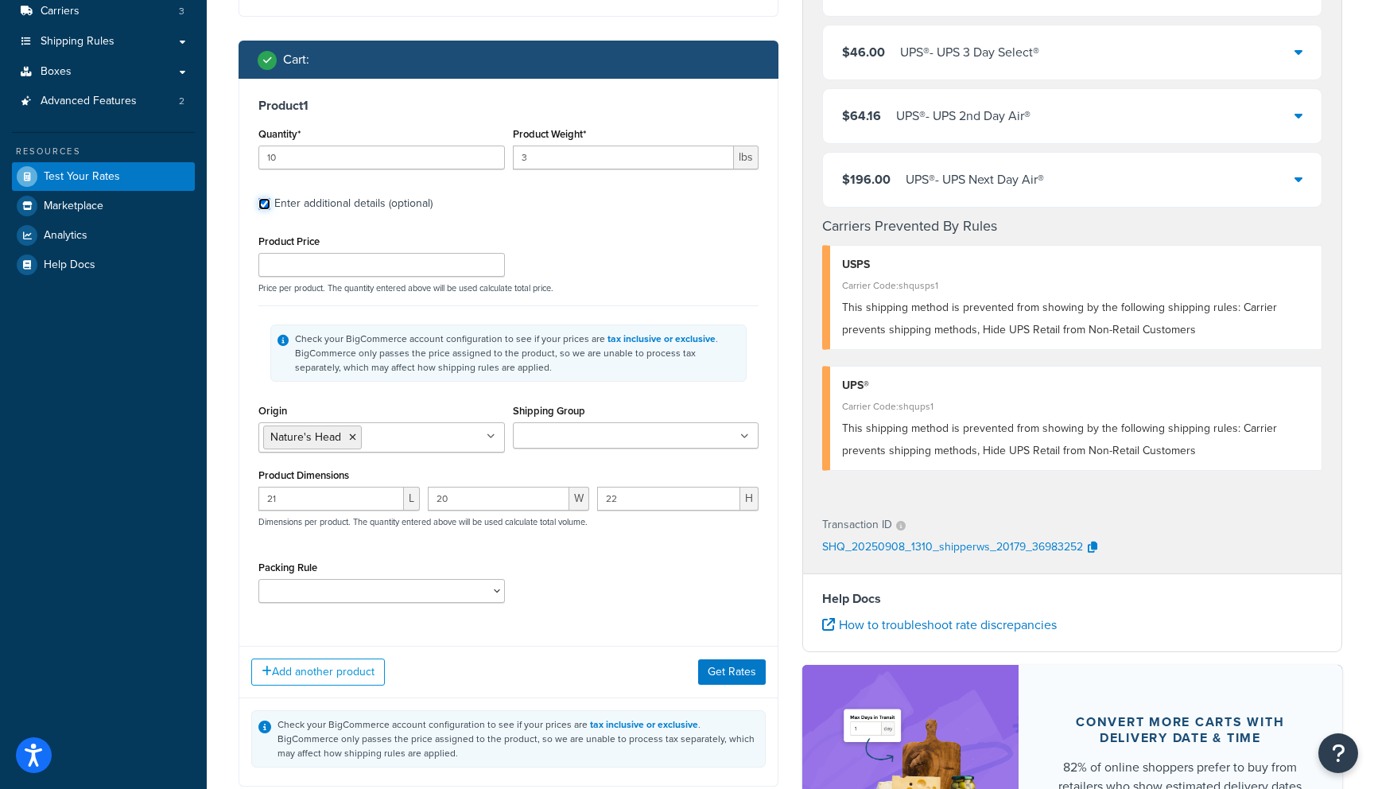
scroll to position [227, 0]
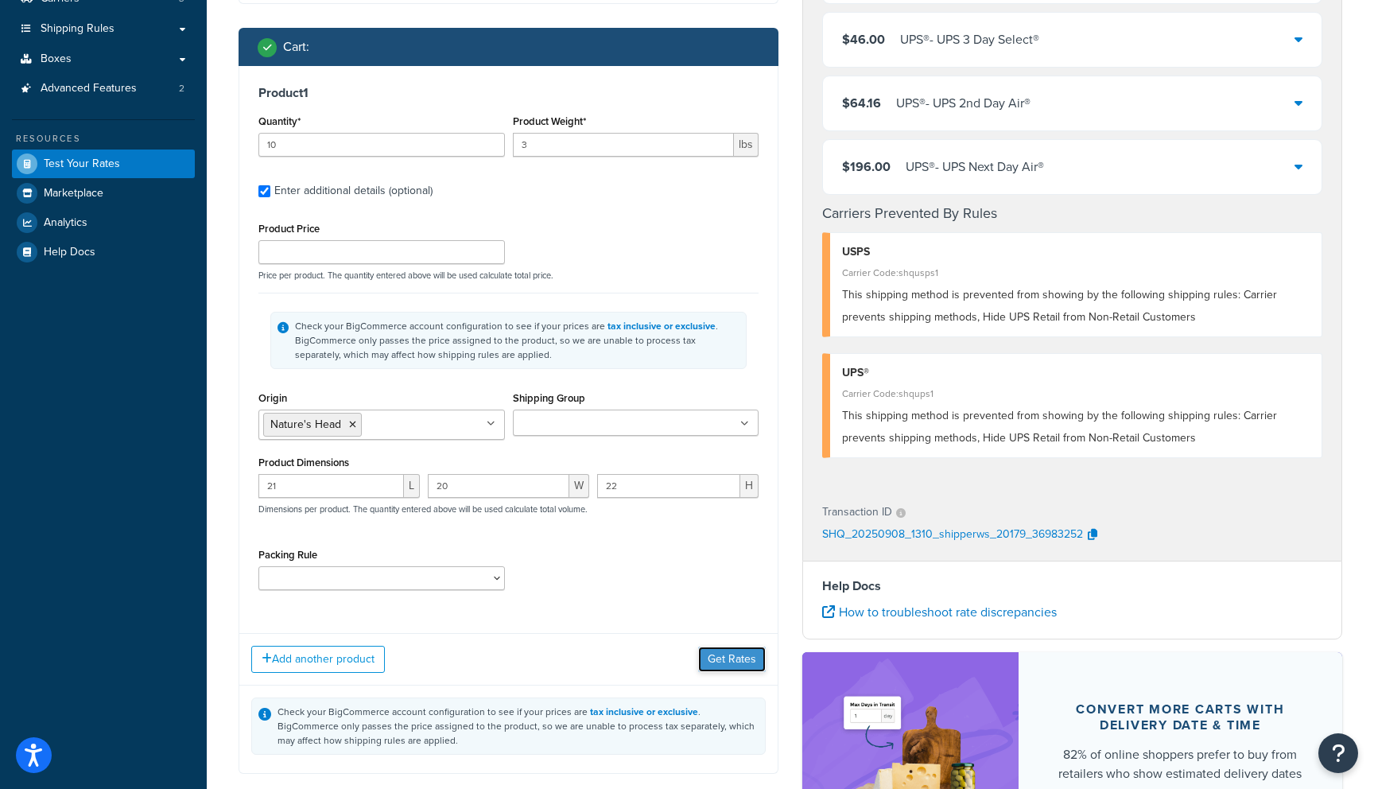
click at [723, 662] on button "Get Rates" at bounding box center [732, 658] width 68 height 25
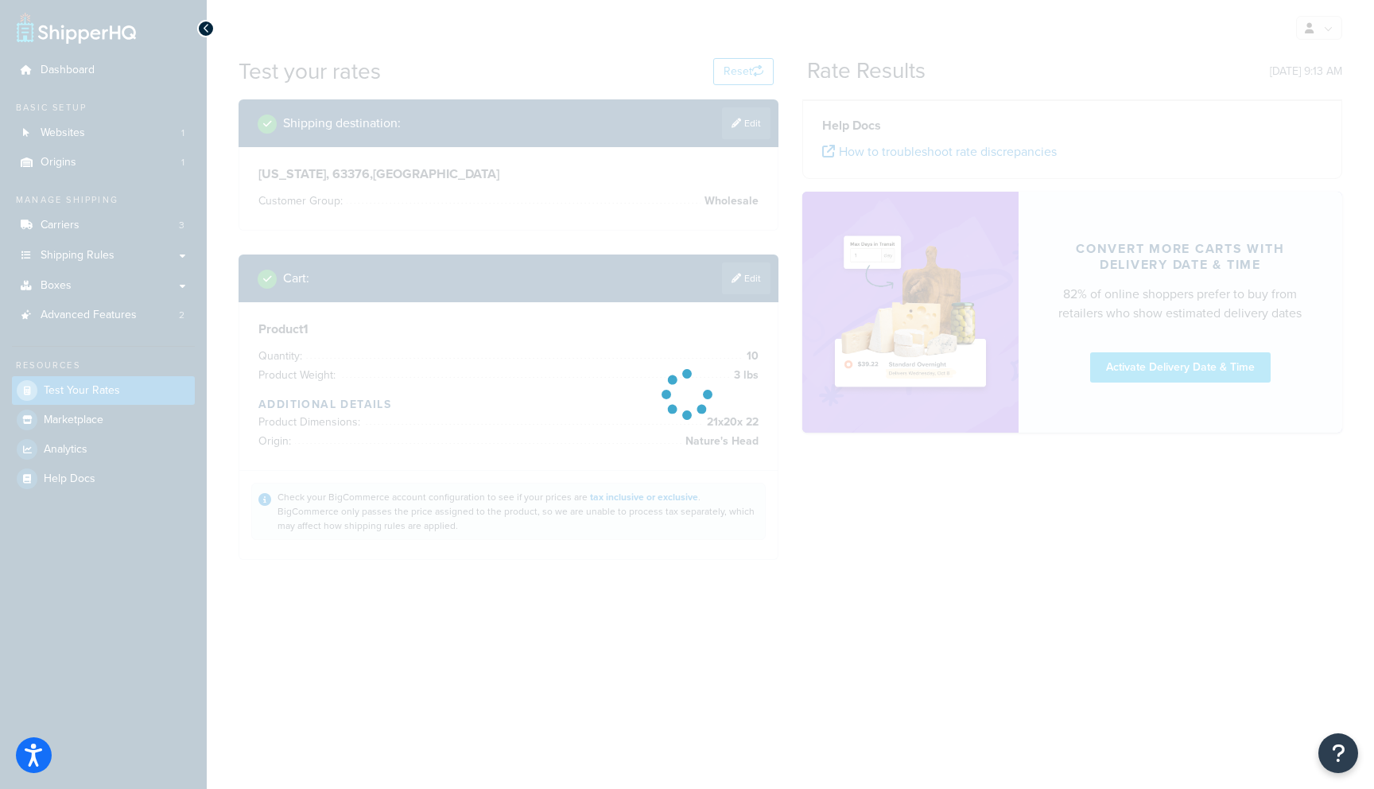
scroll to position [0, 0]
